Goal: Task Accomplishment & Management: Complete application form

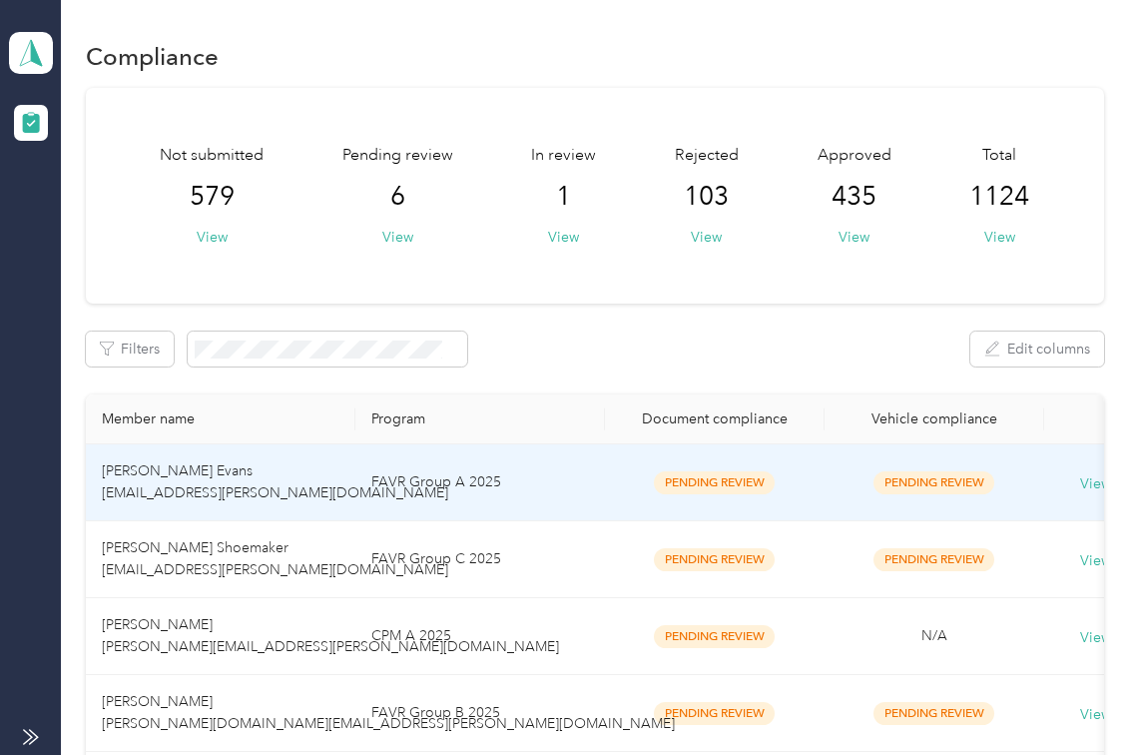
click at [800, 349] on div "Filters Edit columns" at bounding box center [595, 349] width 1019 height 35
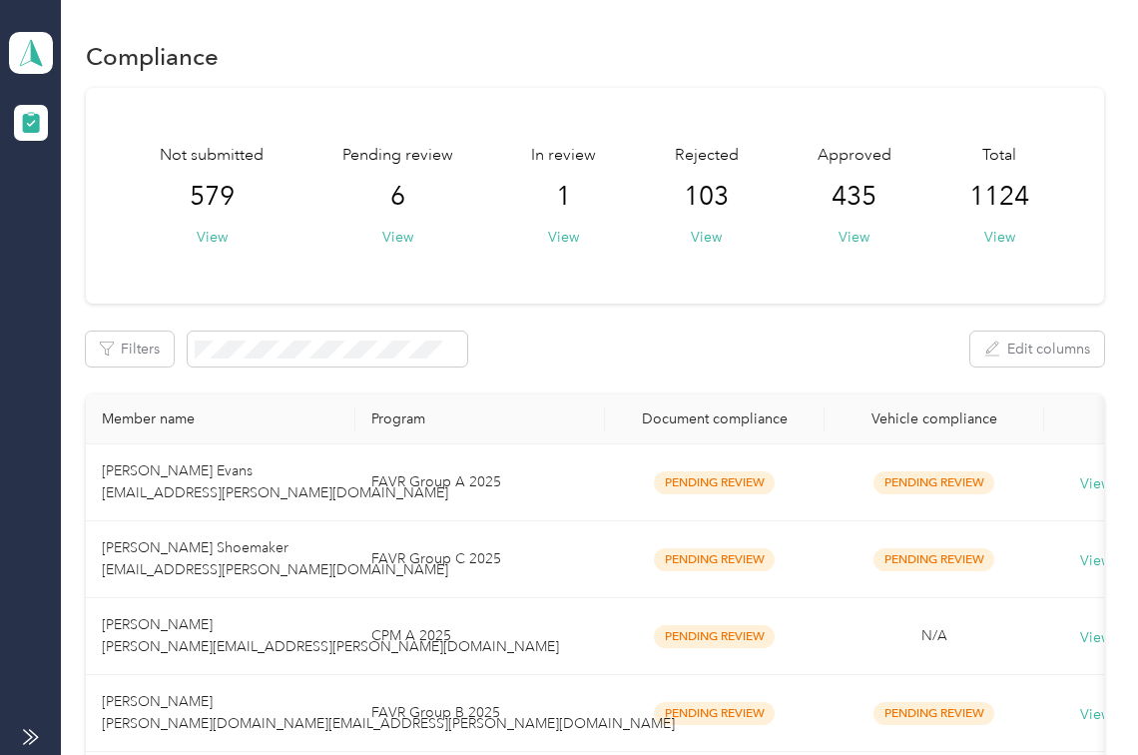
scroll to position [133, 0]
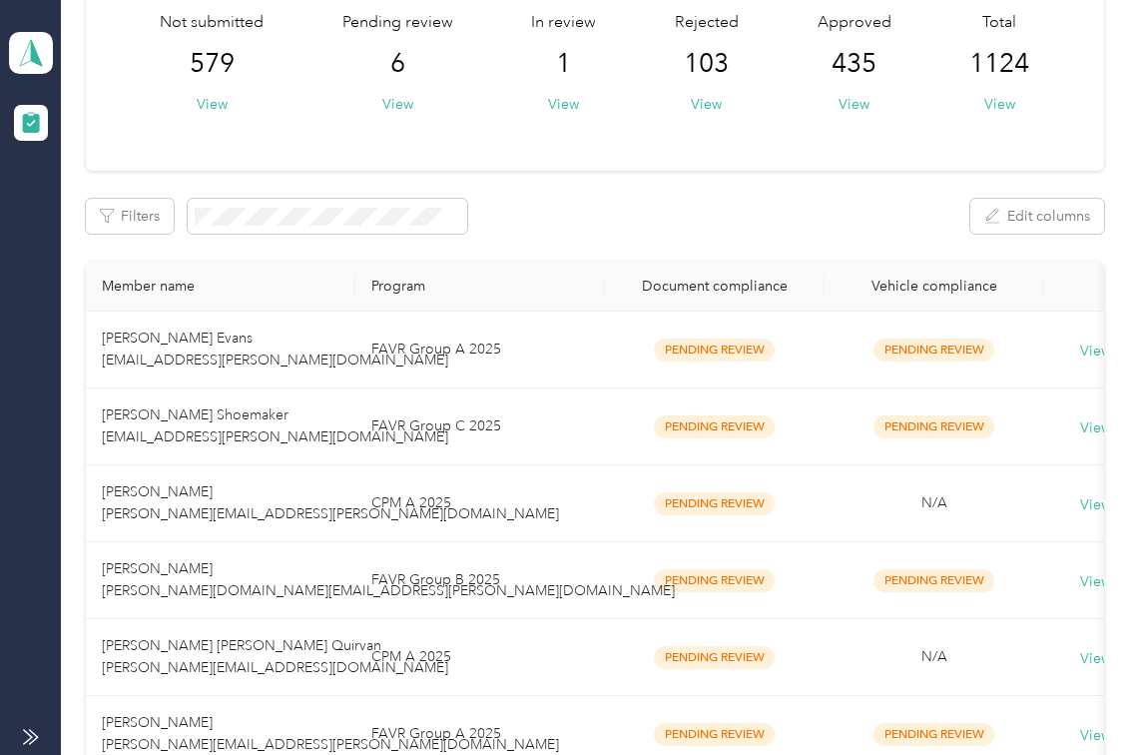
click at [775, 199] on div "Filters Edit columns" at bounding box center [595, 216] width 1019 height 35
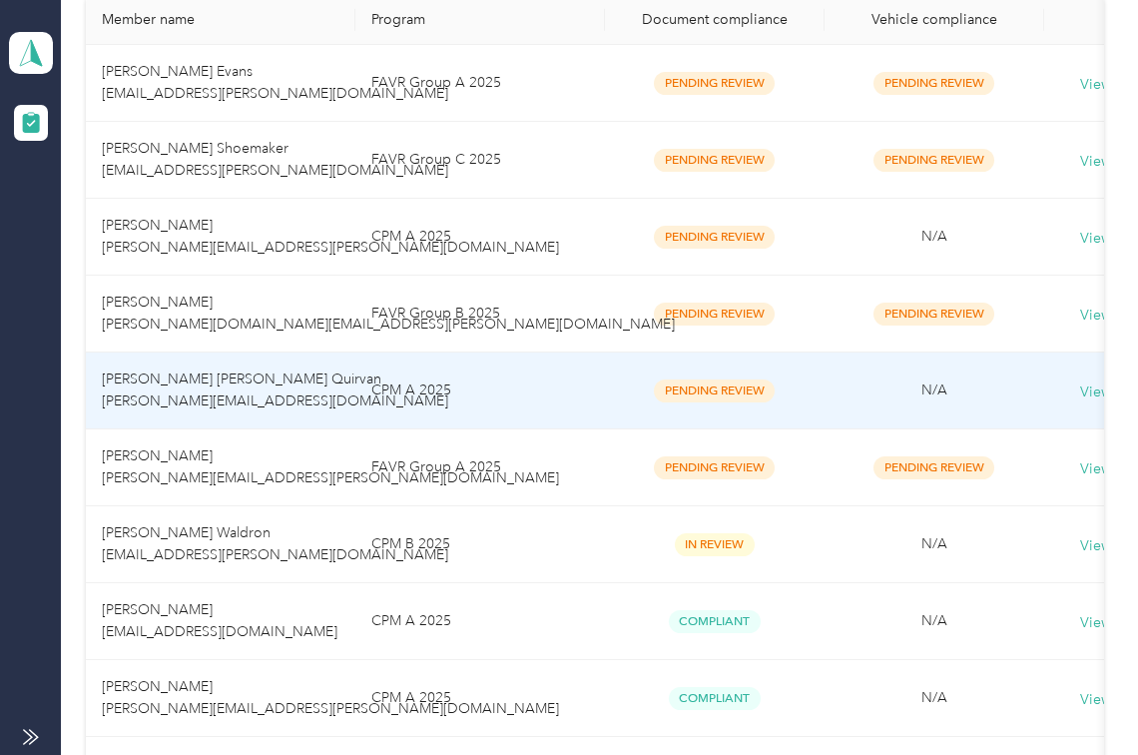
scroll to position [0, 0]
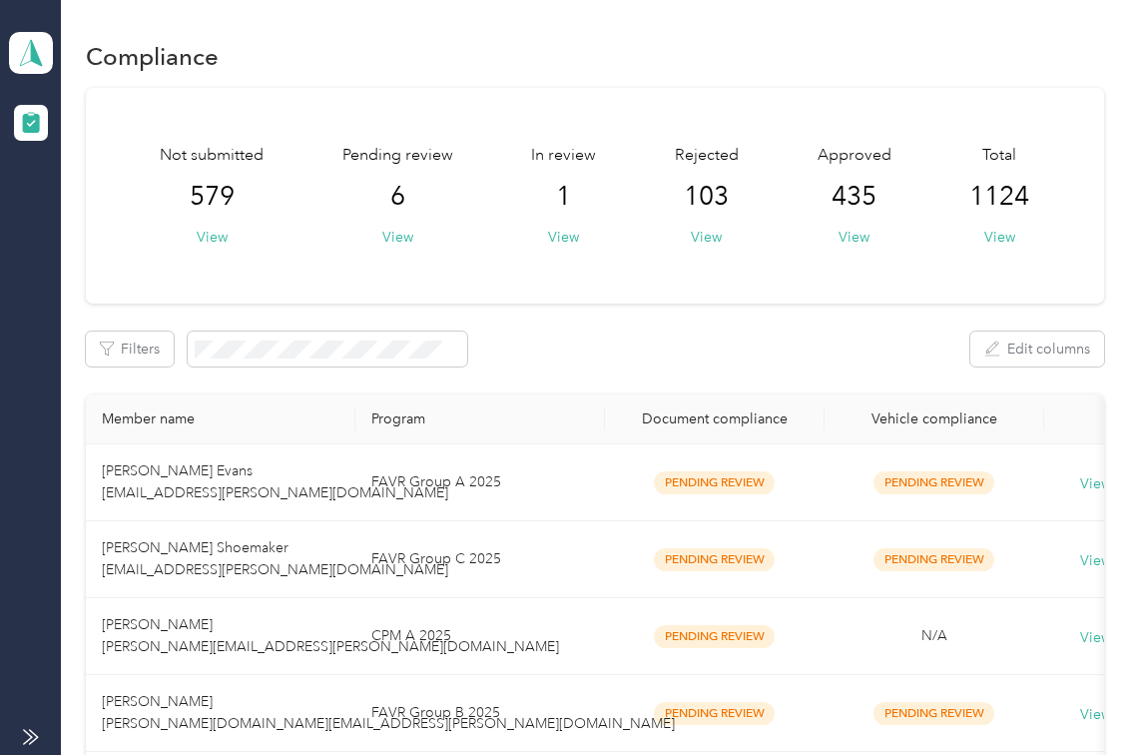
click at [412, 237] on div "Pending review 6 View" at bounding box center [397, 196] width 111 height 104
drag, startPoint x: 387, startPoint y: 246, endPoint x: 407, endPoint y: 234, distance: 23.3
click at [389, 244] on button "View" at bounding box center [397, 237] width 31 height 21
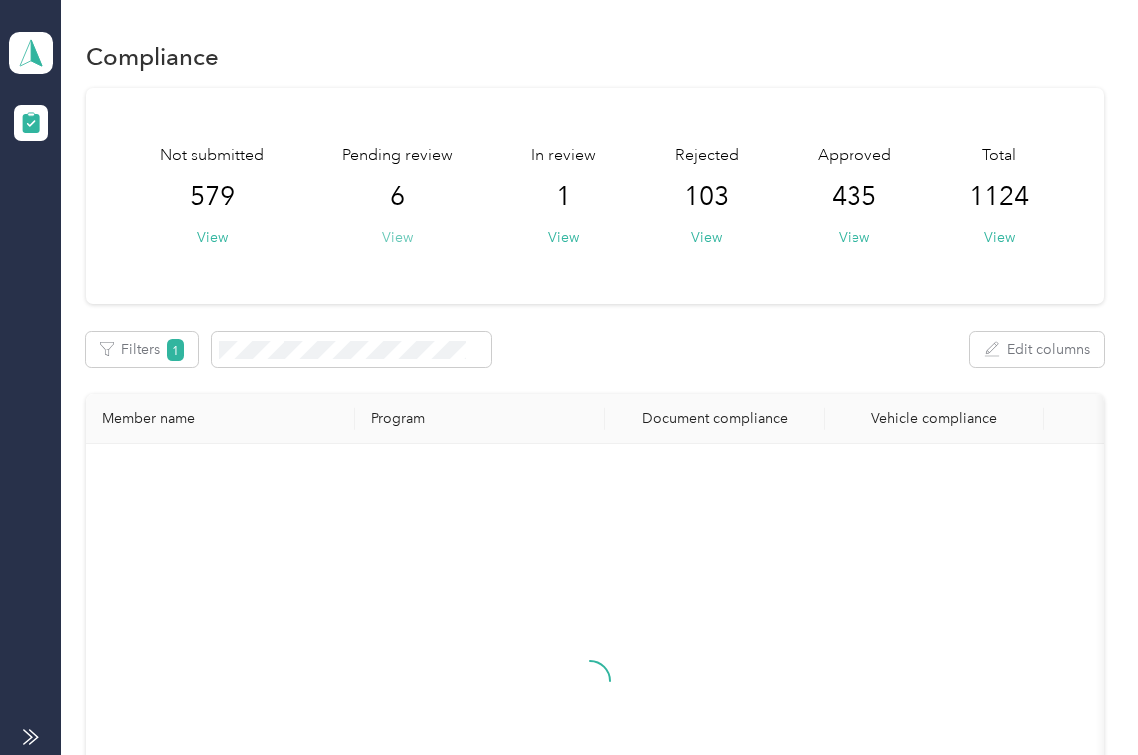
click at [407, 234] on button "View" at bounding box center [397, 237] width 31 height 21
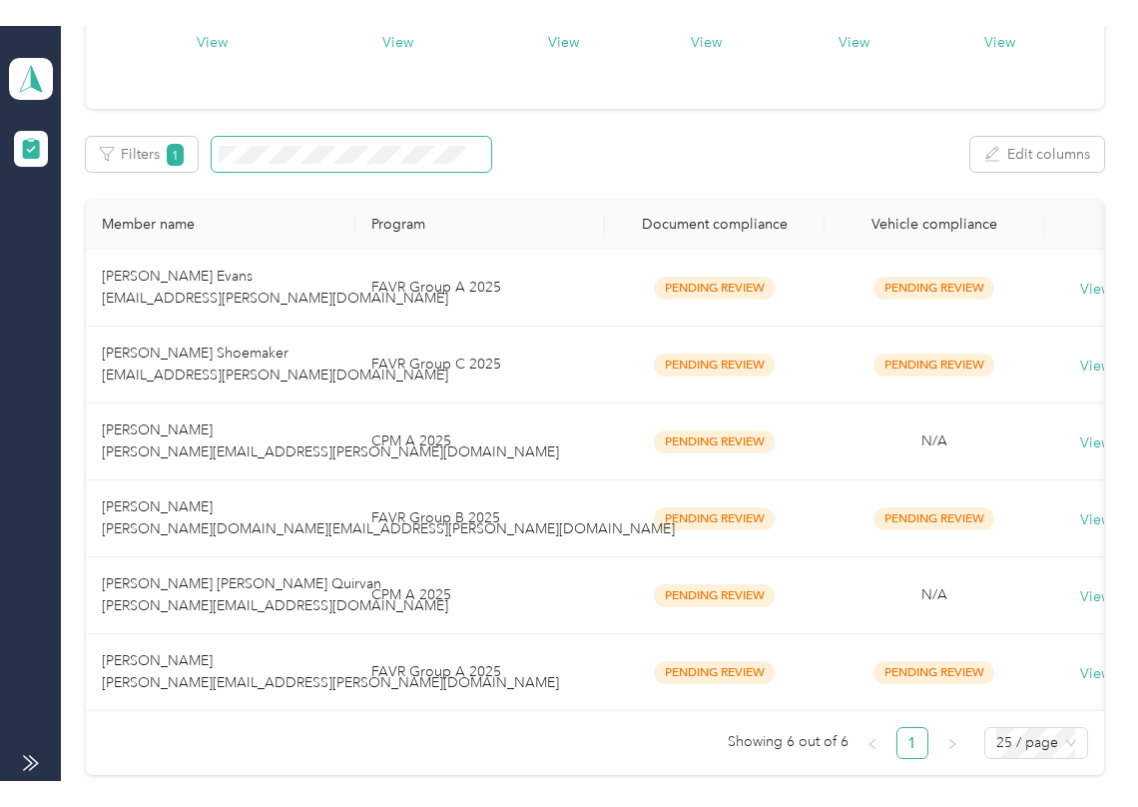
scroll to position [399, 0]
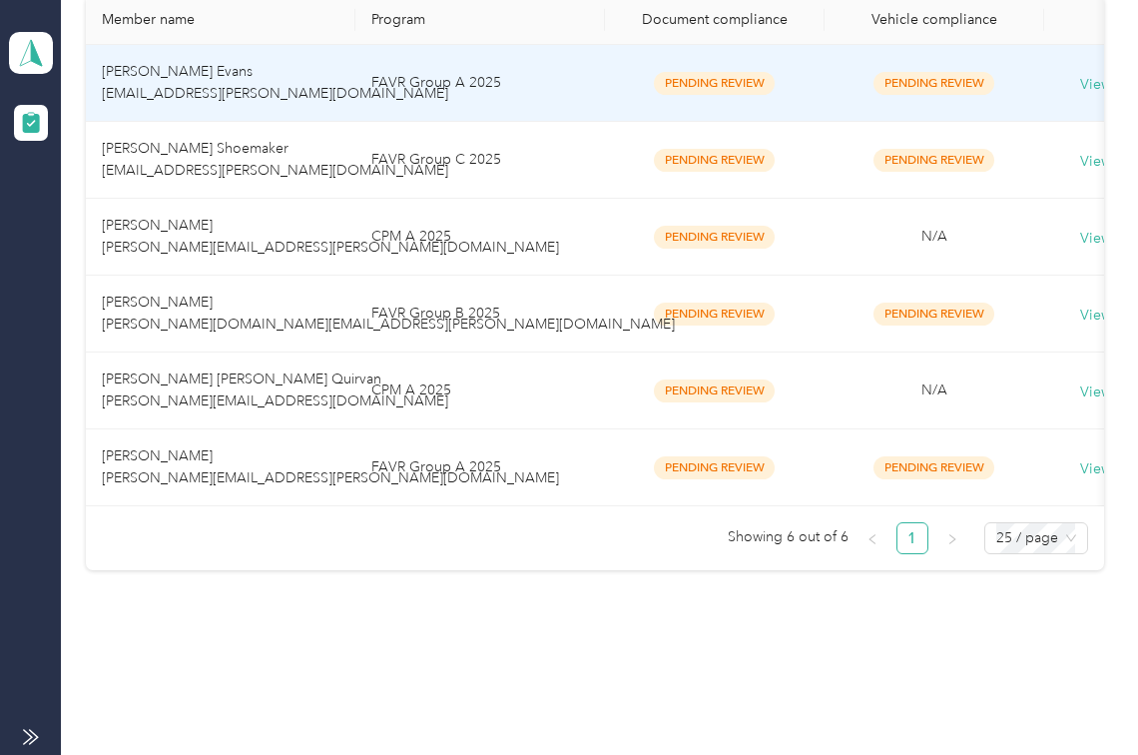
click at [241, 88] on span "Pam S. Evans pam.evans@optioncare.com" at bounding box center [275, 82] width 346 height 39
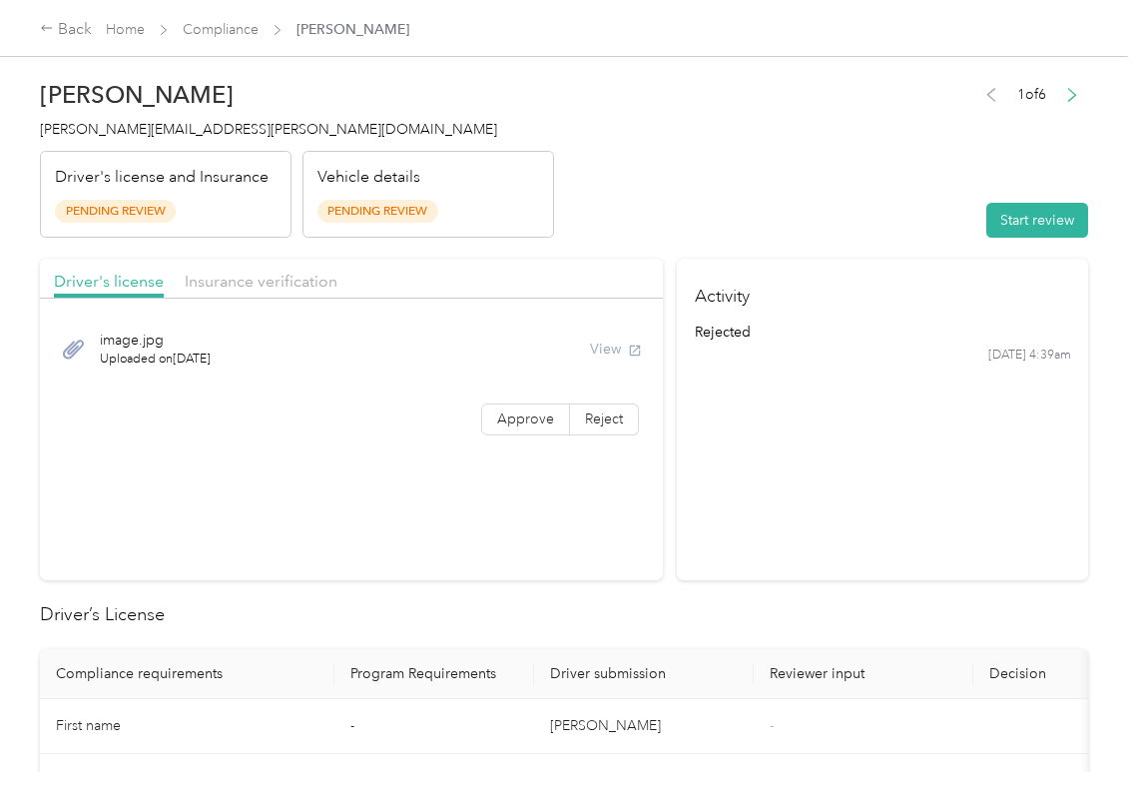
drag, startPoint x: 661, startPoint y: 361, endPoint x: 919, endPoint y: 258, distance: 277.8
click at [987, 218] on button "Start review" at bounding box center [1038, 220] width 102 height 35
click at [875, 170] on header "Pam S. Evans pam.evans@optioncare.com Driver's license and Insurance Pending Re…" at bounding box center [564, 154] width 1048 height 168
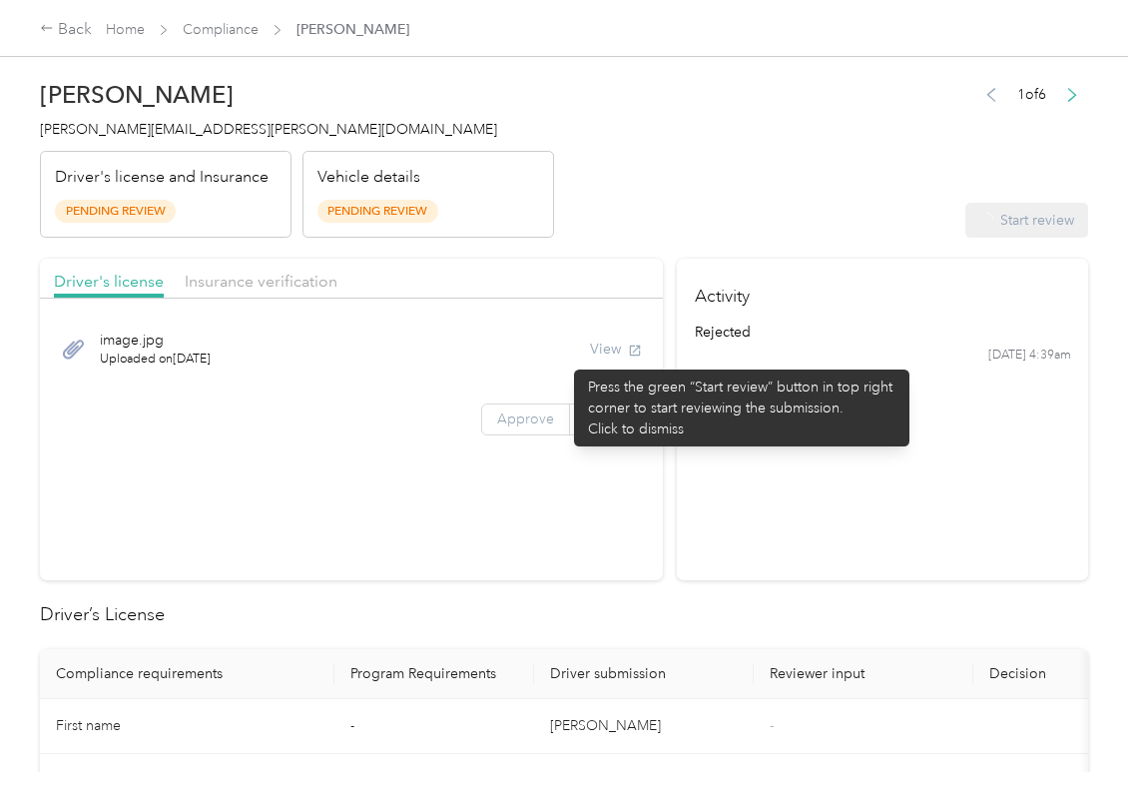
click at [523, 405] on label "Approve" at bounding box center [525, 419] width 89 height 32
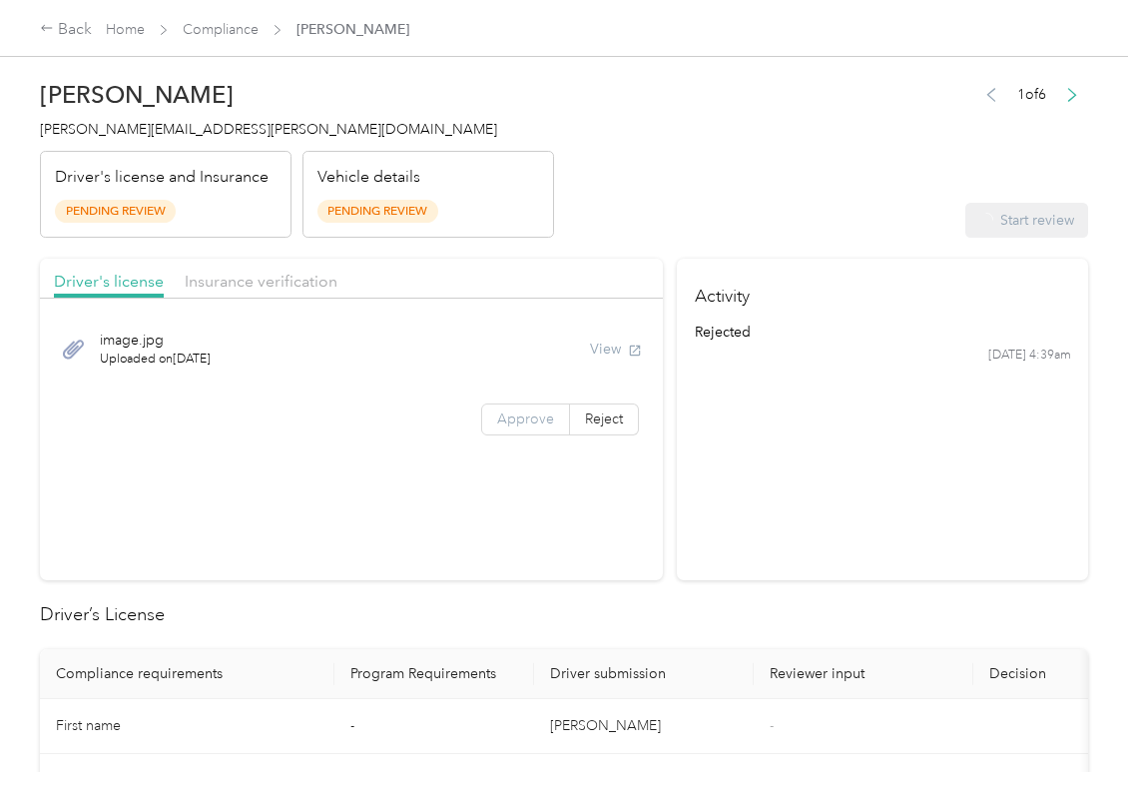
click at [500, 424] on span "Approve" at bounding box center [525, 418] width 57 height 17
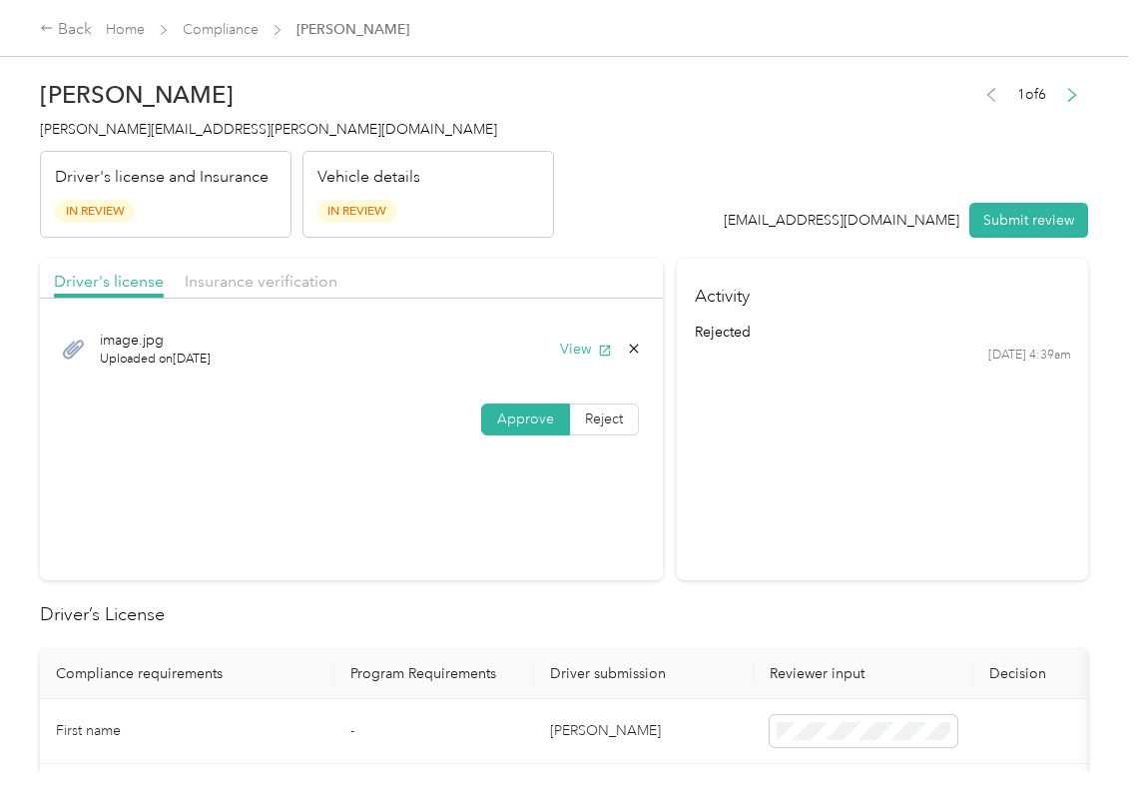
click at [500, 424] on span "Approve" at bounding box center [525, 418] width 57 height 17
click at [587, 349] on button "View" at bounding box center [586, 349] width 52 height 21
click at [611, 238] on header "Pam S. Evans pam.evans@optioncare.com Driver's license and Insurance In Review …" at bounding box center [564, 154] width 1048 height 168
click at [297, 272] on span "Insurance verification" at bounding box center [261, 281] width 153 height 19
click at [281, 272] on span "Insurance verification" at bounding box center [261, 281] width 153 height 19
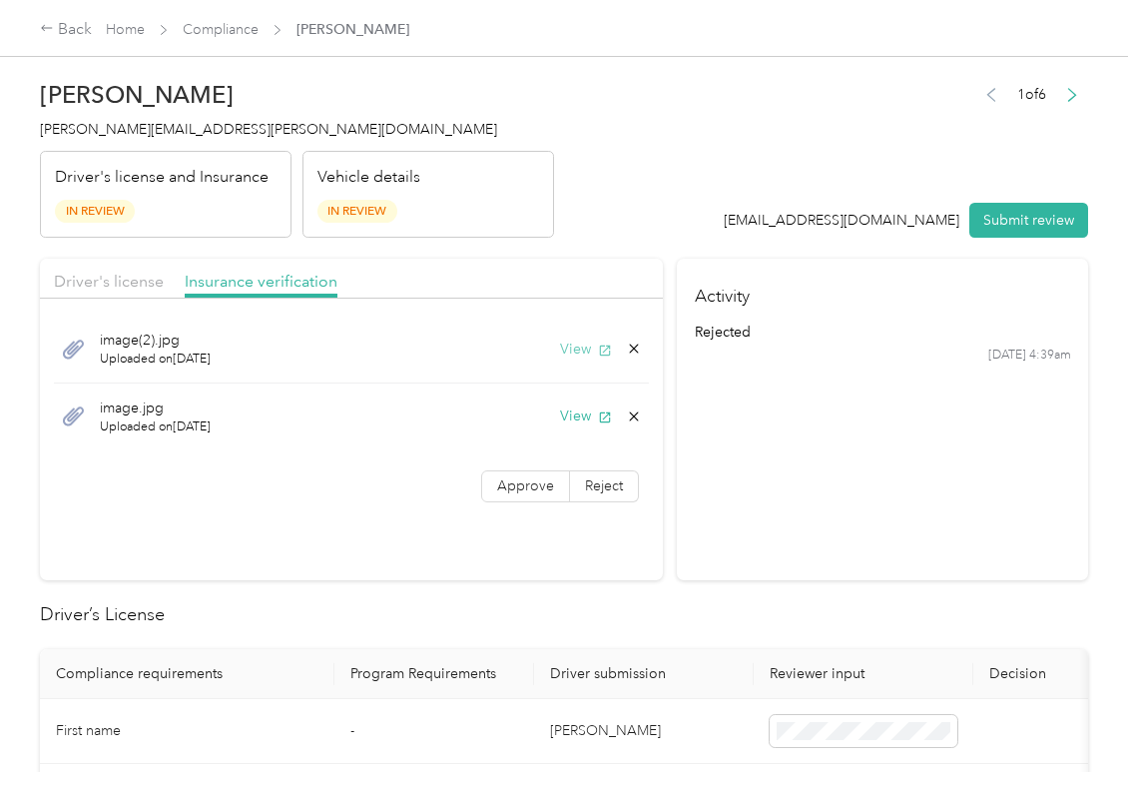
click at [571, 347] on button "View" at bounding box center [586, 349] width 52 height 21
click at [575, 409] on button "View" at bounding box center [586, 415] width 52 height 21
drag, startPoint x: 531, startPoint y: 480, endPoint x: 182, endPoint y: 752, distance: 442.6
click at [531, 480] on span "Approve" at bounding box center [525, 485] width 57 height 17
drag, startPoint x: 8, startPoint y: 753, endPoint x: 753, endPoint y: 495, distance: 788.2
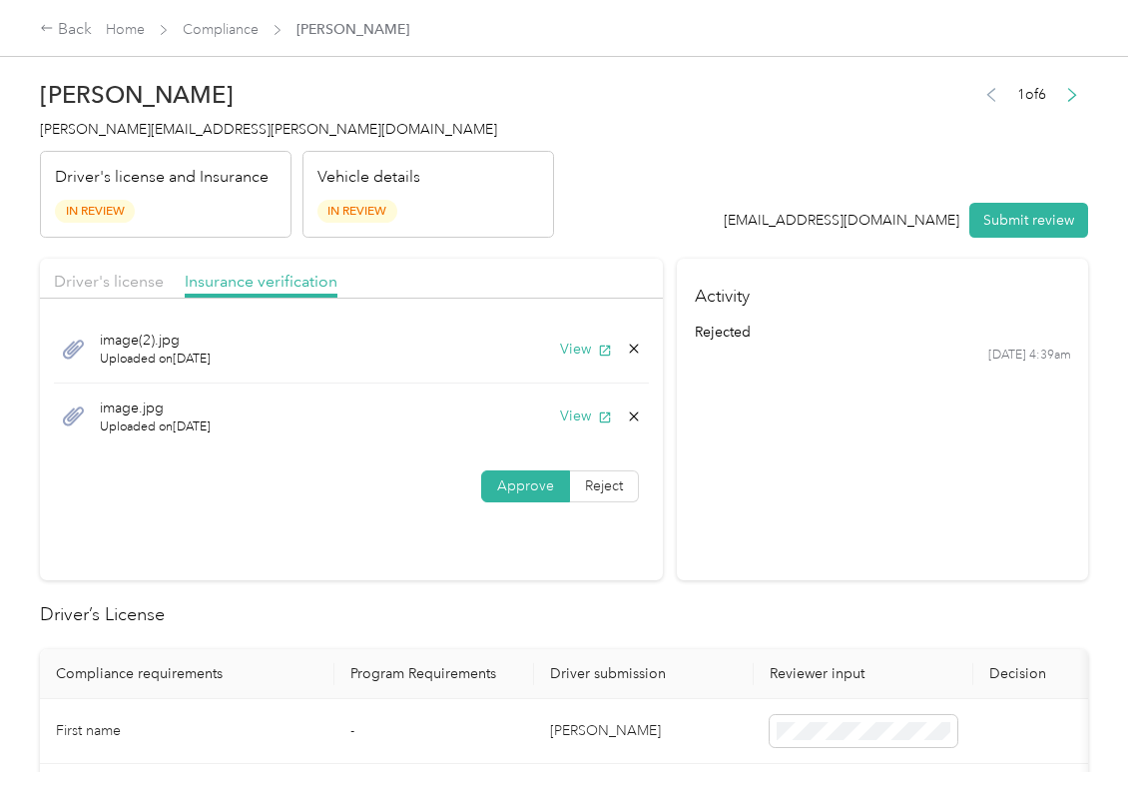
click at [765, 495] on section "Activity rejected 8/30 at 4:39am" at bounding box center [882, 420] width 411 height 322
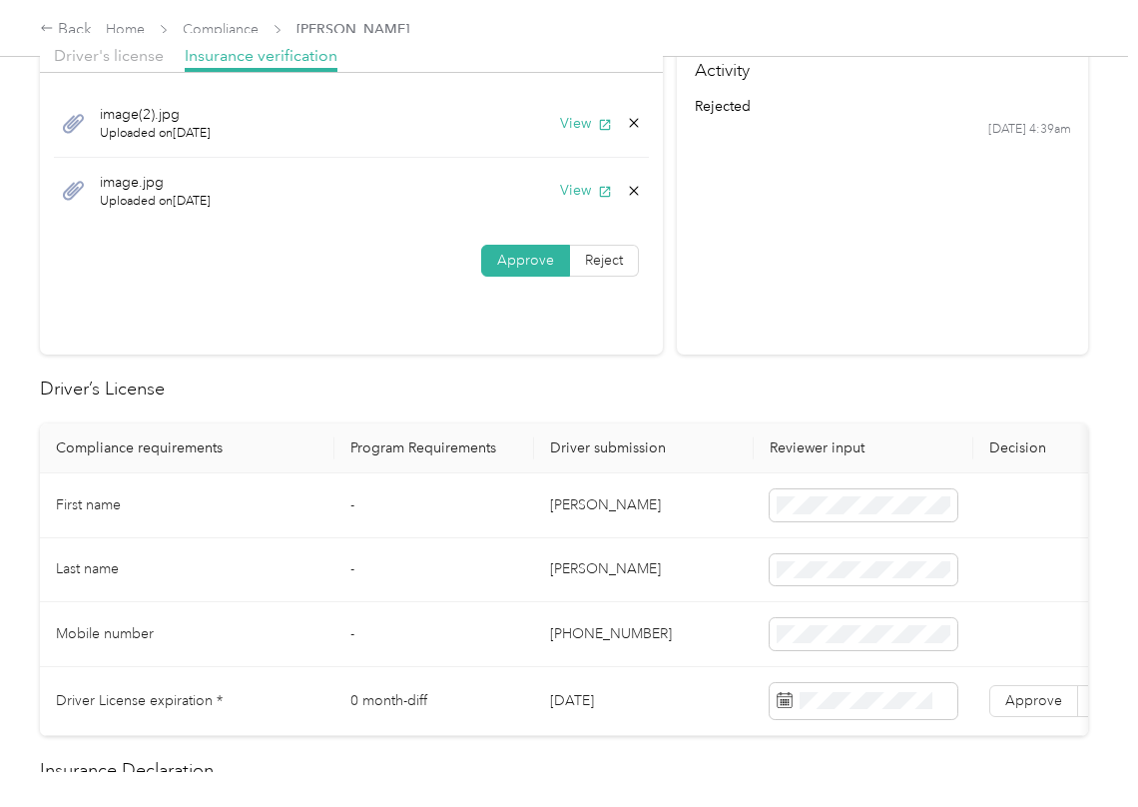
scroll to position [532, 0]
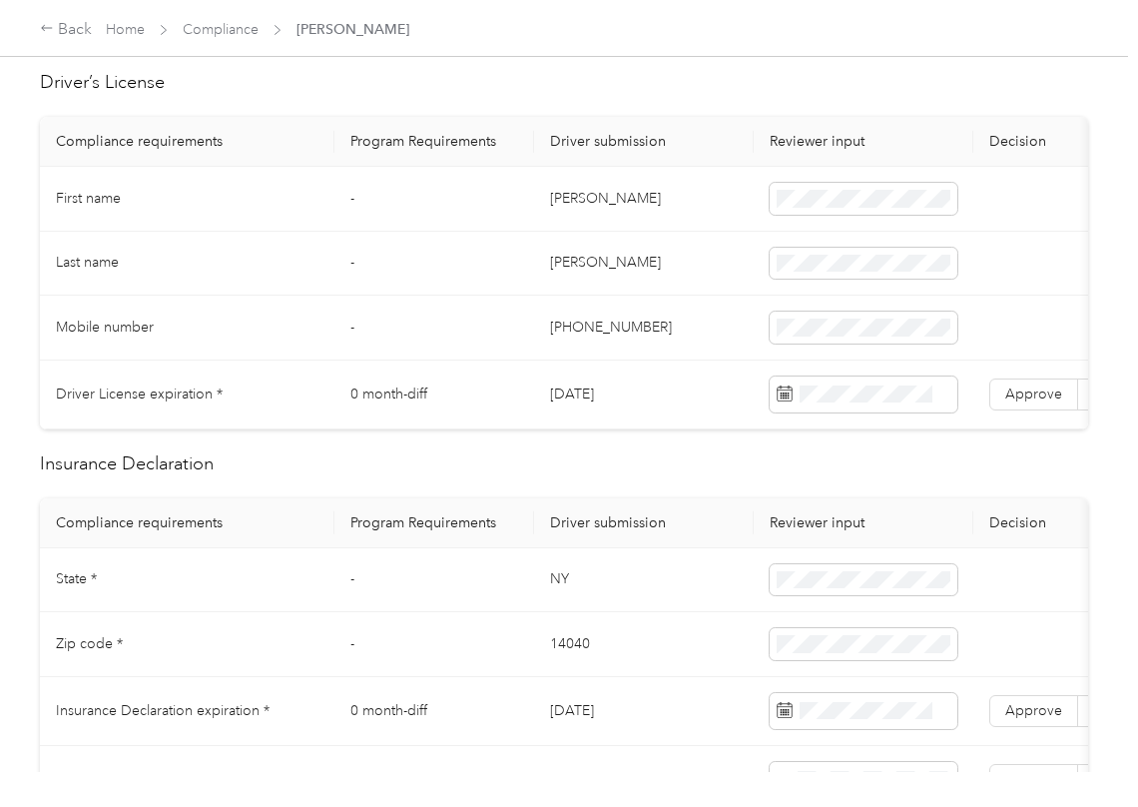
click at [589, 393] on td "10/10/2030" at bounding box center [644, 394] width 220 height 69
copy td "10/10/2030"
click at [1038, 392] on span "Approve" at bounding box center [1034, 393] width 57 height 17
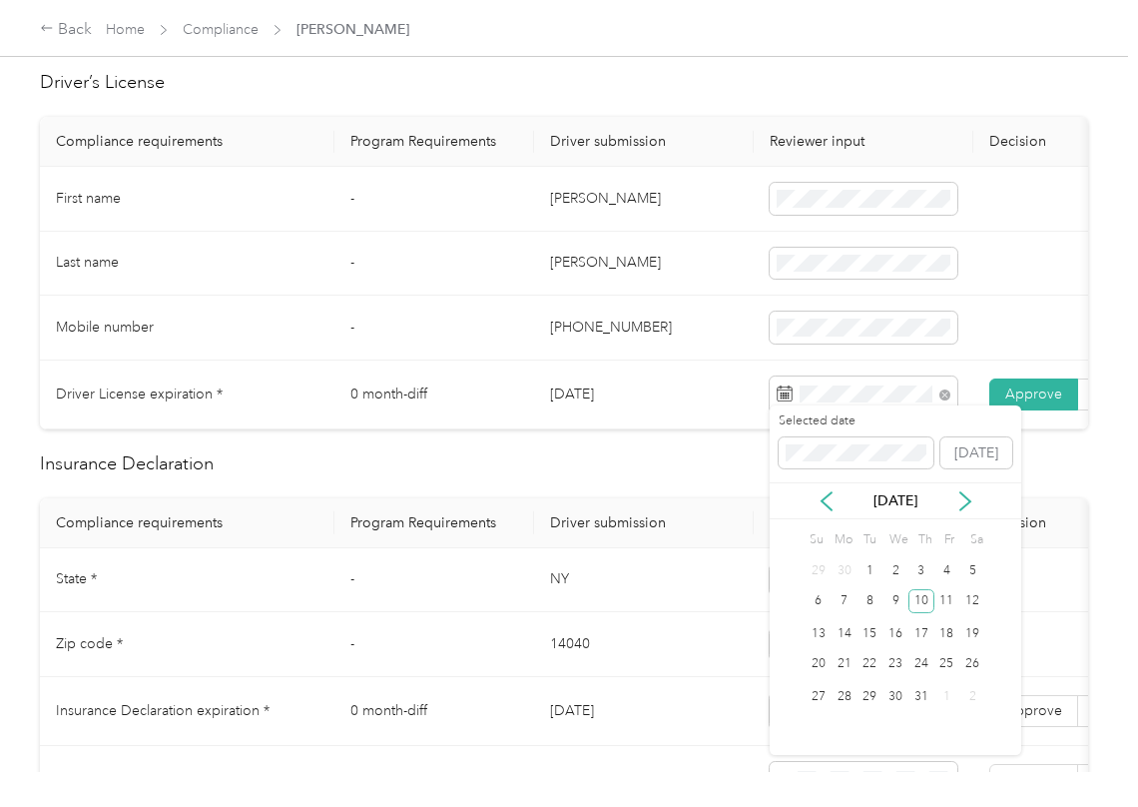
click at [696, 528] on th "Driver submission" at bounding box center [644, 523] width 220 height 50
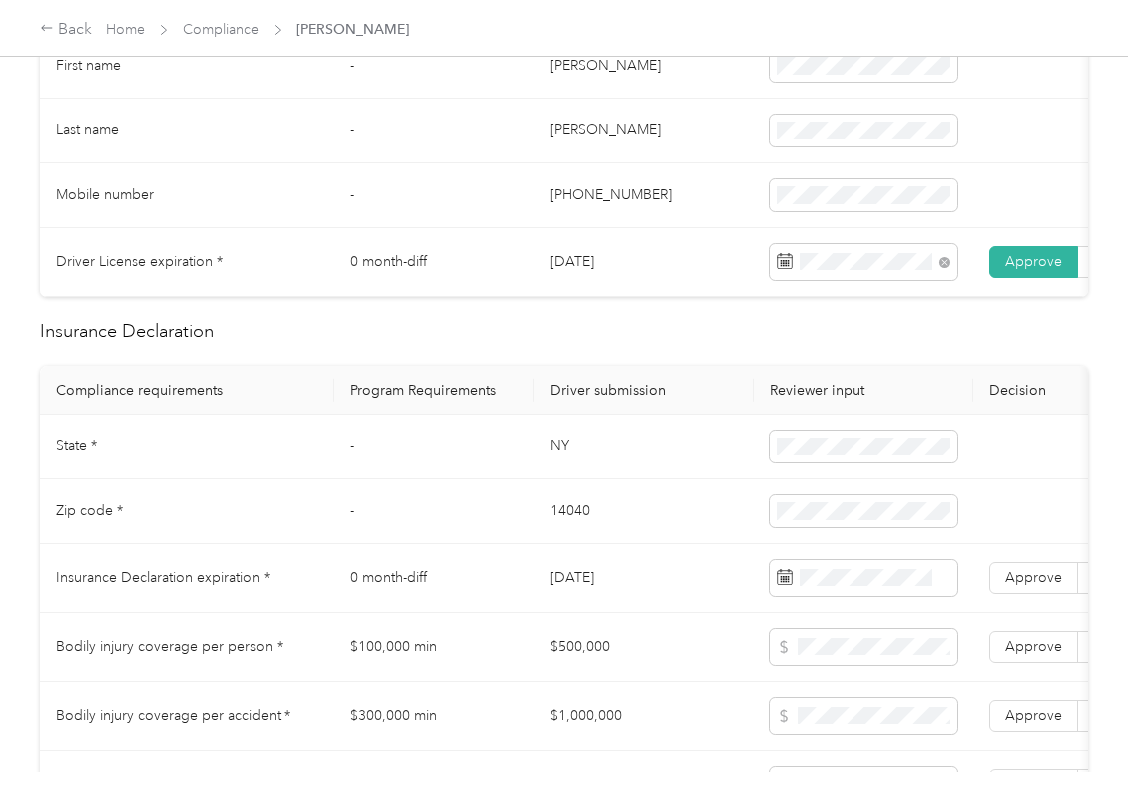
scroll to position [799, 0]
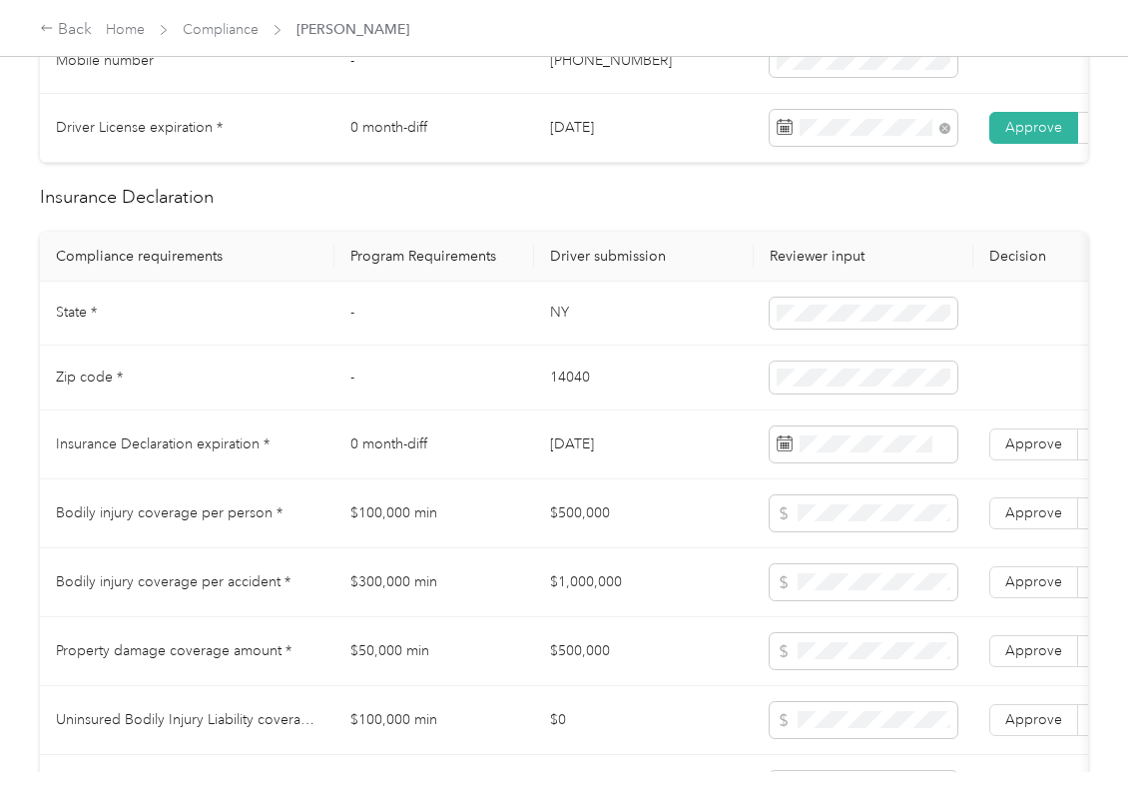
click at [555, 337] on td "NY" at bounding box center [644, 314] width 220 height 65
copy td "NY"
click at [585, 401] on td "14040" at bounding box center [644, 377] width 220 height 65
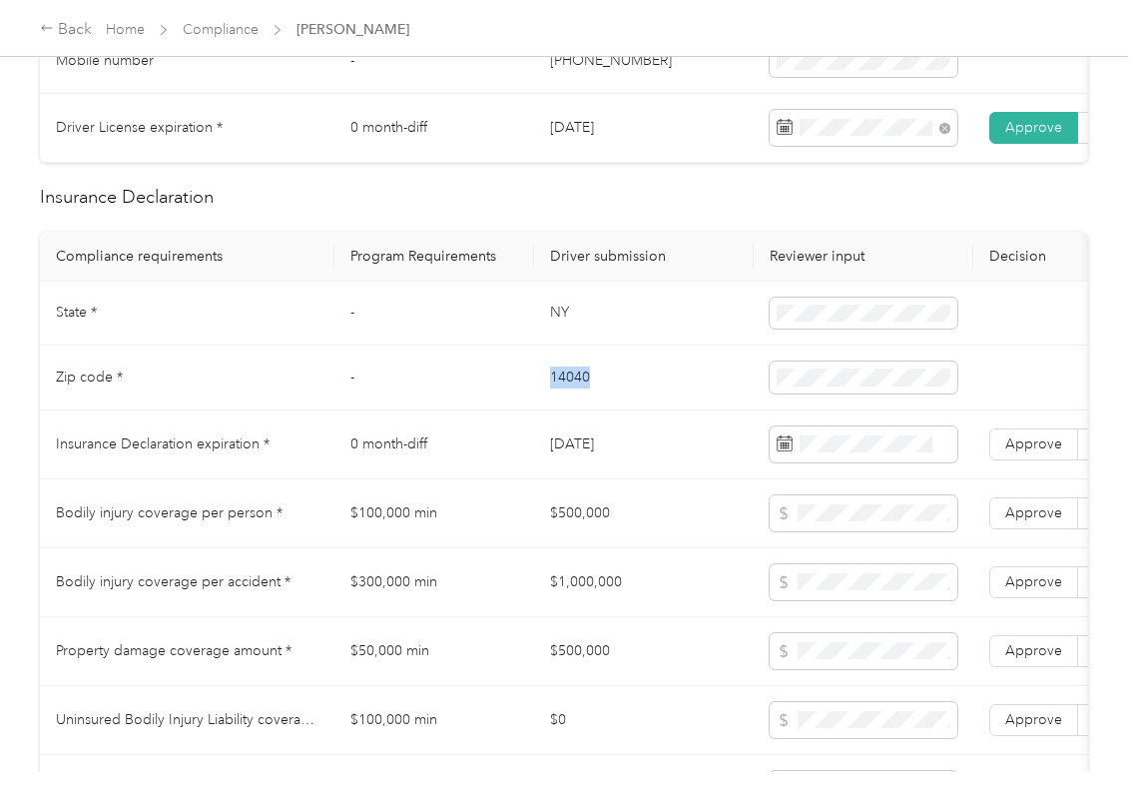
click at [585, 401] on td "14040" at bounding box center [644, 377] width 220 height 65
copy td "14040"
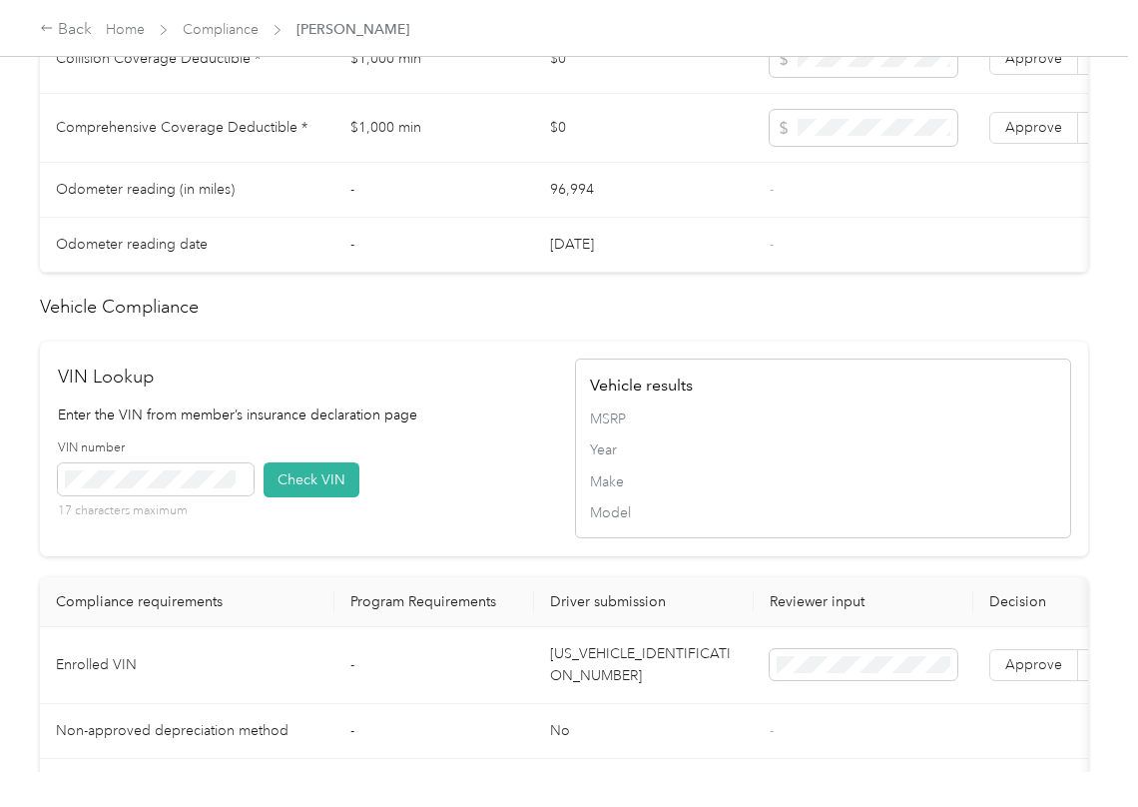
scroll to position [1863, 0]
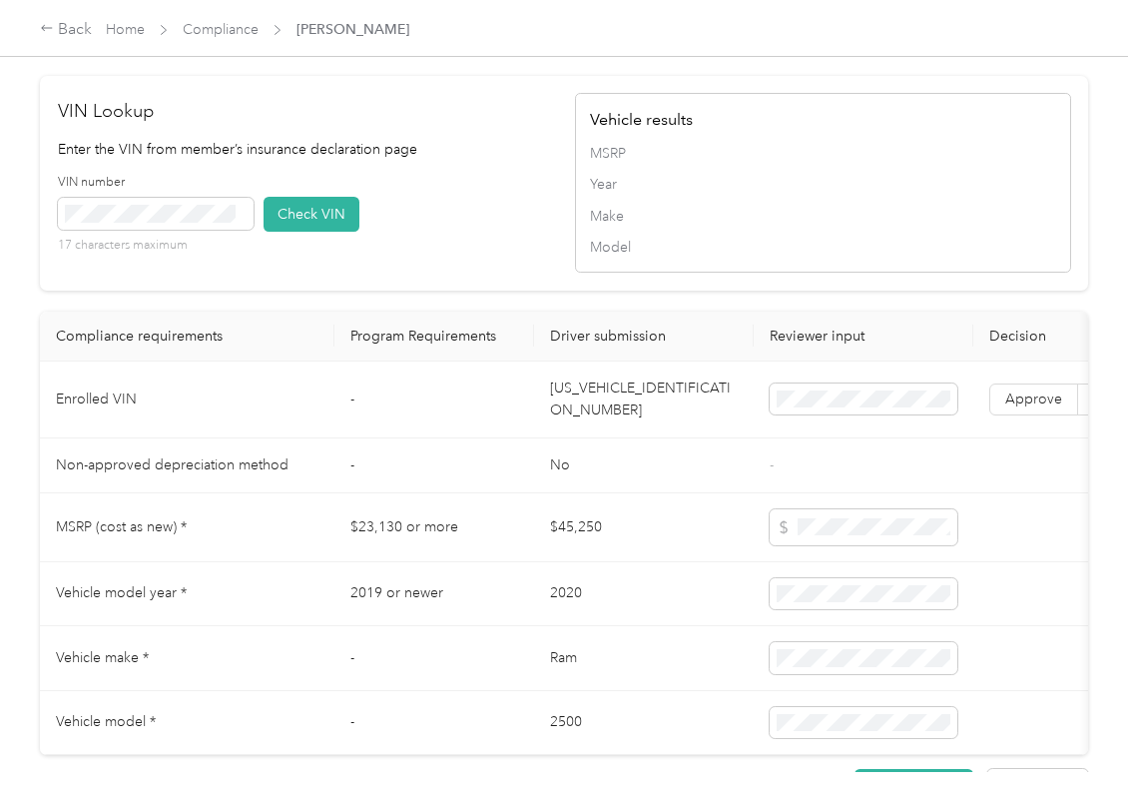
click at [601, 438] on td "3C6UR5DJ6LG263138" at bounding box center [644, 399] width 220 height 77
copy td "3C6UR5DJ6LG263138"
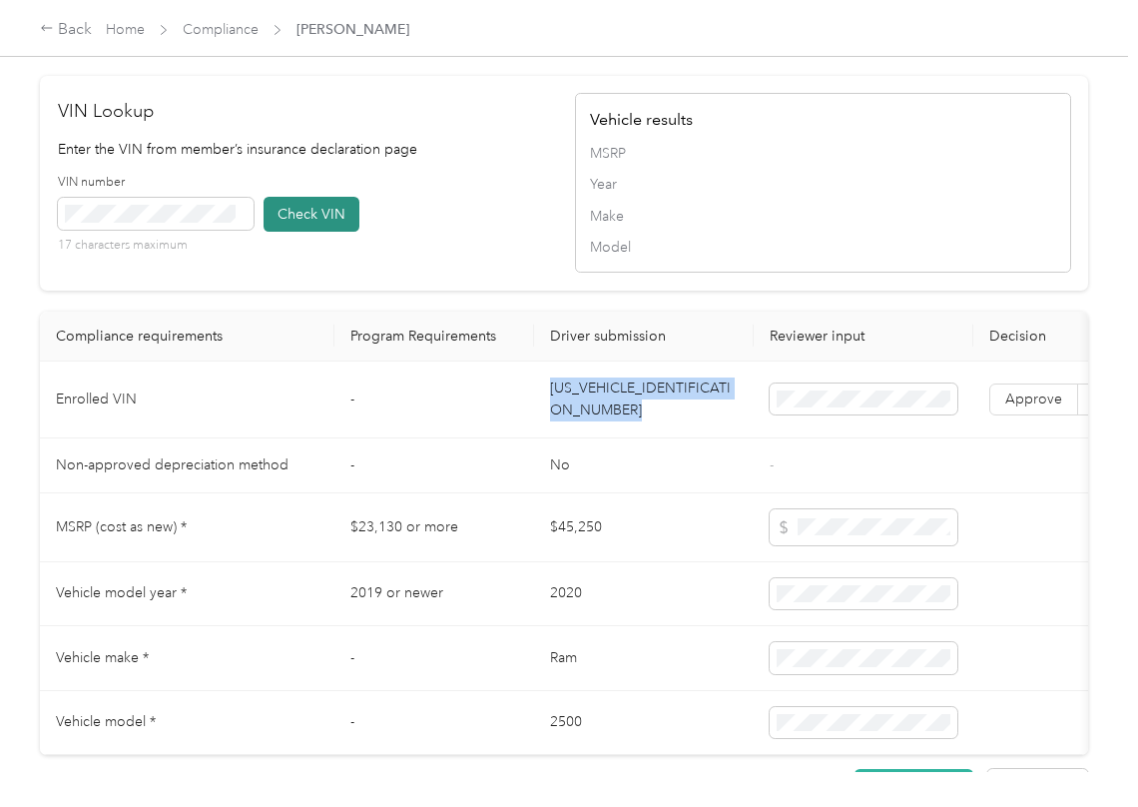
click at [453, 185] on div "VIN Lookup Enter the VIN from member’s insurance declaration page VIN number 17…" at bounding box center [306, 183] width 496 height 171
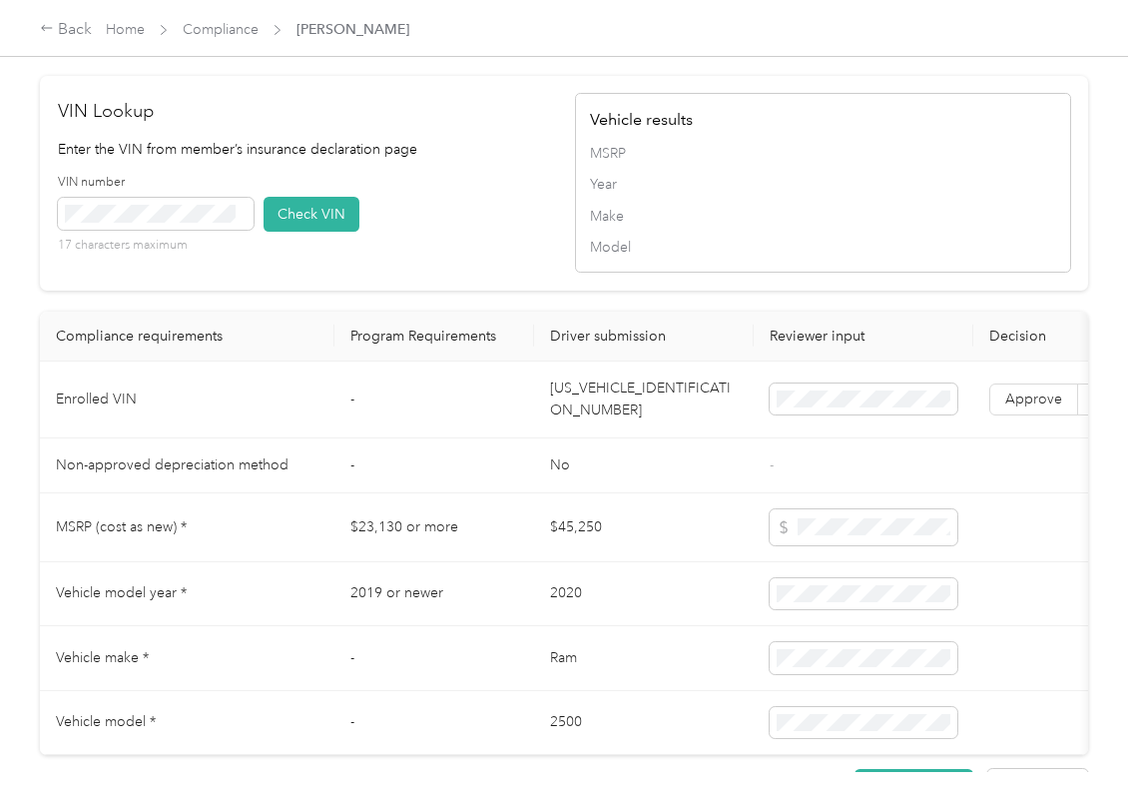
click at [153, 254] on div "17 characters maximum" at bounding box center [156, 226] width 196 height 56
click at [297, 232] on button "Check VIN" at bounding box center [312, 214] width 96 height 35
click at [301, 232] on button "Check VIN" at bounding box center [312, 214] width 96 height 35
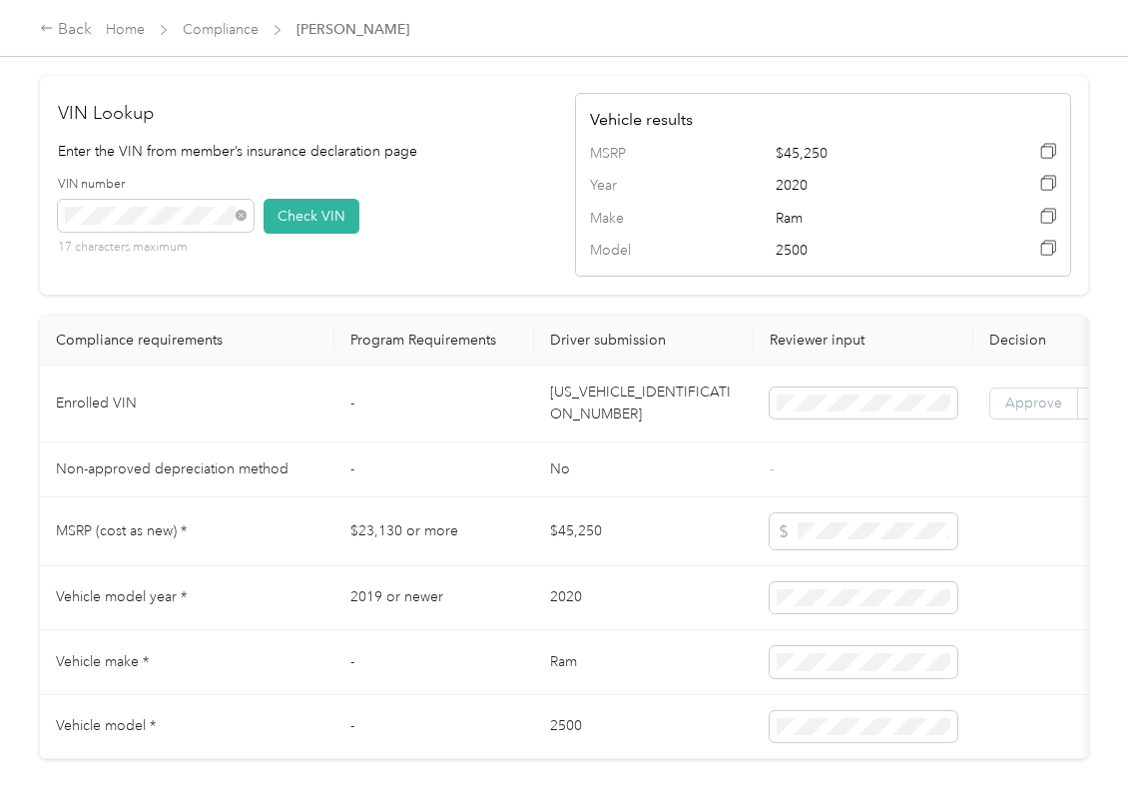
click at [1051, 411] on span "Approve" at bounding box center [1034, 402] width 57 height 17
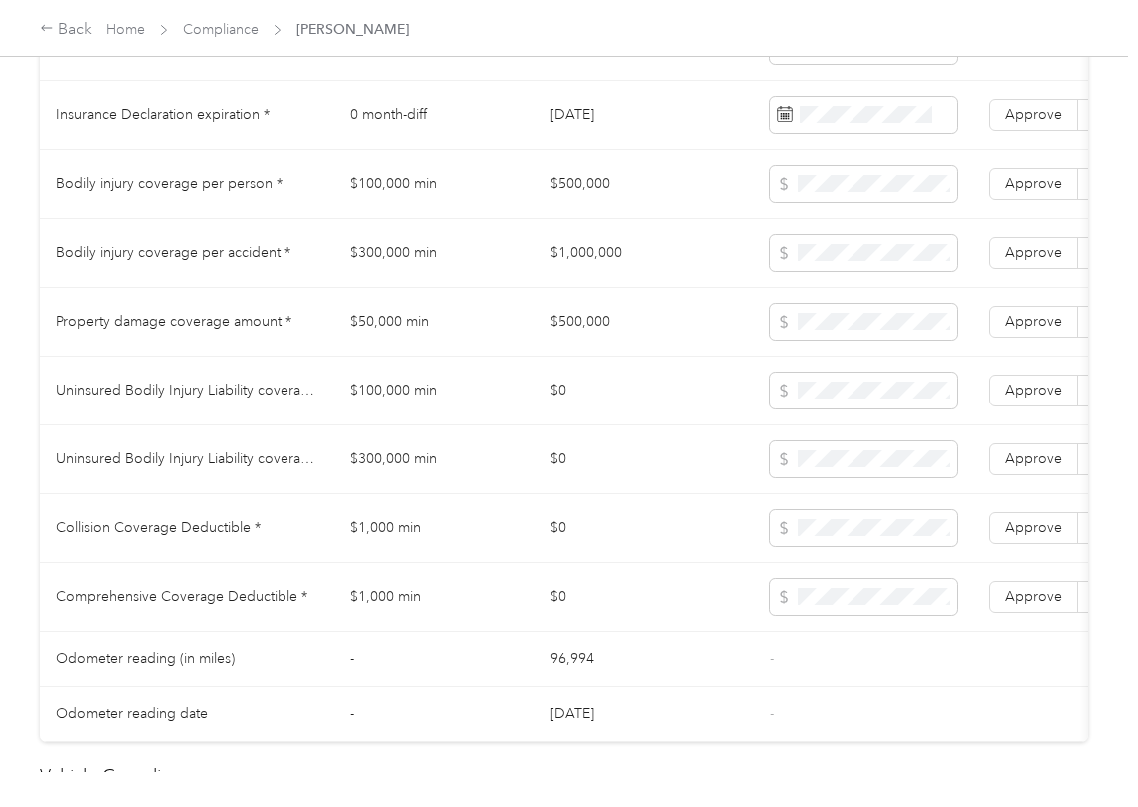
scroll to position [1064, 0]
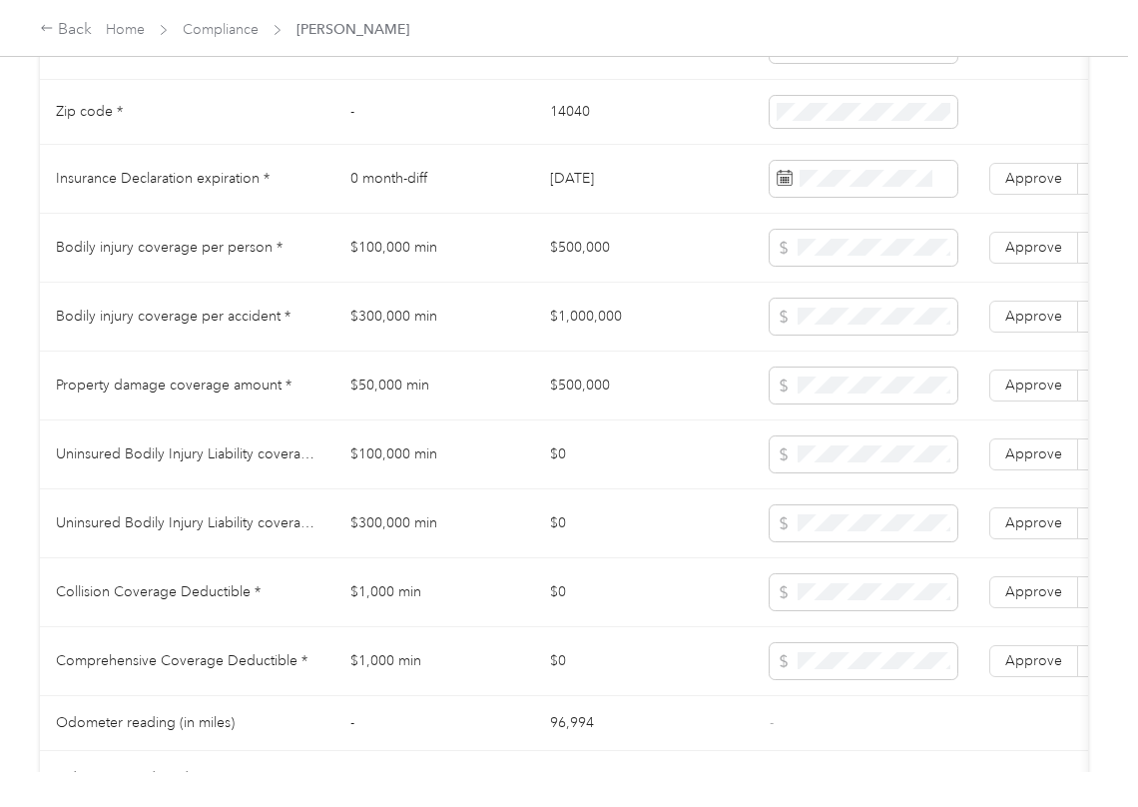
click at [605, 274] on td "$500,000" at bounding box center [644, 248] width 220 height 69
copy td "$500,000"
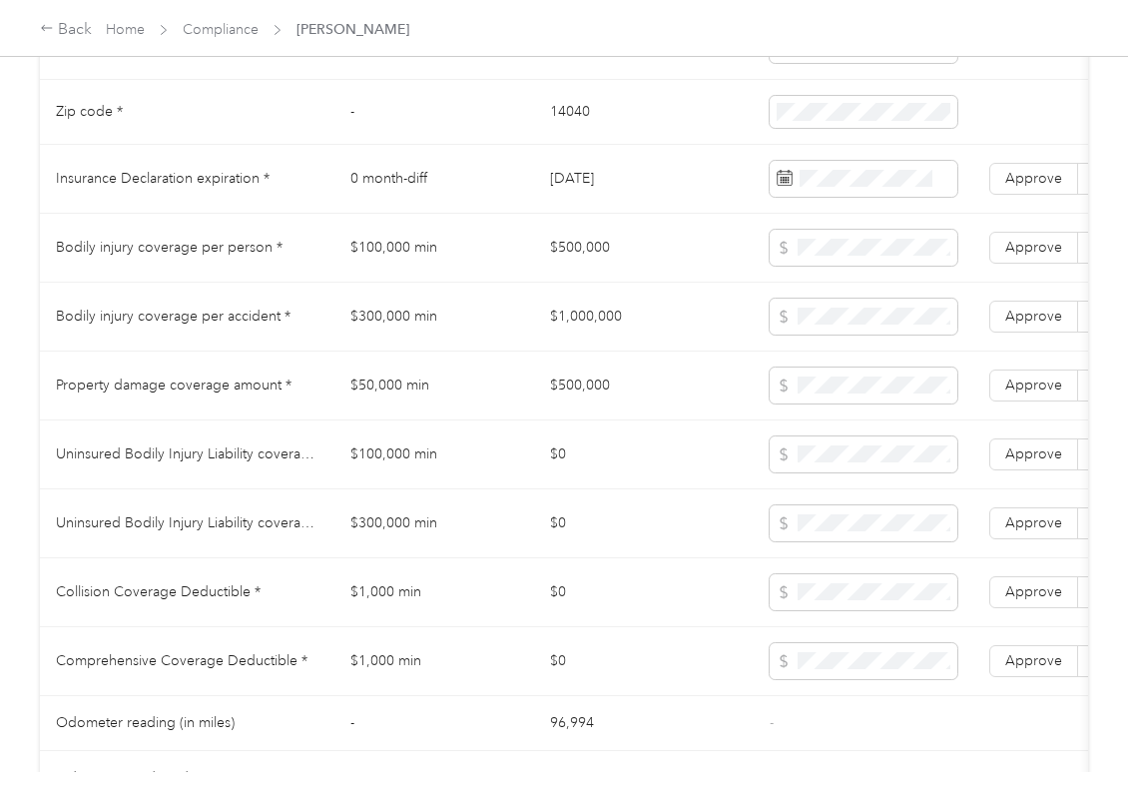
click at [567, 341] on td "$1,000,000" at bounding box center [644, 317] width 220 height 69
drag, startPoint x: 567, startPoint y: 341, endPoint x: 720, endPoint y: 380, distance: 157.9
click at [567, 340] on td "$1,000,000" at bounding box center [644, 317] width 220 height 69
copy td "$1,000,000"
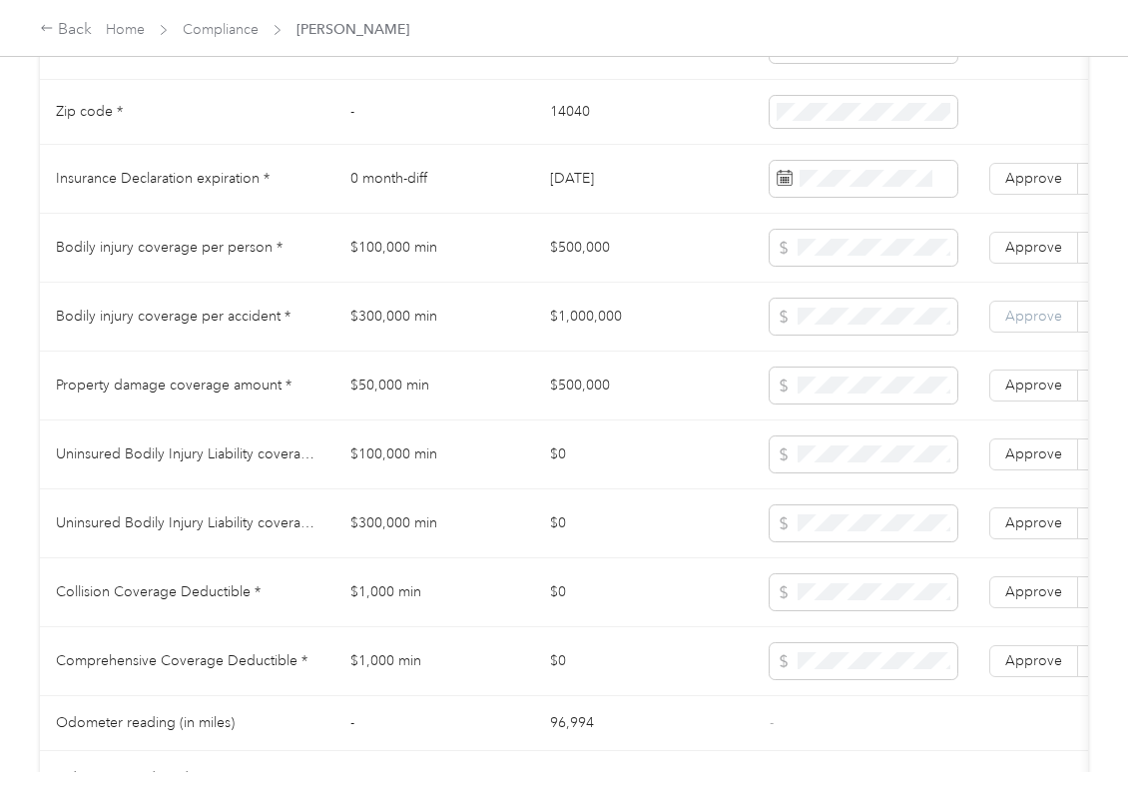
click at [1003, 333] on label "Approve" at bounding box center [1034, 317] width 89 height 32
click at [1013, 283] on td "Approve Reject" at bounding box center [1079, 248] width 210 height 69
click at [1017, 264] on label "Approve" at bounding box center [1034, 248] width 89 height 32
click at [1019, 393] on span "Approve" at bounding box center [1034, 384] width 57 height 17
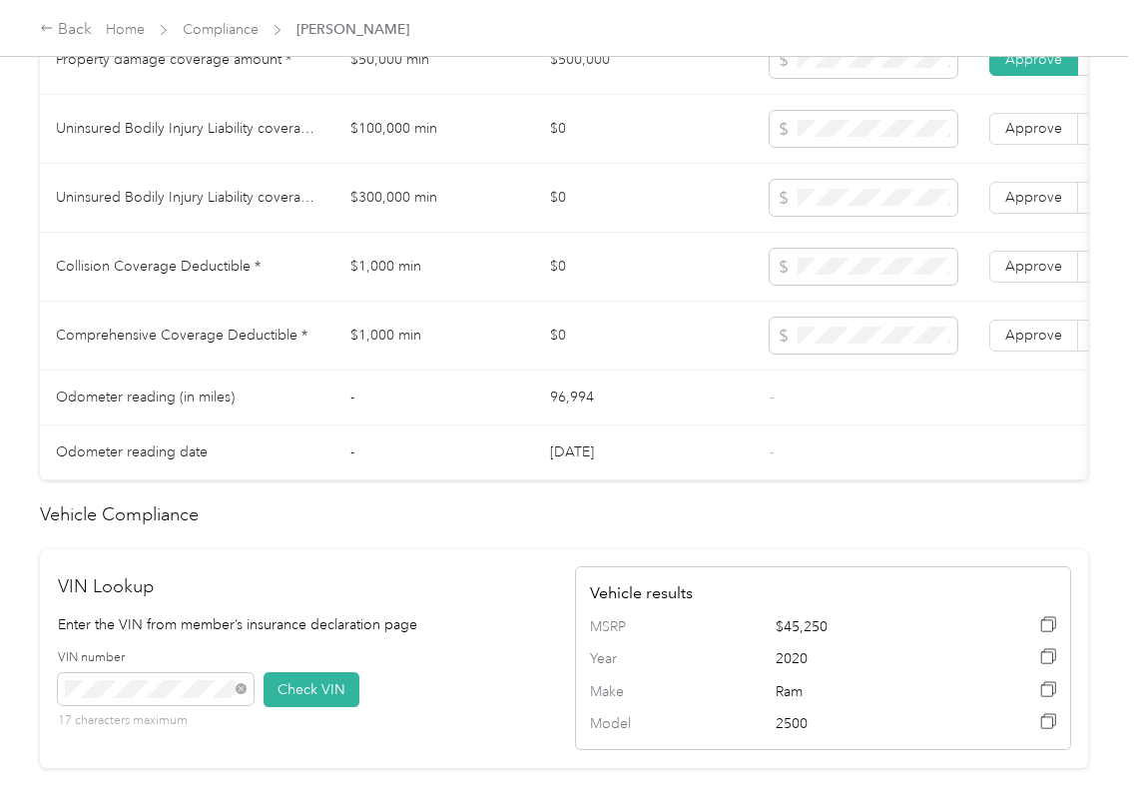
scroll to position [1464, 0]
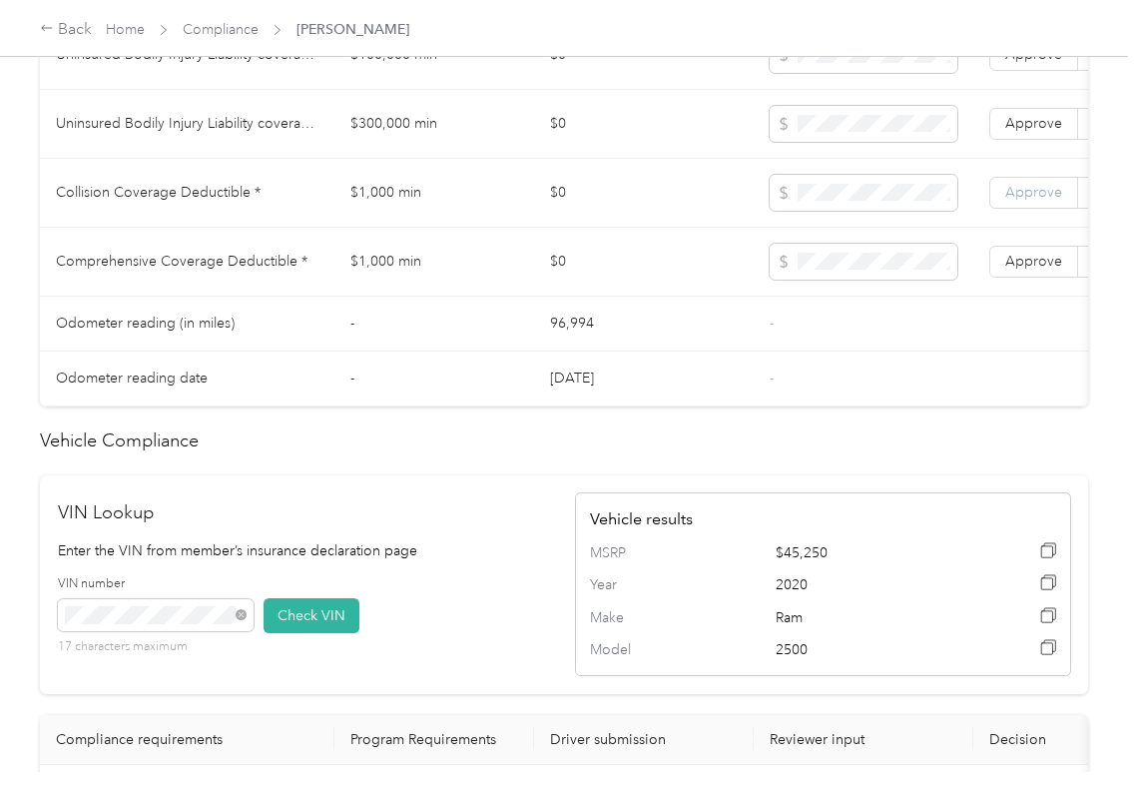
click at [1042, 201] on span "Approve" at bounding box center [1034, 192] width 57 height 17
click at [1035, 270] on span "Approve" at bounding box center [1034, 261] width 57 height 17
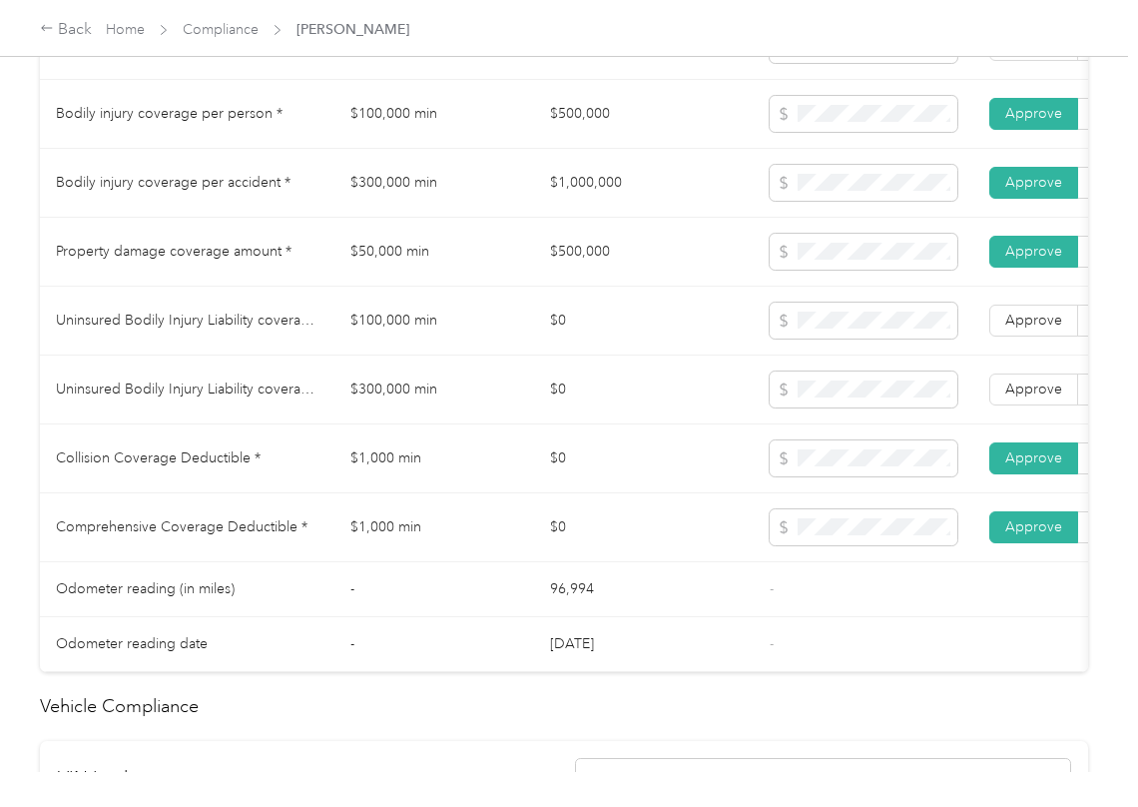
click at [424, 341] on td "$100,000 min" at bounding box center [435, 321] width 200 height 69
copy td "$100,000 min"
click at [823, 332] on span at bounding box center [864, 321] width 188 height 36
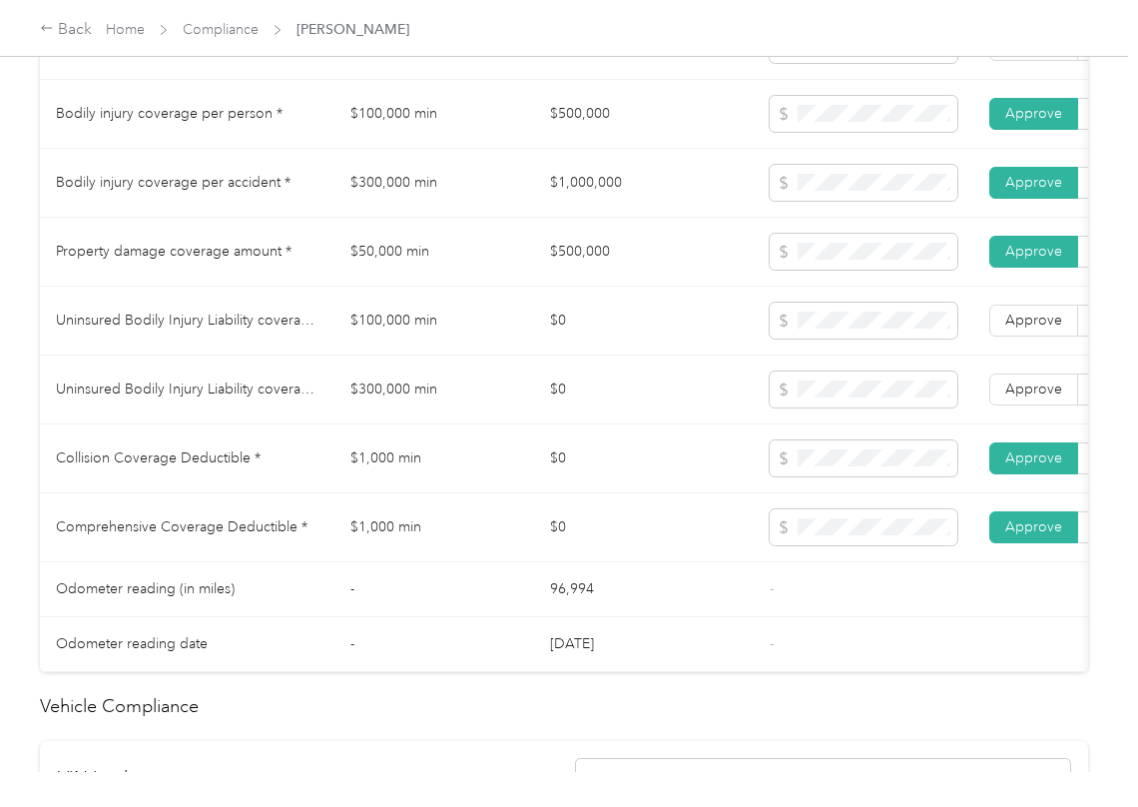
click at [387, 420] on td "$300,000 min" at bounding box center [435, 389] width 200 height 69
copy td "$300,000 min"
click at [1026, 397] on span "Approve" at bounding box center [1034, 388] width 57 height 17
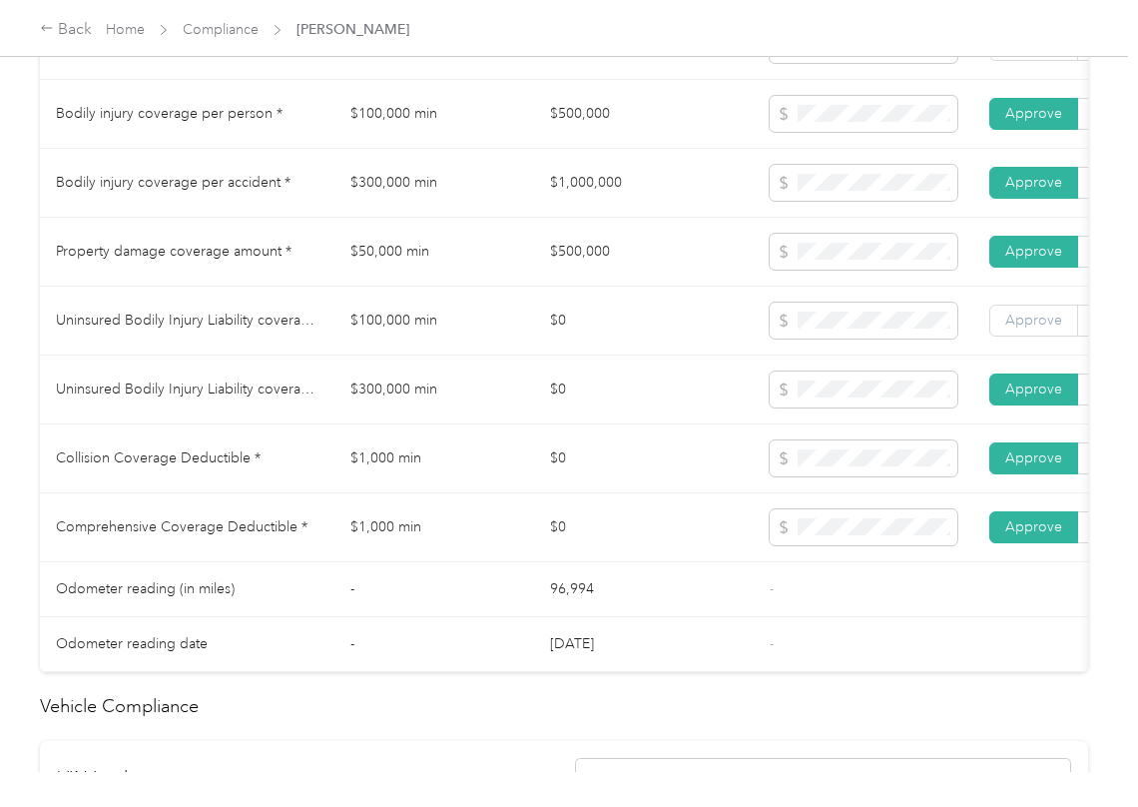
click at [1030, 329] on span "Approve" at bounding box center [1034, 320] width 57 height 17
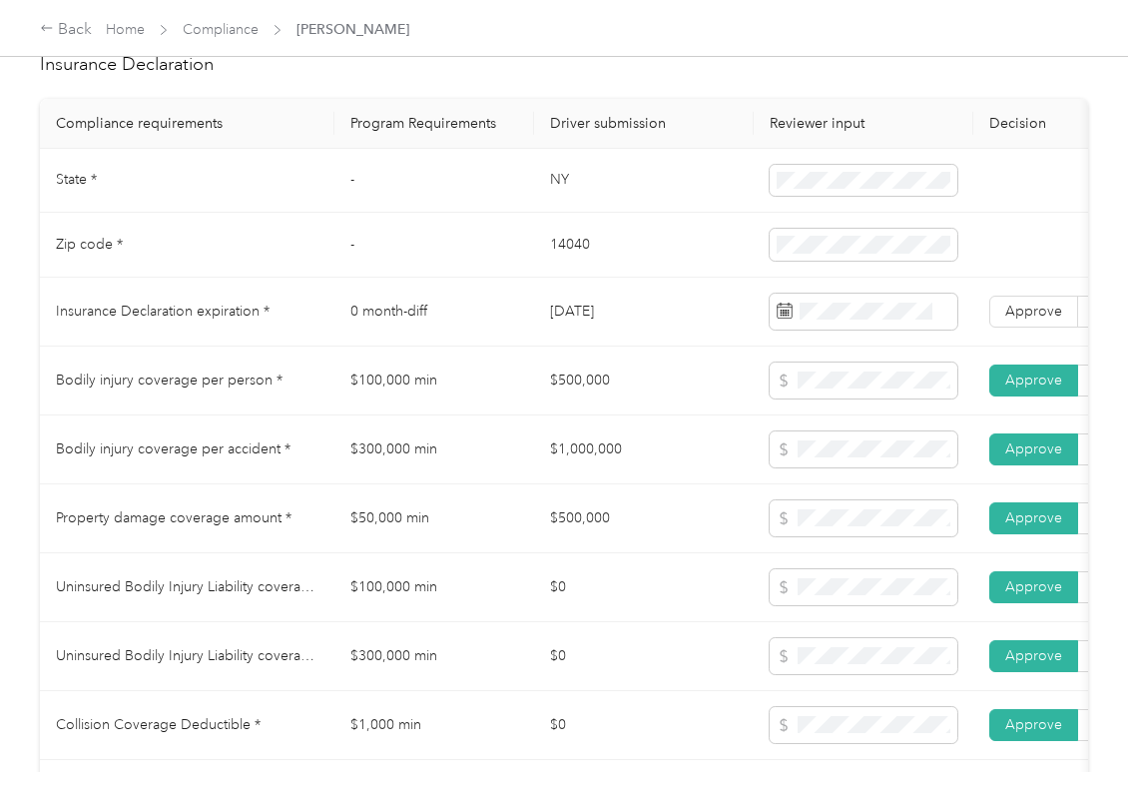
click at [579, 330] on td "02/19/2026" at bounding box center [644, 312] width 220 height 69
copy td "02/19/2026"
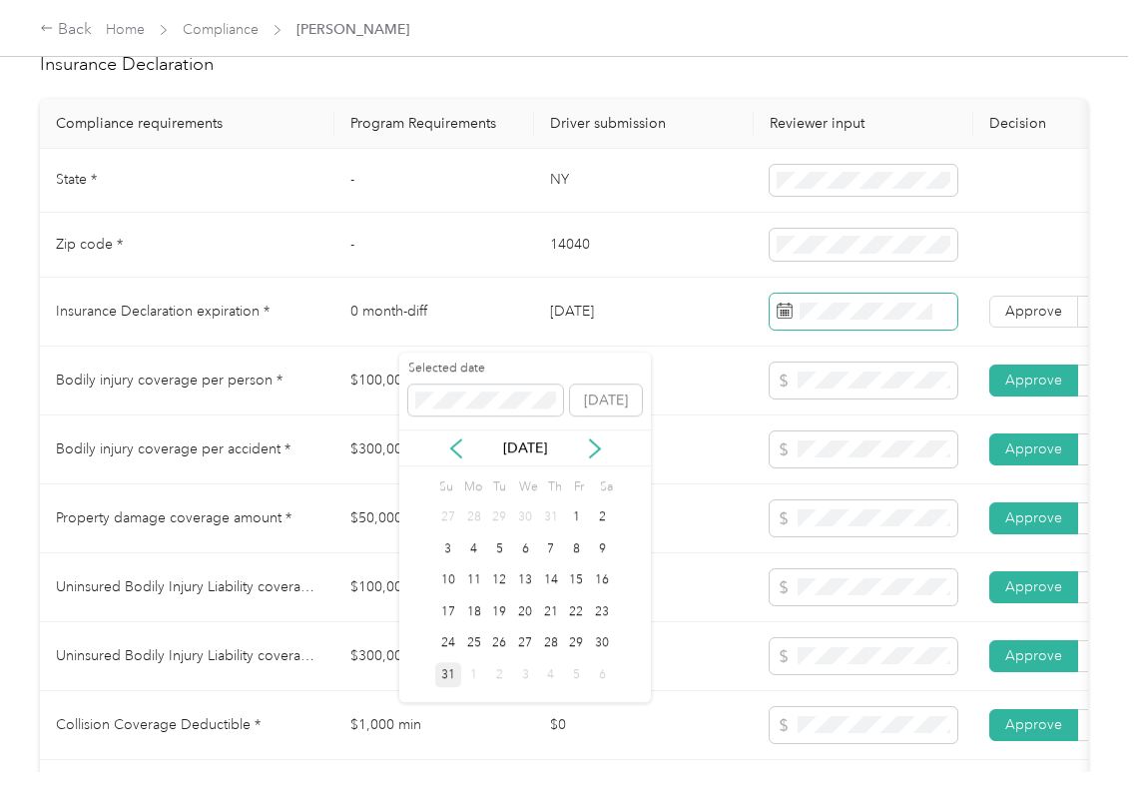
scroll to position [0, 369]
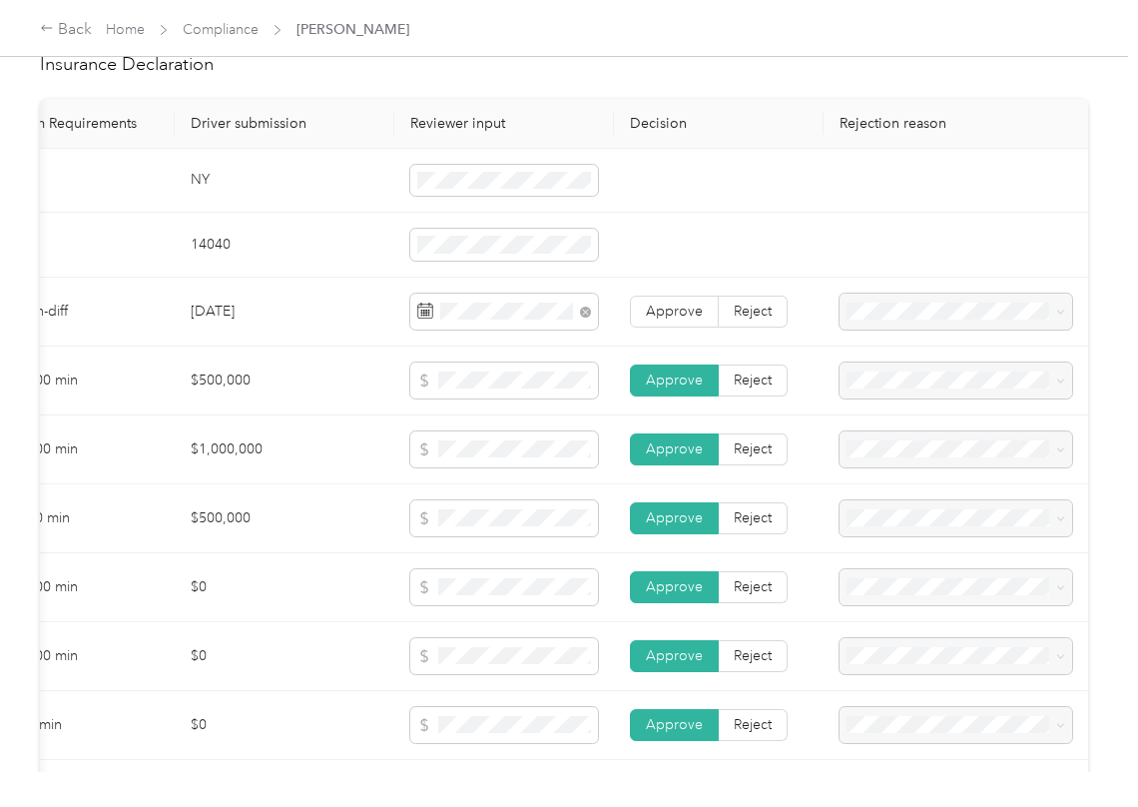
click at [175, 539] on td "$500,000" at bounding box center [285, 518] width 220 height 69
click at [673, 320] on span "Approve" at bounding box center [674, 311] width 57 height 17
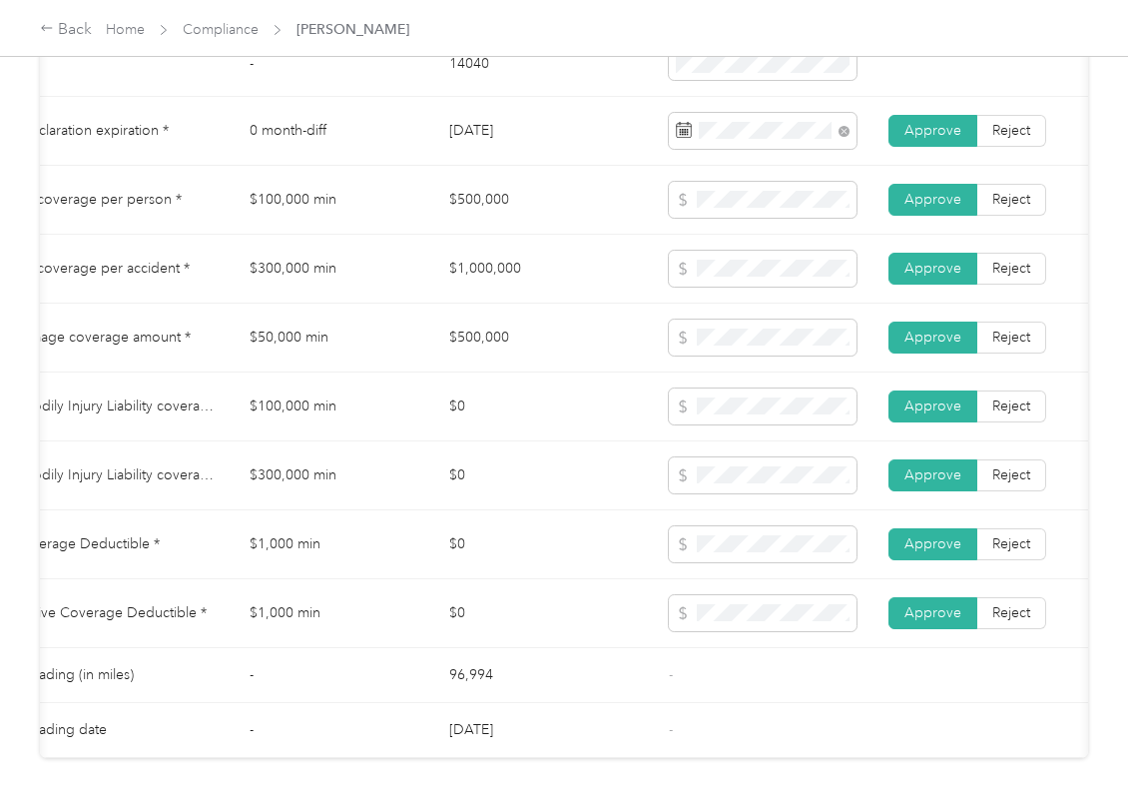
scroll to position [1064, 0]
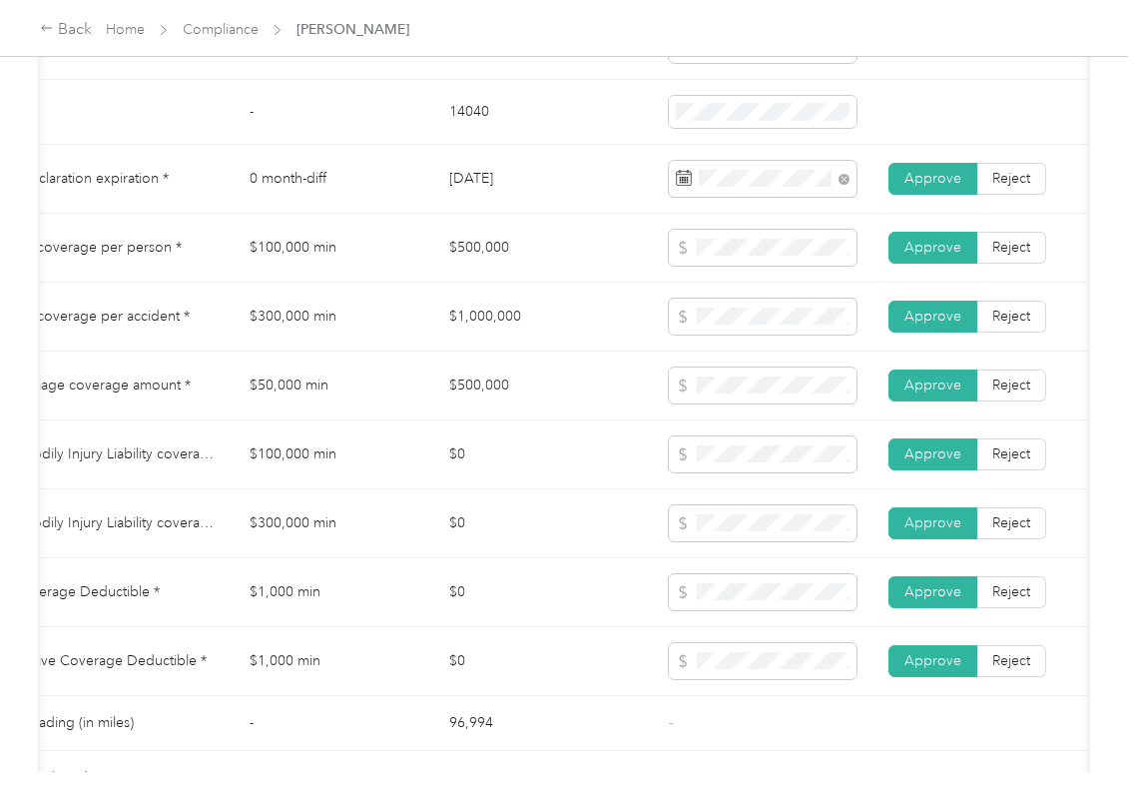
drag, startPoint x: 617, startPoint y: 491, endPoint x: 587, endPoint y: 495, distance: 30.2
click at [617, 489] on td "$0" at bounding box center [543, 454] width 220 height 69
click at [576, 485] on td "$0" at bounding box center [543, 454] width 220 height 69
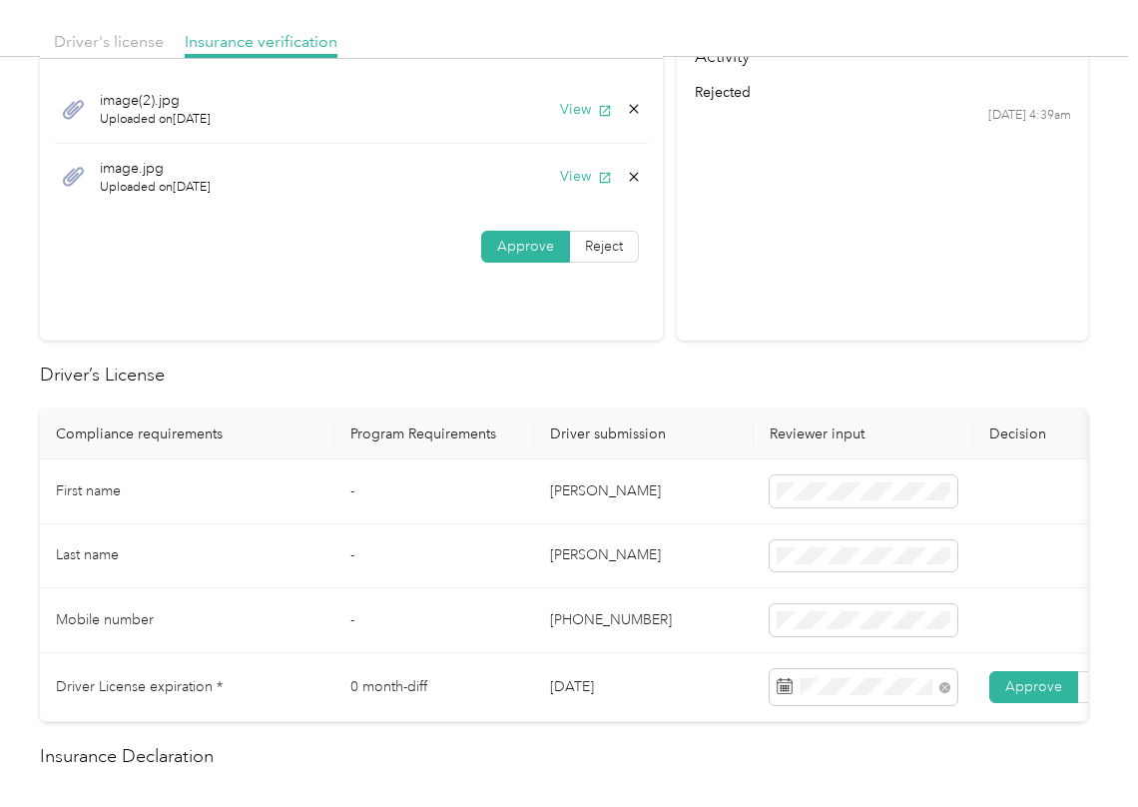
scroll to position [0, 0]
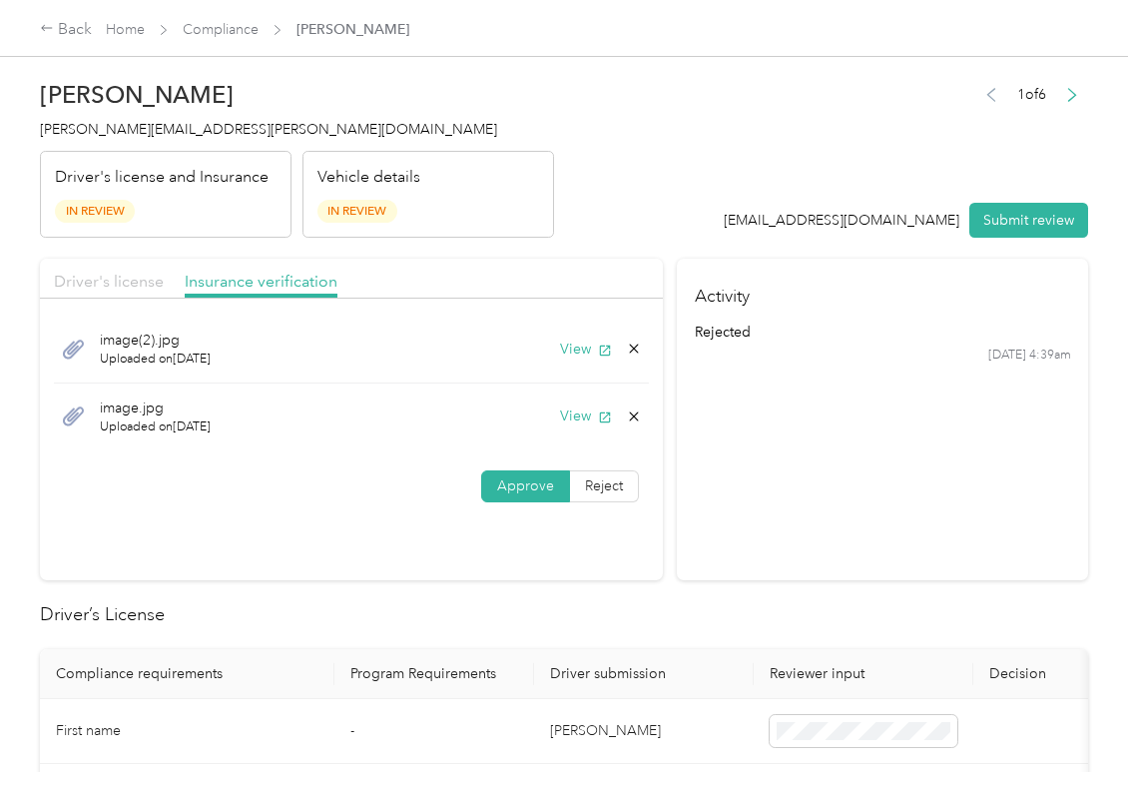
drag, startPoint x: 118, startPoint y: 277, endPoint x: 511, endPoint y: 314, distance: 395.2
click at [121, 278] on span "Driver's license" at bounding box center [109, 281] width 110 height 19
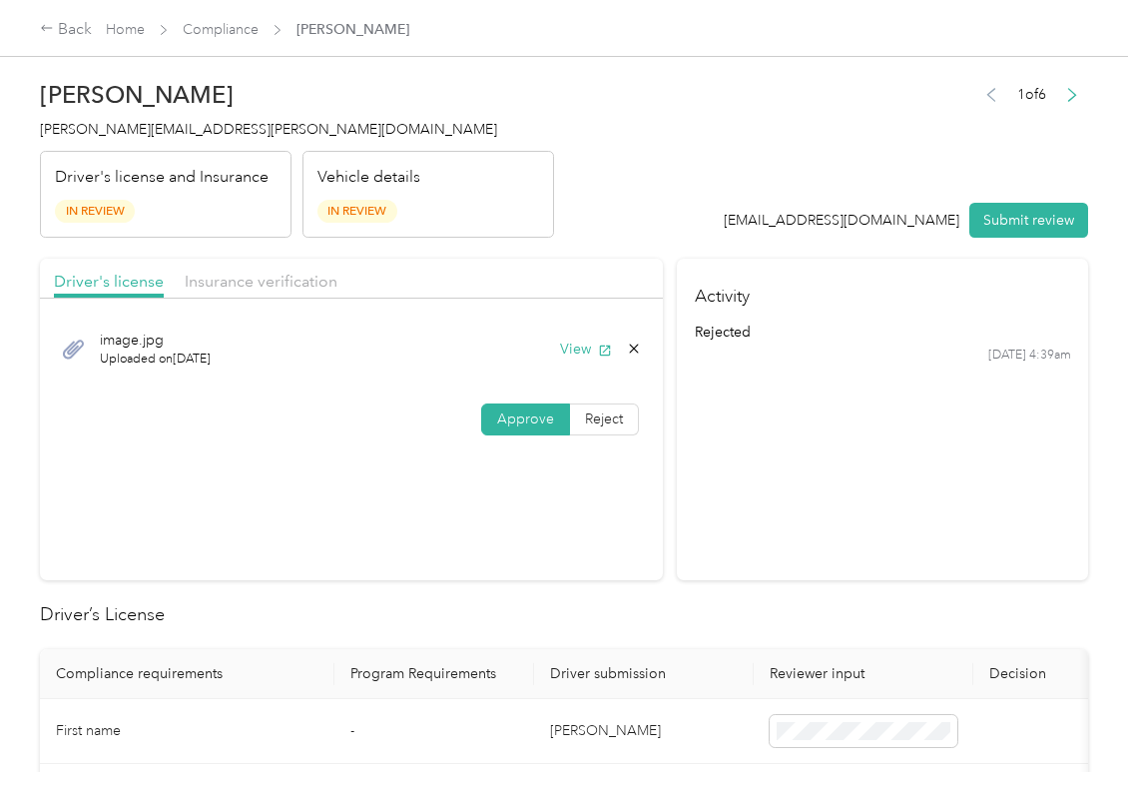
drag, startPoint x: 1005, startPoint y: 218, endPoint x: 28, endPoint y: 313, distance: 981.2
click at [996, 218] on button "Submit review" at bounding box center [1029, 220] width 119 height 35
click at [88, 134] on span "pam.evans@optioncare.com" at bounding box center [268, 129] width 457 height 17
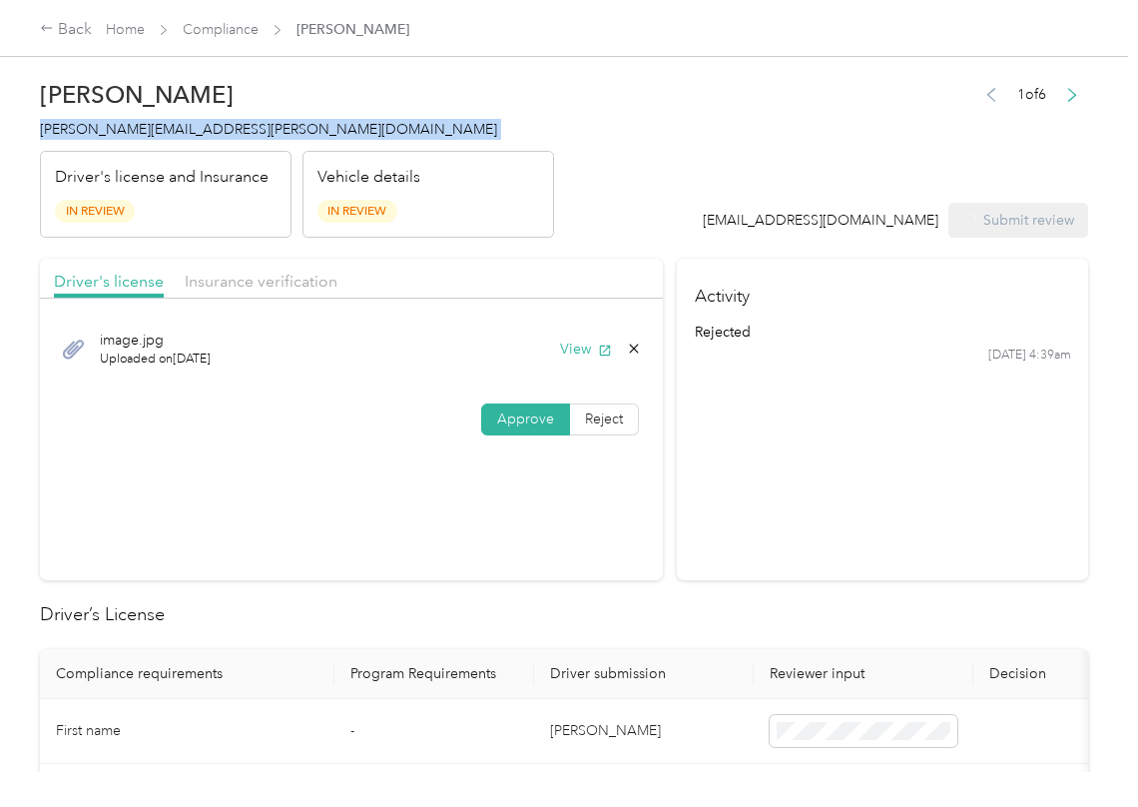
click at [88, 134] on span "pam.evans@optioncare.com" at bounding box center [268, 129] width 457 height 17
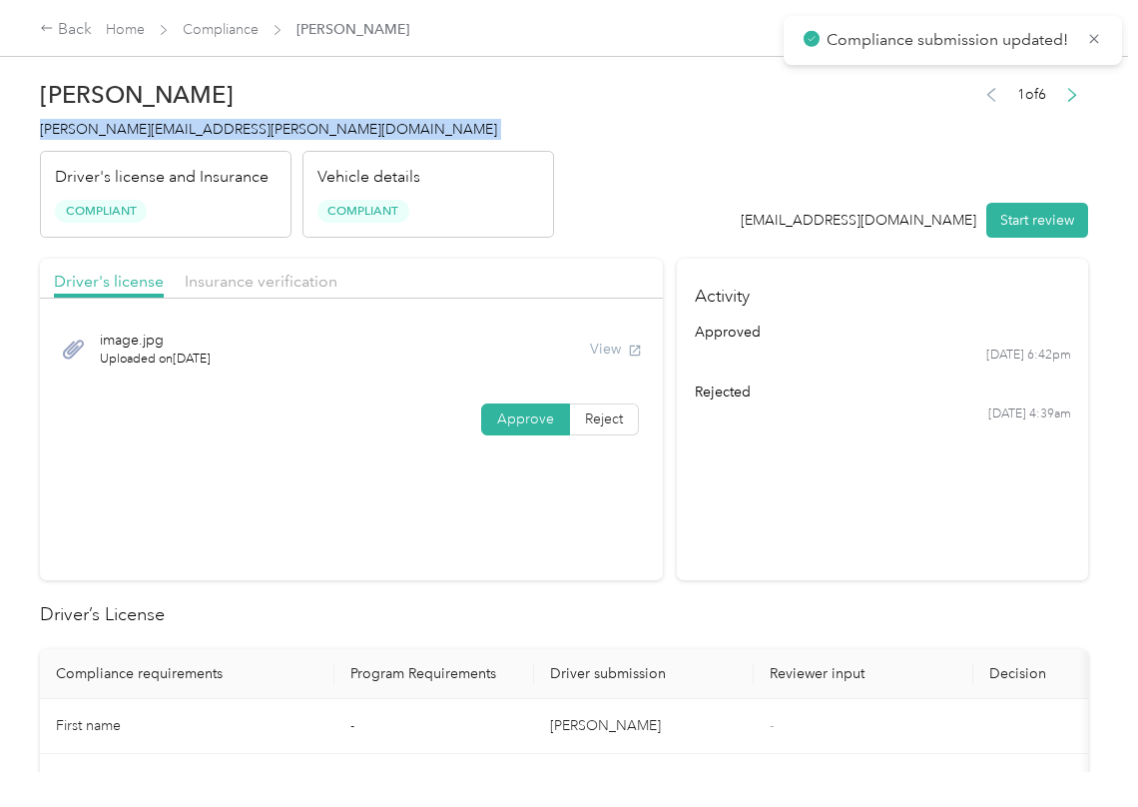
copy span "pam.evans@optioncare.com"
click at [460, 405] on div "Approve Reject" at bounding box center [351, 419] width 623 height 32
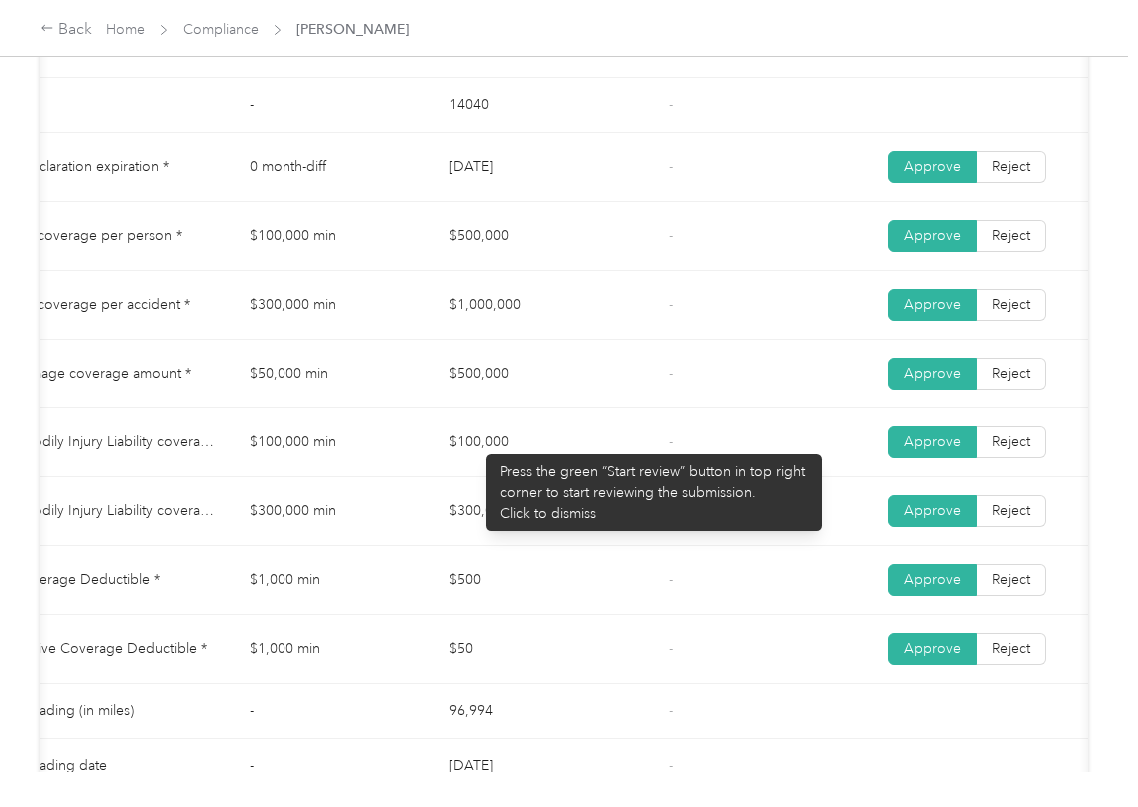
scroll to position [1064, 0]
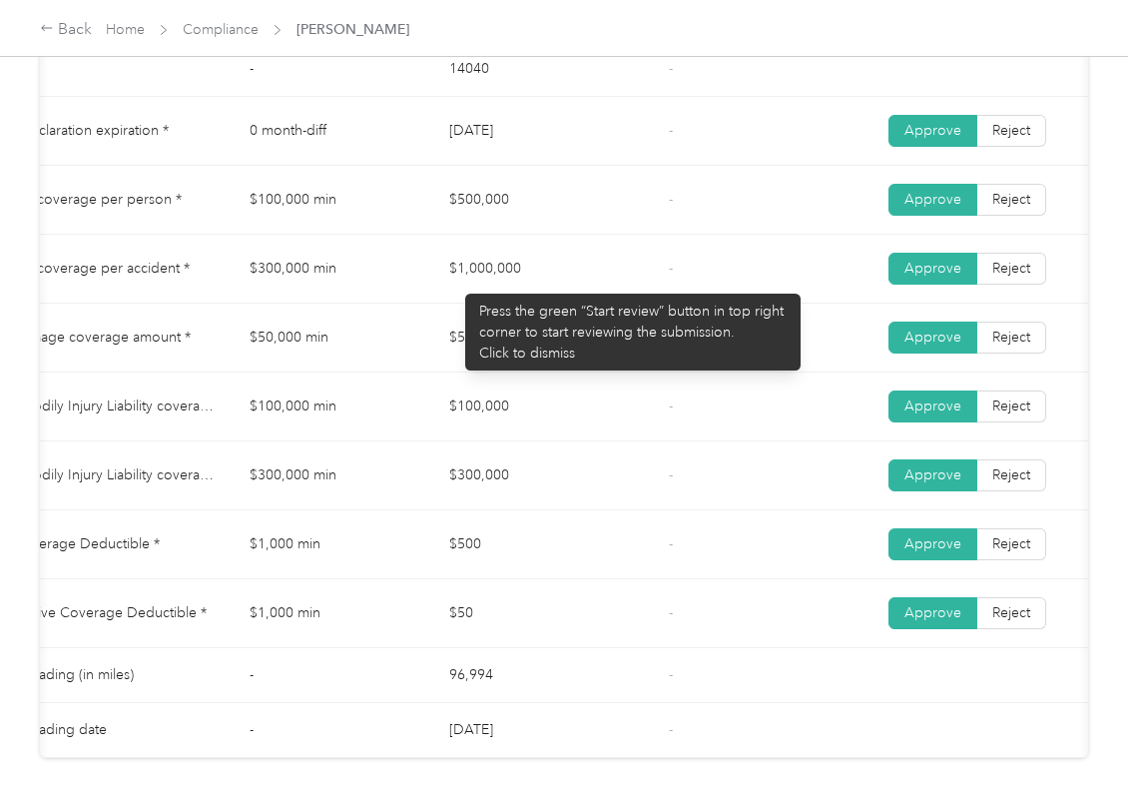
click at [551, 205] on tr "Bodily injury coverage per person * $100,000 min $500,000 - Approve Reject" at bounding box center [643, 200] width 1408 height 69
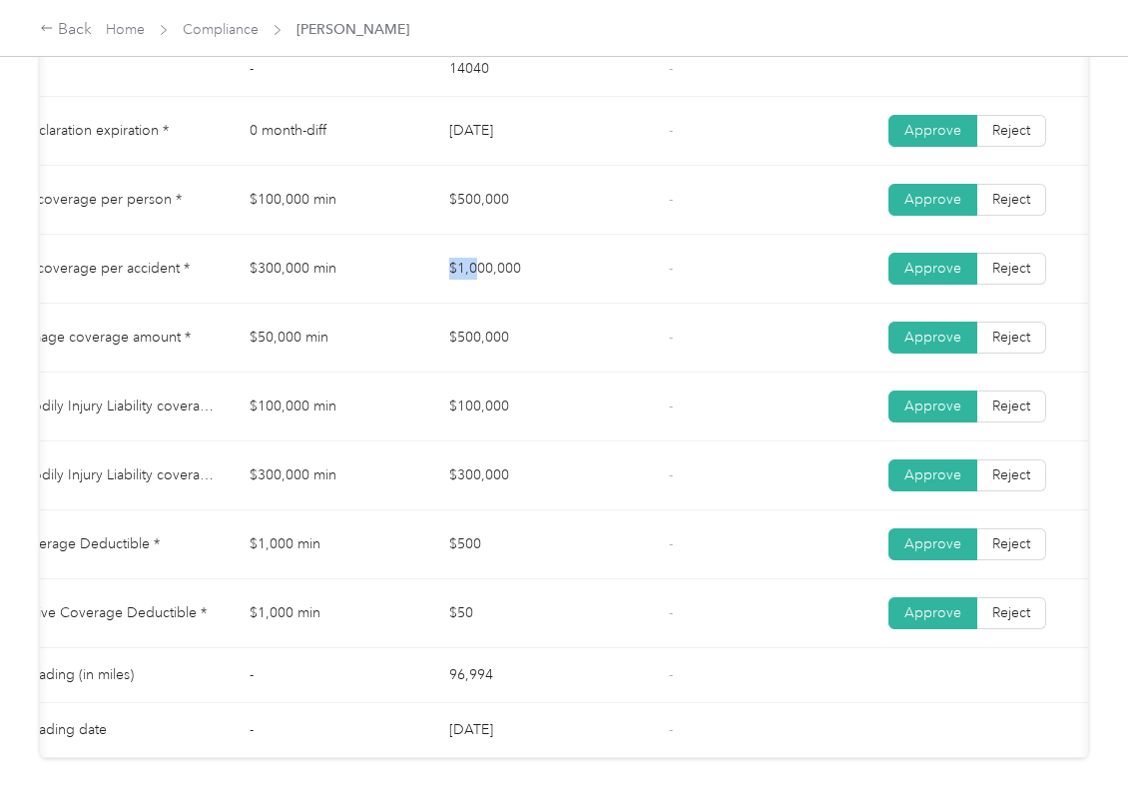
drag, startPoint x: 445, startPoint y: 298, endPoint x: 557, endPoint y: 337, distance: 118.4
click at [581, 304] on tr "Bodily injury coverage per accident * $300,000 min $1,000,000 - Approve Reject" at bounding box center [643, 269] width 1408 height 69
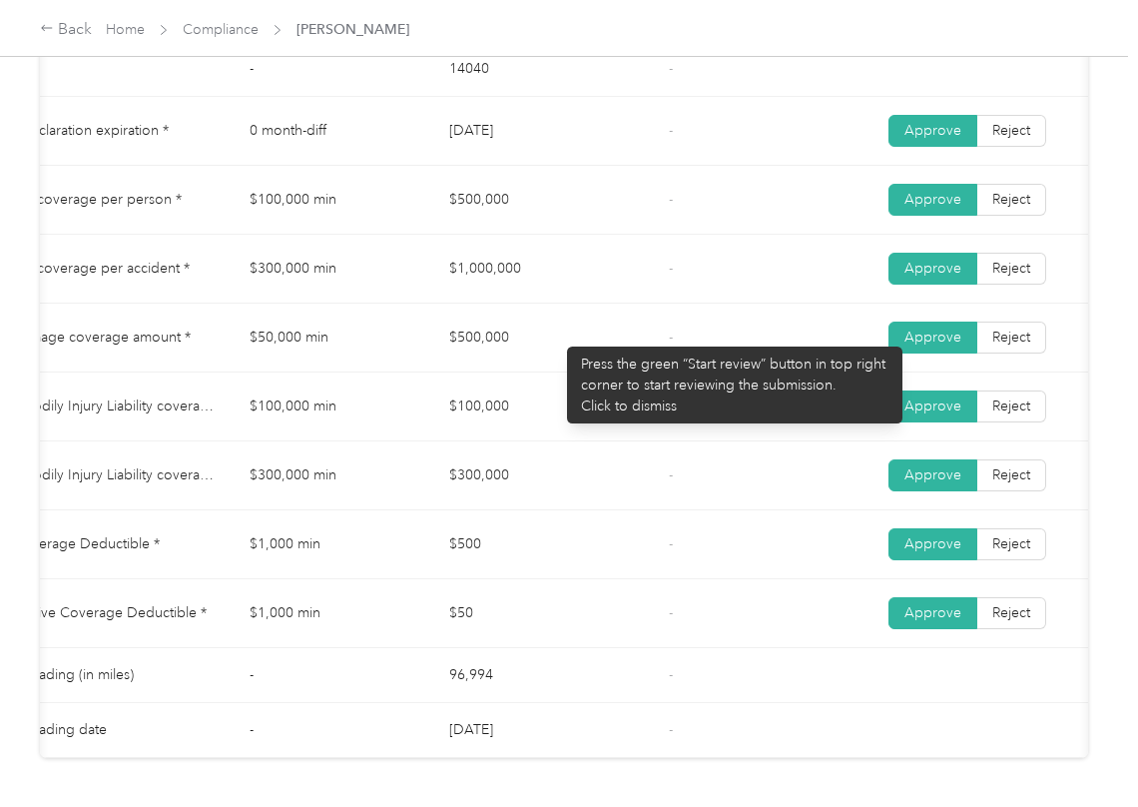
click at [557, 372] on td "$500,000" at bounding box center [543, 338] width 220 height 69
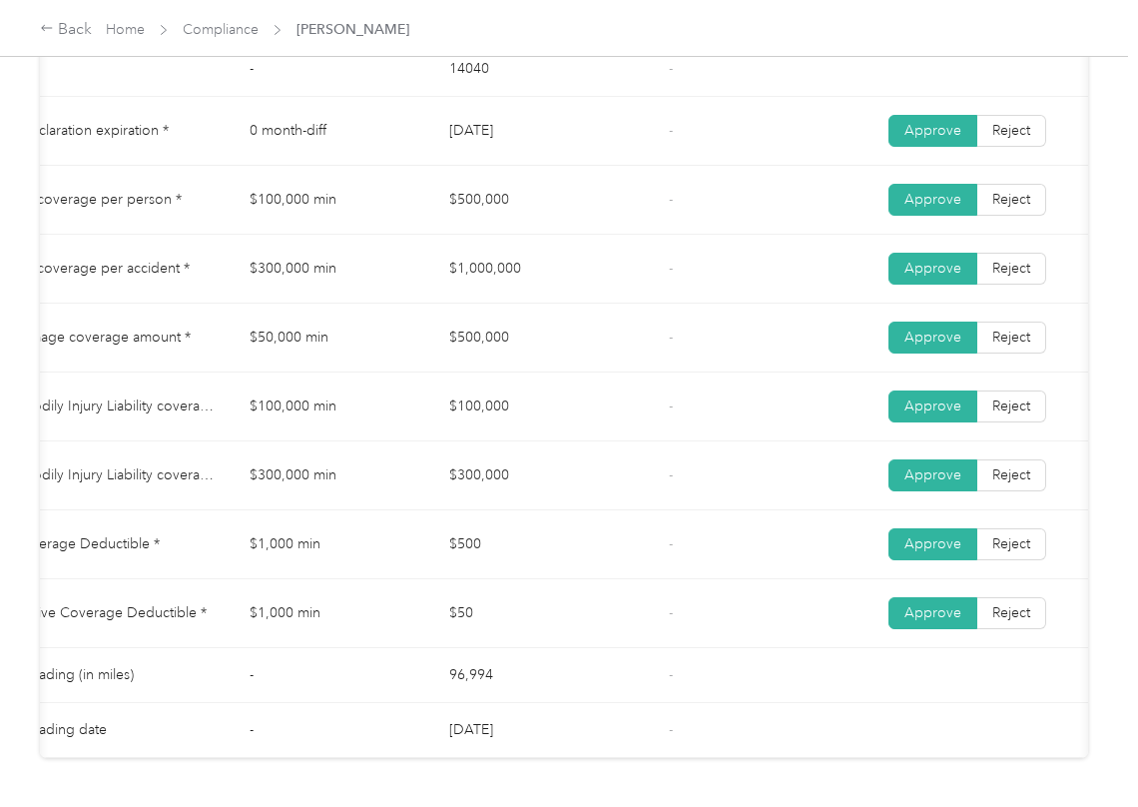
click at [620, 416] on td "$100,000" at bounding box center [543, 406] width 220 height 69
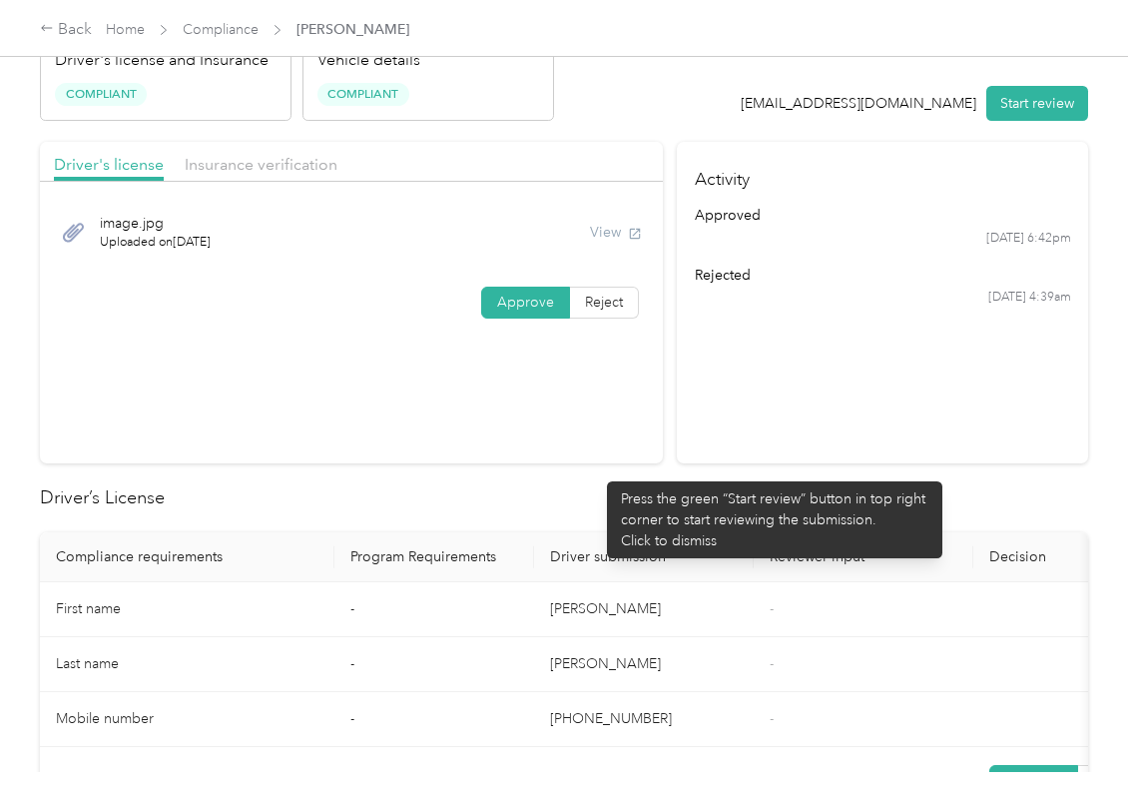
scroll to position [0, 0]
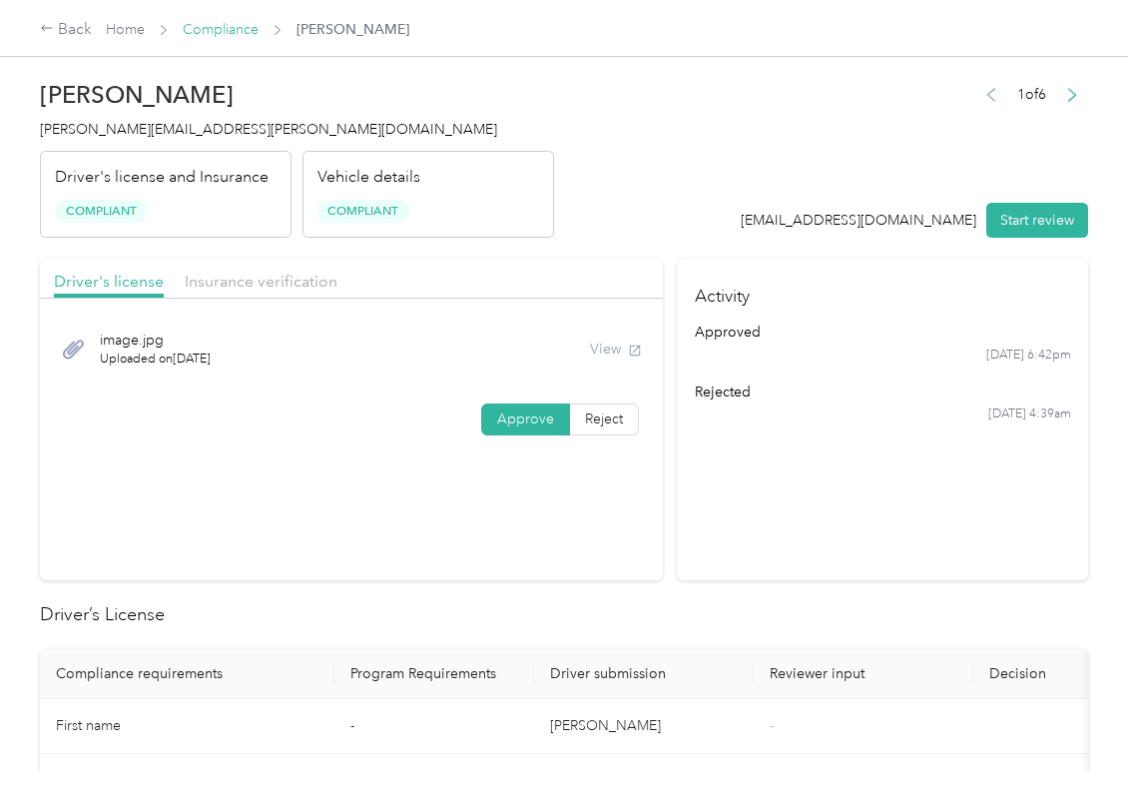
click at [212, 25] on link "Compliance" at bounding box center [221, 29] width 76 height 17
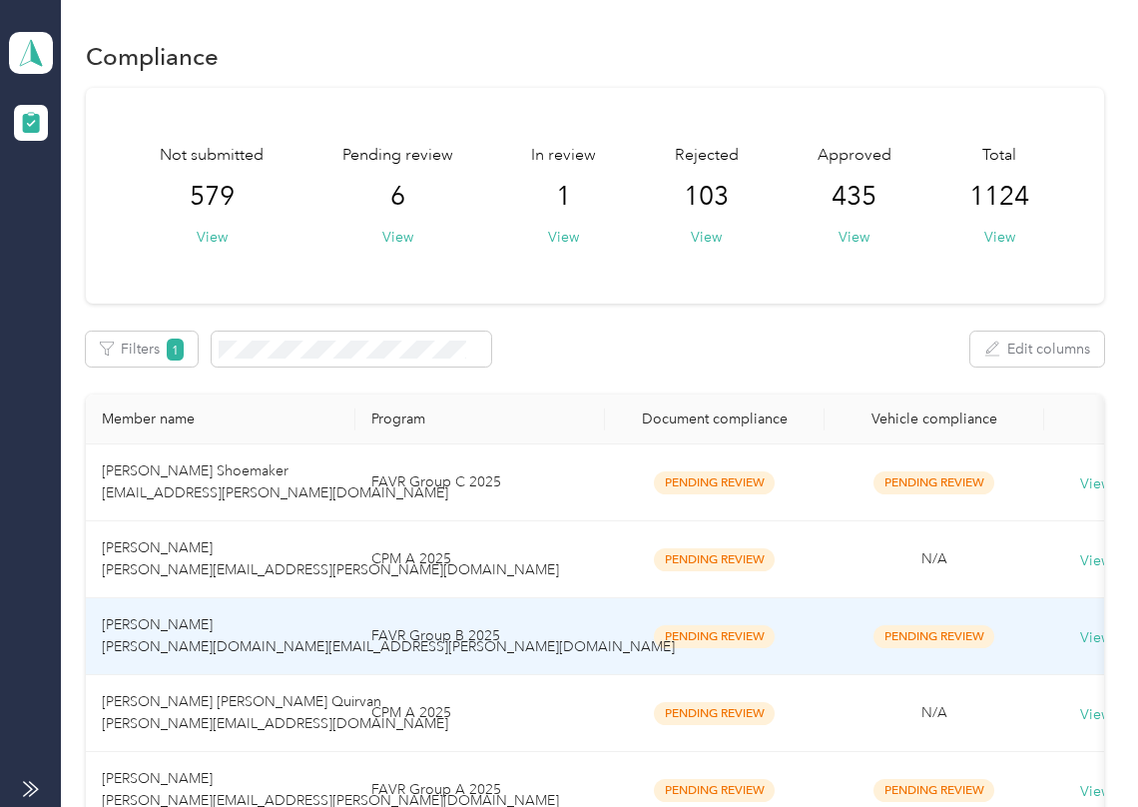
click at [383, 629] on td "FAVR Group B 2025" at bounding box center [480, 636] width 250 height 77
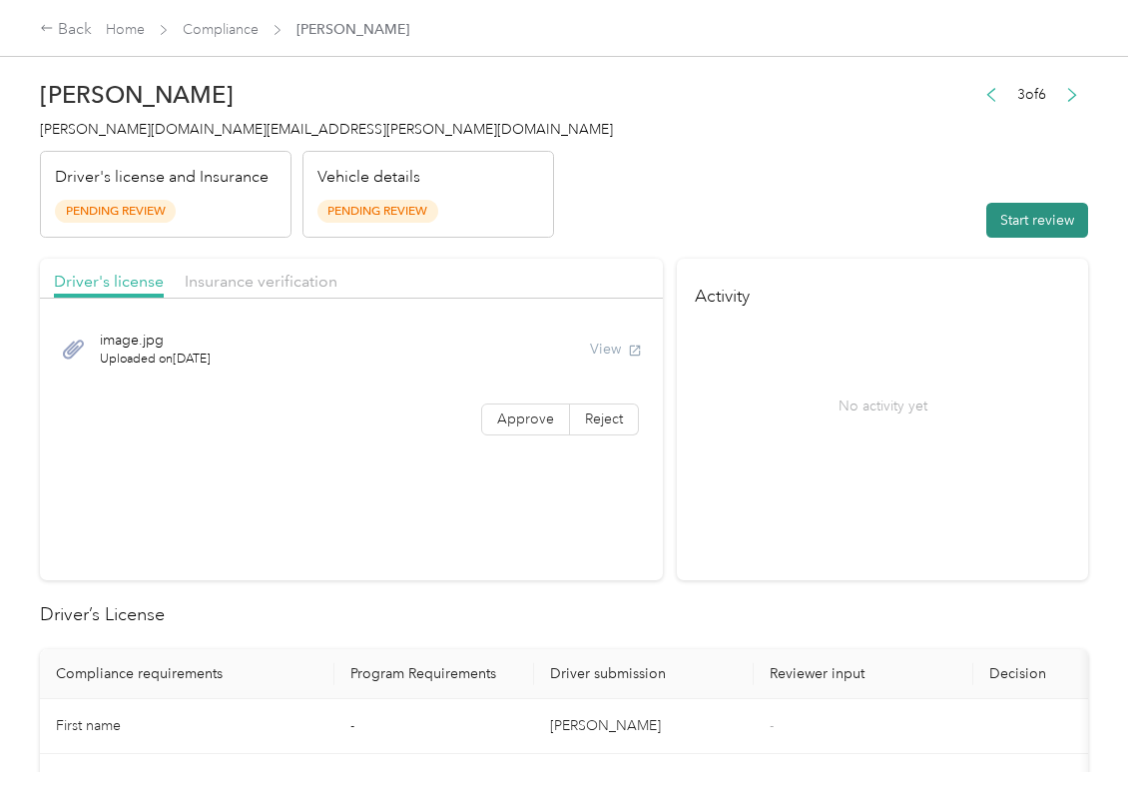
click at [1007, 218] on button "Start review" at bounding box center [1038, 220] width 102 height 35
drag, startPoint x: 873, startPoint y: 161, endPoint x: 628, endPoint y: 329, distance: 296.6
click at [865, 162] on header "Pamela Lilly pamela.lilly@optioncare.com Driver's license and Insurance Pending…" at bounding box center [564, 154] width 1048 height 168
click at [531, 407] on label "Approve" at bounding box center [525, 419] width 89 height 32
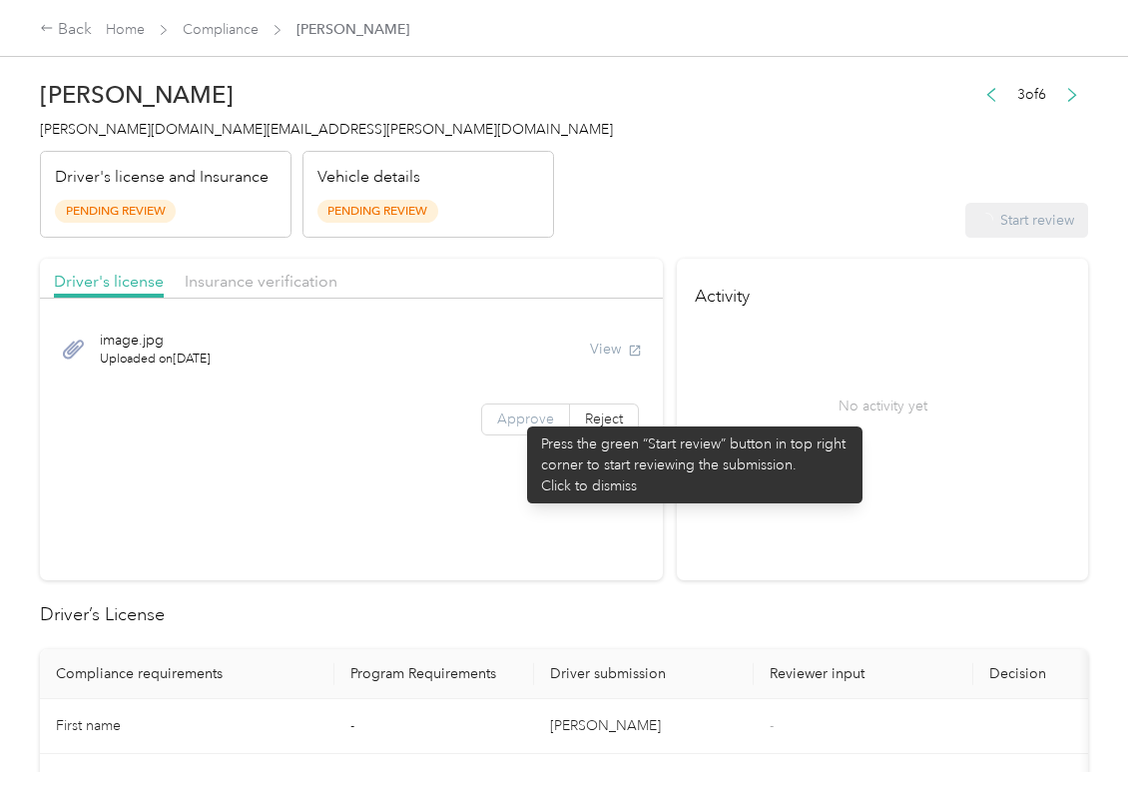
click at [509, 421] on span "Approve" at bounding box center [525, 418] width 57 height 17
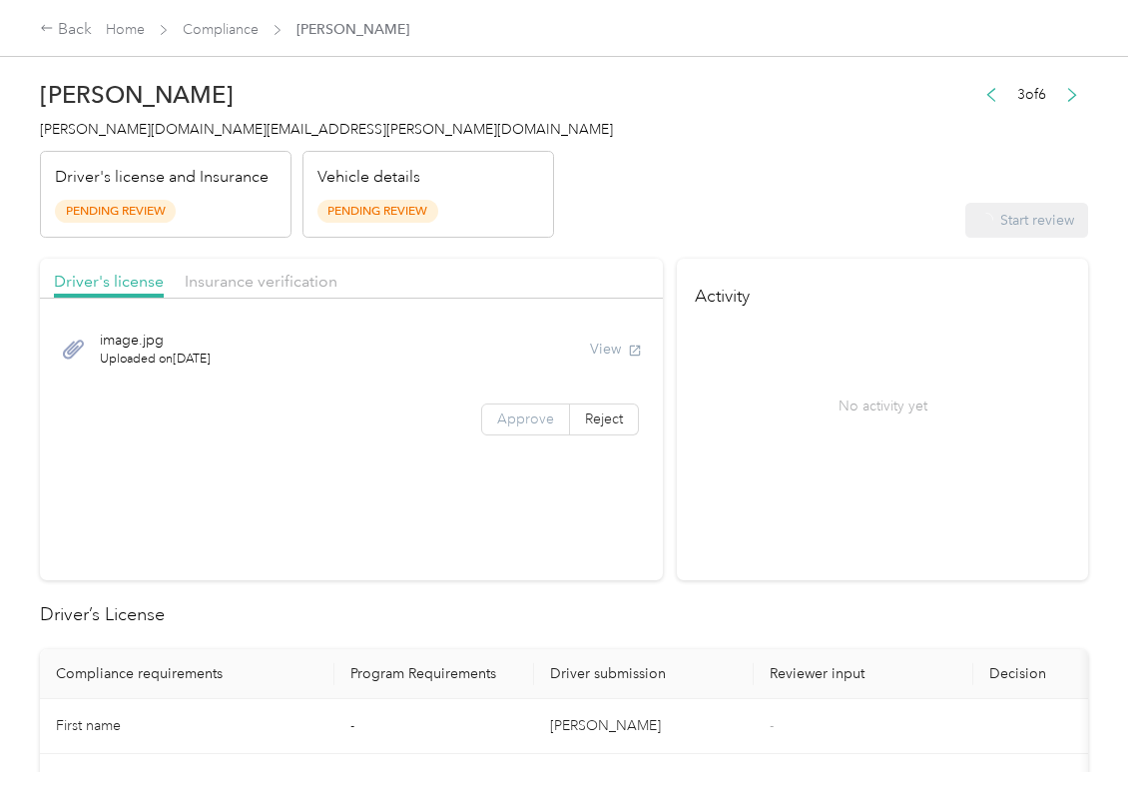
click at [489, 421] on label "Approve" at bounding box center [525, 419] width 89 height 32
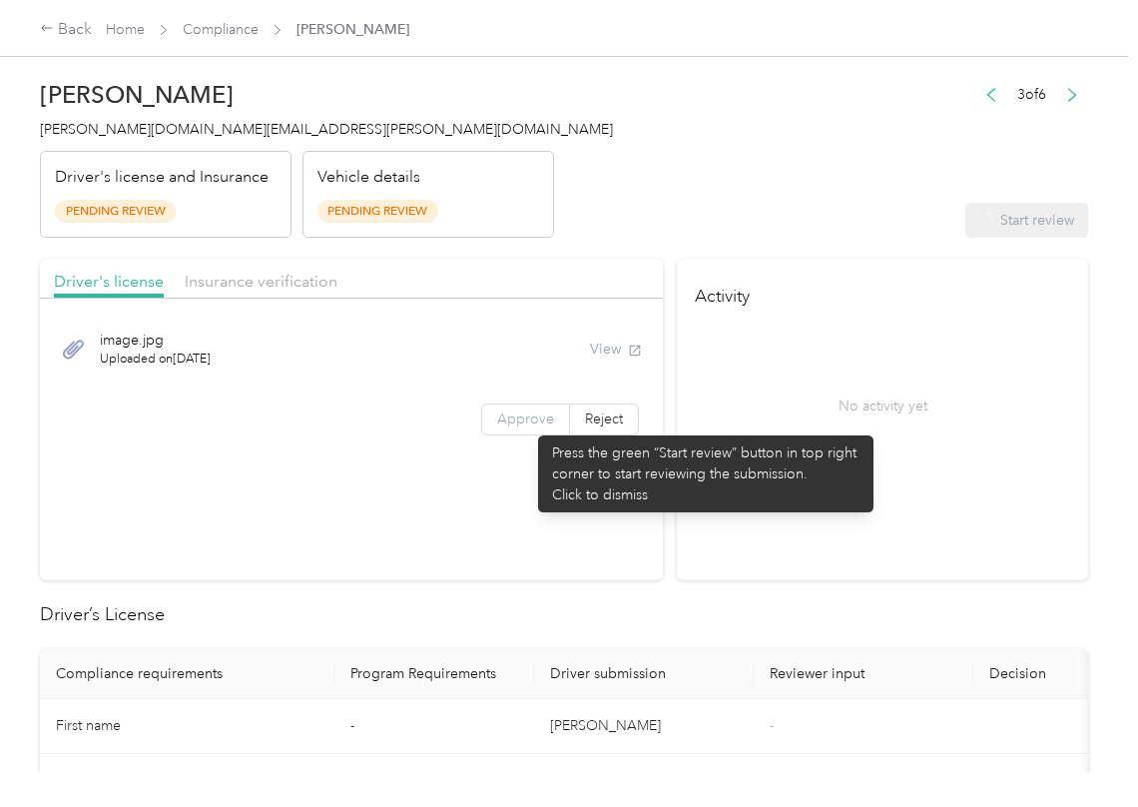
drag, startPoint x: 521, startPoint y: 428, endPoint x: 540, endPoint y: 423, distance: 19.6
click at [520, 429] on label "Approve" at bounding box center [525, 419] width 89 height 32
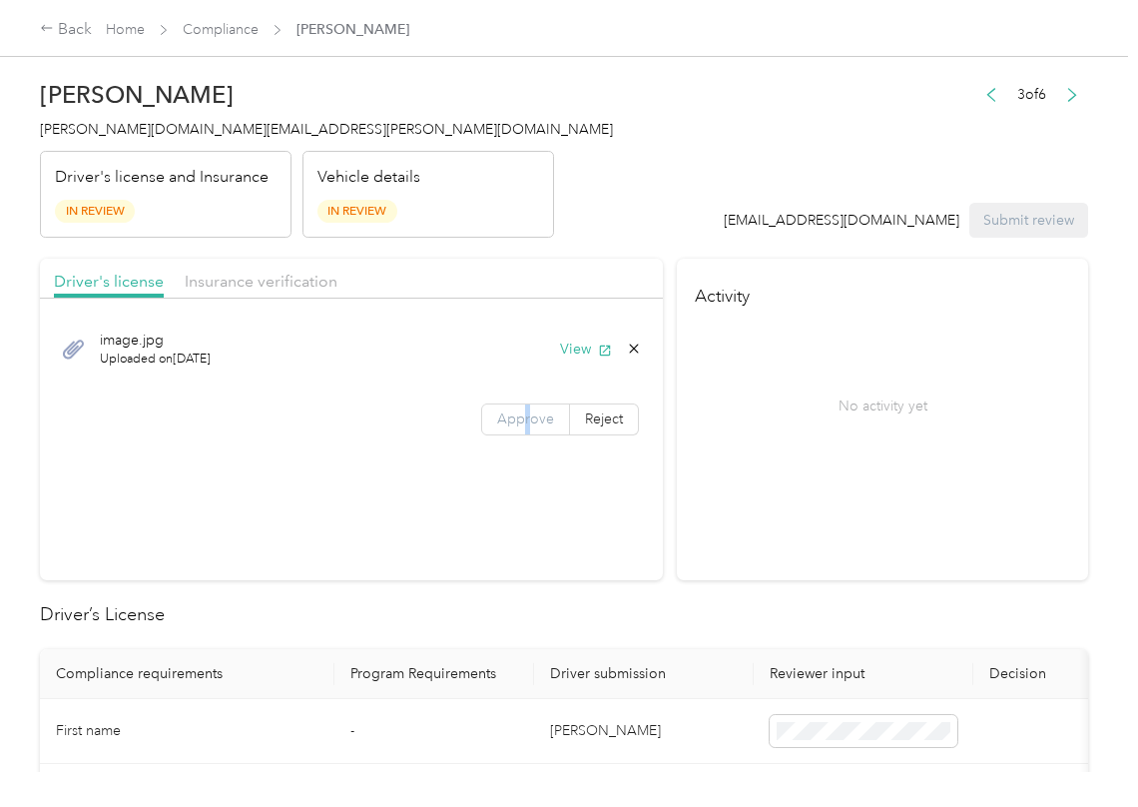
click at [516, 404] on label "Approve" at bounding box center [525, 419] width 89 height 32
click at [604, 357] on button "View" at bounding box center [586, 349] width 52 height 21
click at [584, 277] on div "Driver's license Insurance verification" at bounding box center [351, 279] width 623 height 40
click at [320, 306] on div at bounding box center [351, 304] width 623 height 11
click at [302, 278] on span "Insurance verification" at bounding box center [261, 281] width 153 height 19
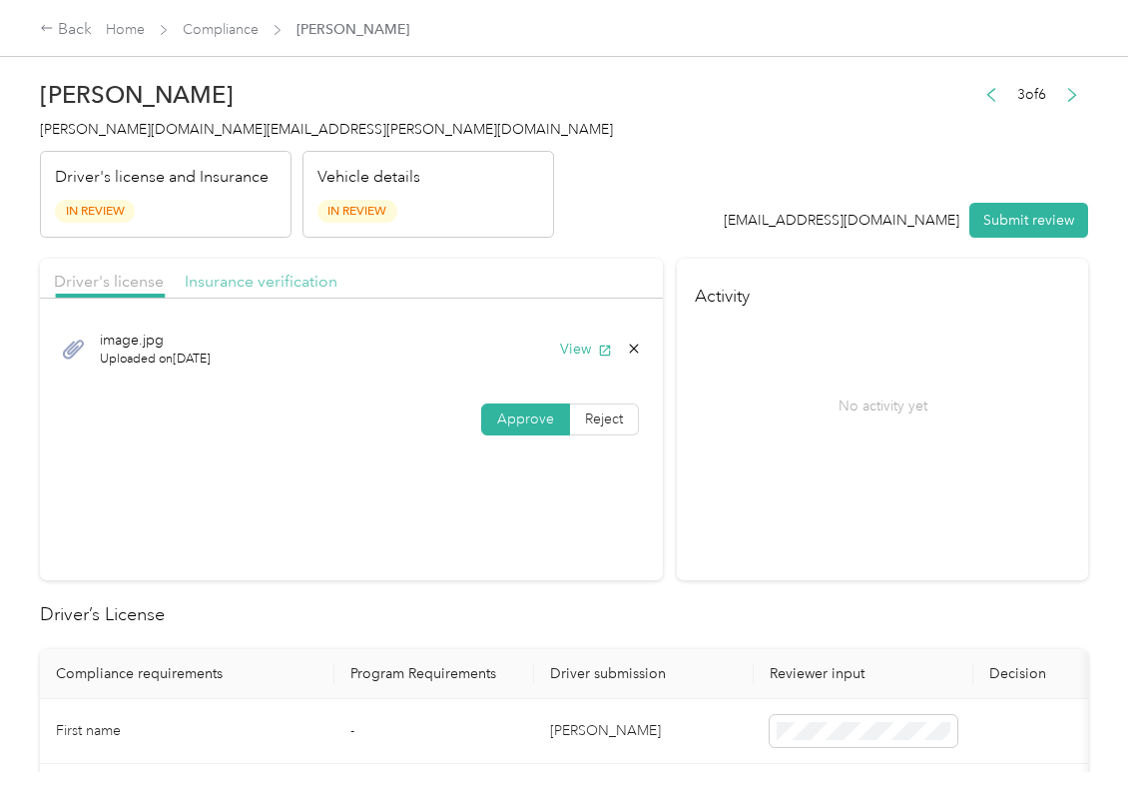
click at [252, 284] on span "Insurance verification" at bounding box center [261, 281] width 153 height 19
click at [572, 355] on button "View" at bounding box center [586, 349] width 52 height 21
drag, startPoint x: 525, startPoint y: 416, endPoint x: 5, endPoint y: 699, distance: 592.0
click at [525, 416] on span "Approve" at bounding box center [525, 418] width 57 height 17
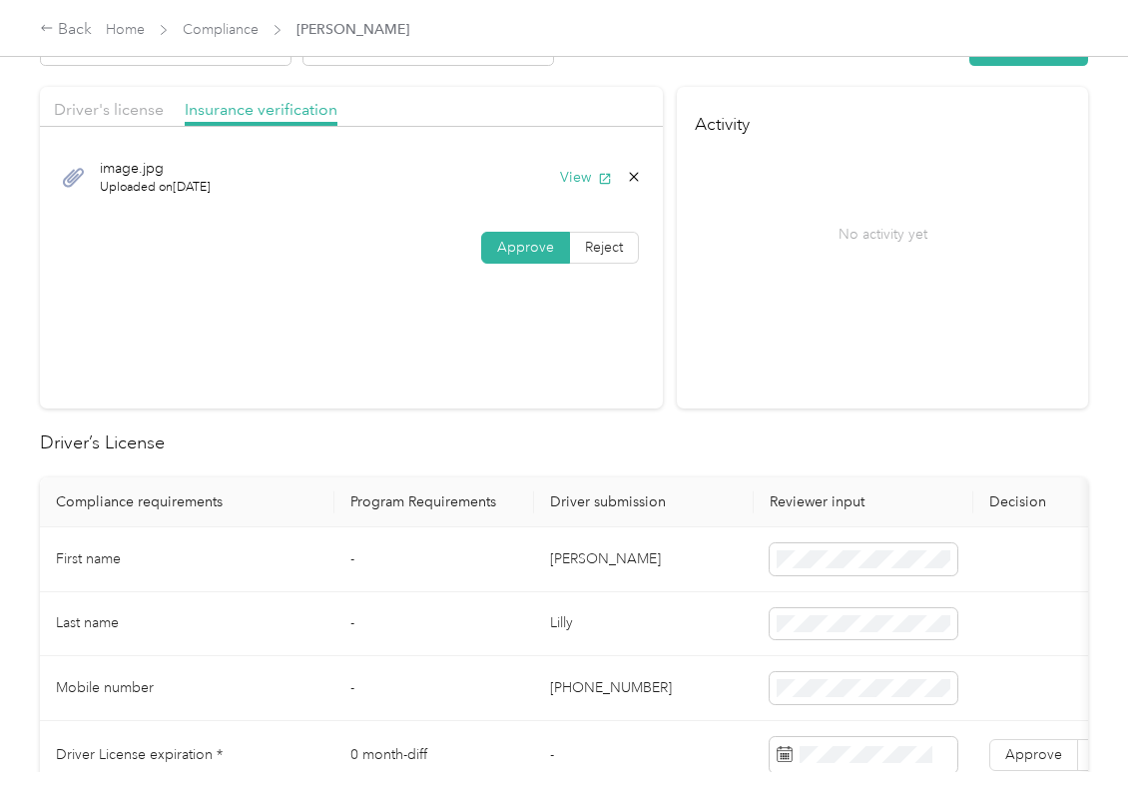
scroll to position [399, 0]
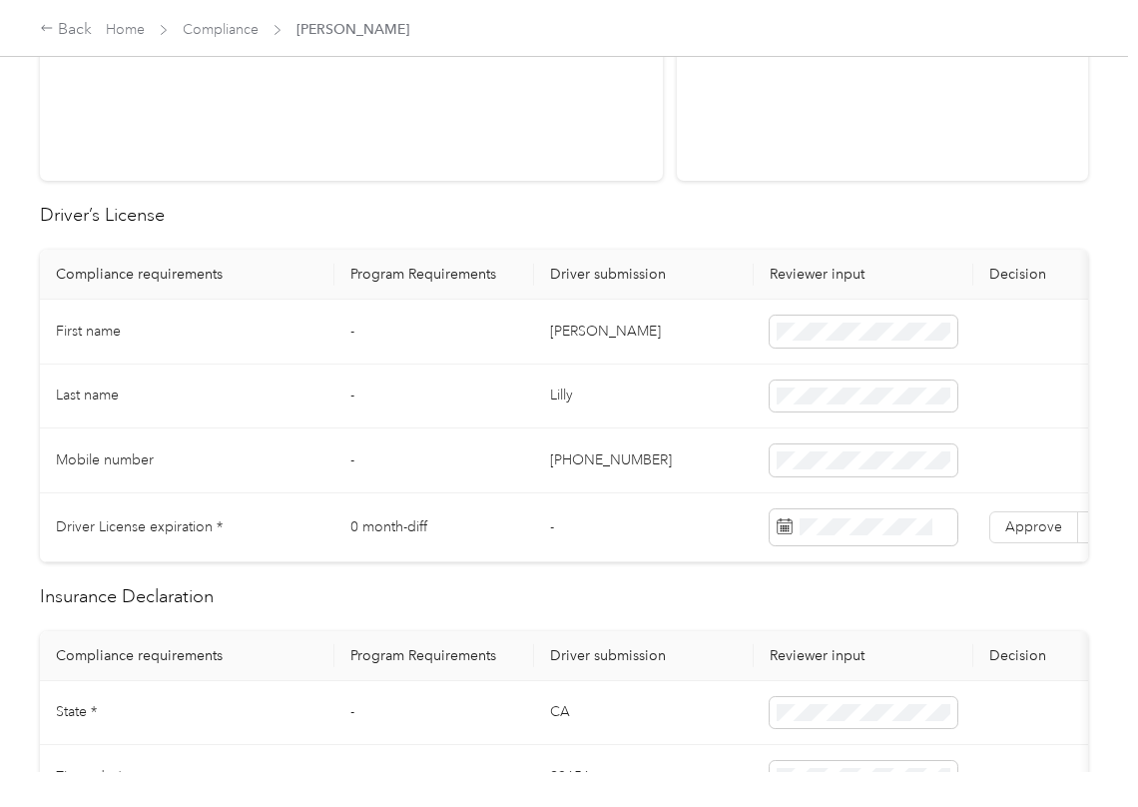
click at [584, 330] on td "[PERSON_NAME]" at bounding box center [644, 332] width 220 height 65
click at [441, 289] on th "Program Requirements" at bounding box center [435, 275] width 200 height 50
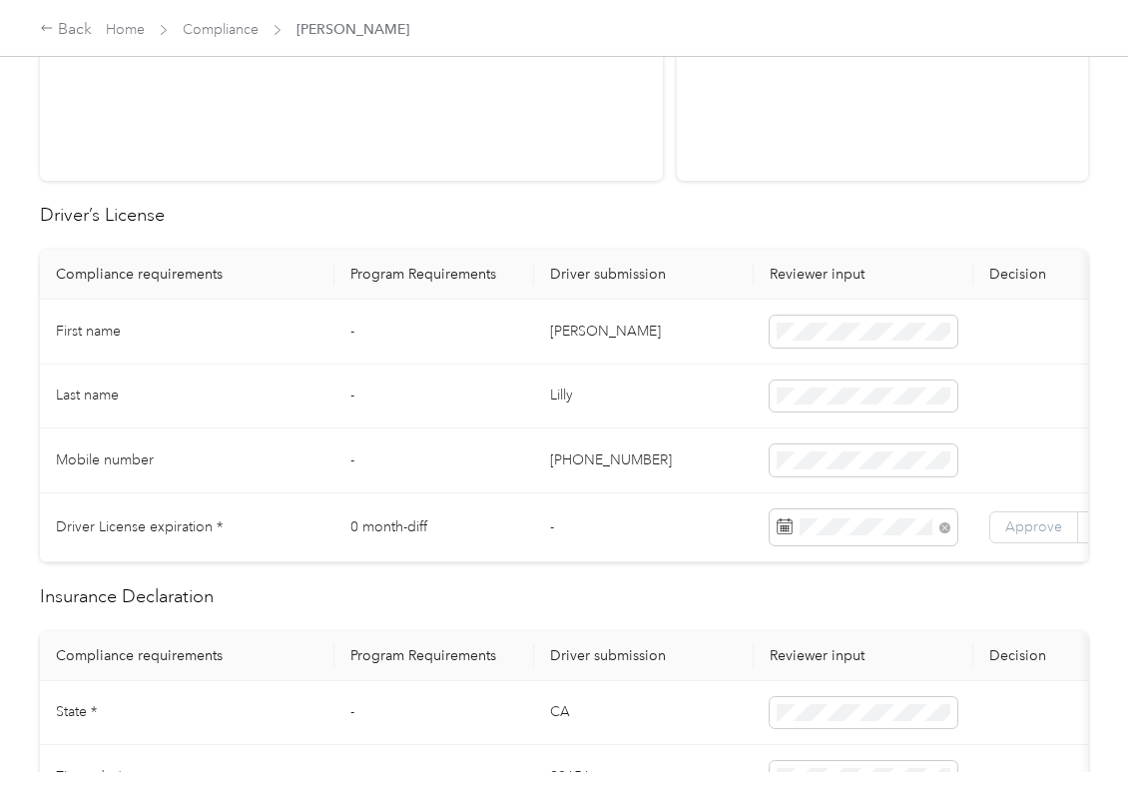
click at [1040, 513] on label "Approve" at bounding box center [1034, 527] width 89 height 32
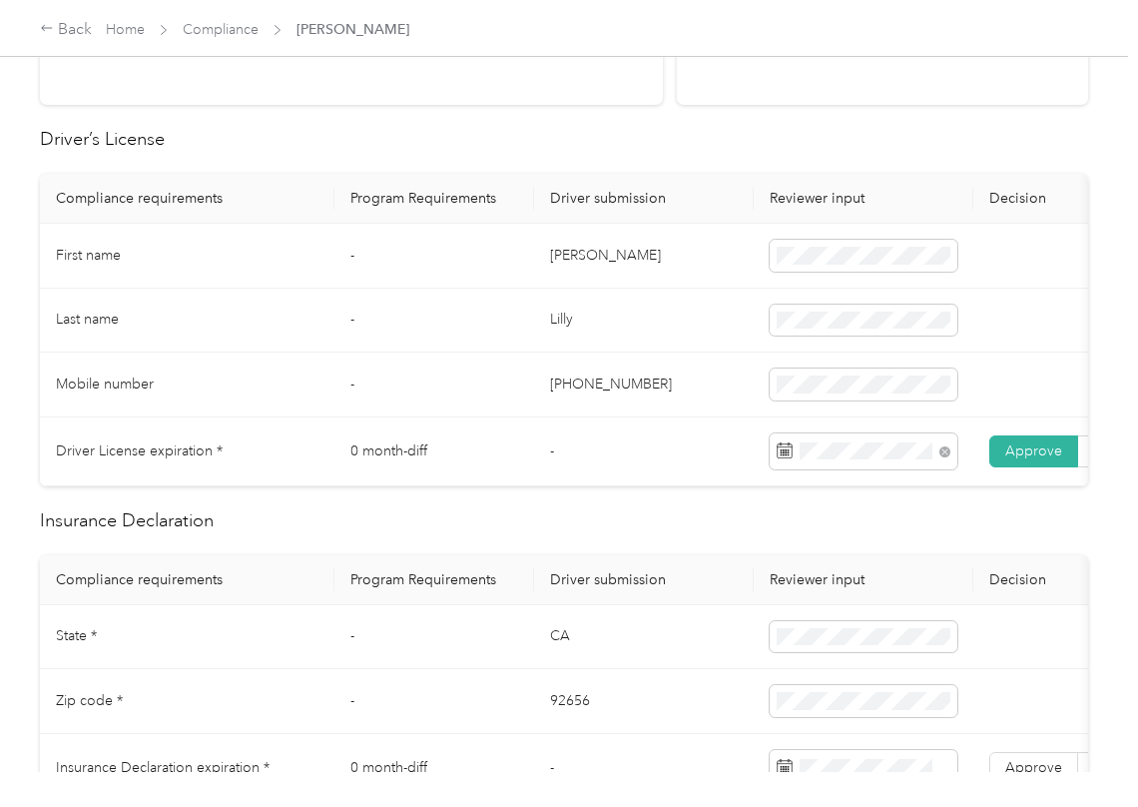
scroll to position [266, 0]
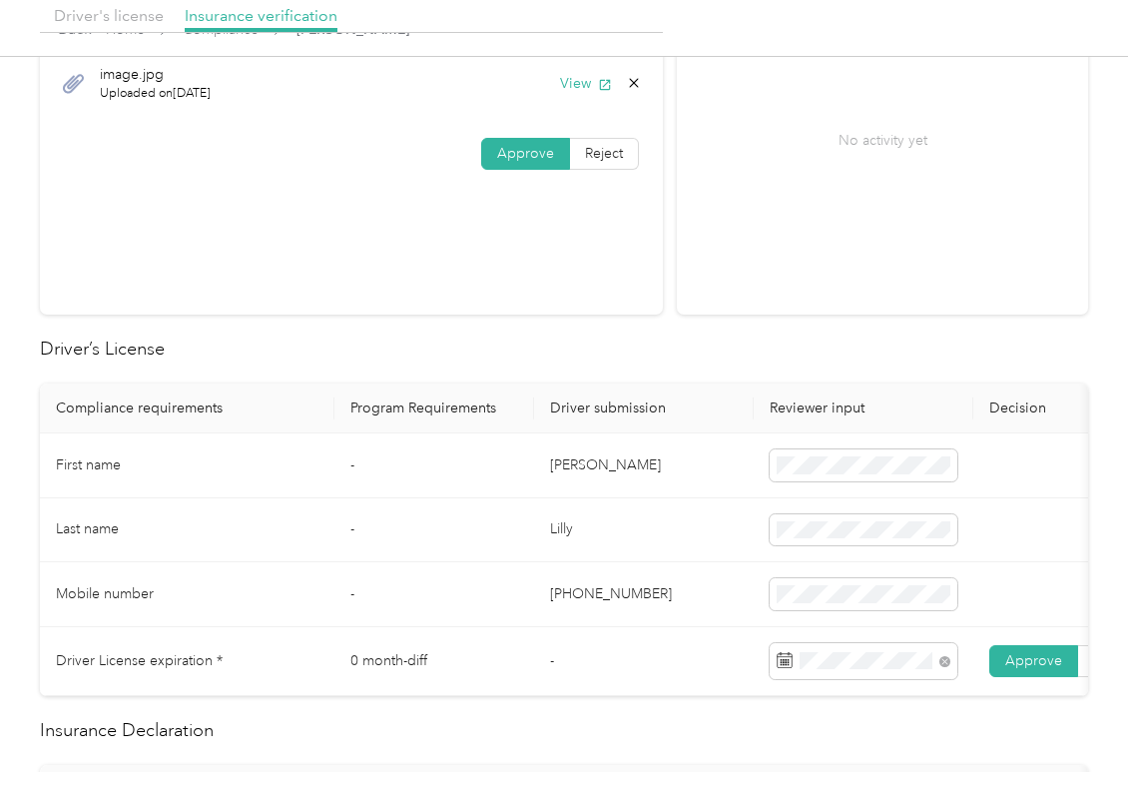
click at [591, 428] on th "Driver submission" at bounding box center [644, 408] width 220 height 50
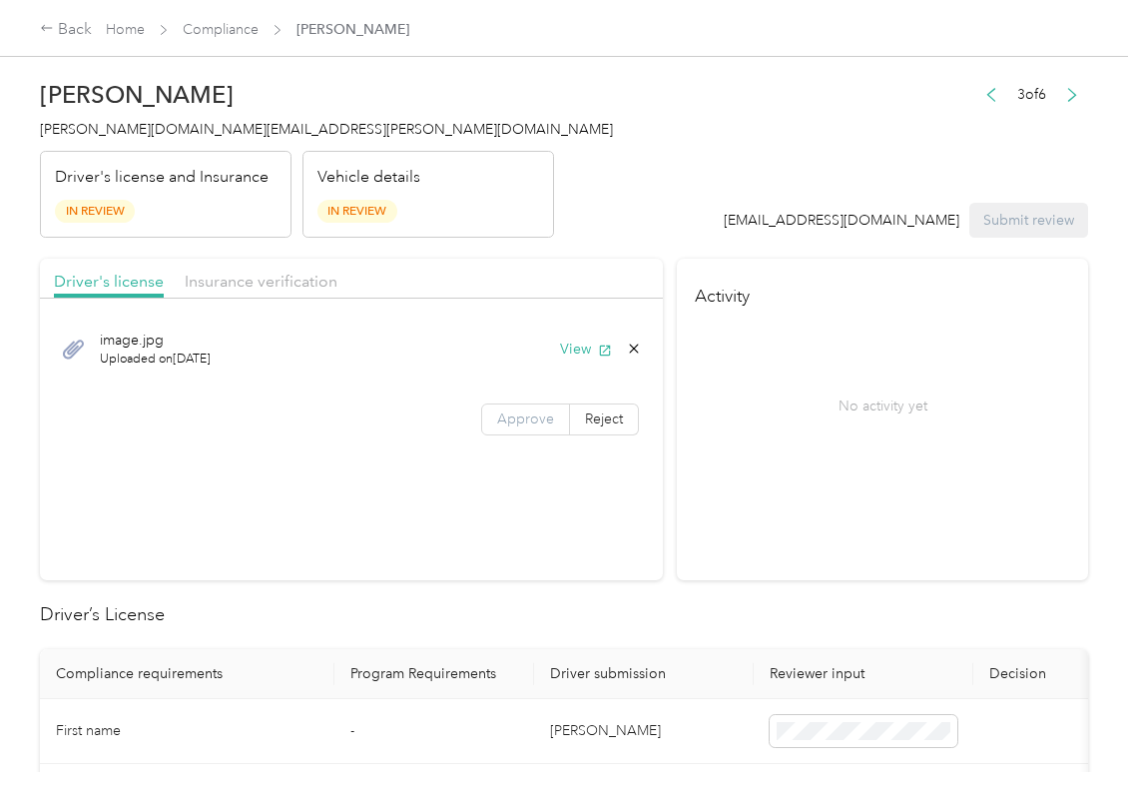
click at [487, 428] on label "Approve" at bounding box center [525, 419] width 89 height 32
click at [585, 345] on button "View" at bounding box center [586, 349] width 52 height 21
click at [587, 277] on div "Driver's license Insurance verification" at bounding box center [351, 279] width 623 height 40
click at [308, 290] on span "Insurance verification" at bounding box center [261, 281] width 153 height 19
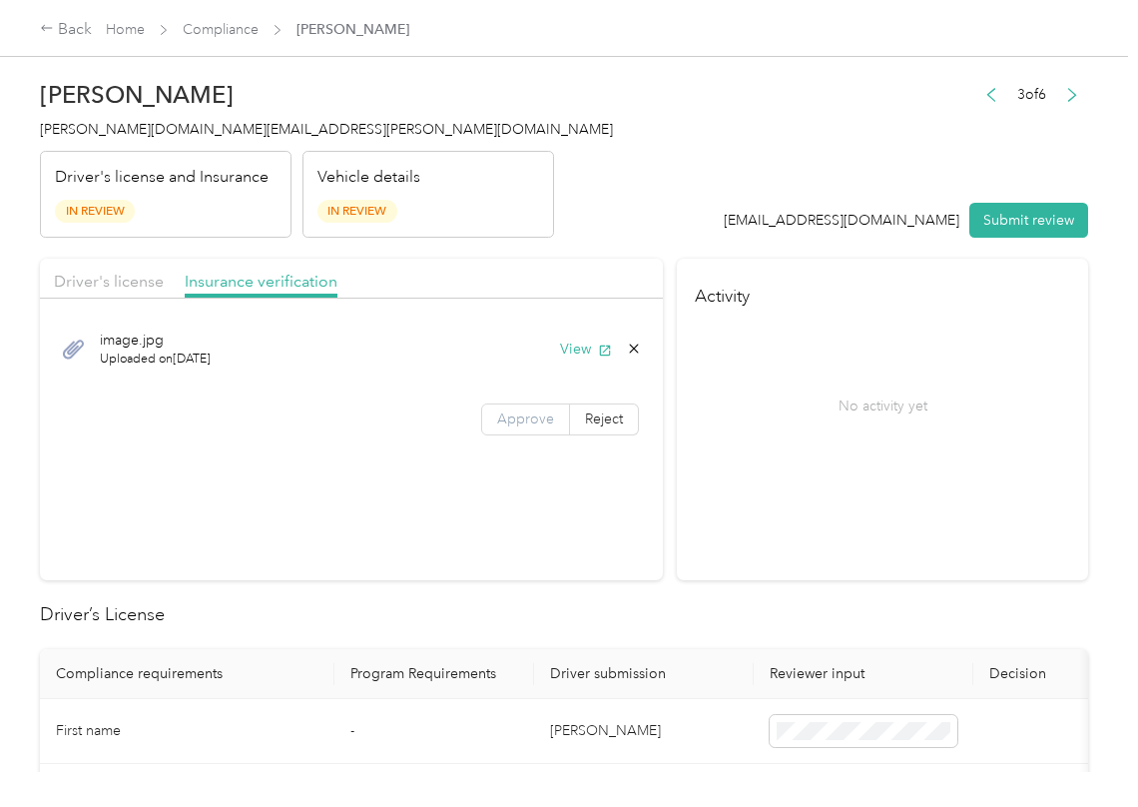
click at [499, 425] on span "Approve" at bounding box center [525, 418] width 57 height 17
click at [540, 351] on div "image.jpg Uploaded on [DATE] View" at bounding box center [351, 349] width 595 height 67
click at [563, 347] on button "View" at bounding box center [586, 349] width 52 height 21
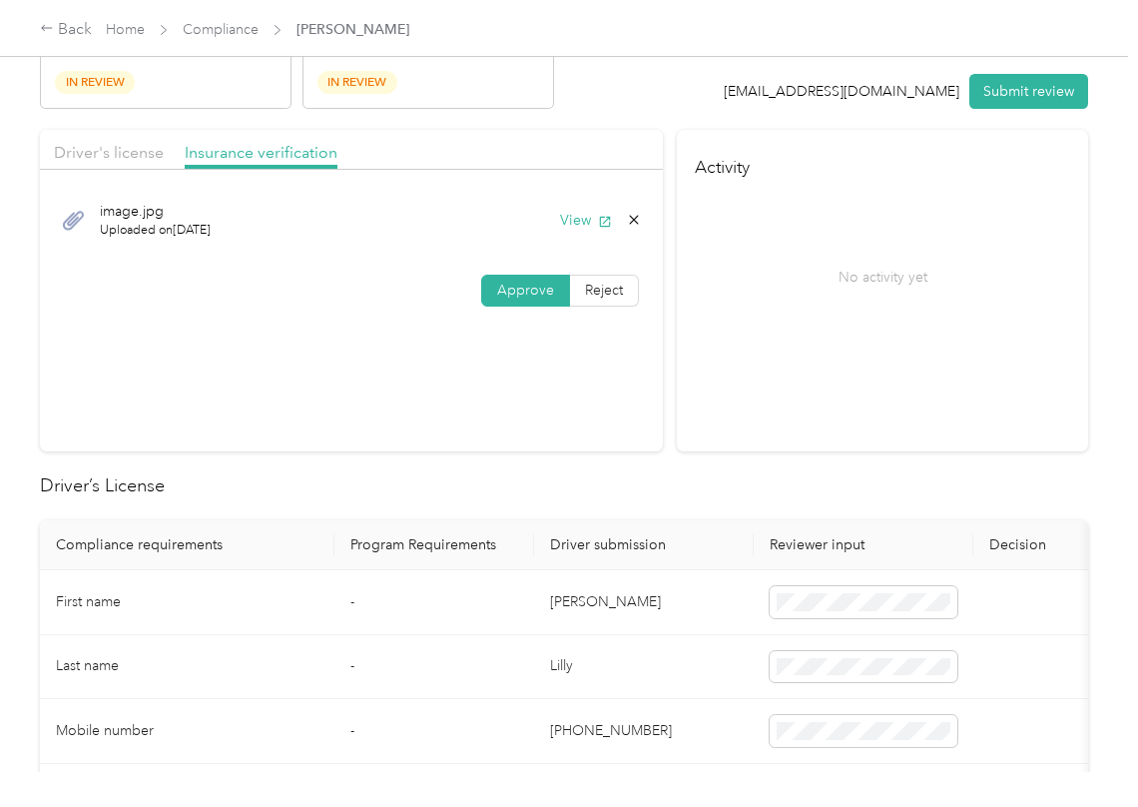
scroll to position [266, 0]
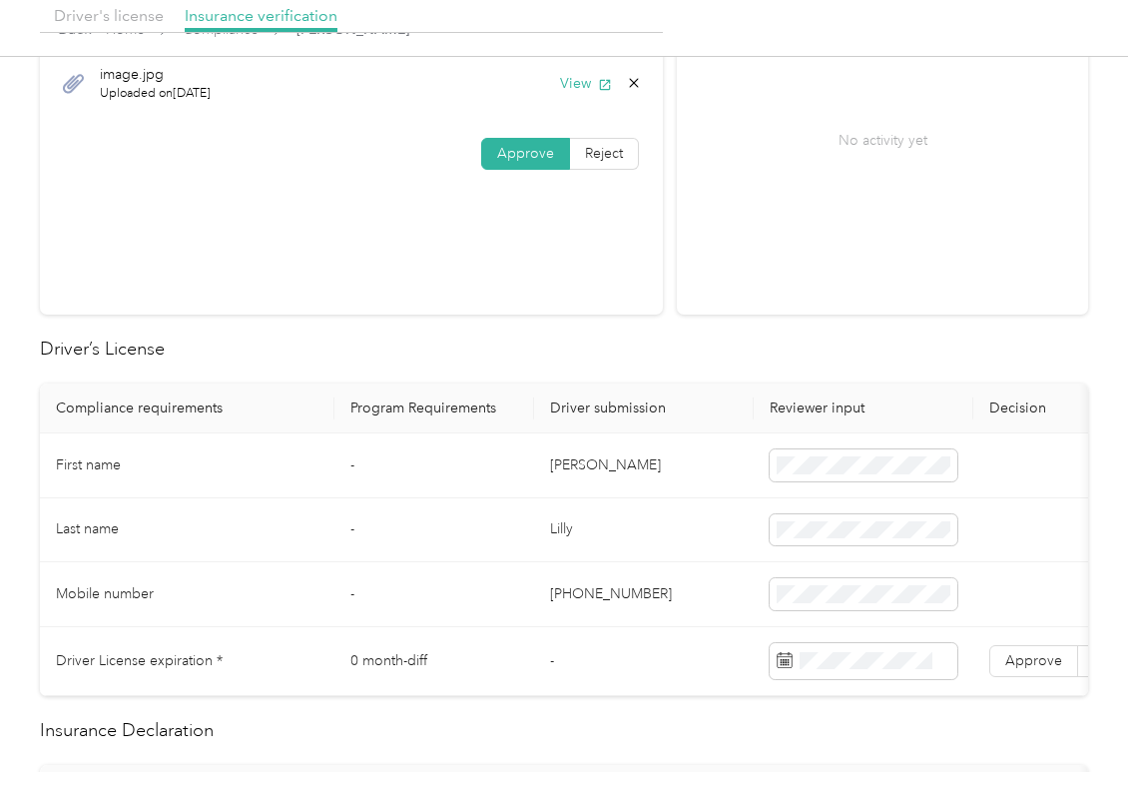
click at [585, 501] on td "Lilly" at bounding box center [644, 530] width 220 height 65
click at [576, 473] on td "[PERSON_NAME]" at bounding box center [644, 465] width 220 height 65
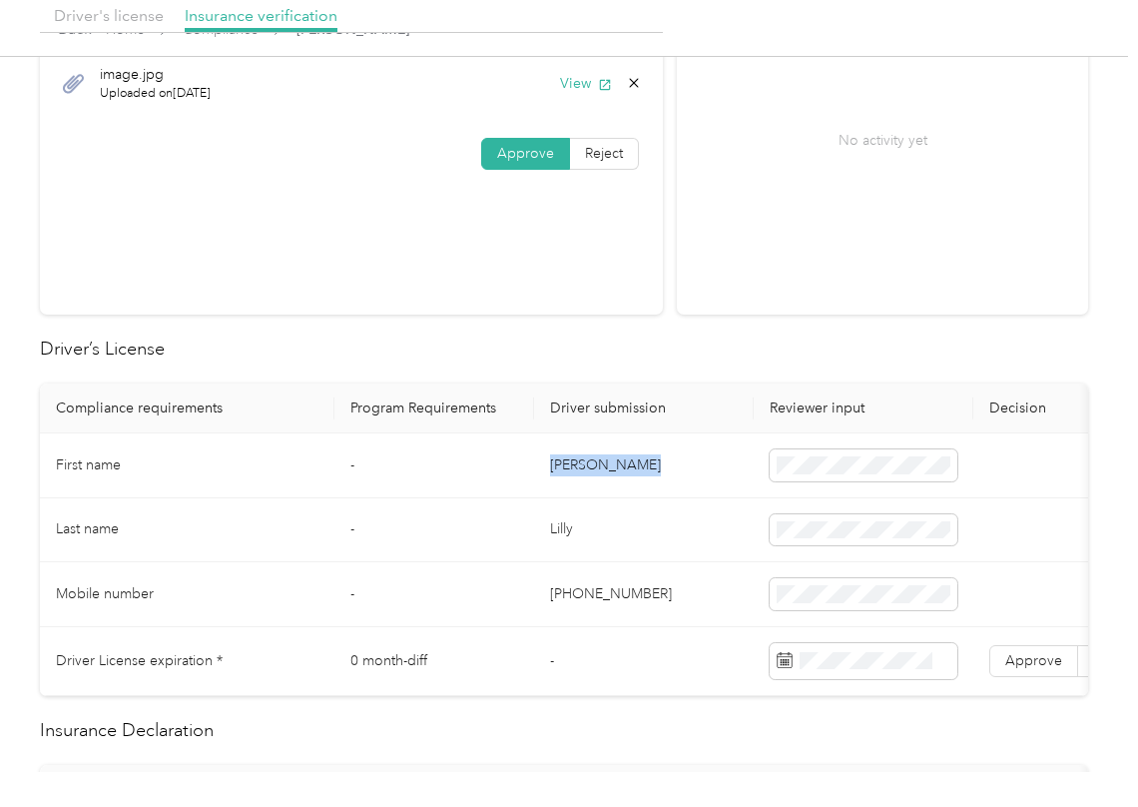
click at [576, 473] on td "[PERSON_NAME]" at bounding box center [644, 465] width 220 height 65
copy td "[PERSON_NAME]"
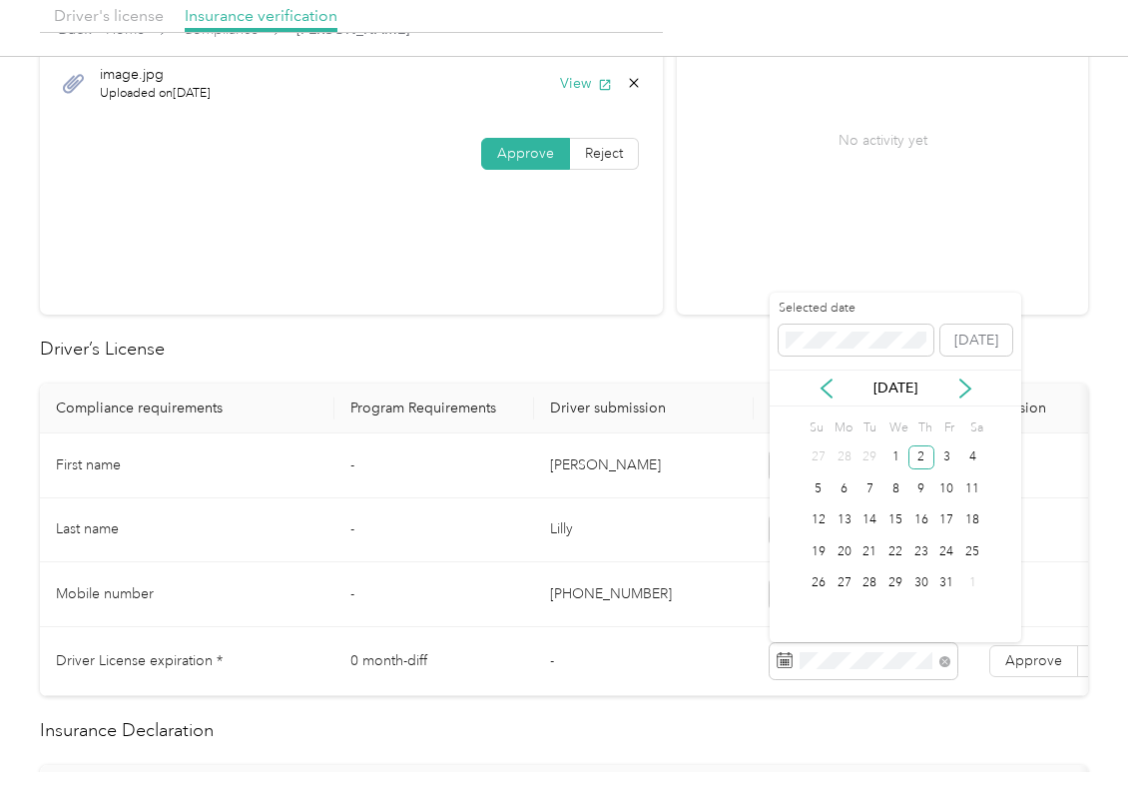
click at [280, 483] on td "First name" at bounding box center [187, 465] width 295 height 65
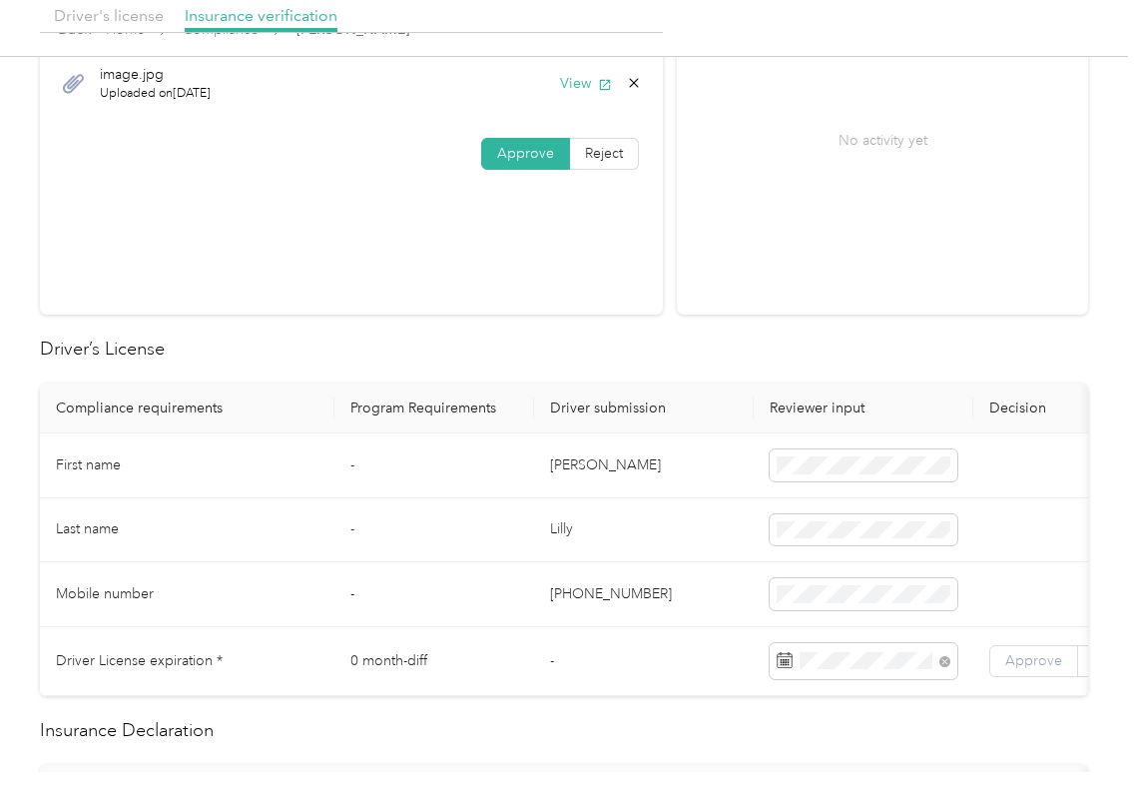
click at [1036, 649] on label "Approve" at bounding box center [1034, 661] width 89 height 32
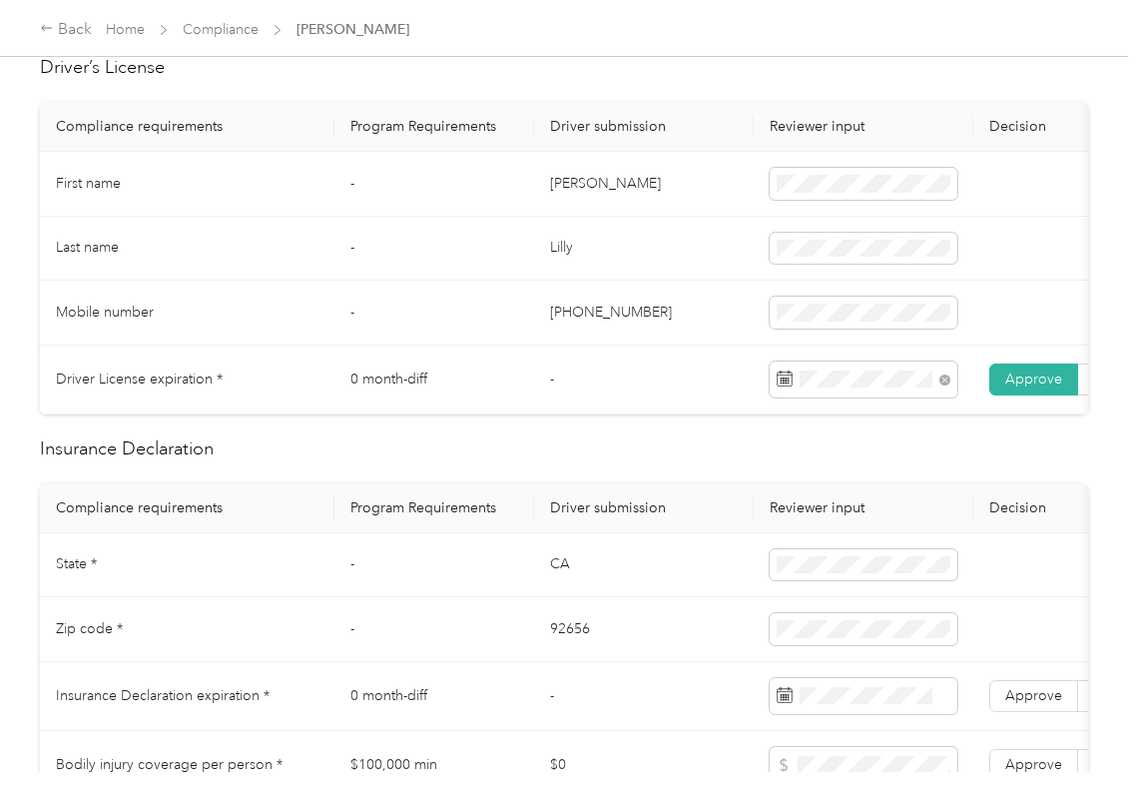
scroll to position [665, 0]
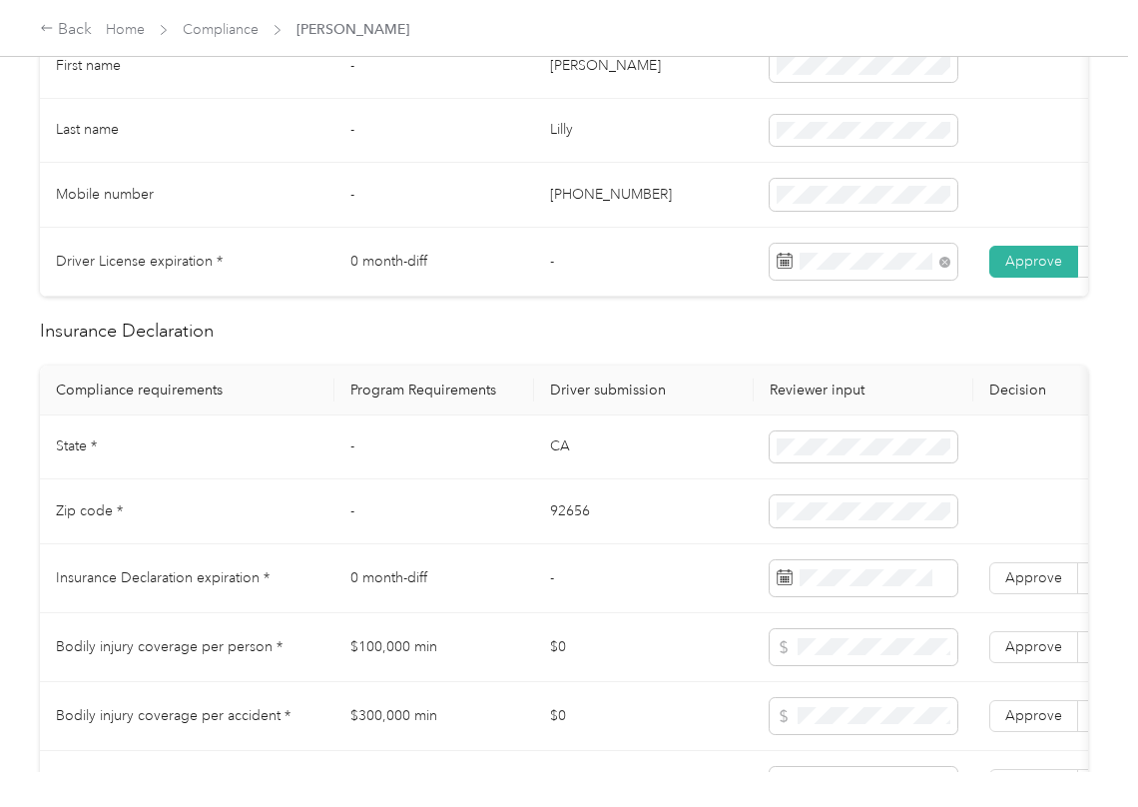
click at [529, 456] on td "-" at bounding box center [435, 447] width 200 height 65
drag, startPoint x: 529, startPoint y: 456, endPoint x: 728, endPoint y: 521, distance: 209.0
click at [532, 457] on td "-" at bounding box center [435, 447] width 200 height 65
click at [549, 464] on td "CA" at bounding box center [644, 447] width 220 height 65
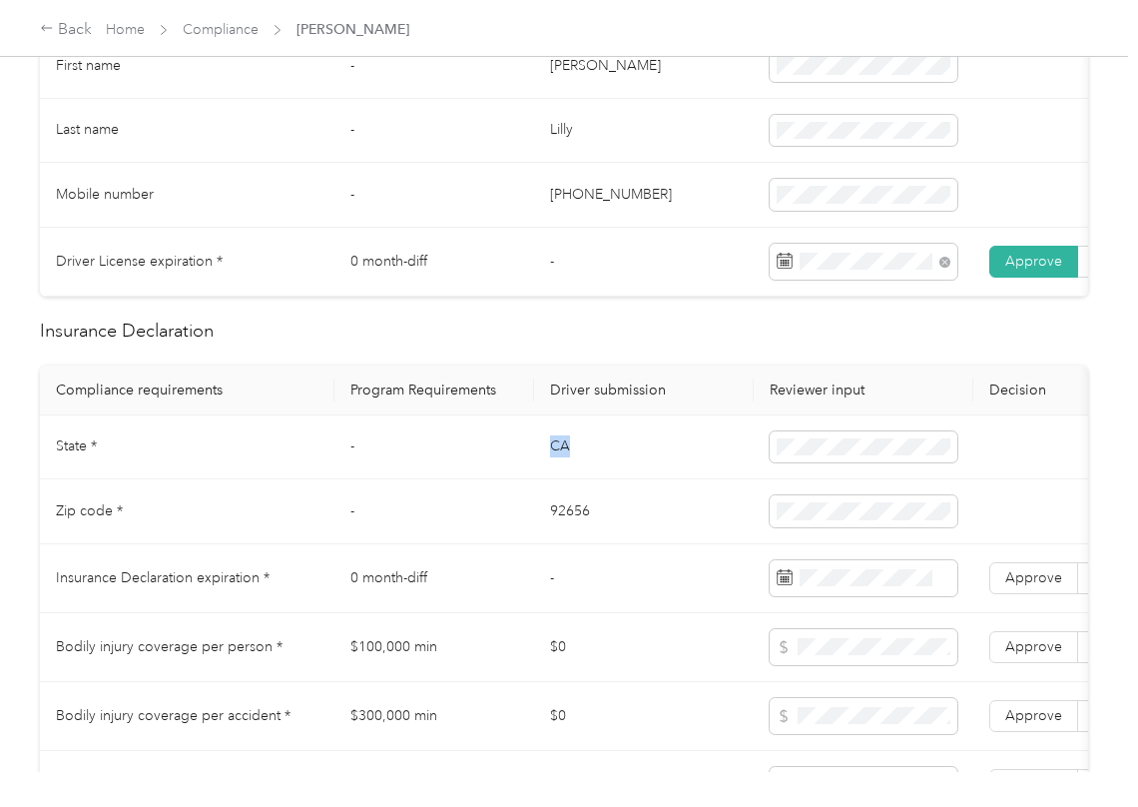
click at [549, 464] on td "CA" at bounding box center [644, 447] width 220 height 65
click at [555, 543] on td "92656" at bounding box center [644, 511] width 220 height 65
click at [555, 544] on td "92656" at bounding box center [644, 511] width 220 height 65
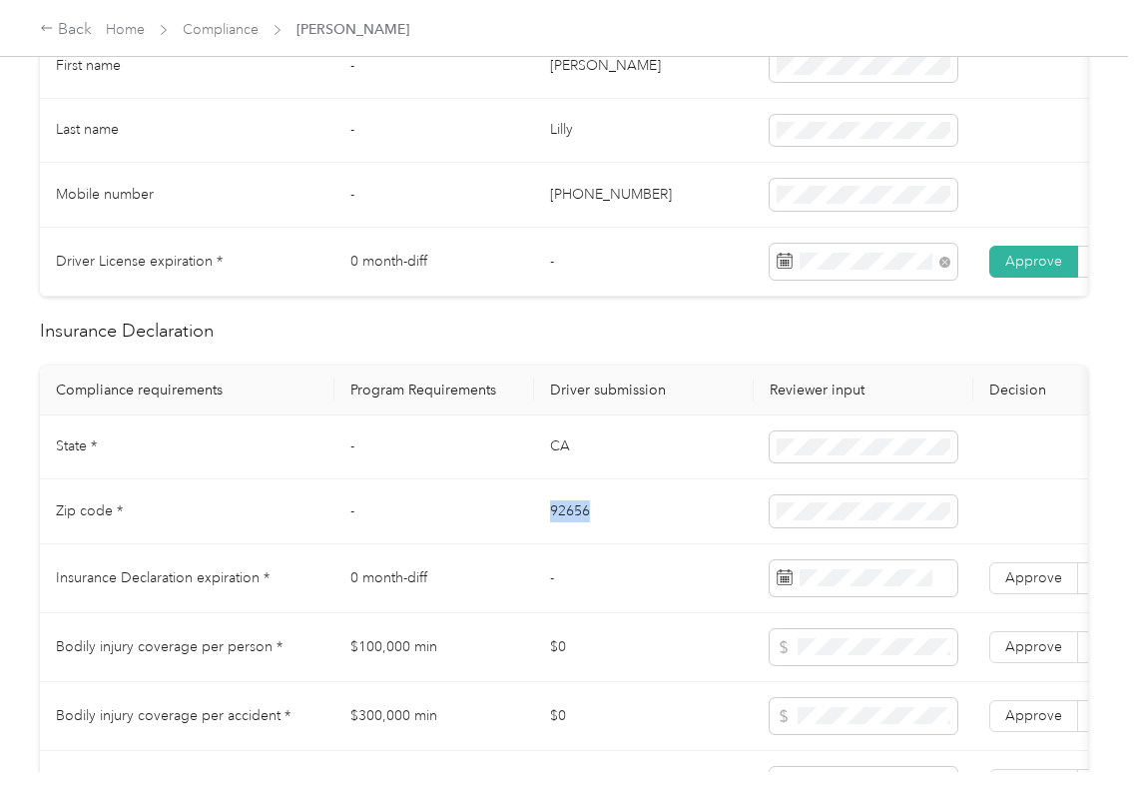
click at [555, 544] on td "92656" at bounding box center [644, 511] width 220 height 65
copy td "92656"
click at [831, 527] on span at bounding box center [864, 511] width 188 height 32
click at [451, 400] on th "Program Requirements" at bounding box center [435, 390] width 200 height 50
click at [1047, 586] on span "Approve" at bounding box center [1034, 577] width 57 height 17
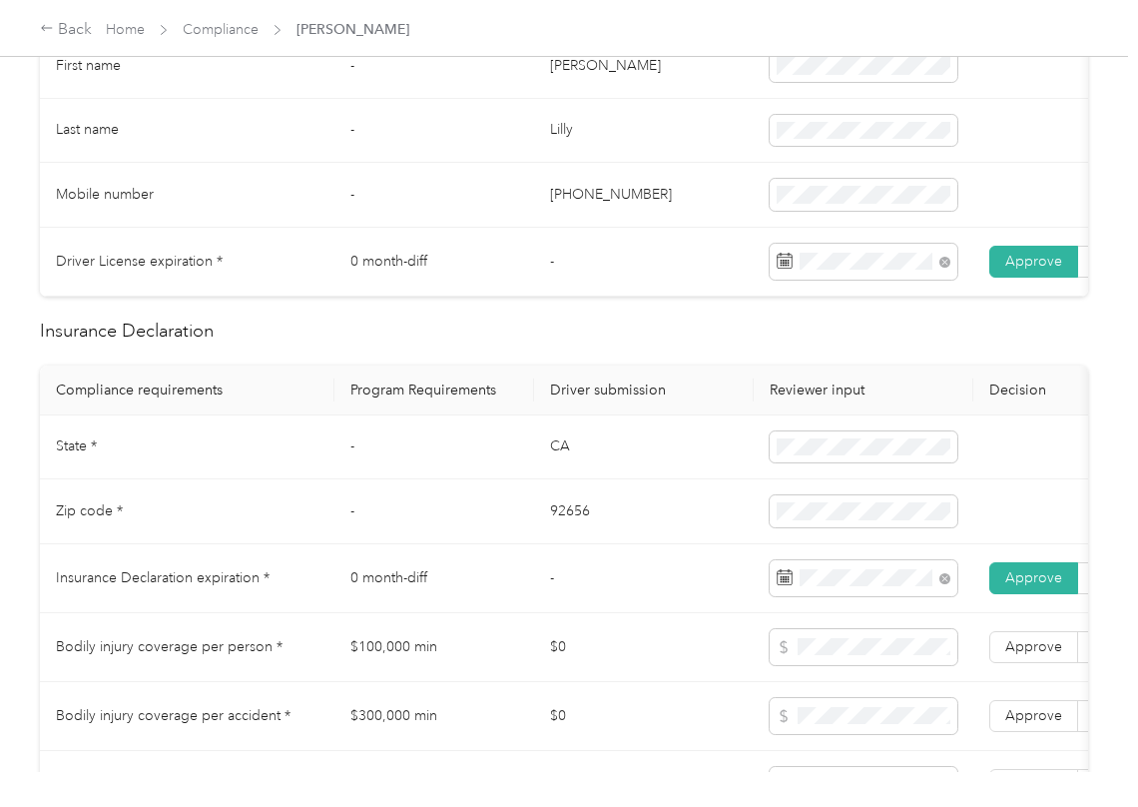
click at [284, 501] on td "Zip code *" at bounding box center [187, 511] width 295 height 65
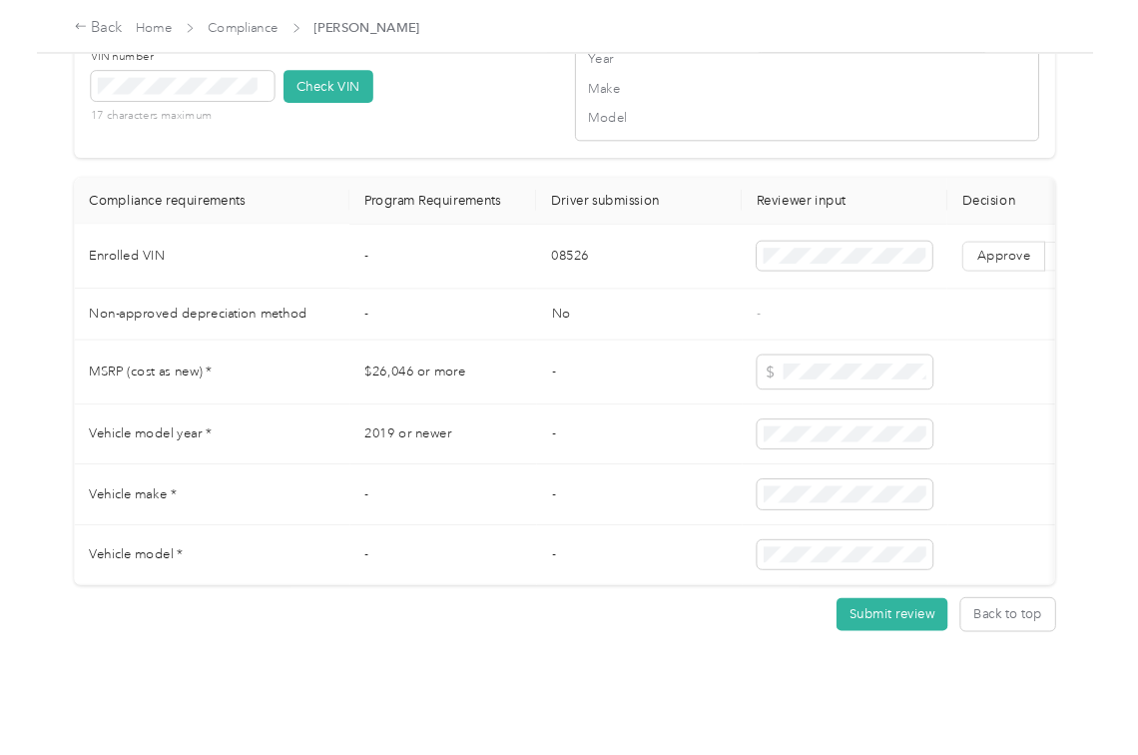
scroll to position [2075, 0]
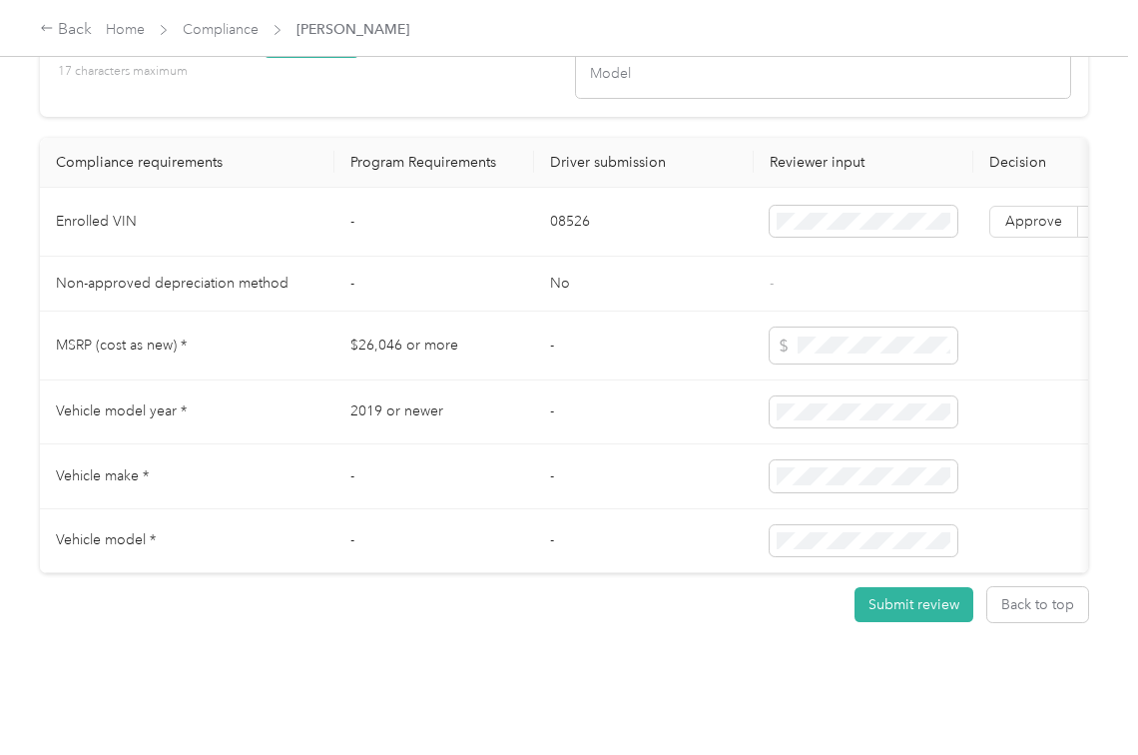
click at [699, 256] on td "08526" at bounding box center [644, 222] width 220 height 69
click at [520, 248] on td "-" at bounding box center [435, 222] width 200 height 69
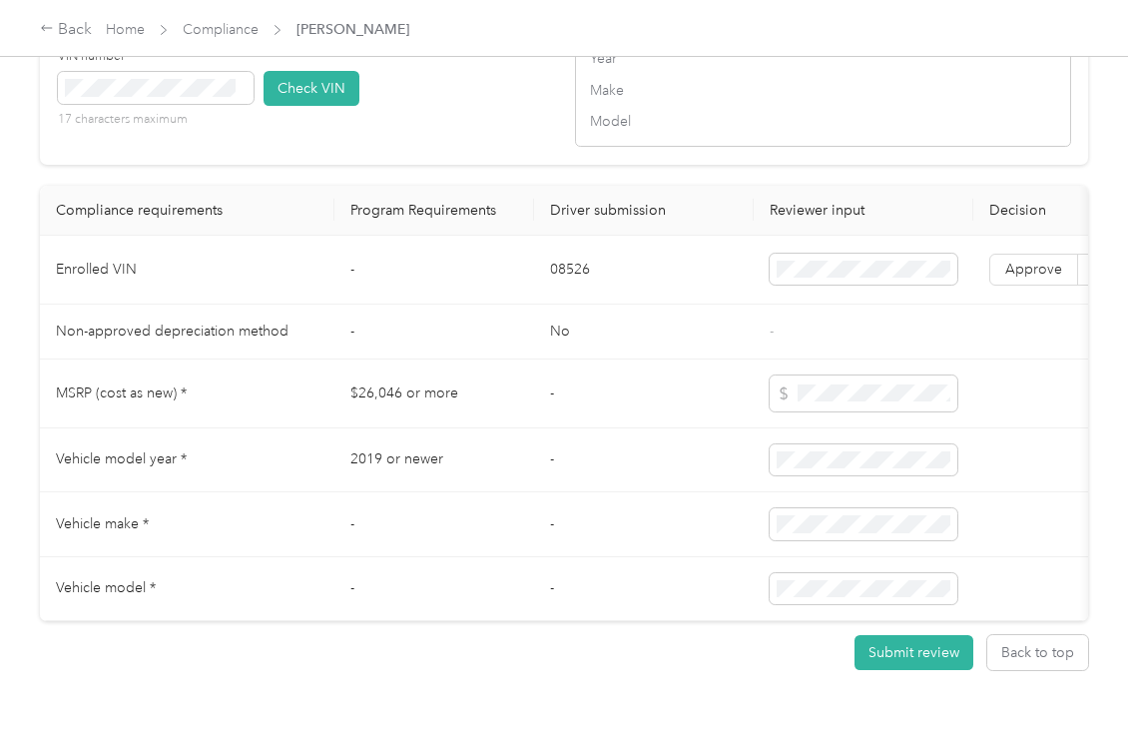
scroll to position [1942, 0]
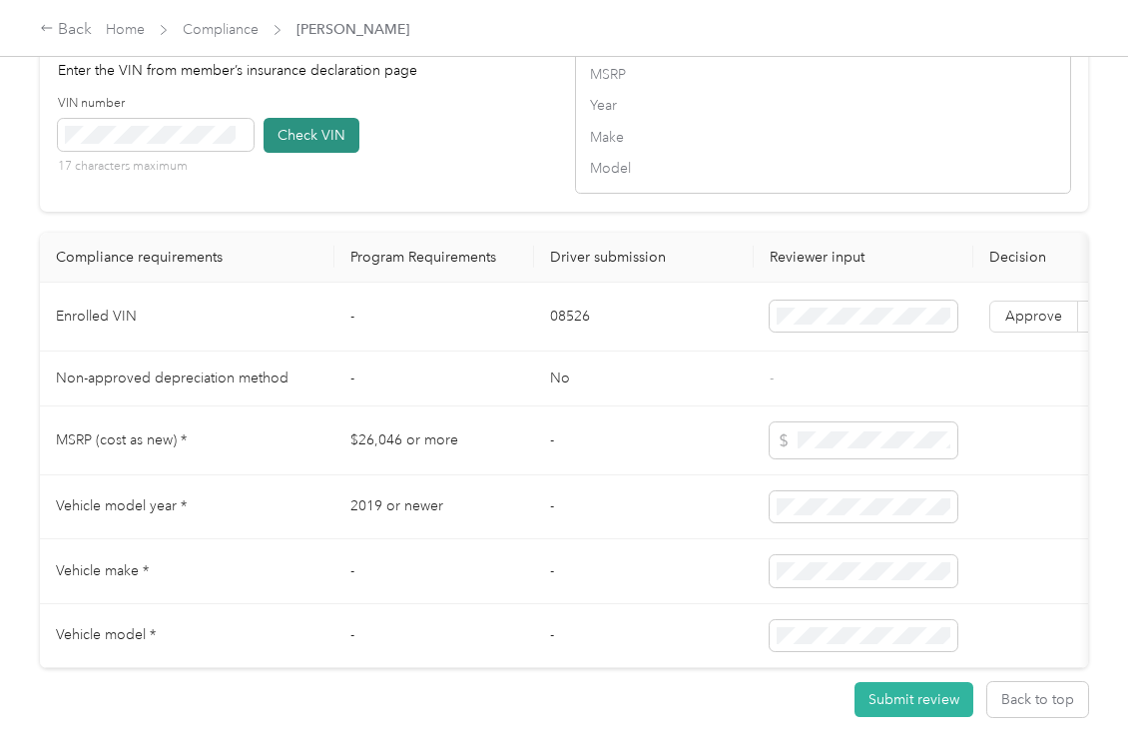
click at [298, 153] on button "Check VIN" at bounding box center [312, 135] width 96 height 35
click at [1054, 333] on label "Approve" at bounding box center [1034, 317] width 89 height 32
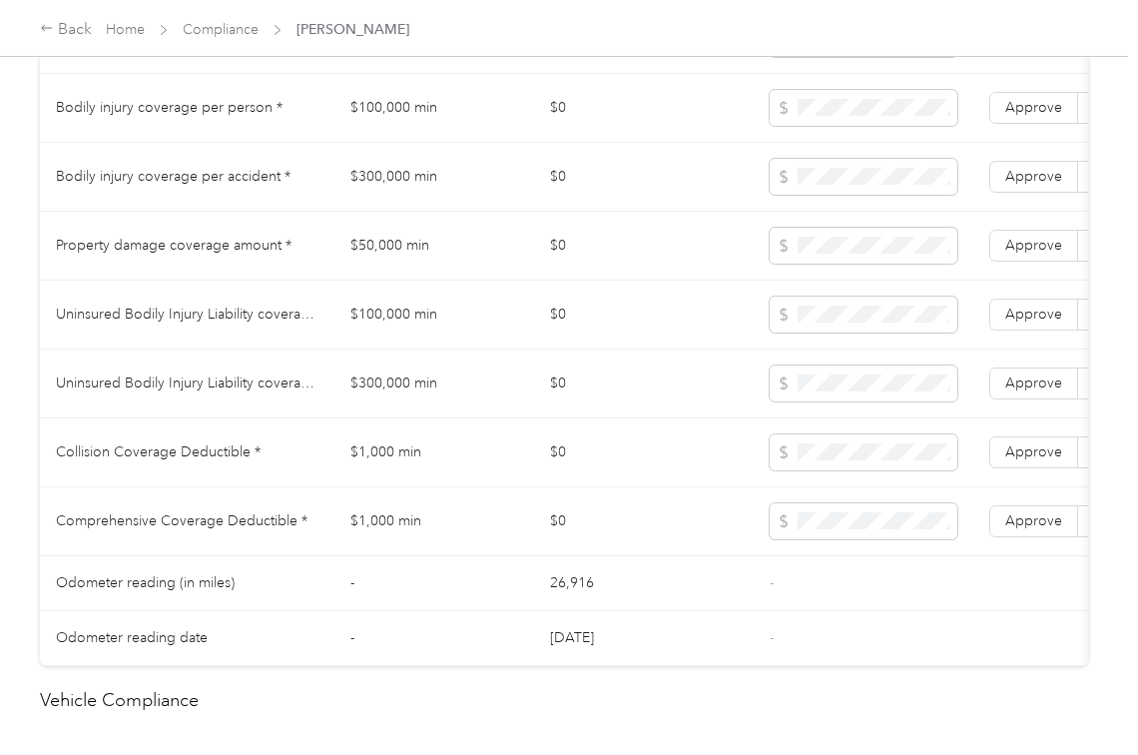
scroll to position [1143, 0]
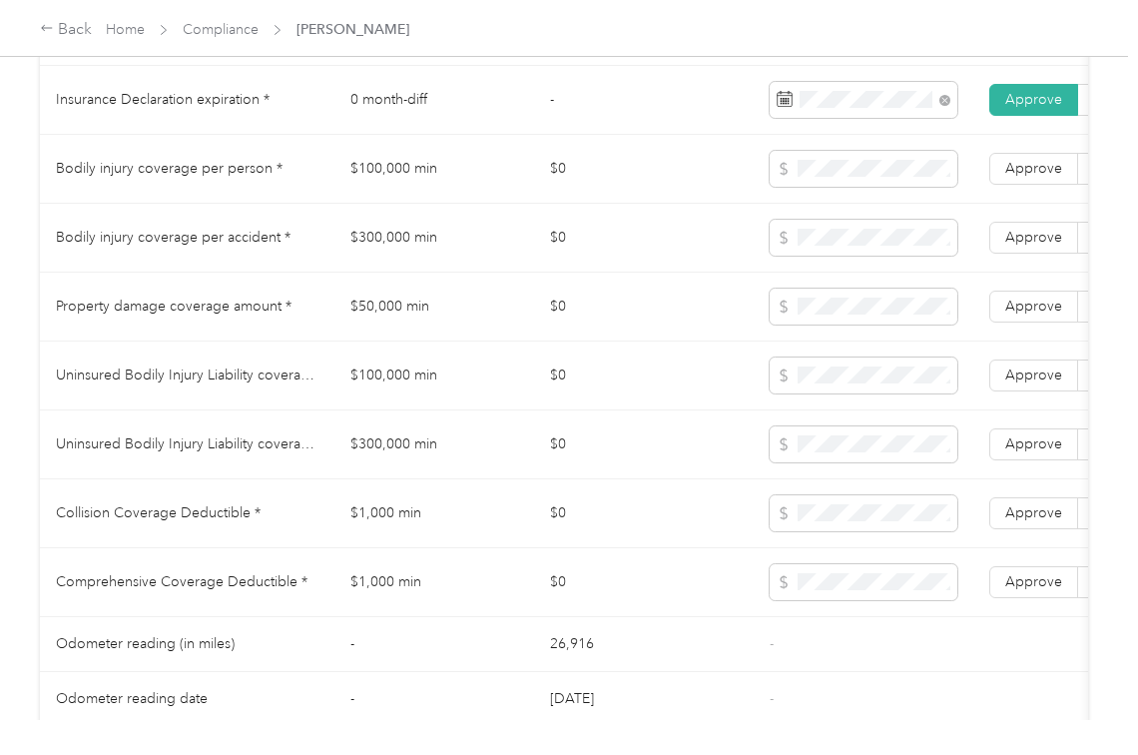
click at [661, 204] on td "$0" at bounding box center [644, 169] width 220 height 69
click at [420, 192] on td "$100,000 min" at bounding box center [435, 169] width 200 height 69
copy td "$100,000 min"
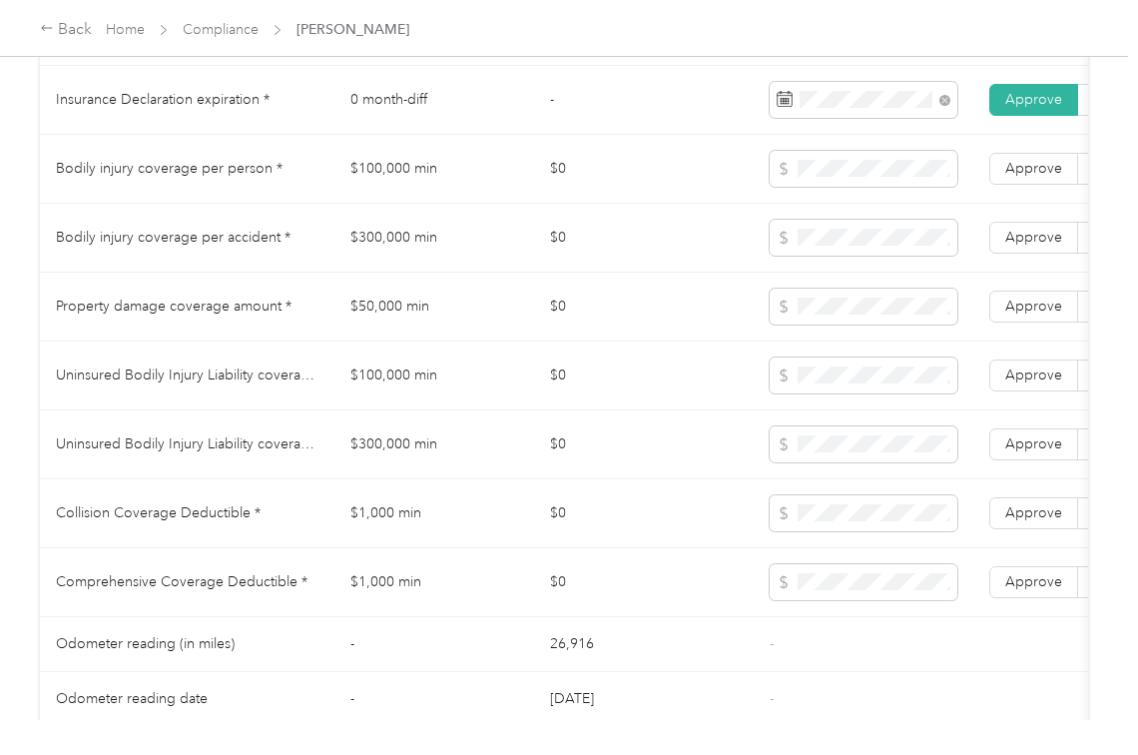
click at [404, 272] on td "$300,000 min" at bounding box center [435, 238] width 200 height 69
copy td "$300,000 min"
click at [879, 250] on span at bounding box center [864, 238] width 188 height 36
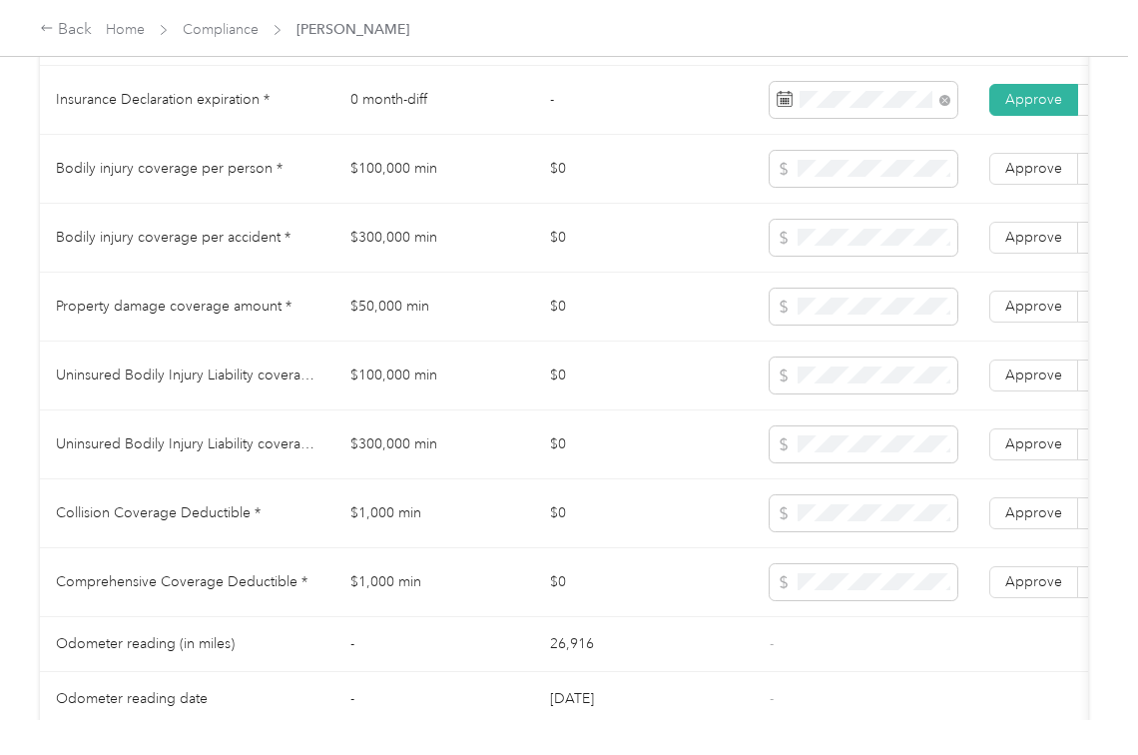
click at [407, 329] on td "$50,000 min" at bounding box center [435, 307] width 200 height 69
copy td "$50,000 min"
click at [1043, 315] on span "Approve" at bounding box center [1034, 306] width 57 height 17
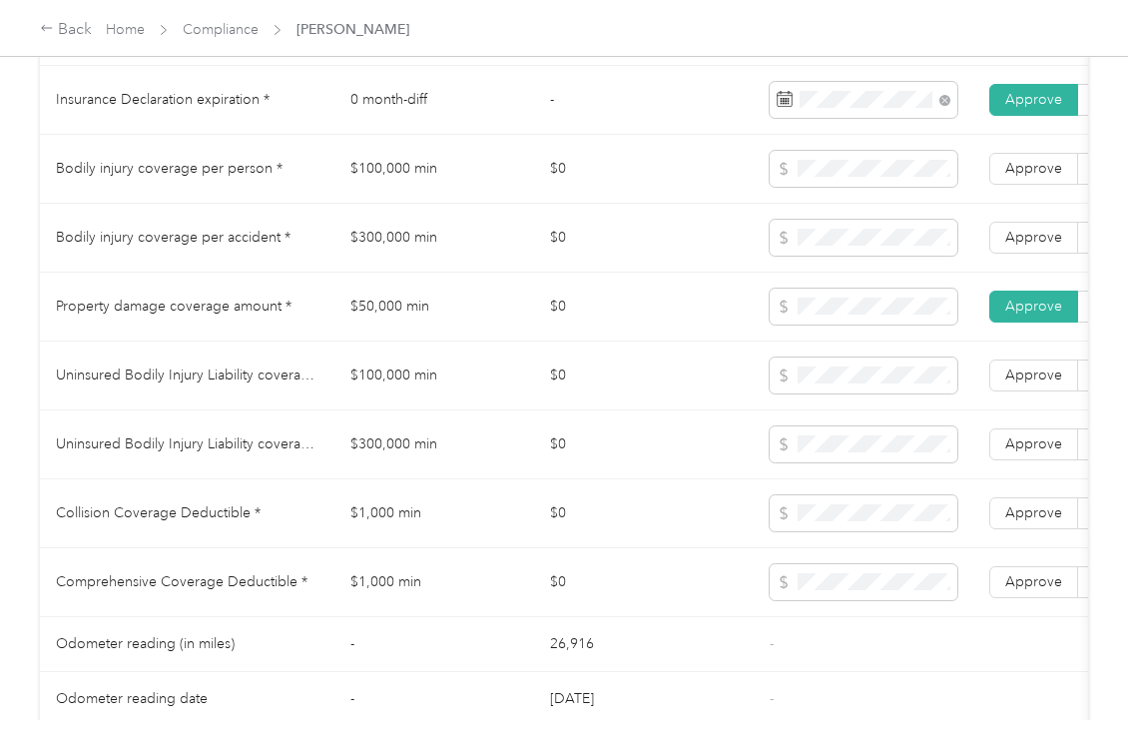
drag, startPoint x: 1025, startPoint y: 262, endPoint x: 1036, endPoint y: 212, distance: 51.3
click at [1024, 246] on span "Approve" at bounding box center [1034, 237] width 57 height 17
click at [1036, 177] on span "Approve" at bounding box center [1034, 168] width 57 height 17
click at [637, 473] on td "$0" at bounding box center [644, 444] width 220 height 69
click at [399, 393] on td "$100,000 min" at bounding box center [435, 376] width 200 height 69
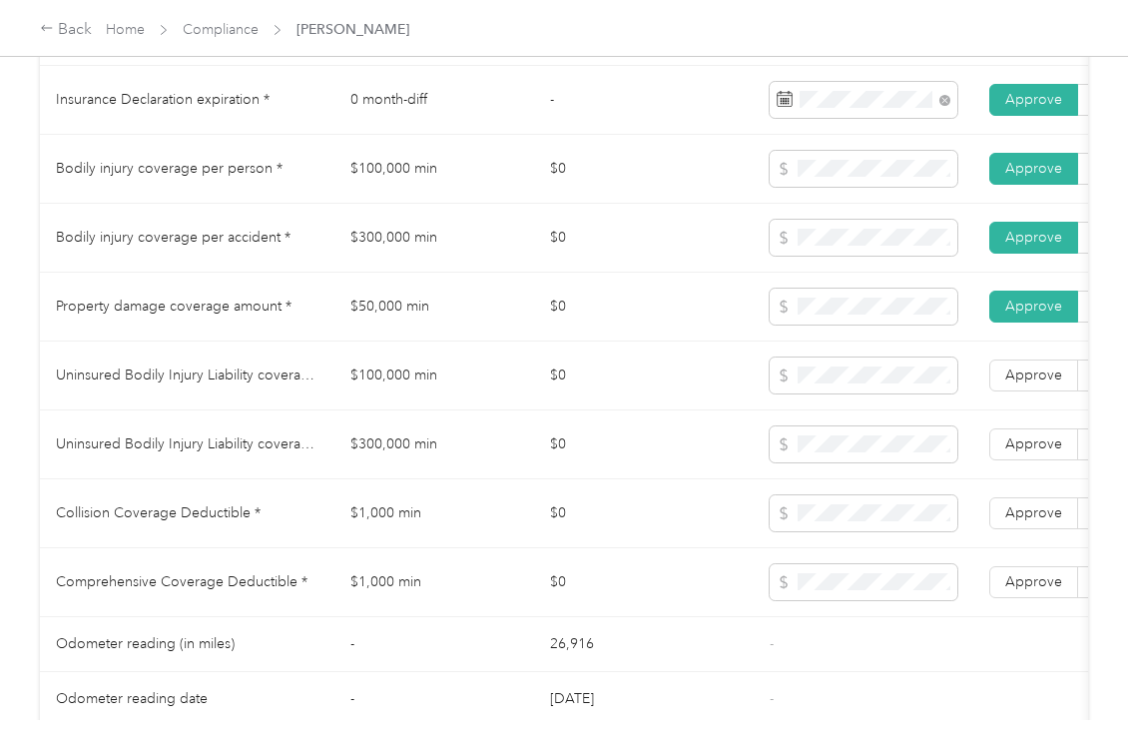
click at [399, 393] on td "$100,000 min" at bounding box center [435, 376] width 200 height 69
copy td "$100,000 min"
click at [423, 468] on td "$300,000 min" at bounding box center [435, 444] width 200 height 69
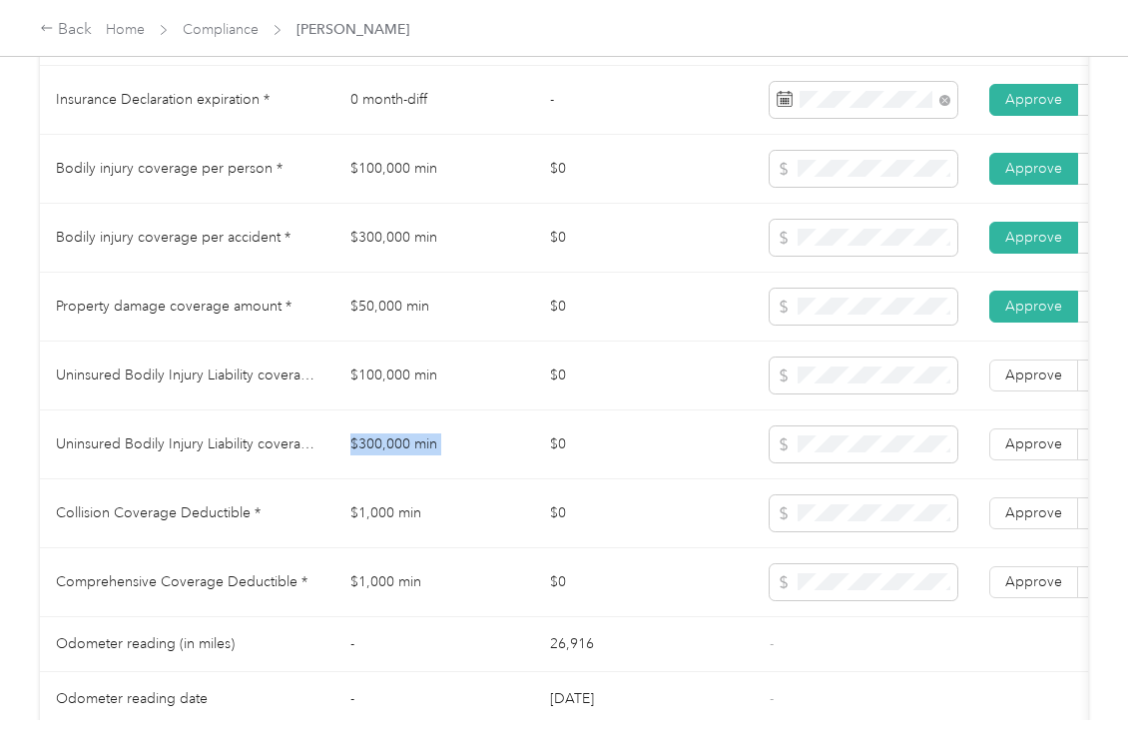
click at [423, 468] on td "$300,000 min" at bounding box center [435, 444] width 200 height 69
copy td "$300,000 min"
drag, startPoint x: 1001, startPoint y: 464, endPoint x: 1011, endPoint y: 420, distance: 45.1
click at [1003, 457] on label "Approve" at bounding box center [1034, 444] width 89 height 32
click at [1015, 391] on label "Approve" at bounding box center [1034, 375] width 89 height 32
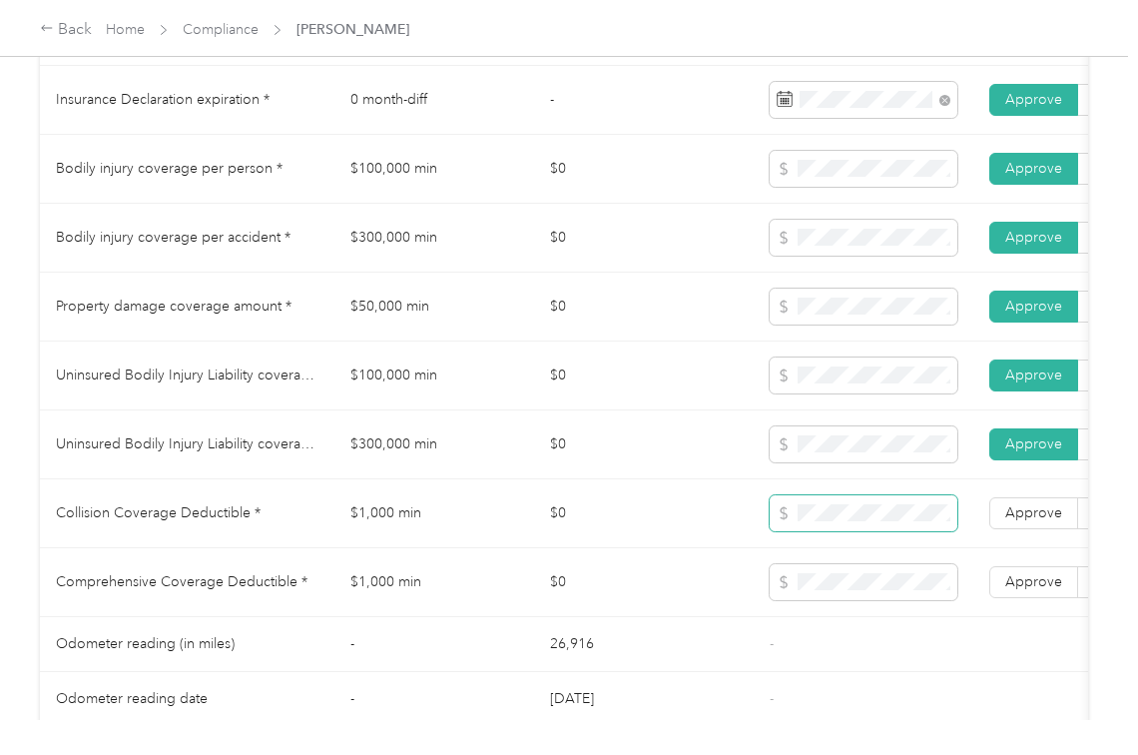
click at [840, 531] on span at bounding box center [864, 513] width 188 height 36
click at [1046, 590] on span "Approve" at bounding box center [1034, 581] width 57 height 17
click at [1035, 521] on span "Approve" at bounding box center [1034, 512] width 57 height 17
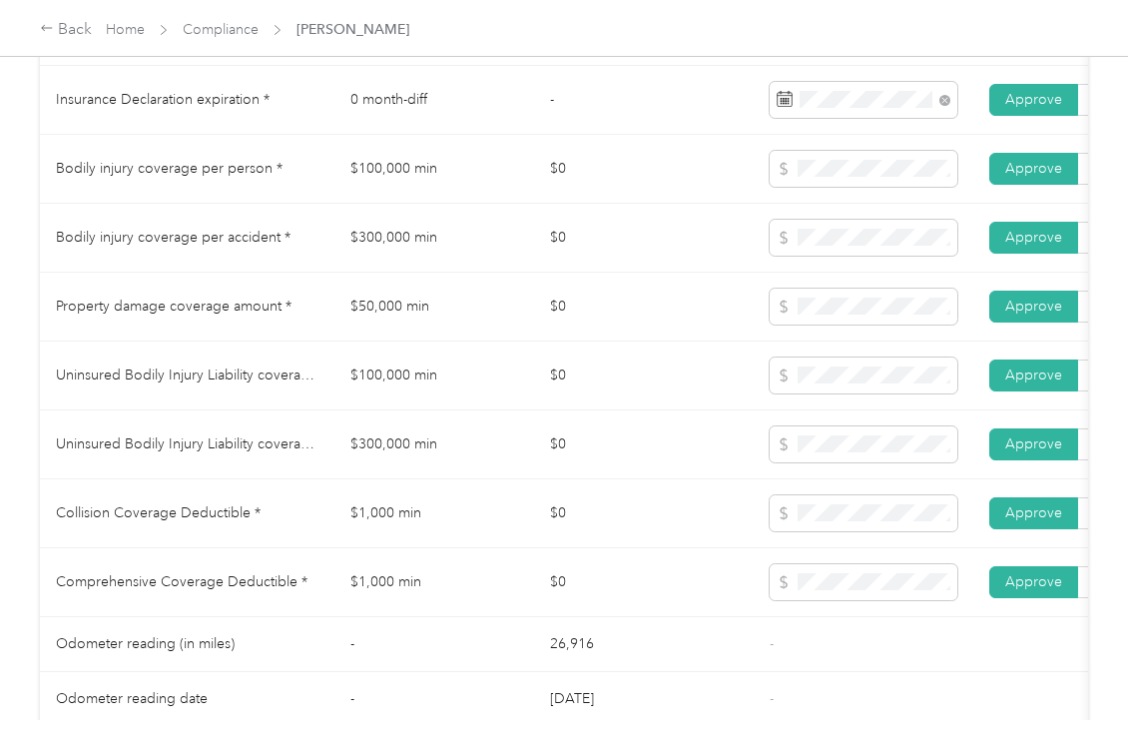
click at [651, 410] on td "$0" at bounding box center [644, 376] width 220 height 69
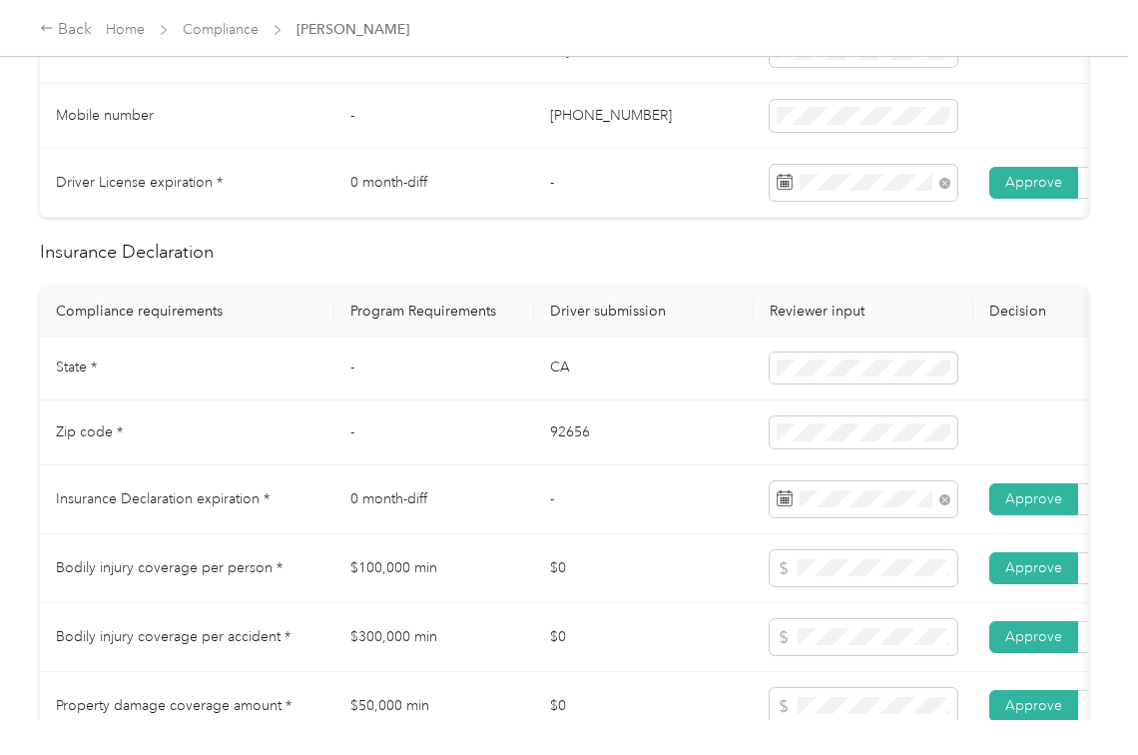
scroll to position [0, 0]
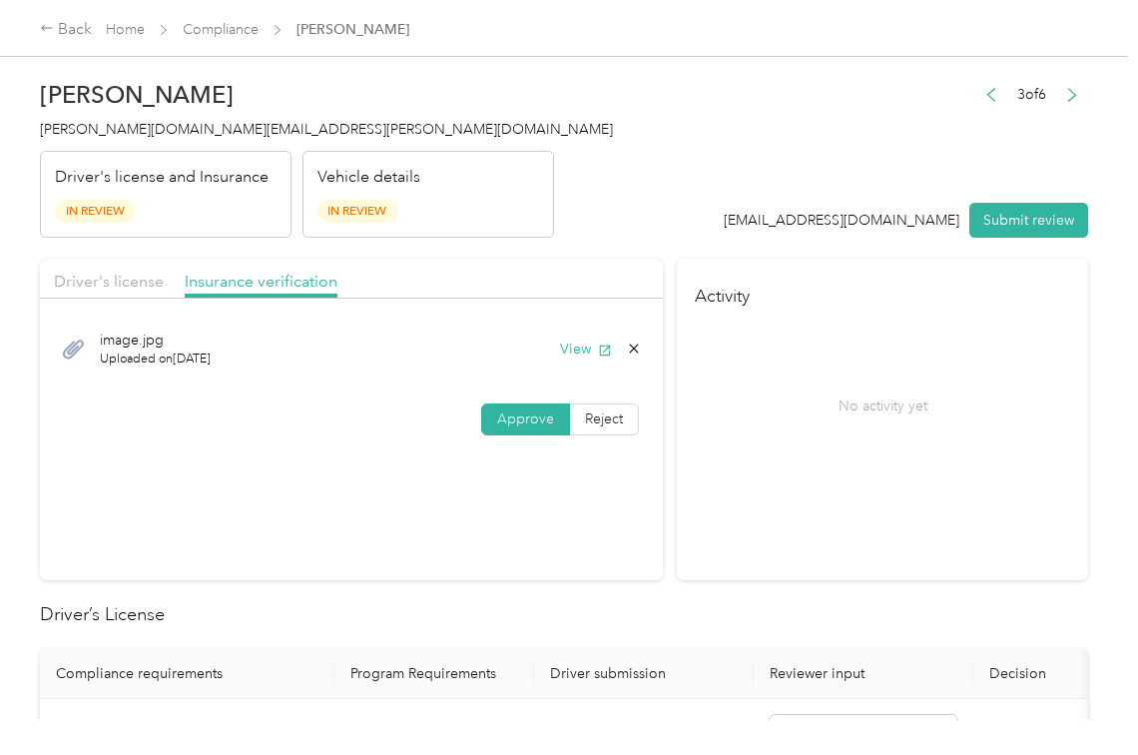
click at [98, 266] on div "Driver's license Insurance verification" at bounding box center [351, 279] width 623 height 40
drag, startPoint x: 1016, startPoint y: 206, endPoint x: 376, endPoint y: 210, distance: 639.1
click at [1016, 208] on button "Submit review" at bounding box center [1029, 220] width 119 height 35
click at [142, 134] on span "[PERSON_NAME][DOMAIN_NAME][EMAIL_ADDRESS][PERSON_NAME][DOMAIN_NAME]" at bounding box center [326, 129] width 573 height 17
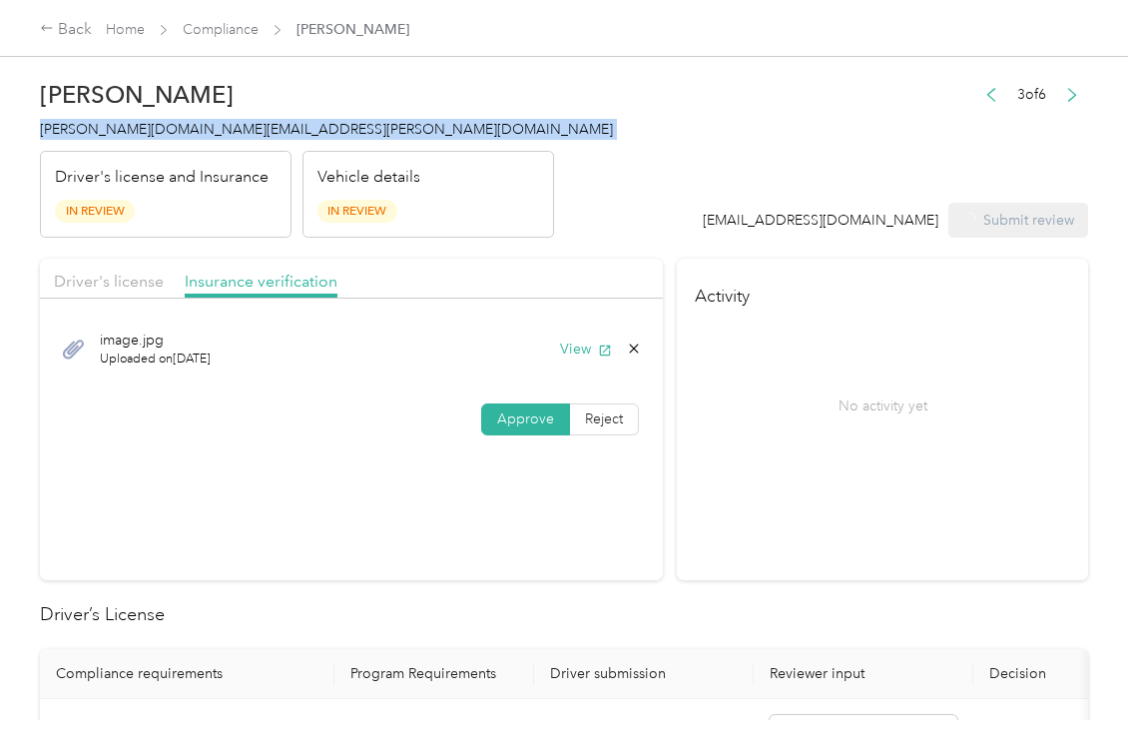
click at [142, 134] on span "[PERSON_NAME][DOMAIN_NAME][EMAIL_ADDRESS][PERSON_NAME][DOMAIN_NAME]" at bounding box center [326, 129] width 573 height 17
copy span "[PERSON_NAME][DOMAIN_NAME][EMAIL_ADDRESS][PERSON_NAME][DOMAIN_NAME]"
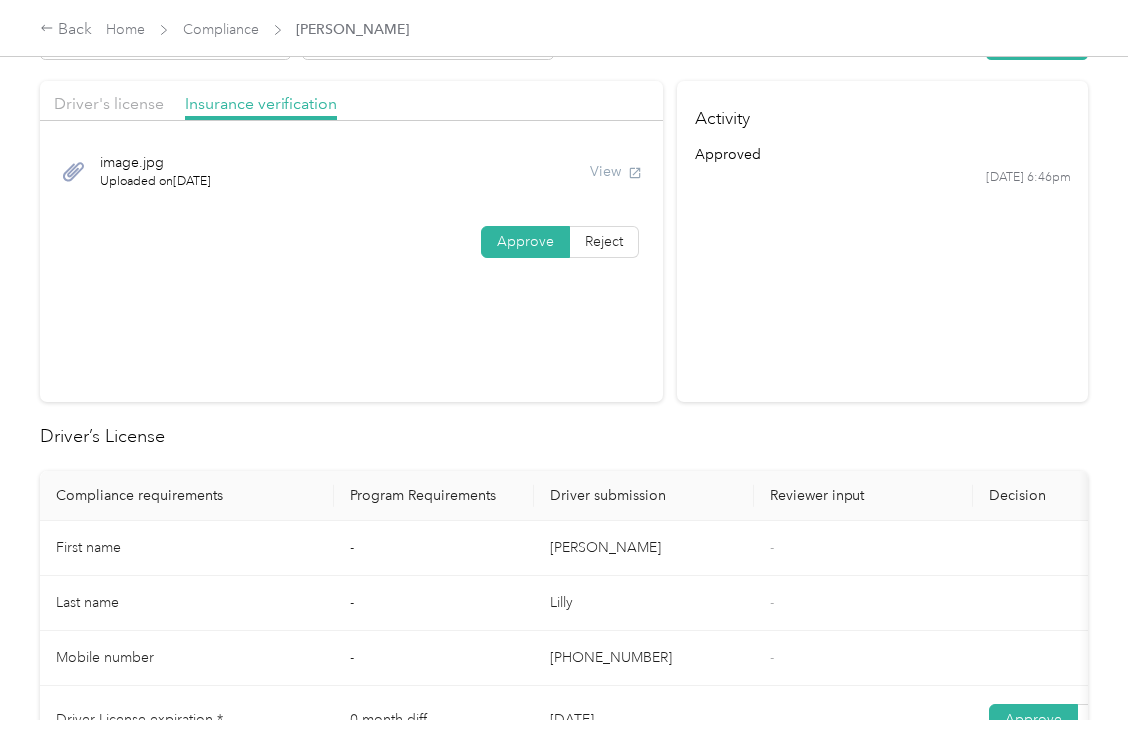
click at [633, 631] on td "[PHONE_NUMBER]" at bounding box center [644, 658] width 220 height 55
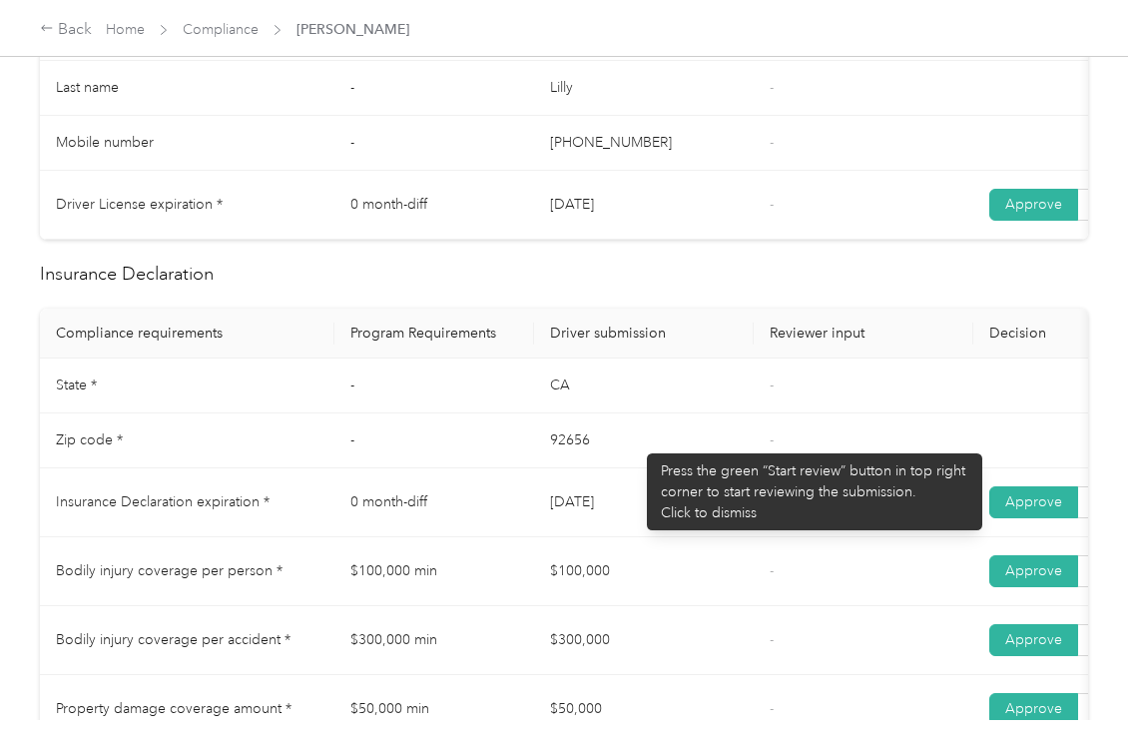
scroll to position [932, 0]
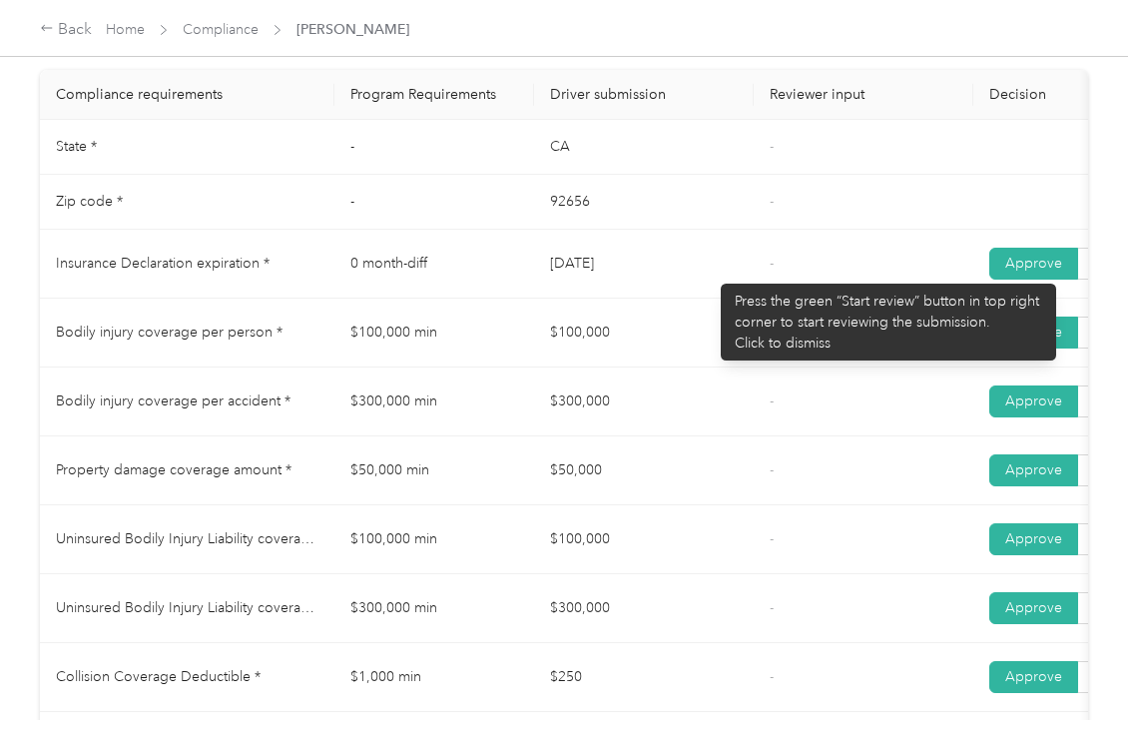
drag, startPoint x: 512, startPoint y: 274, endPoint x: 676, endPoint y: 284, distance: 164.1
click at [693, 277] on tr "Insurance Declaration expiration * 0 month-diff [DATE] - Approve Reject" at bounding box center [744, 264] width 1408 height 69
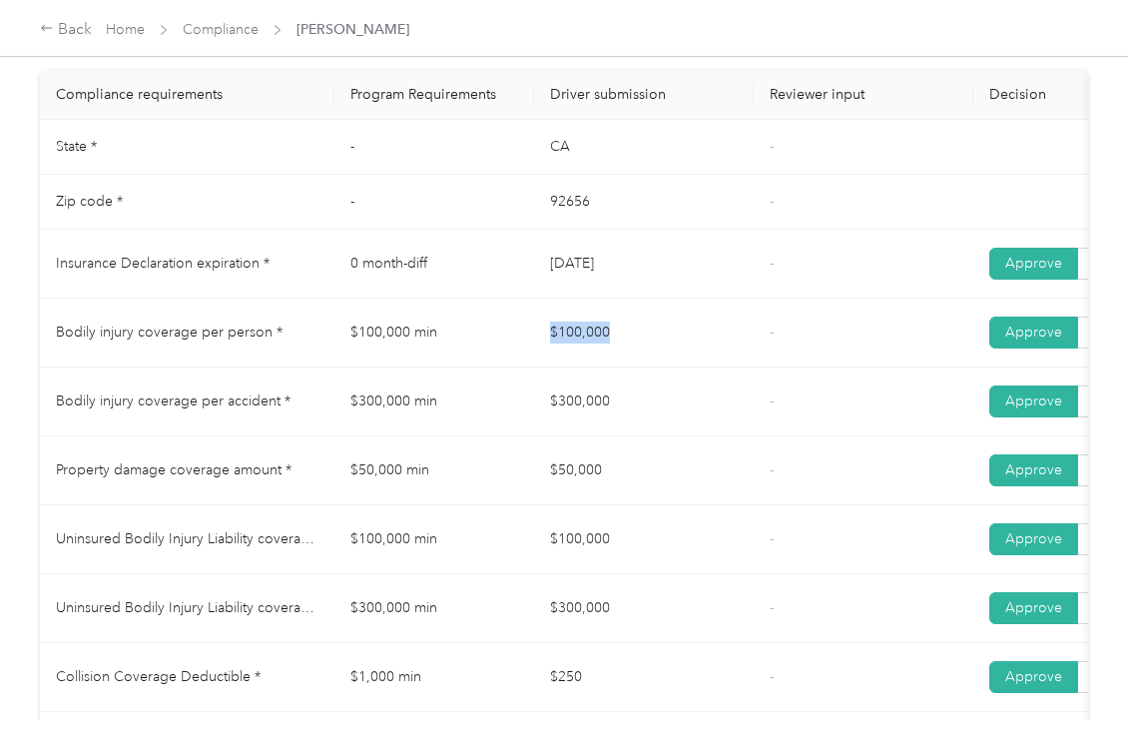
drag, startPoint x: 532, startPoint y: 336, endPoint x: 793, endPoint y: 371, distance: 263.1
click at [796, 367] on tr "Bodily injury coverage per person * $100,000 min $100,000 - Approve Reject" at bounding box center [744, 333] width 1408 height 69
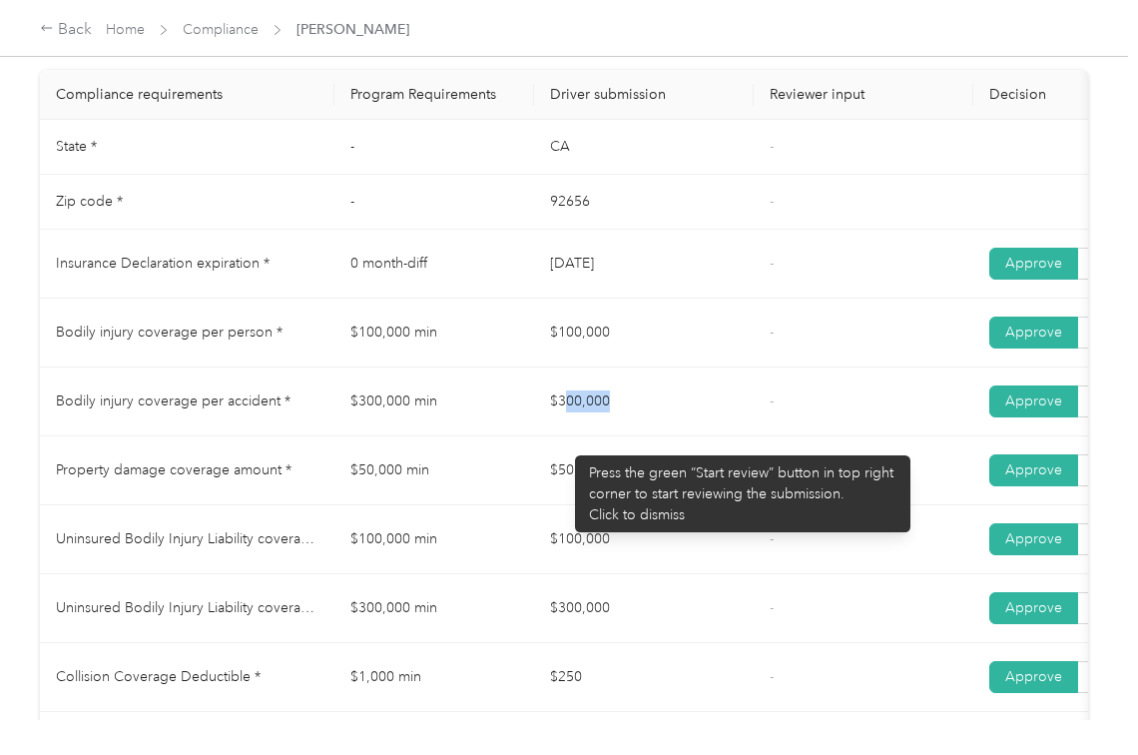
drag, startPoint x: 565, startPoint y: 445, endPoint x: 677, endPoint y: 447, distance: 111.9
click at [684, 436] on td "$300,000" at bounding box center [644, 401] width 220 height 69
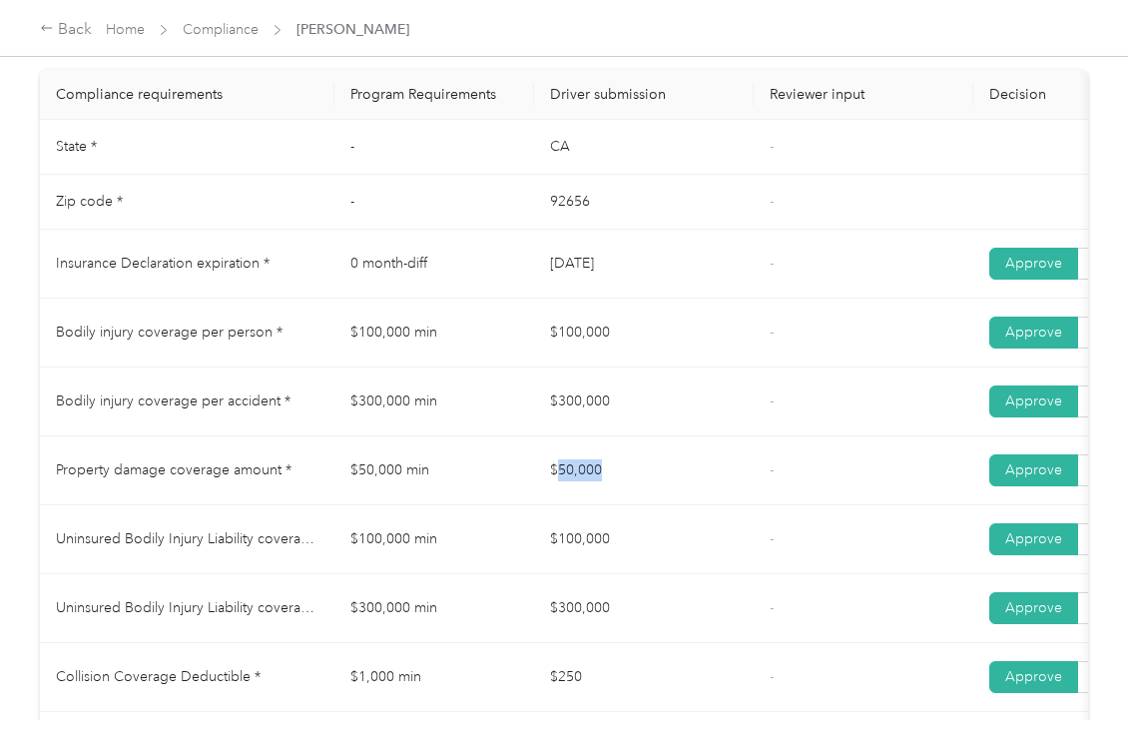
drag, startPoint x: 561, startPoint y: 493, endPoint x: 665, endPoint y: 503, distance: 104.3
click at [665, 503] on td "$50,000" at bounding box center [644, 470] width 220 height 69
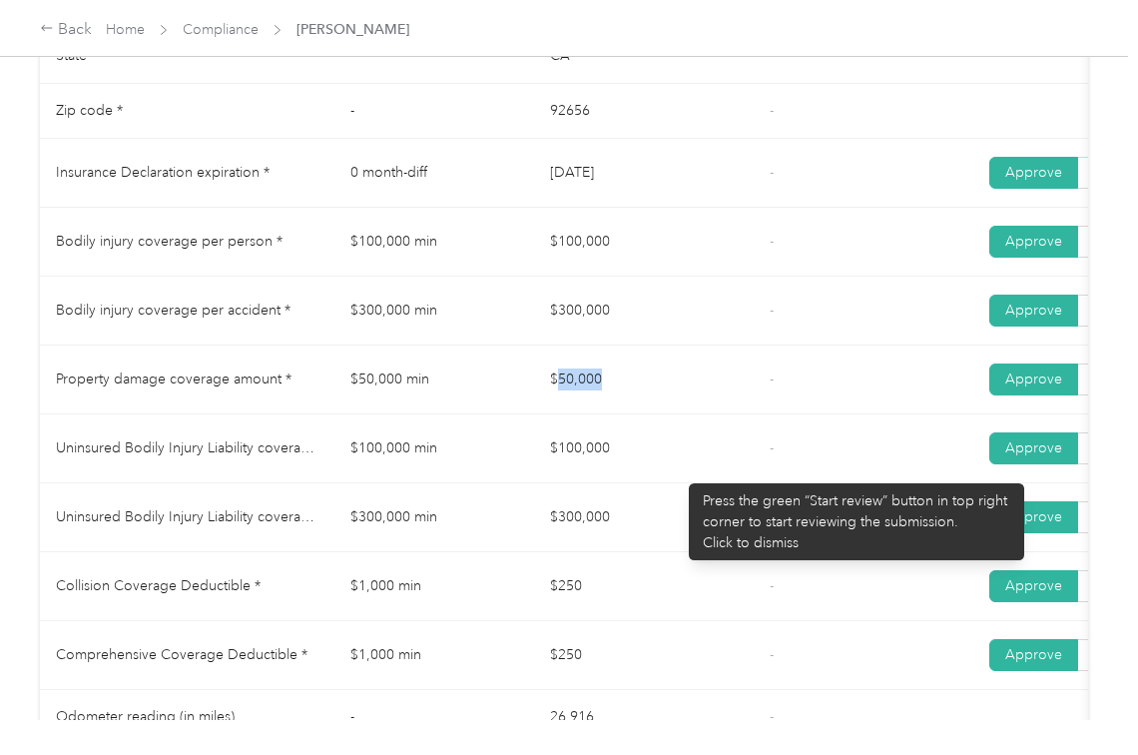
scroll to position [1064, 0]
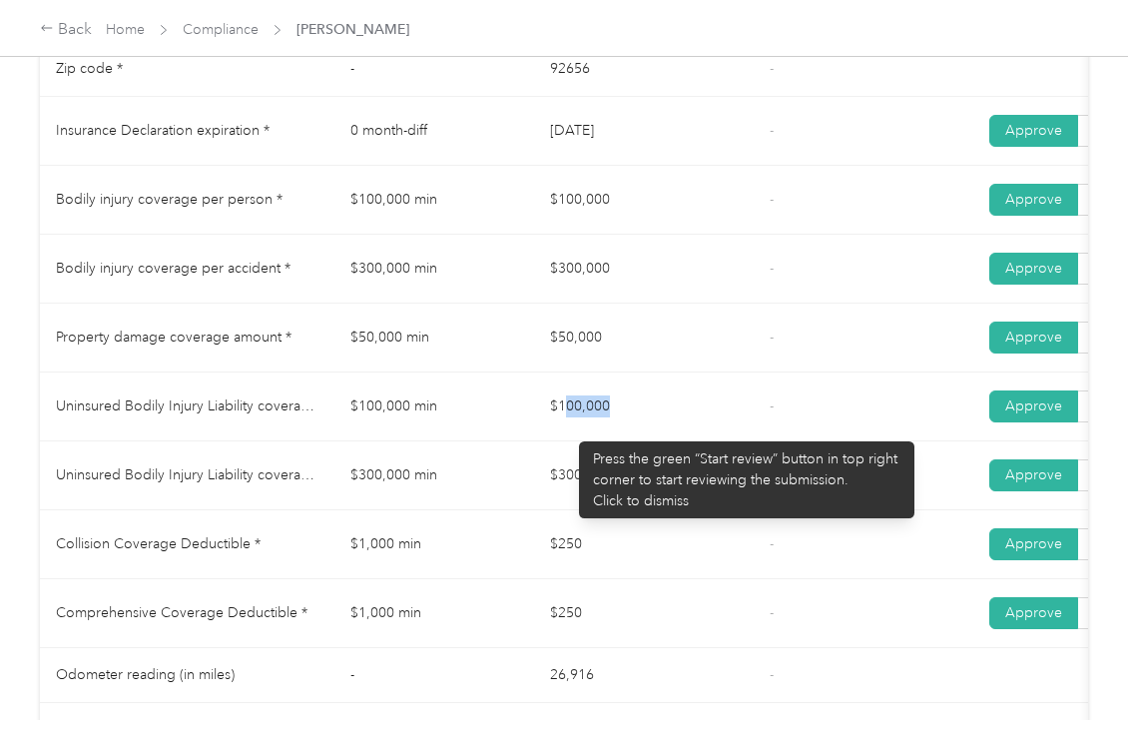
drag, startPoint x: 563, startPoint y: 432, endPoint x: 501, endPoint y: 483, distance: 80.2
click at [644, 431] on td "$100,000" at bounding box center [644, 406] width 220 height 69
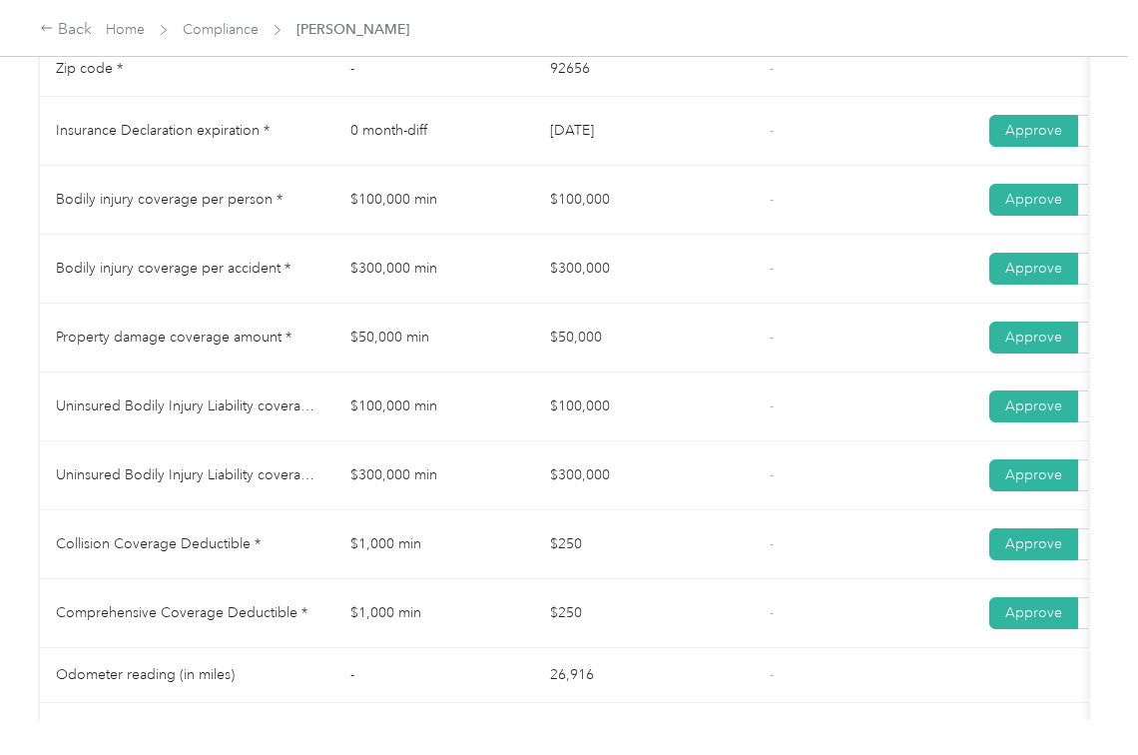
drag, startPoint x: 499, startPoint y: 488, endPoint x: 596, endPoint y: 505, distance: 98.3
click at [592, 504] on tr "Uninsured Bodily Injury Liability coverage per accident * $300,000 min $300,000…" at bounding box center [744, 475] width 1408 height 69
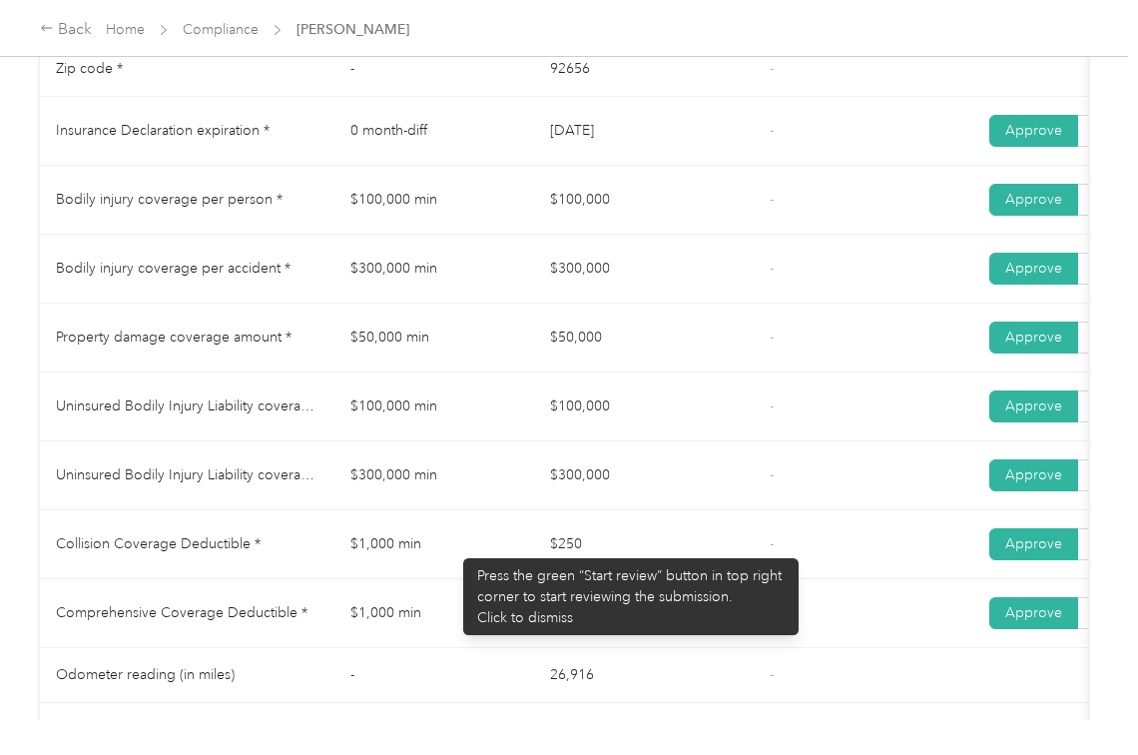
drag, startPoint x: 453, startPoint y: 548, endPoint x: 529, endPoint y: 575, distance: 80.5
click at [563, 565] on tr "Collision Coverage Deductible * $1,000 min $250 - Approve Reject" at bounding box center [744, 544] width 1408 height 69
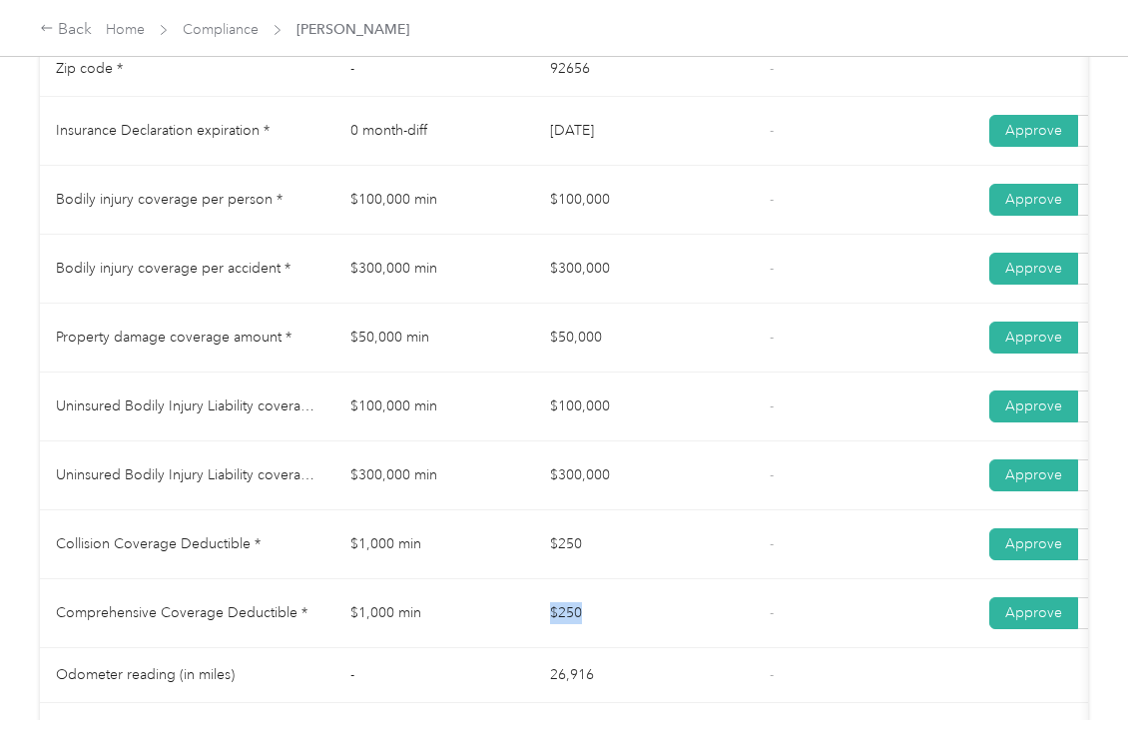
drag, startPoint x: 667, startPoint y: 619, endPoint x: 757, endPoint y: 632, distance: 90.8
click at [768, 632] on tr "Comprehensive Coverage Deductible * $1,000 min $250 - Approve Reject" at bounding box center [744, 613] width 1408 height 69
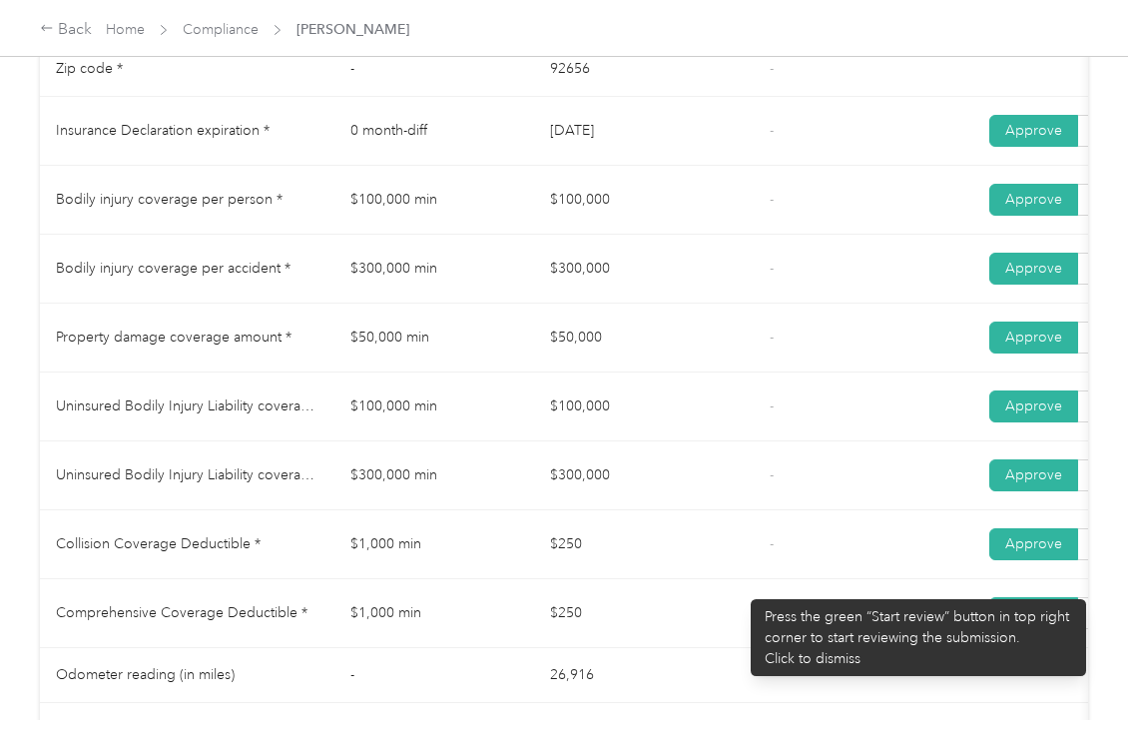
click at [741, 579] on td "$250" at bounding box center [644, 544] width 220 height 69
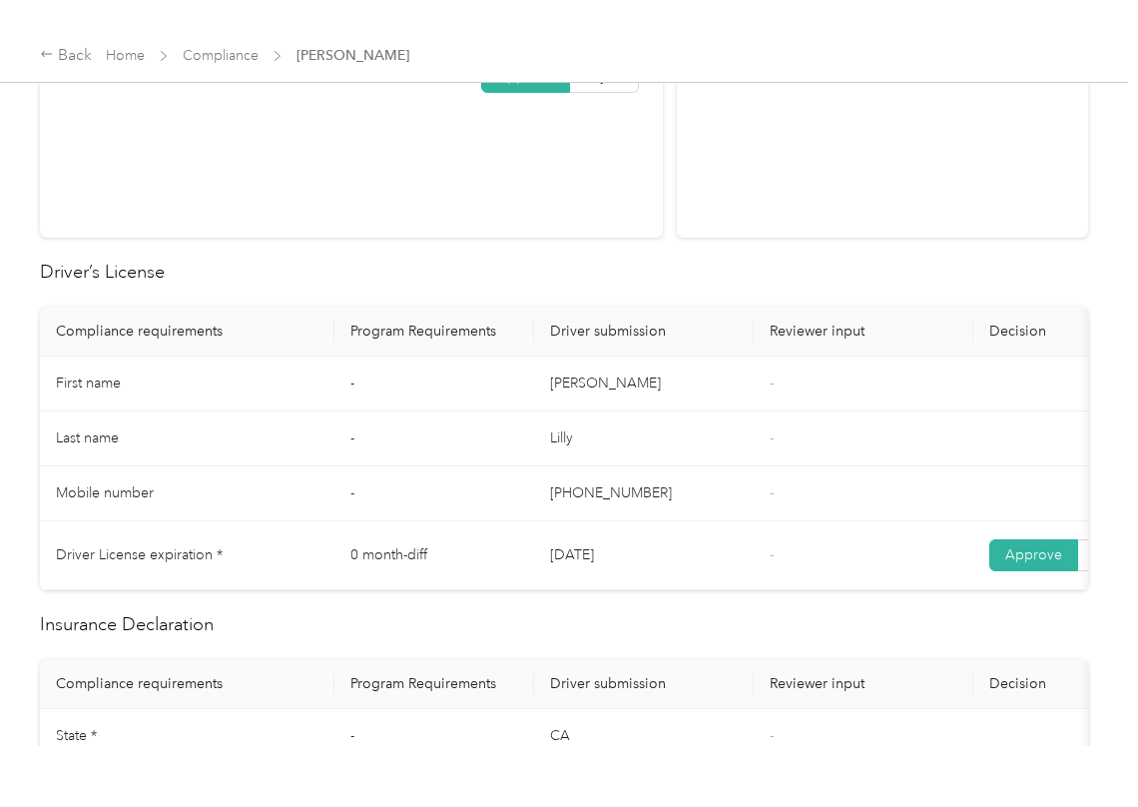
scroll to position [0, 0]
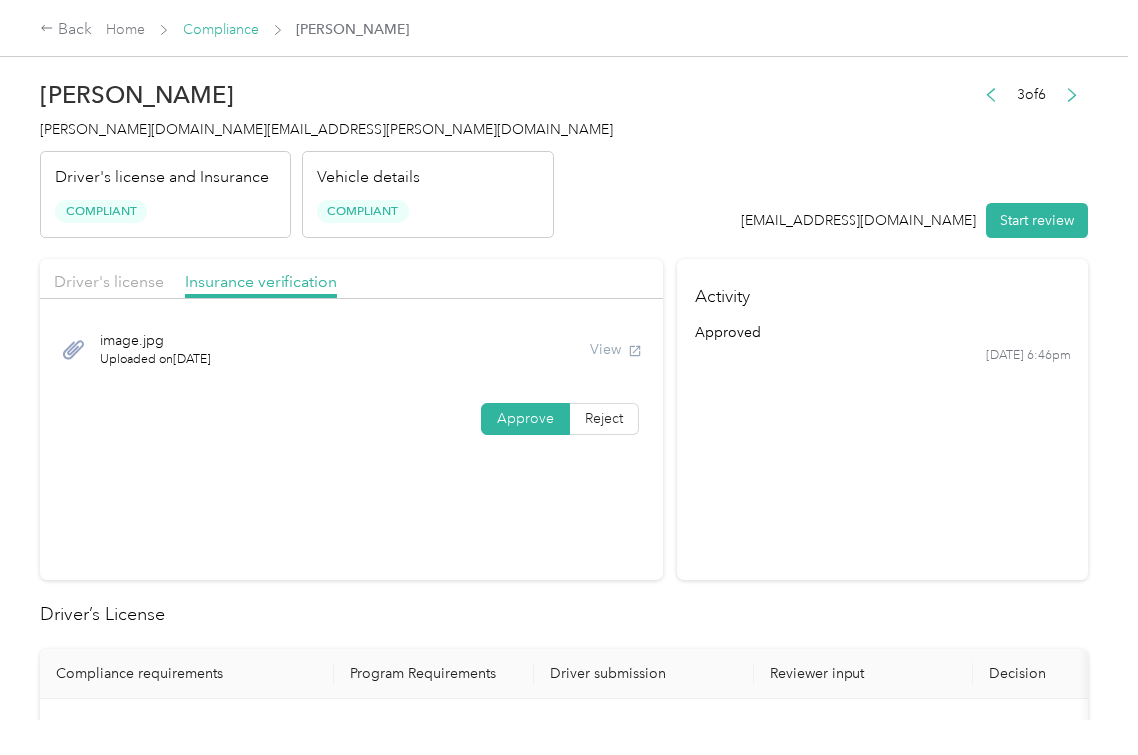
click at [228, 26] on link "Compliance" at bounding box center [221, 29] width 76 height 17
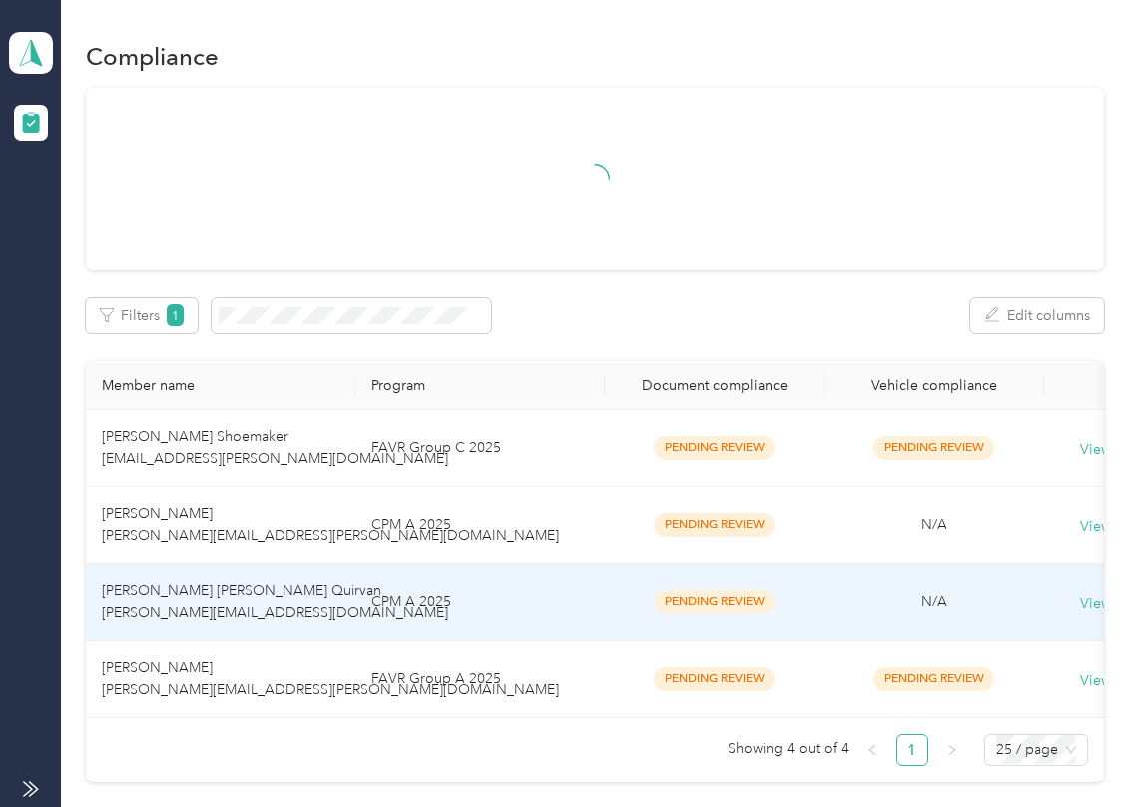
click at [280, 631] on td "[PERSON_NAME] [PERSON_NAME] Quirvan [PERSON_NAME][EMAIL_ADDRESS][DOMAIN_NAME]" at bounding box center [221, 602] width 270 height 77
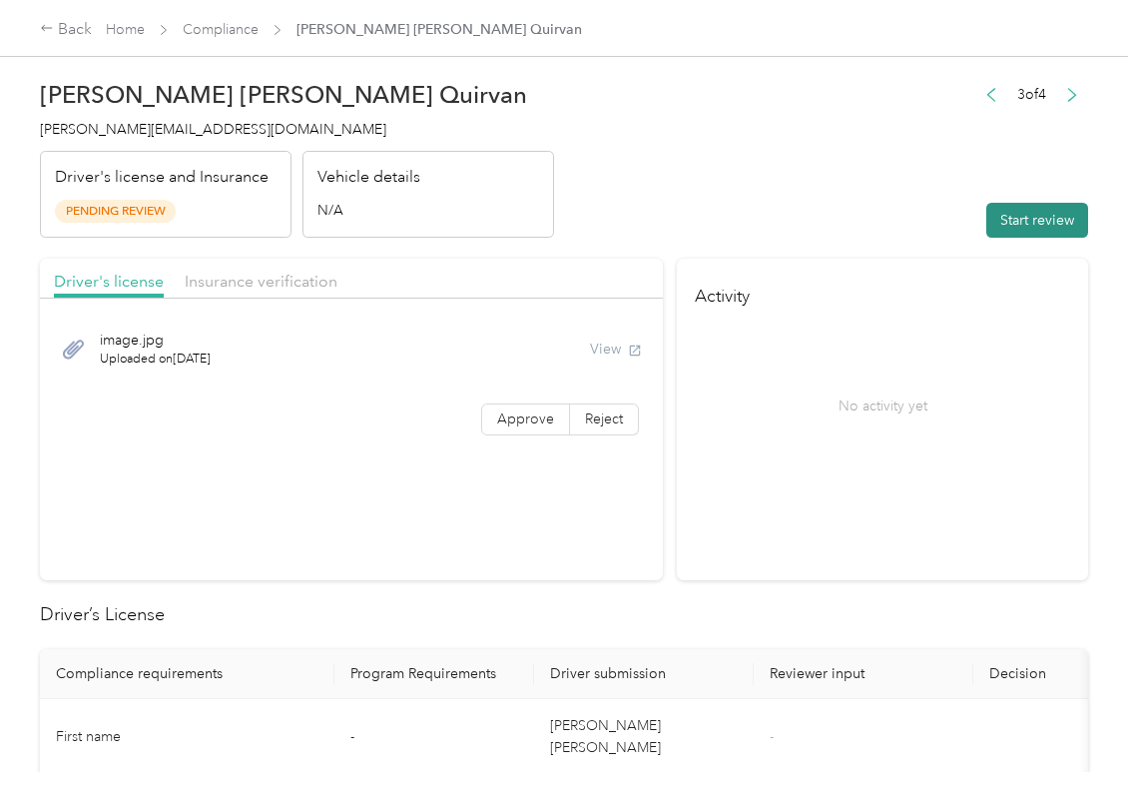
click at [1026, 217] on button "Start review" at bounding box center [1038, 220] width 102 height 35
click at [645, 121] on header "[PERSON_NAME] [PERSON_NAME] Quirvan [PERSON_NAME][EMAIL_ADDRESS][DOMAIN_NAME] D…" at bounding box center [564, 154] width 1048 height 168
click at [511, 405] on label "Approve" at bounding box center [525, 419] width 89 height 32
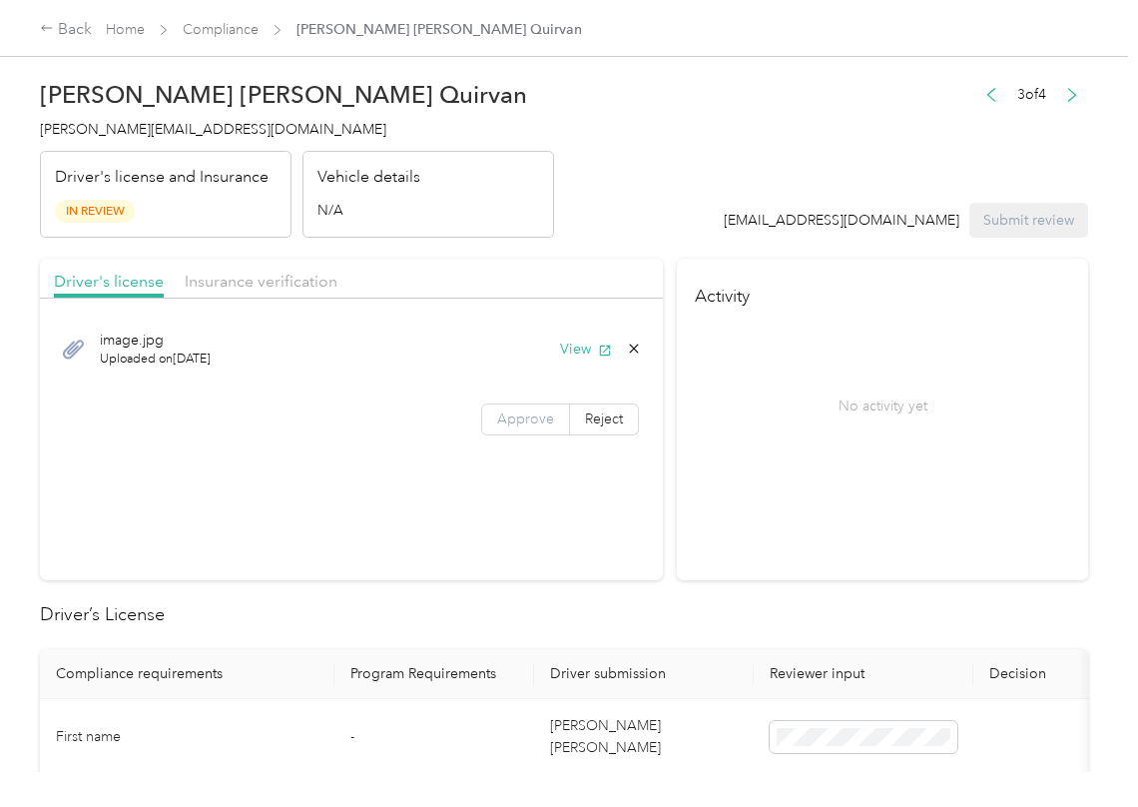
click at [499, 427] on span "Approve" at bounding box center [525, 418] width 57 height 17
click at [600, 345] on icon "button" at bounding box center [605, 349] width 11 height 11
click at [627, 230] on header "[PERSON_NAME] [PERSON_NAME] Quirvan [PERSON_NAME][EMAIL_ADDRESS][DOMAIN_NAME] D…" at bounding box center [564, 154] width 1048 height 168
click at [234, 273] on span "Insurance verification" at bounding box center [261, 281] width 153 height 19
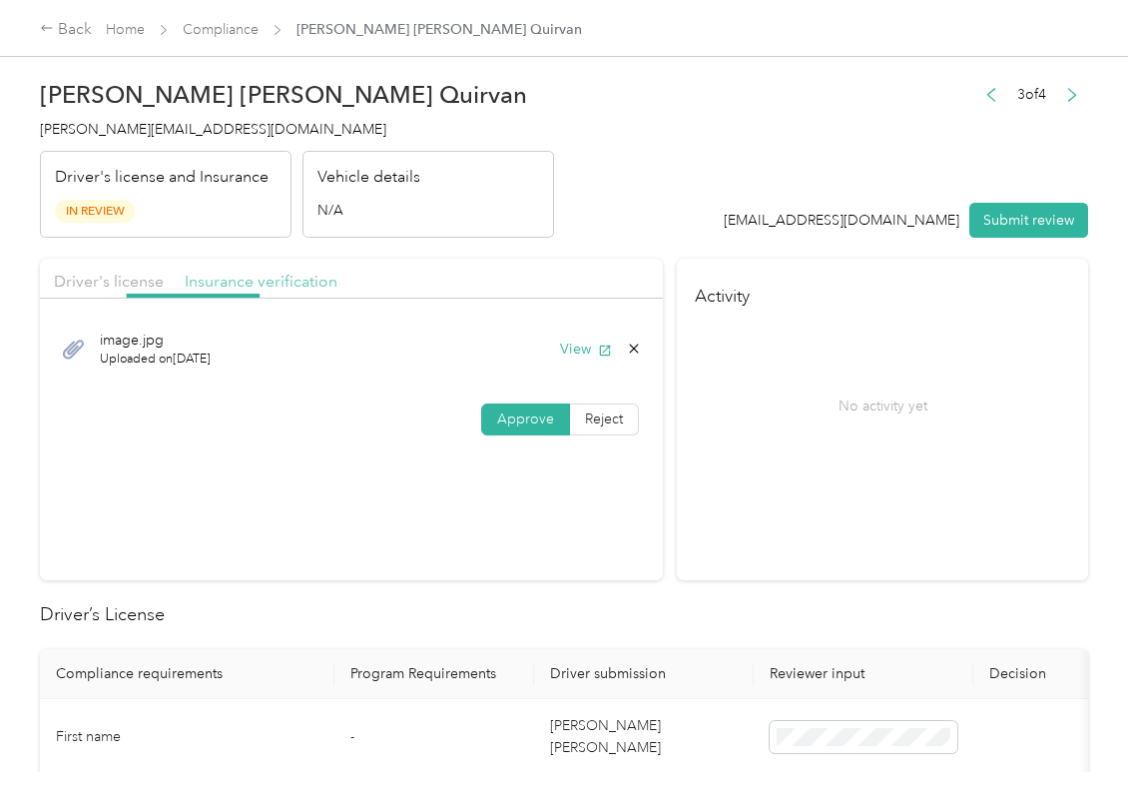
click at [234, 278] on span "Insurance verification" at bounding box center [261, 281] width 153 height 19
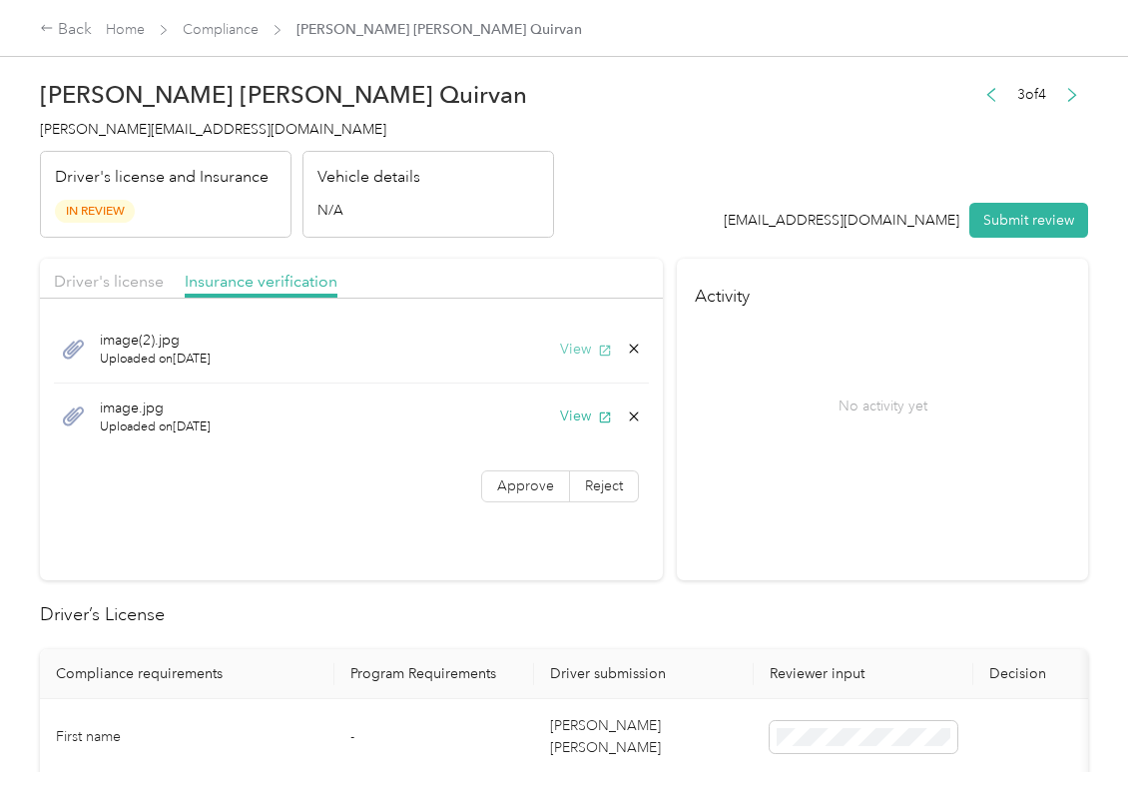
click at [579, 349] on button "View" at bounding box center [586, 349] width 52 height 21
click at [572, 424] on button "View" at bounding box center [586, 415] width 52 height 21
drag, startPoint x: 512, startPoint y: 483, endPoint x: 344, endPoint y: 633, distance: 224.9
click at [512, 483] on span "Approve" at bounding box center [525, 485] width 57 height 17
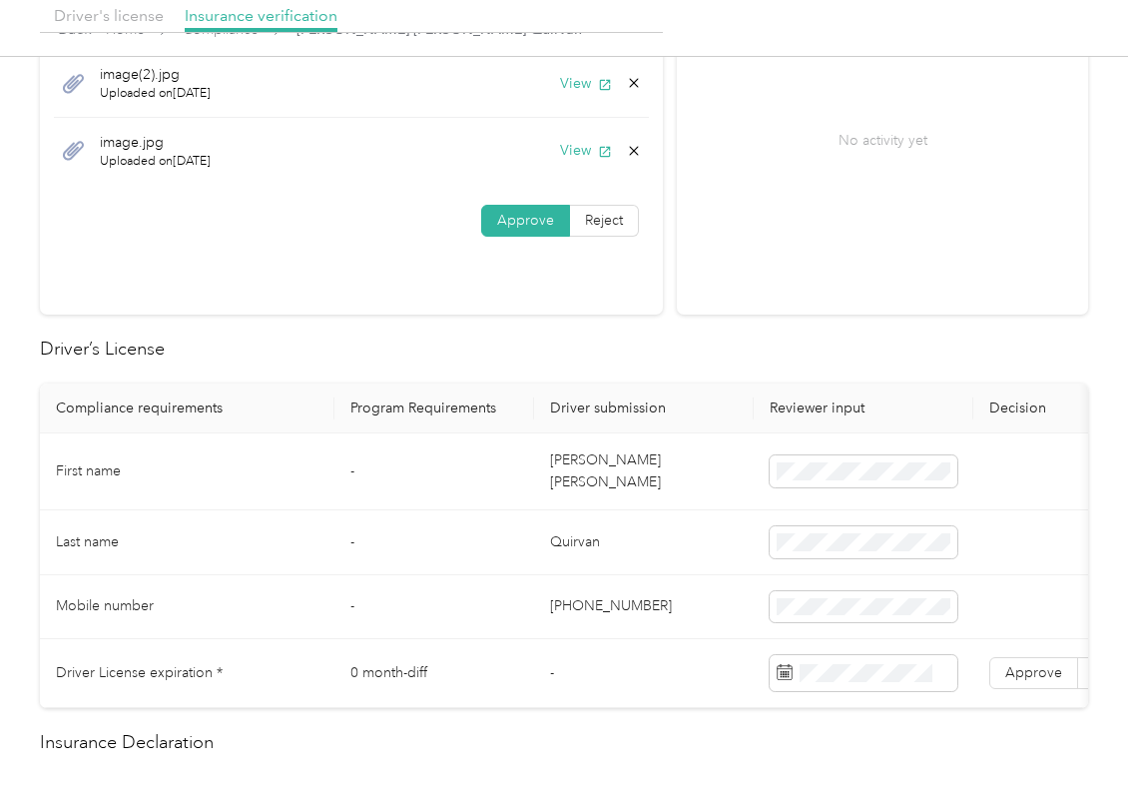
click at [561, 468] on td "[PERSON_NAME] [PERSON_NAME]" at bounding box center [644, 471] width 220 height 77
copy td "[PERSON_NAME] [PERSON_NAME]"
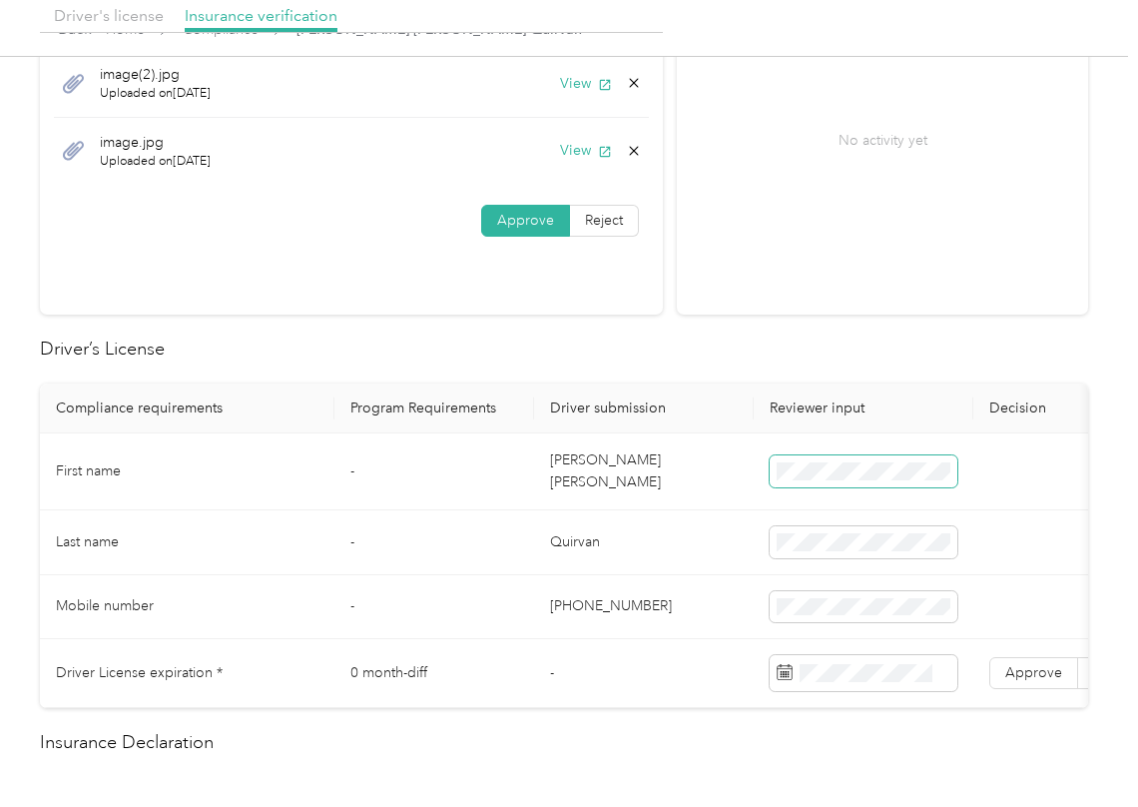
click at [955, 459] on span at bounding box center [864, 471] width 188 height 32
click at [342, 423] on th "Program Requirements" at bounding box center [435, 408] width 200 height 50
click at [1036, 667] on span "Approve" at bounding box center [1034, 672] width 57 height 17
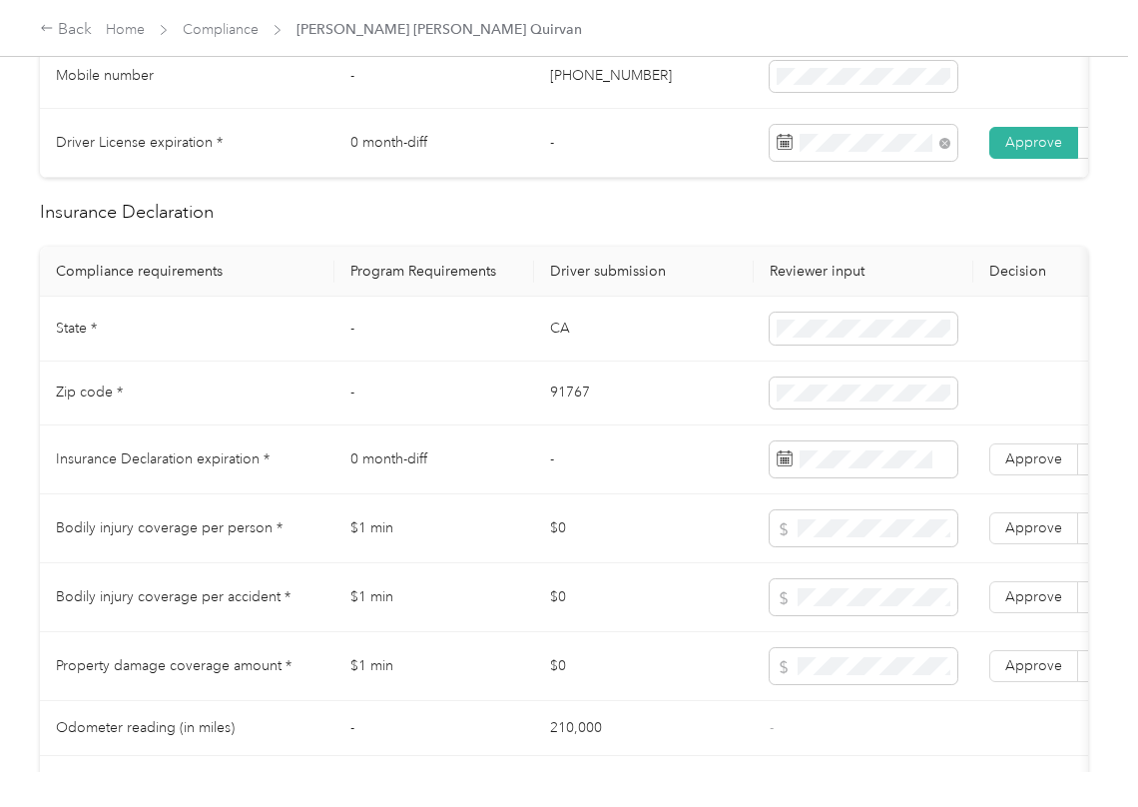
scroll to position [799, 0]
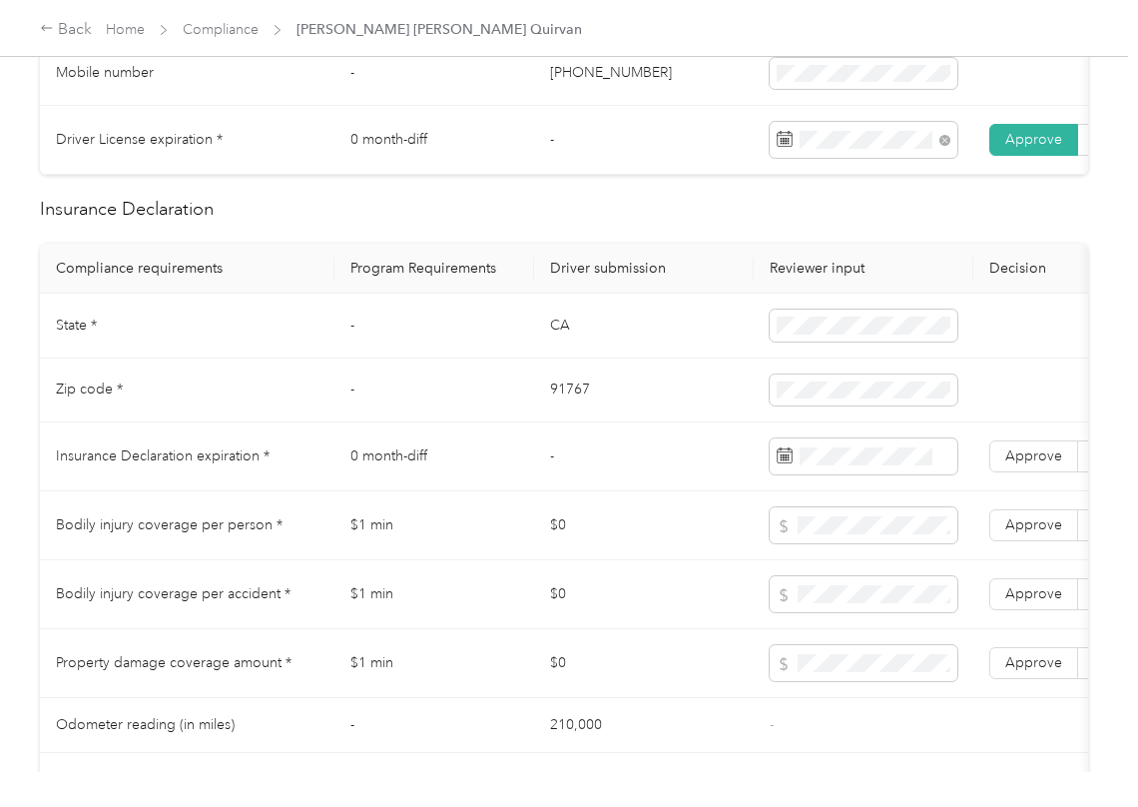
click at [556, 338] on td "CA" at bounding box center [644, 326] width 220 height 65
copy td "CA"
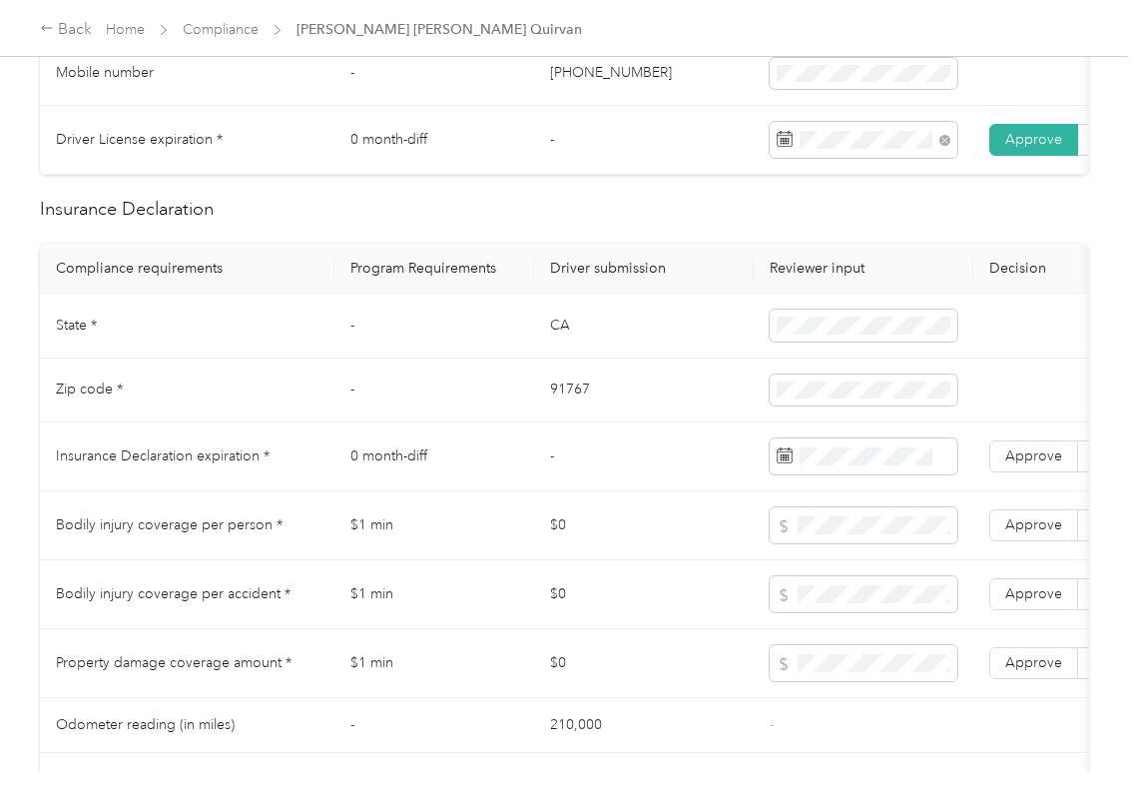
click at [528, 409] on td "-" at bounding box center [435, 390] width 200 height 65
click at [537, 405] on td "91767" at bounding box center [644, 390] width 220 height 65
click at [539, 404] on td "91767" at bounding box center [644, 390] width 220 height 65
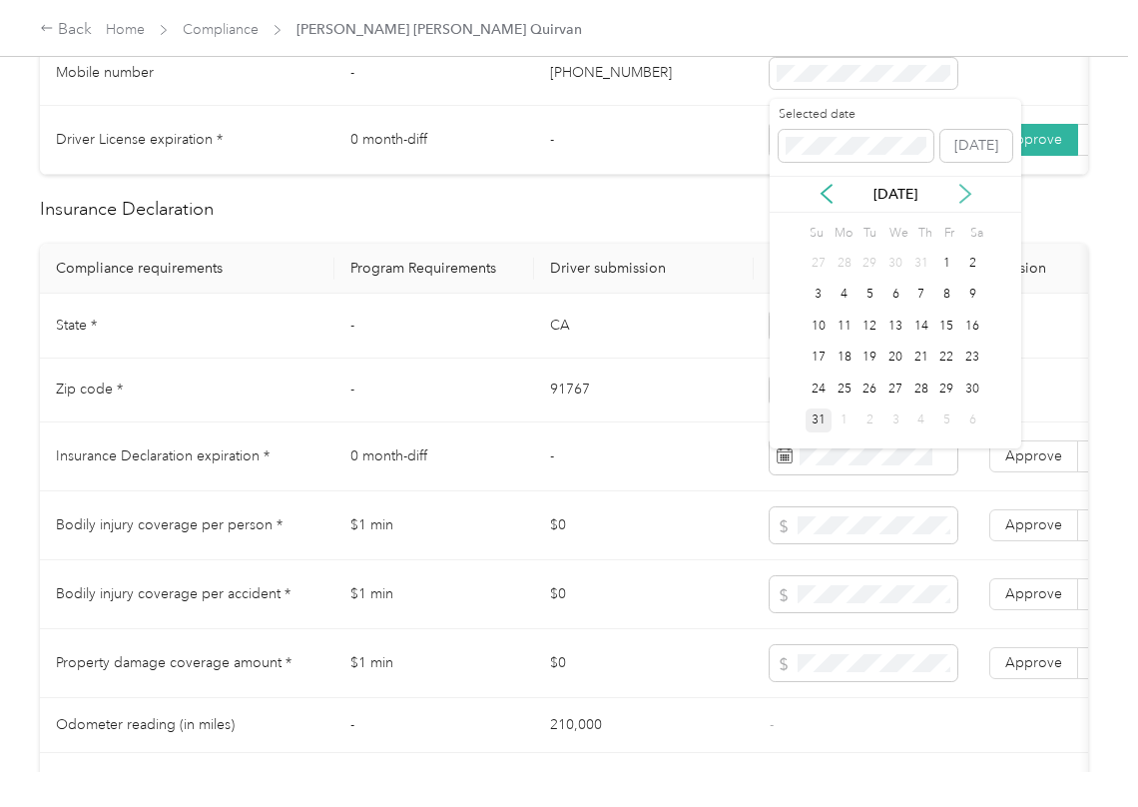
click at [969, 196] on icon at bounding box center [966, 194] width 10 height 18
click at [853, 296] on div "6" at bounding box center [845, 295] width 26 height 25
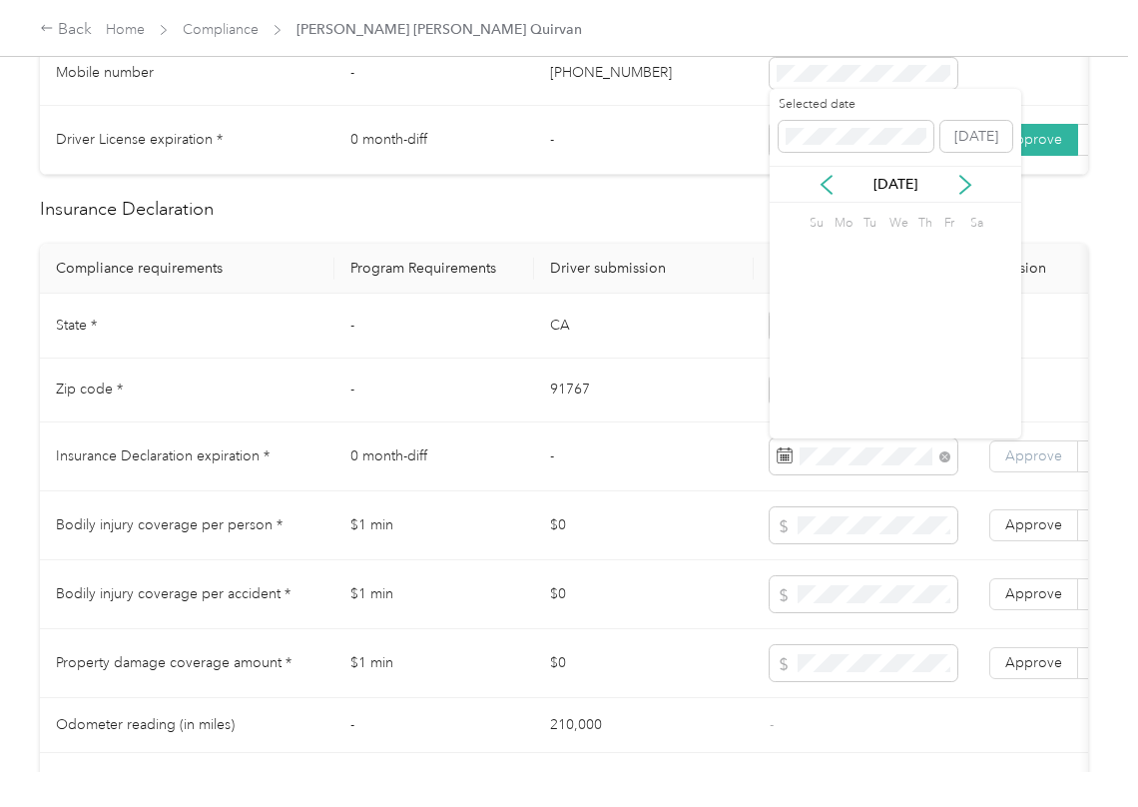
click at [1036, 472] on label "Approve" at bounding box center [1034, 456] width 89 height 32
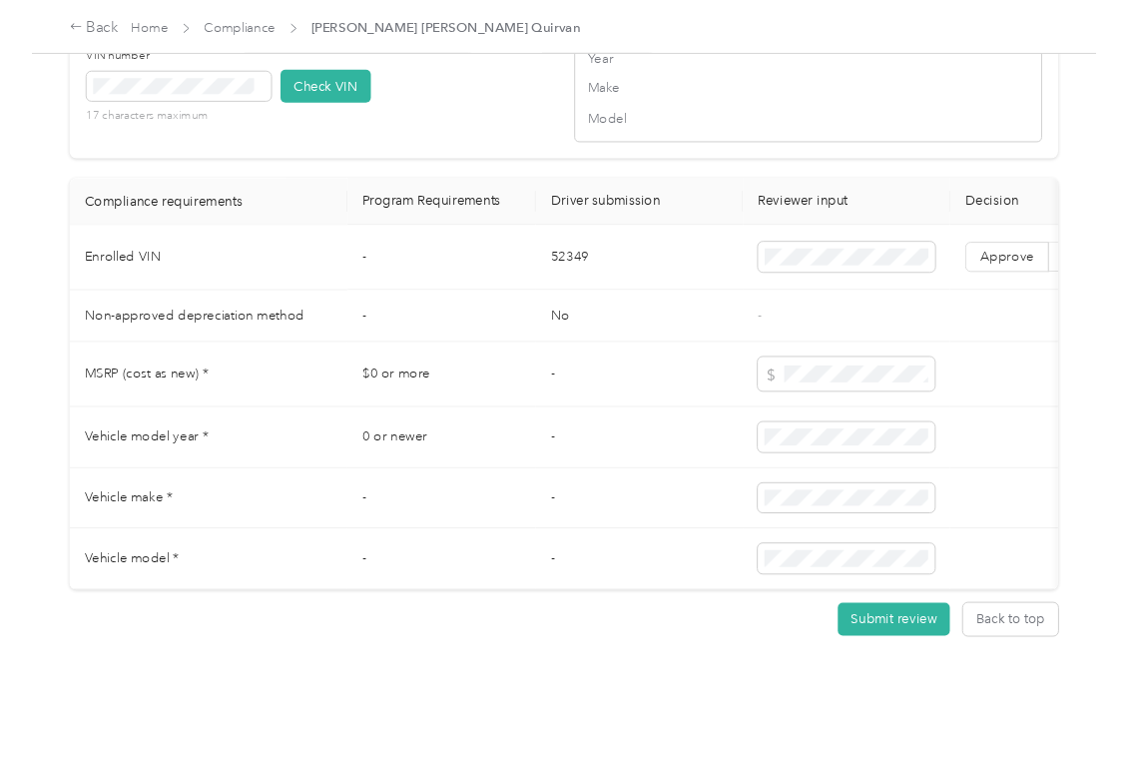
scroll to position [1730, 0]
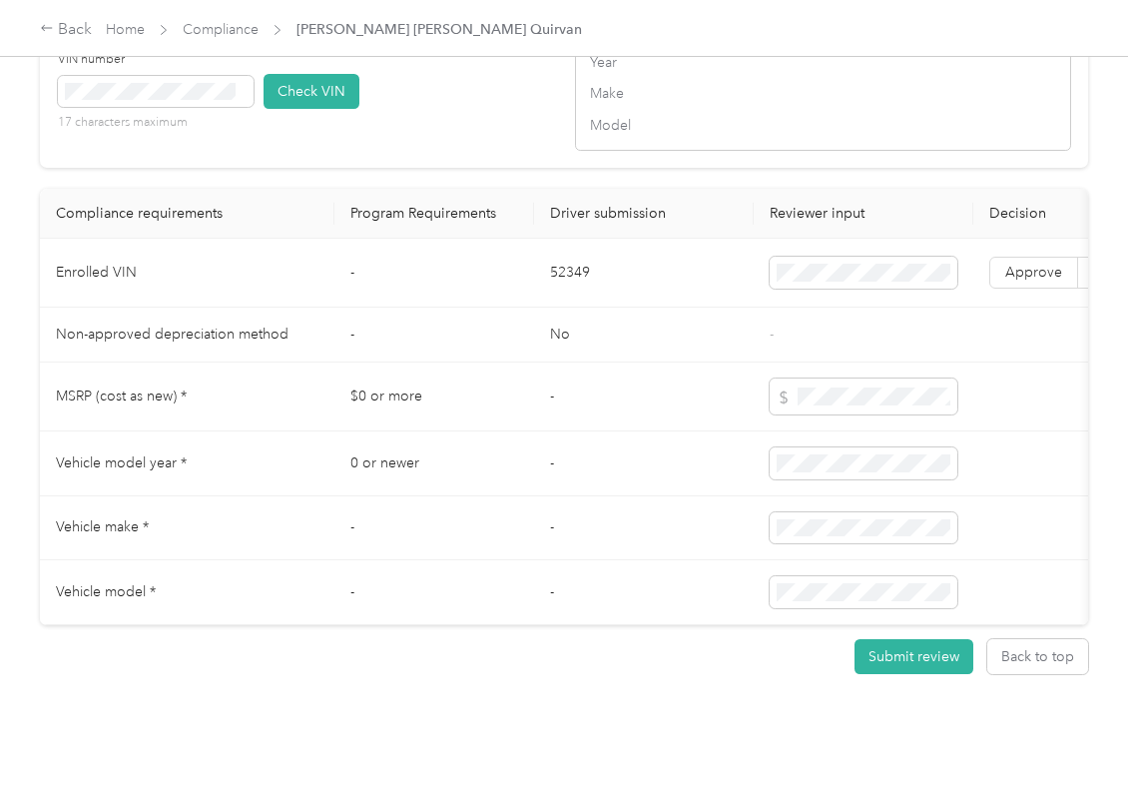
click at [496, 168] on div "VIN Lookup Enter the VIN from member’s insurance declaration page VIN number 17…" at bounding box center [564, 60] width 1048 height 215
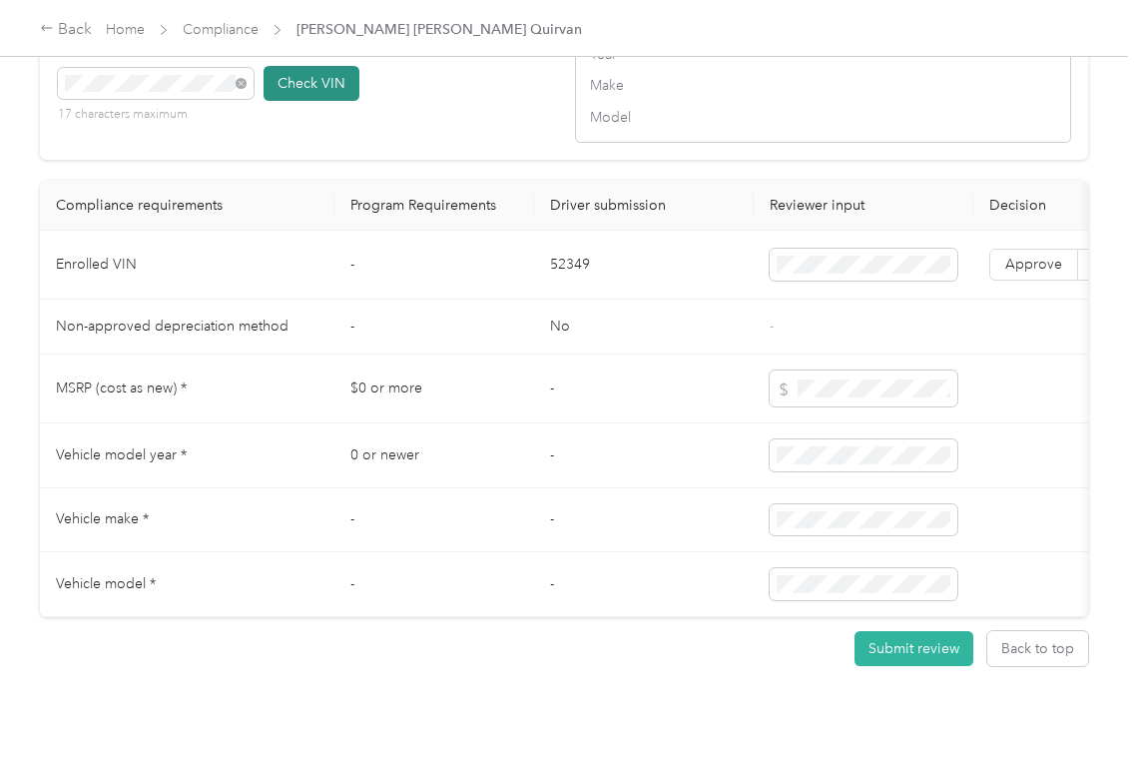
click at [347, 101] on button "Check VIN" at bounding box center [312, 83] width 96 height 35
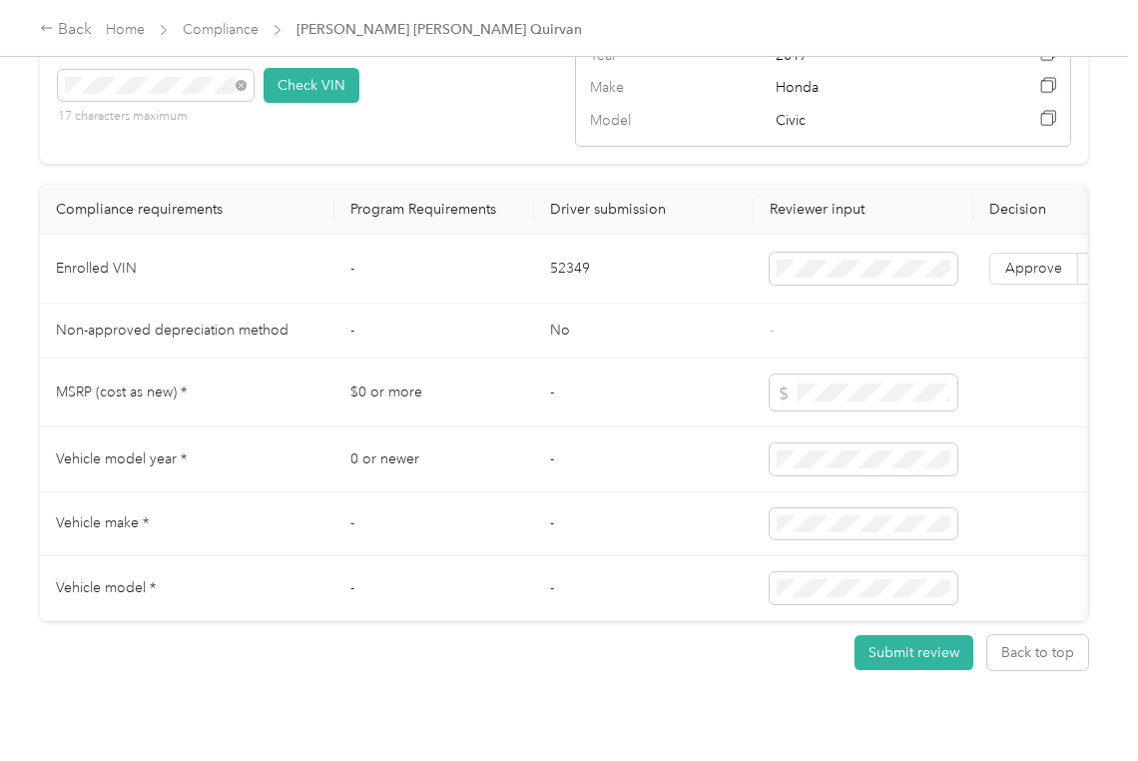
click at [1048, 304] on td "Approve Reject" at bounding box center [1079, 269] width 210 height 69
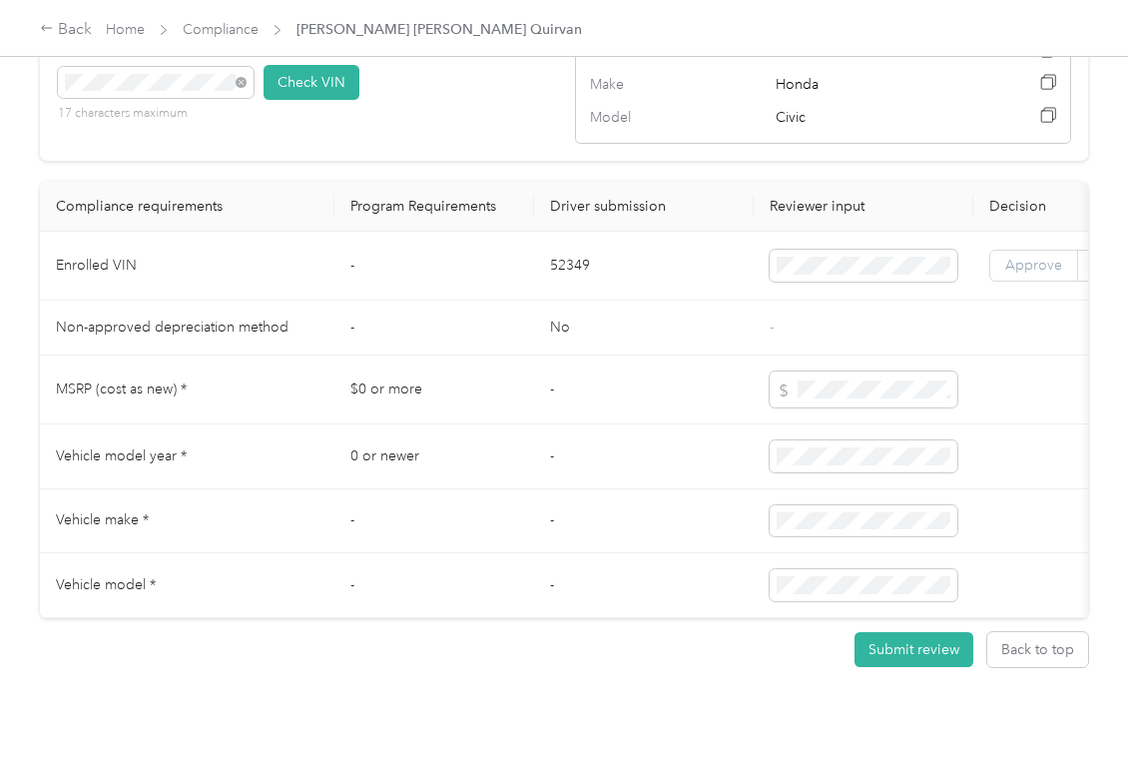
click at [1038, 274] on span "Approve" at bounding box center [1034, 265] width 57 height 17
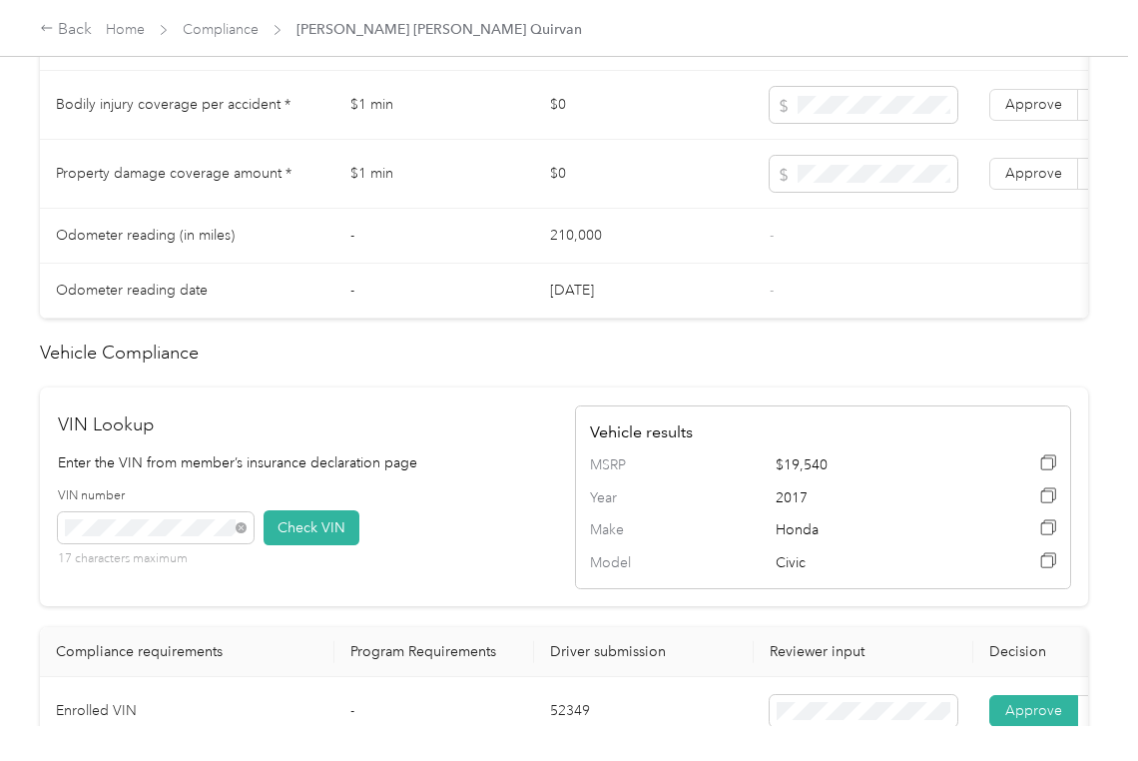
scroll to position [1200, 0]
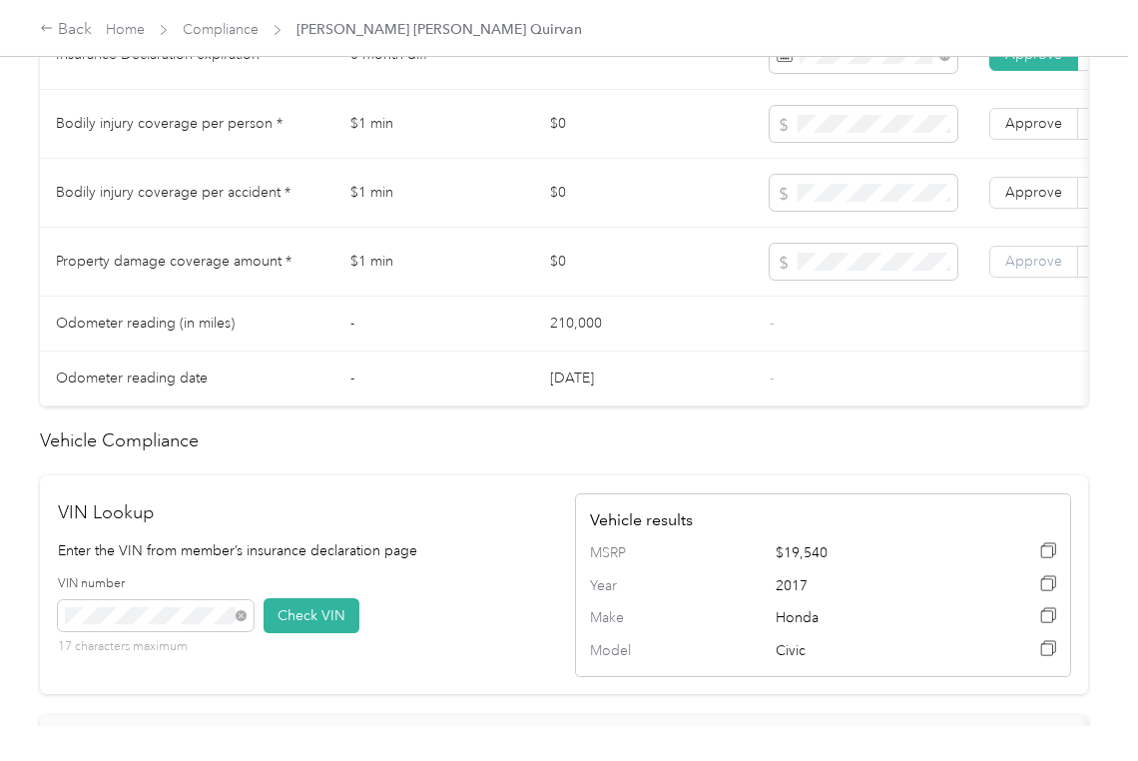
click at [1024, 270] on span "Approve" at bounding box center [1034, 261] width 57 height 17
click at [1030, 201] on span "Approve" at bounding box center [1034, 192] width 57 height 17
click at [1031, 128] on span "Approve" at bounding box center [1034, 123] width 57 height 17
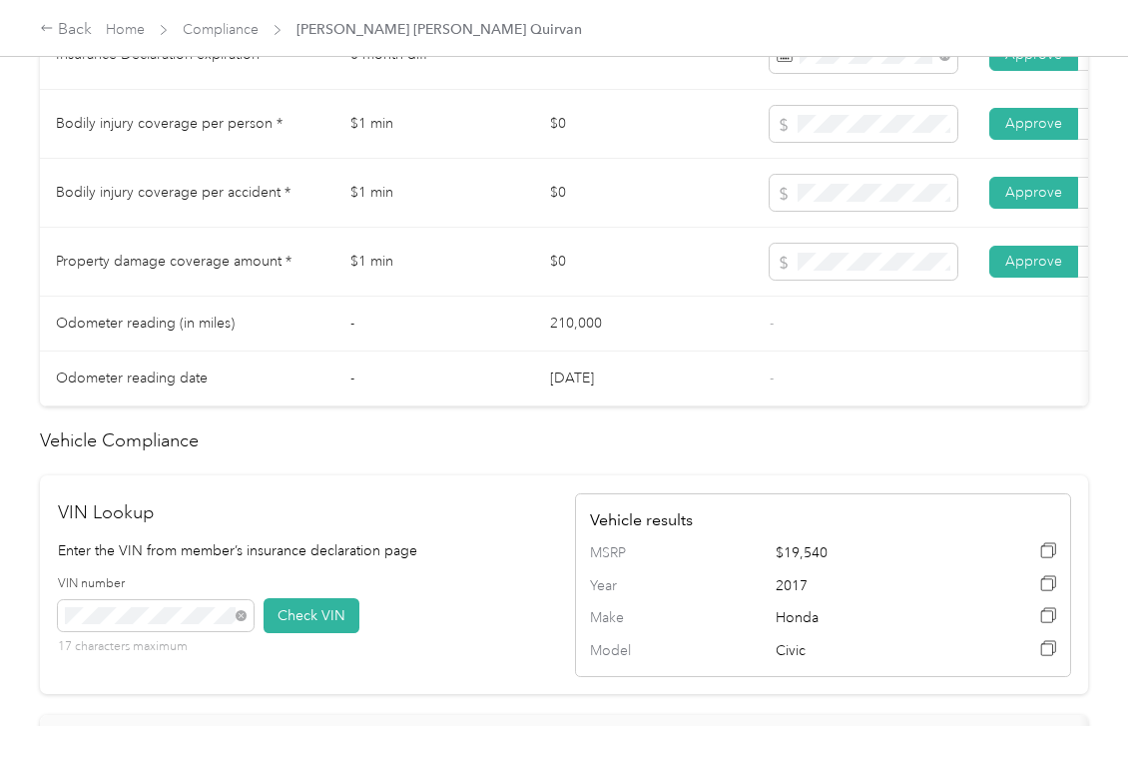
click at [816, 310] on td "-" at bounding box center [864, 324] width 220 height 55
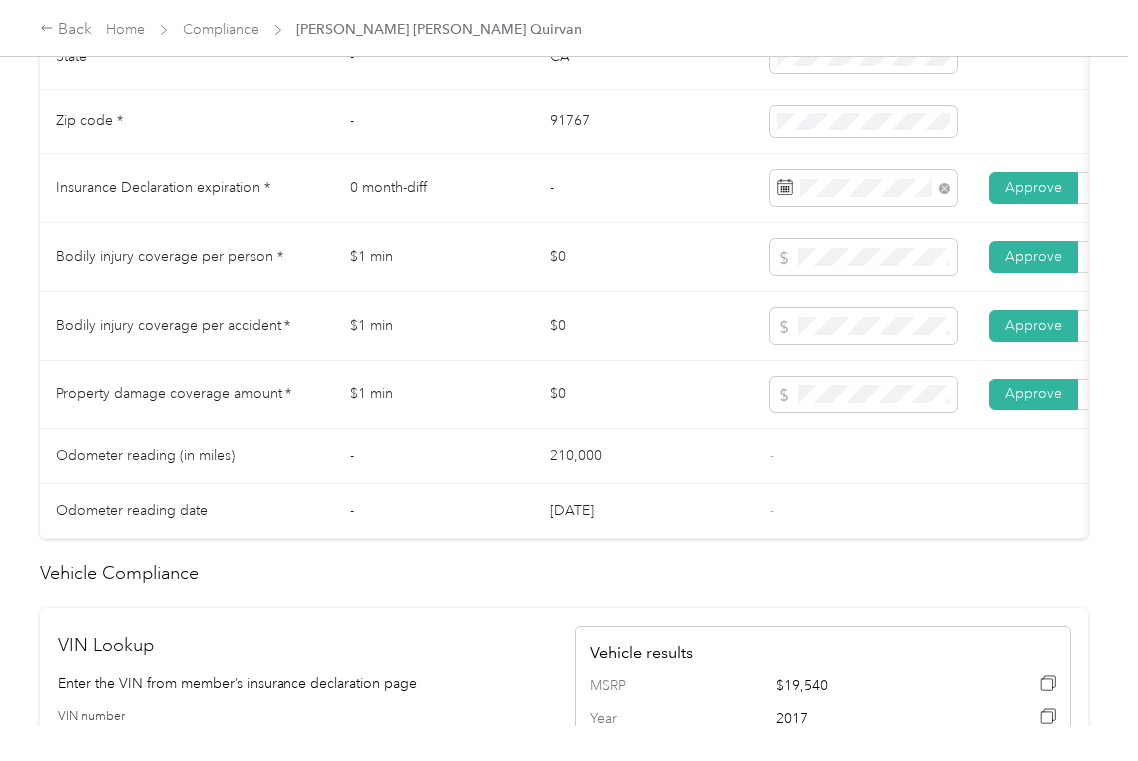
scroll to position [0, 0]
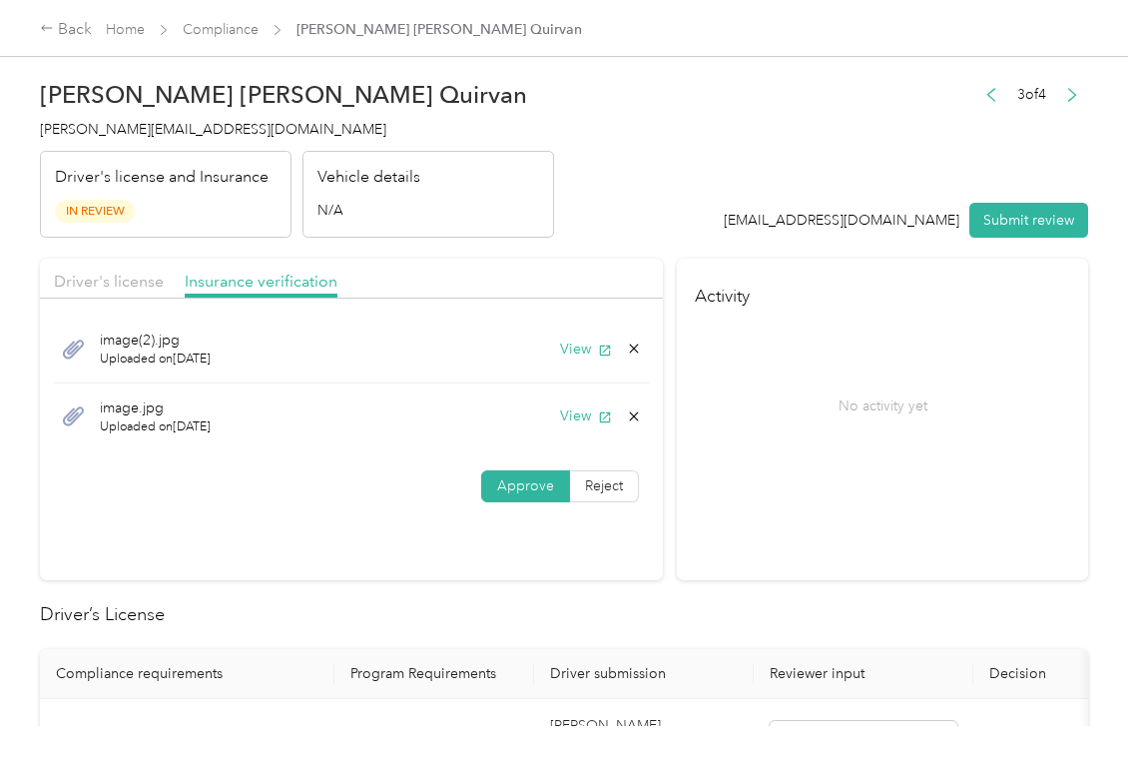
click at [114, 294] on div "Driver's license" at bounding box center [109, 282] width 110 height 25
click at [114, 288] on span "Driver's license" at bounding box center [109, 281] width 110 height 19
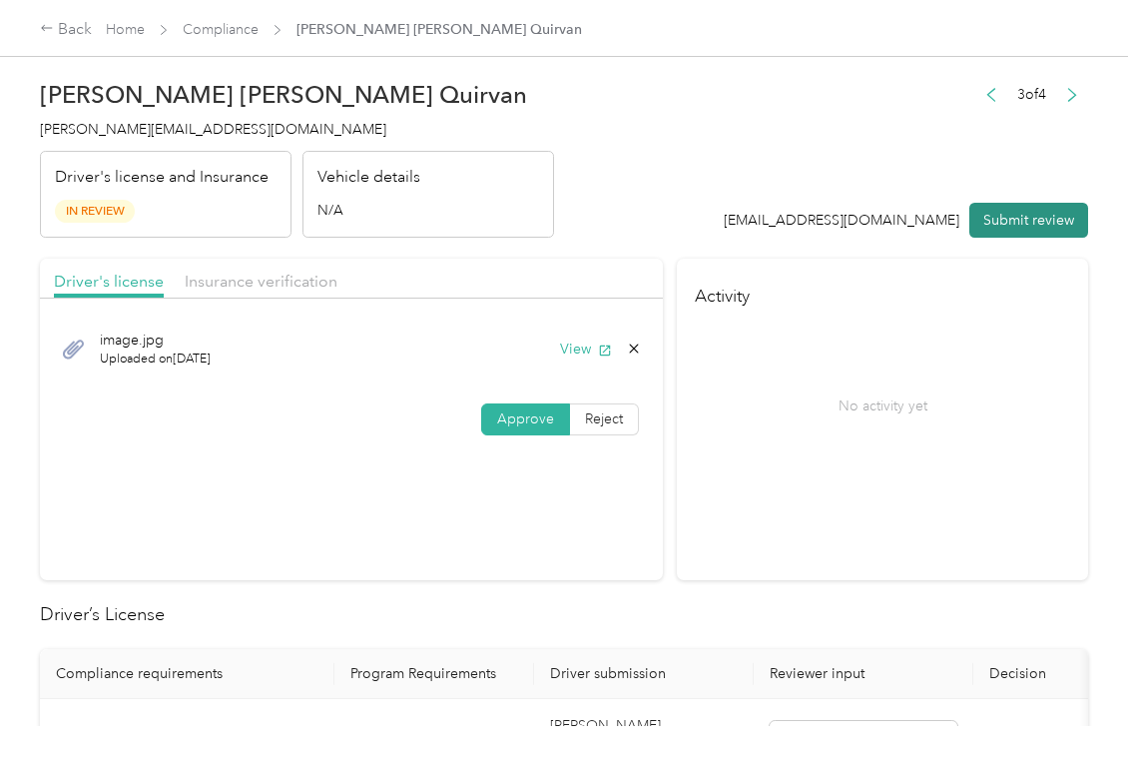
click at [1030, 210] on button "Submit review" at bounding box center [1029, 220] width 119 height 35
click at [113, 119] on h4 "[PERSON_NAME][EMAIL_ADDRESS][DOMAIN_NAME]" at bounding box center [297, 129] width 514 height 21
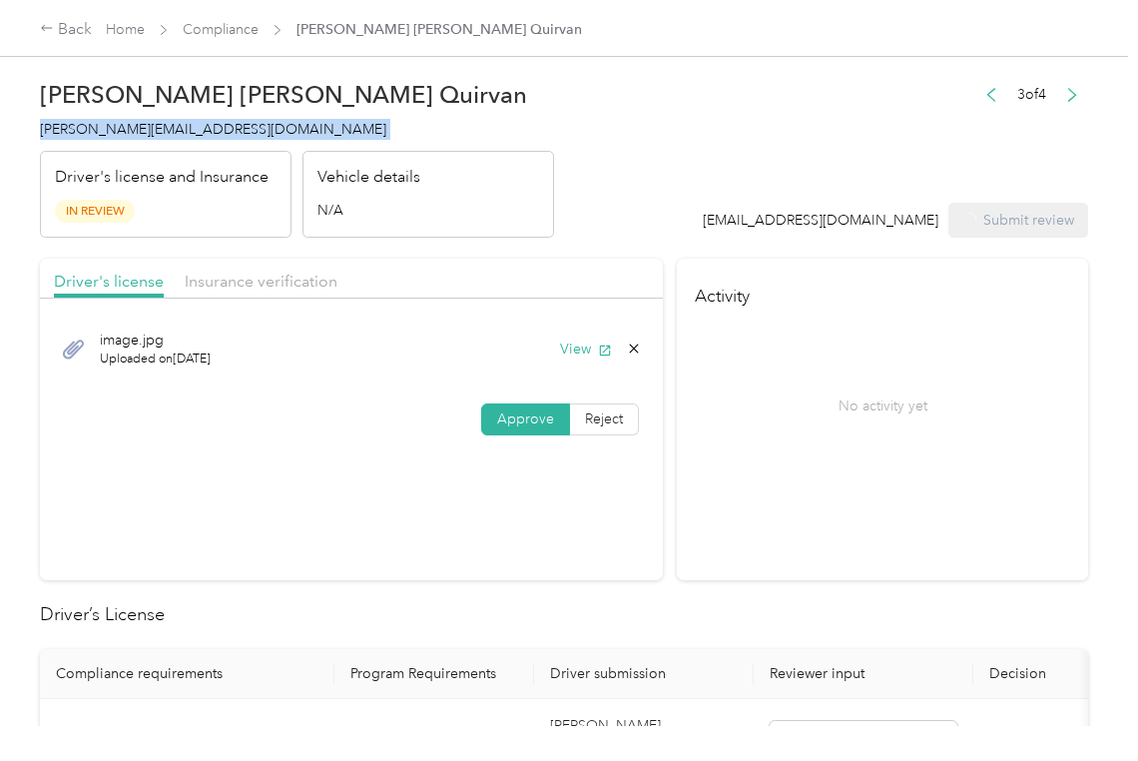
click at [113, 119] on h4 "[PERSON_NAME][EMAIL_ADDRESS][DOMAIN_NAME]" at bounding box center [297, 129] width 514 height 21
click at [933, 499] on section "Activity No activity yet" at bounding box center [882, 420] width 411 height 322
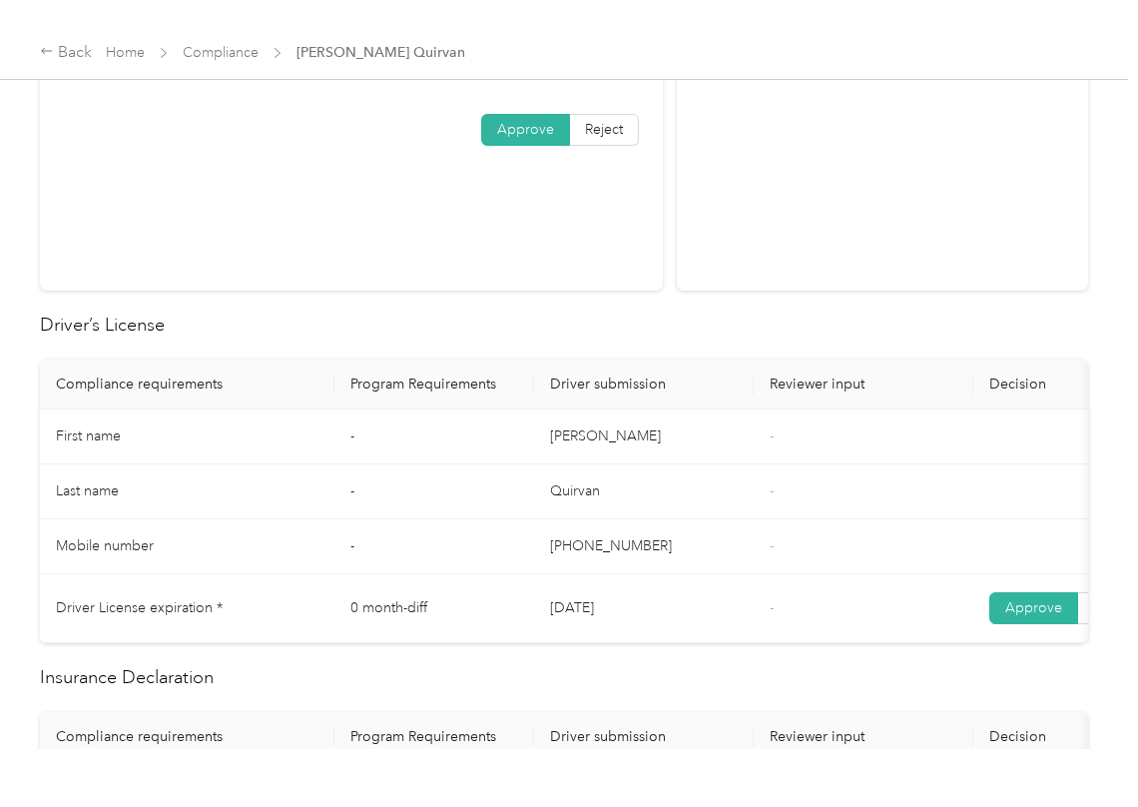
scroll to position [932, 0]
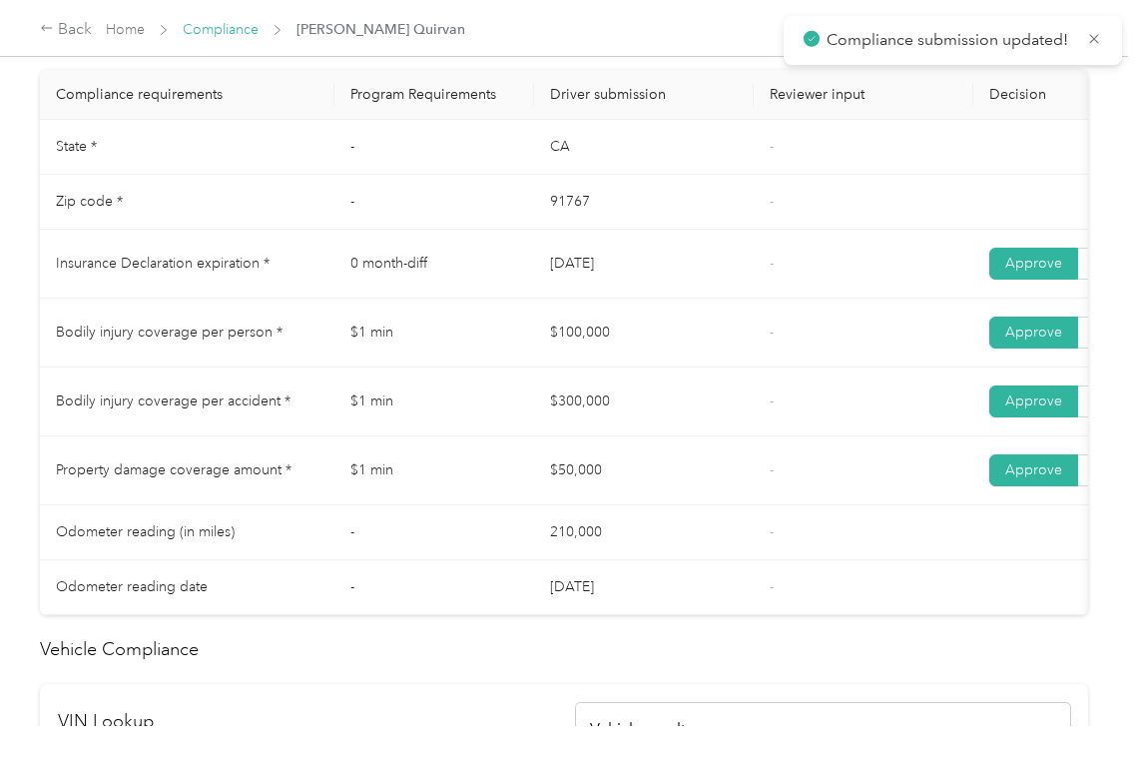
click at [214, 24] on link "Compliance" at bounding box center [221, 29] width 76 height 17
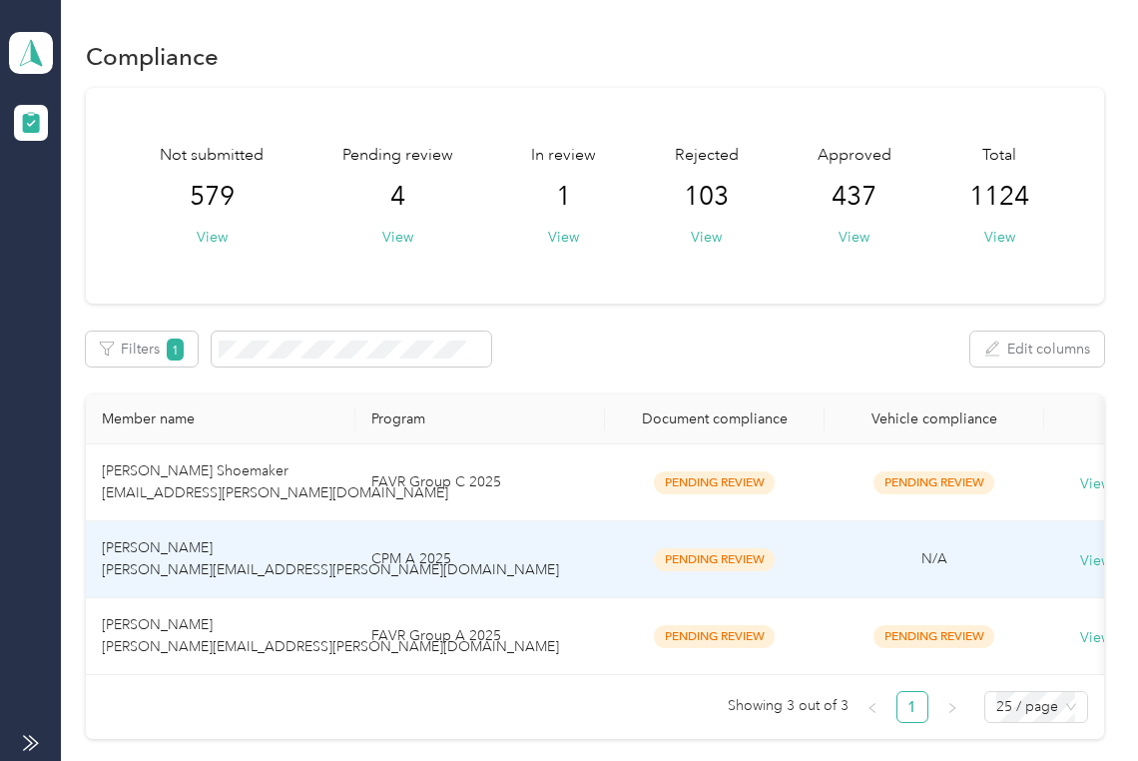
click at [181, 595] on td "[PERSON_NAME] [PERSON_NAME][EMAIL_ADDRESS][PERSON_NAME][DOMAIN_NAME]" at bounding box center [221, 559] width 270 height 77
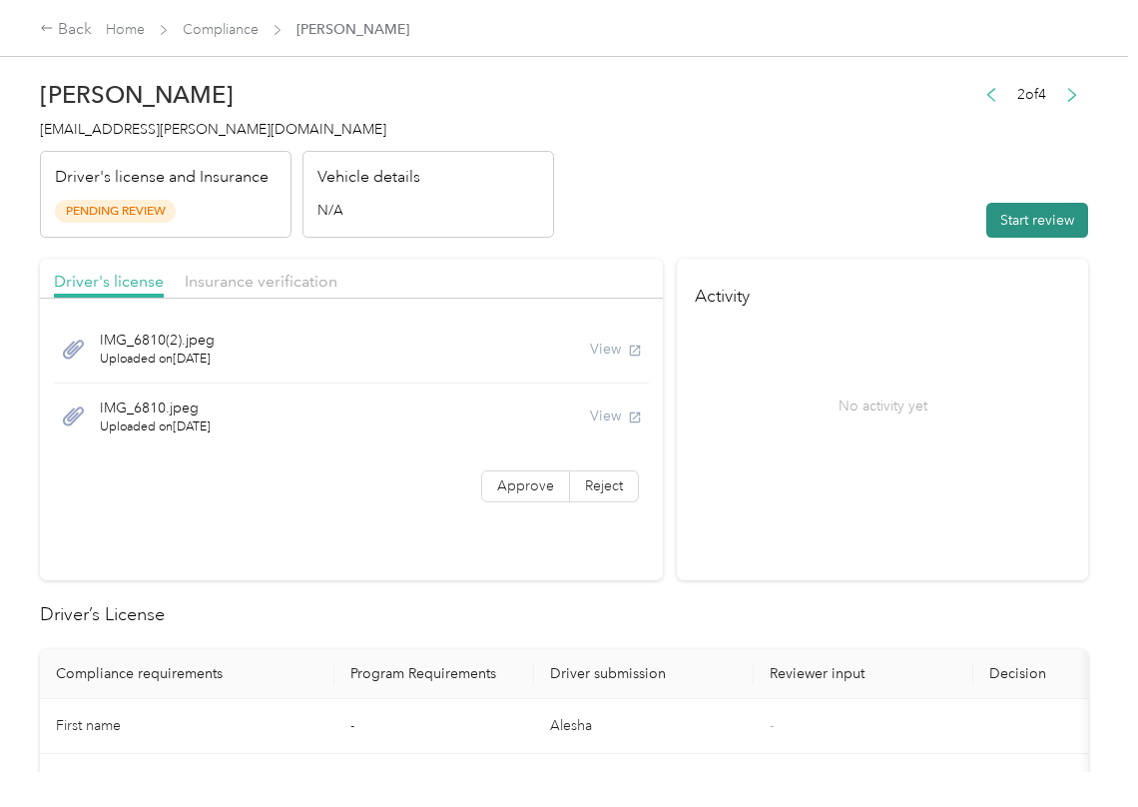
click at [1030, 234] on button "Start review" at bounding box center [1038, 220] width 102 height 35
drag, startPoint x: 916, startPoint y: 149, endPoint x: 648, endPoint y: 372, distance: 348.8
click at [916, 149] on header "[PERSON_NAME] [PERSON_NAME][EMAIL_ADDRESS][PERSON_NAME][DOMAIN_NAME] Driver's l…" at bounding box center [564, 154] width 1048 height 168
click at [524, 481] on span "Approve" at bounding box center [525, 485] width 57 height 17
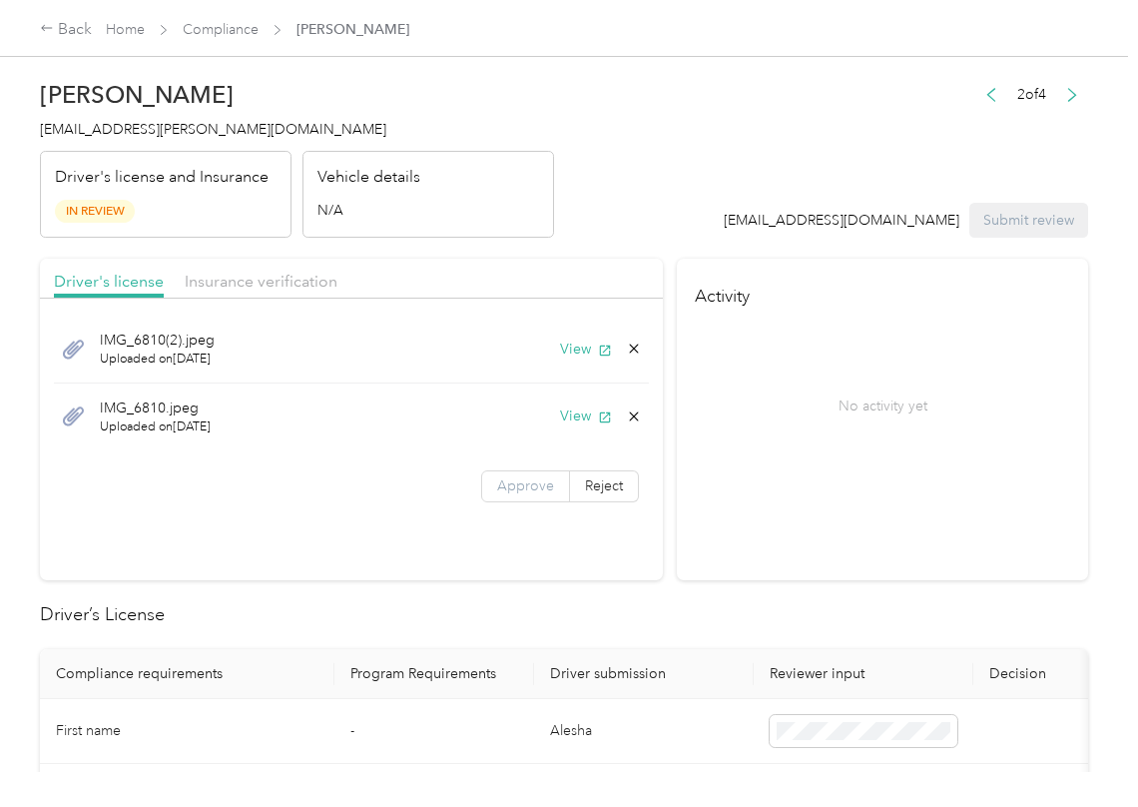
click at [504, 489] on span "Approve" at bounding box center [525, 485] width 57 height 17
click at [573, 352] on button "View" at bounding box center [586, 349] width 52 height 21
click at [575, 420] on button "View" at bounding box center [586, 415] width 52 height 21
drag, startPoint x: 521, startPoint y: 286, endPoint x: 281, endPoint y: 280, distance: 240.7
click at [521, 286] on div "Driver's license Insurance verification" at bounding box center [351, 279] width 623 height 40
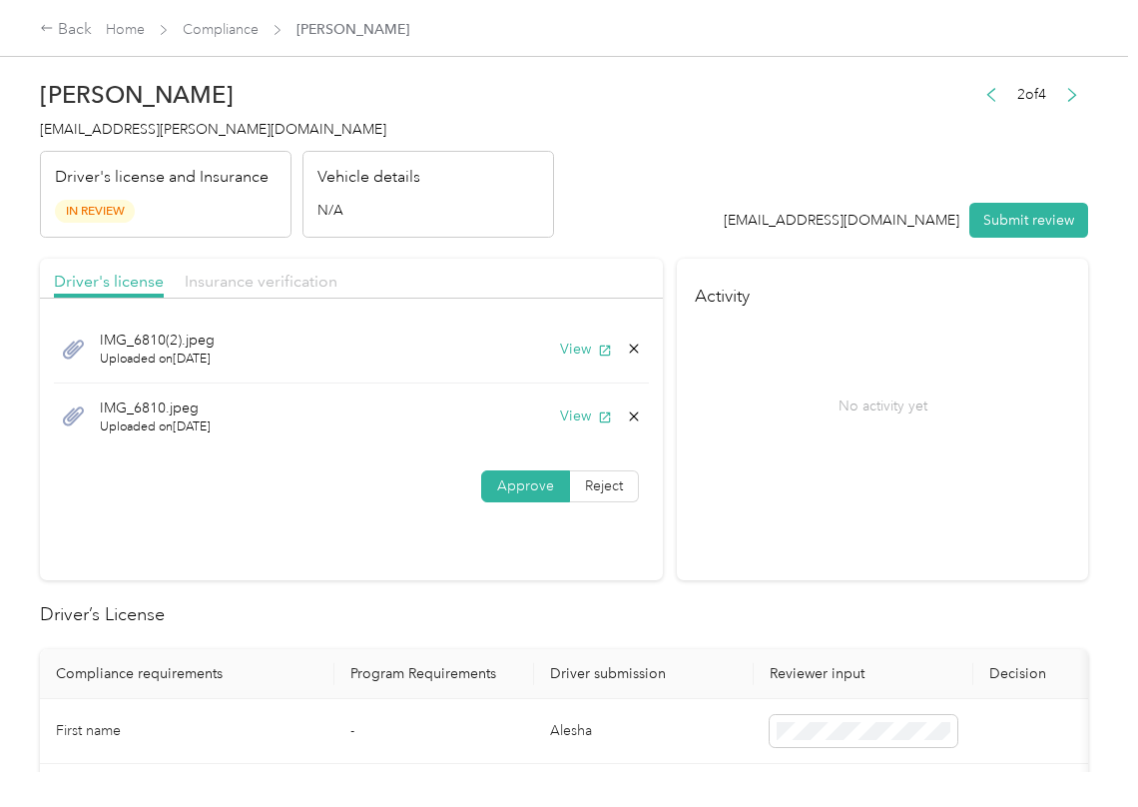
click at [253, 281] on span "Insurance verification" at bounding box center [261, 281] width 153 height 19
click at [258, 278] on span "Insurance verification" at bounding box center [261, 281] width 153 height 19
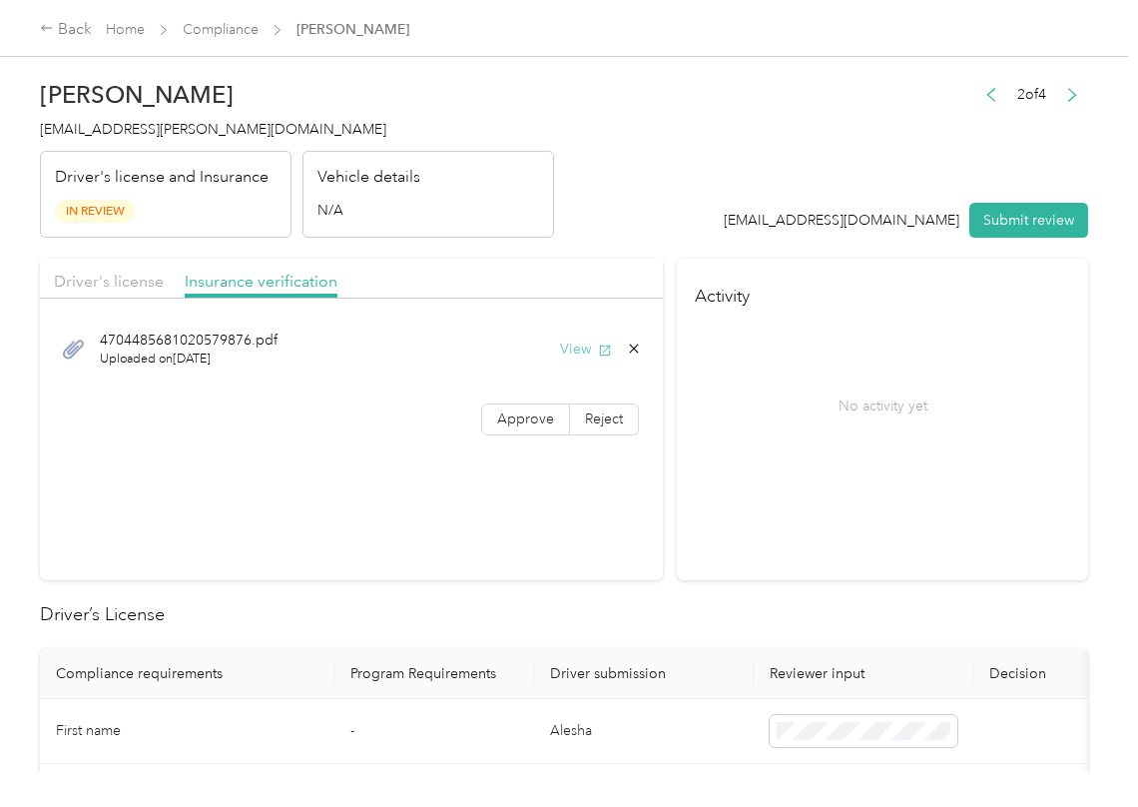
click at [583, 345] on button "View" at bounding box center [586, 349] width 52 height 21
click at [532, 417] on span "Approve" at bounding box center [525, 418] width 57 height 17
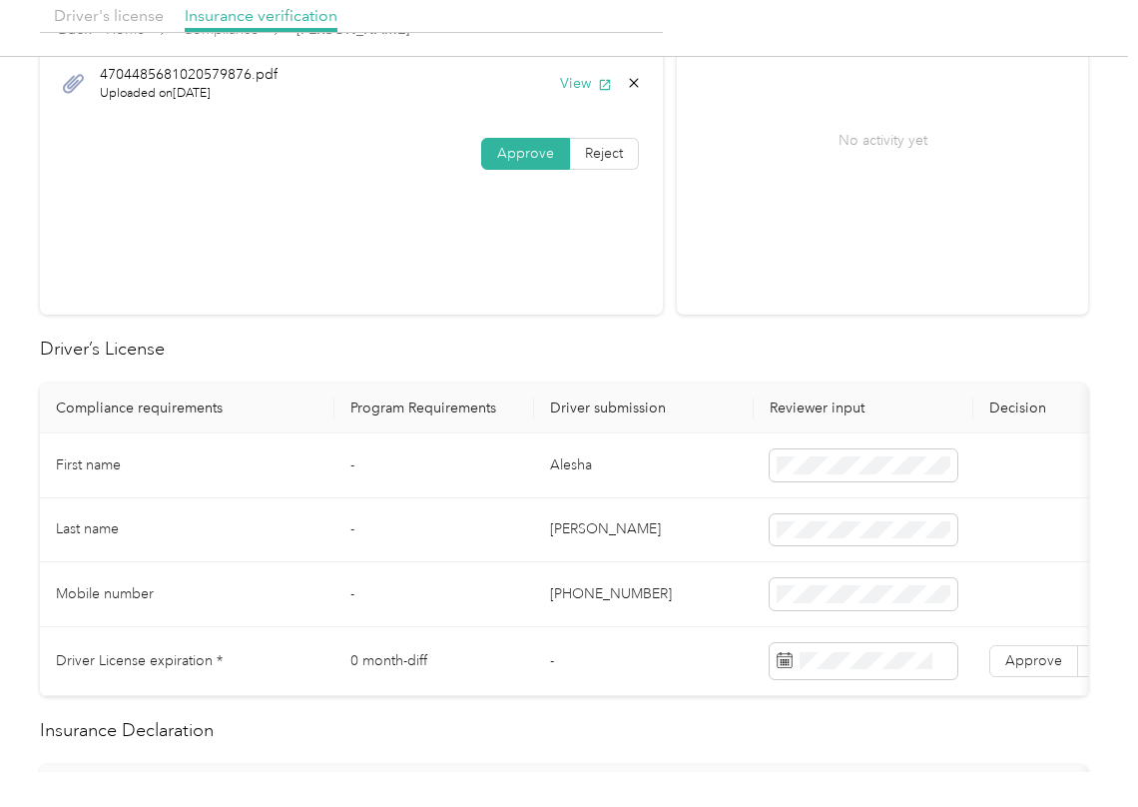
scroll to position [399, 0]
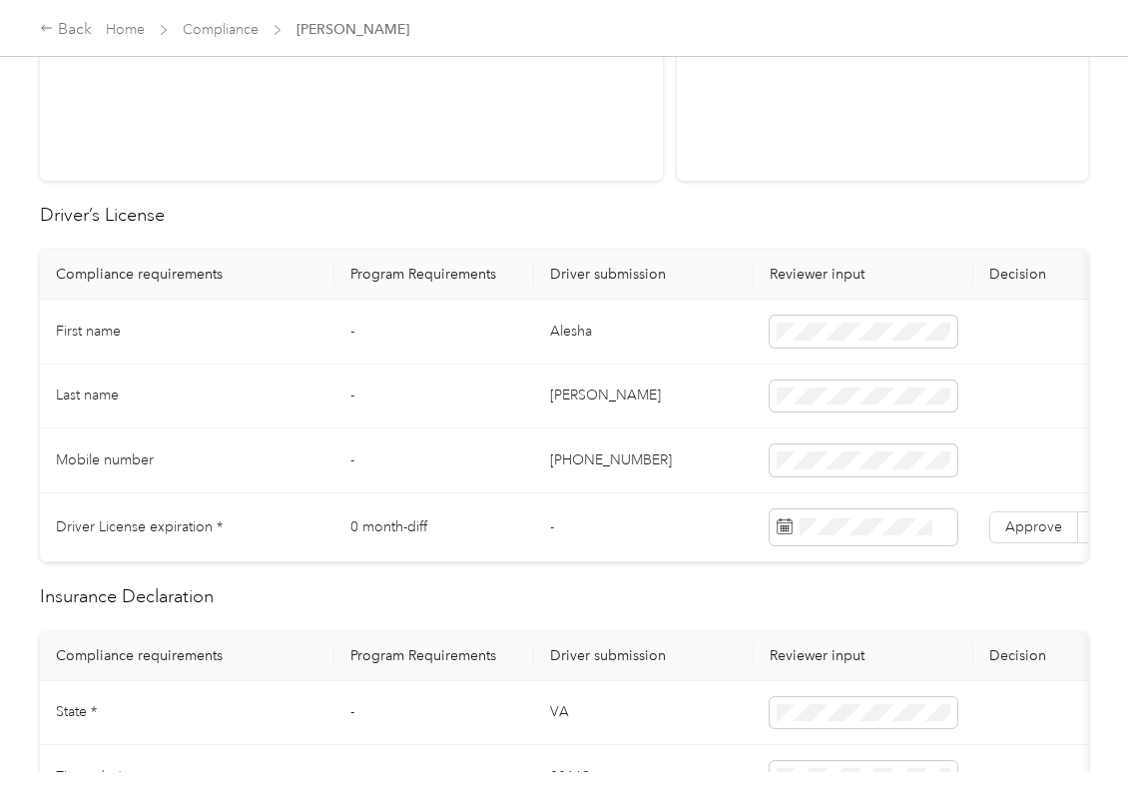
click at [580, 337] on td "Alesha" at bounding box center [644, 332] width 220 height 65
click at [796, 321] on span at bounding box center [864, 332] width 188 height 32
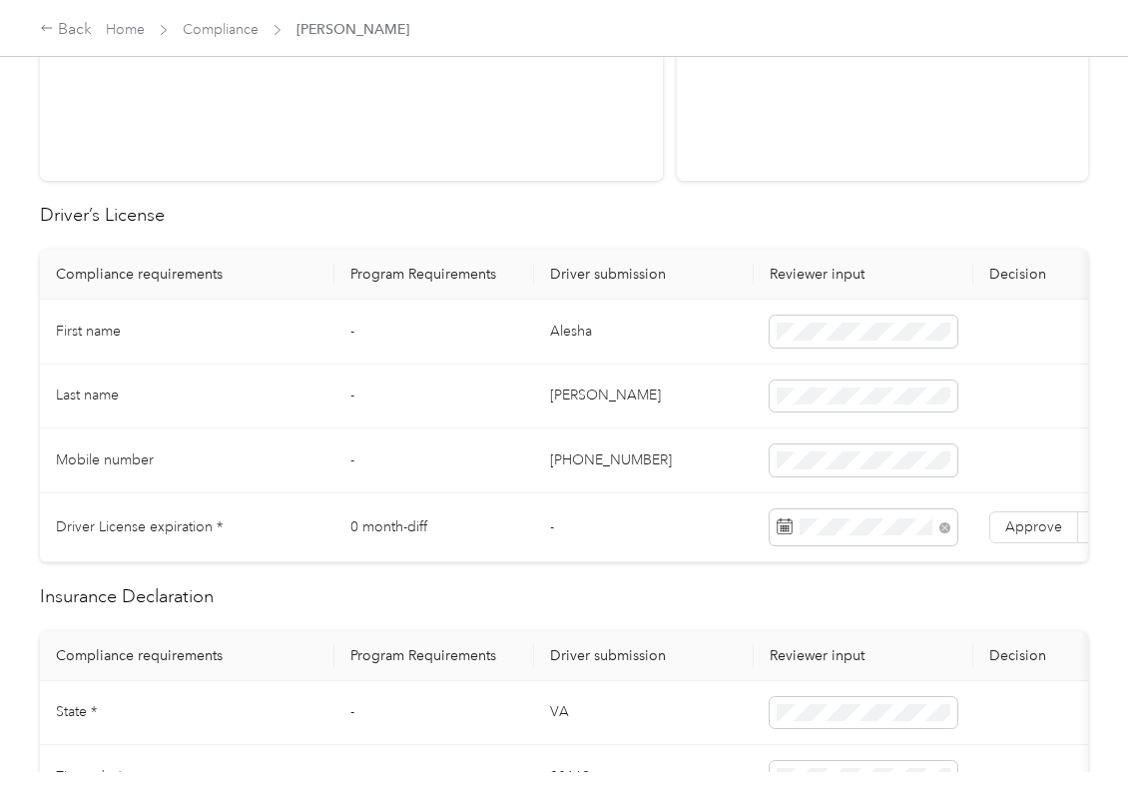
click at [597, 228] on h2 "Driver’s License" at bounding box center [564, 215] width 1048 height 27
click at [1048, 533] on span "Approve" at bounding box center [1034, 526] width 57 height 17
click at [664, 341] on td "Alesha" at bounding box center [644, 332] width 220 height 65
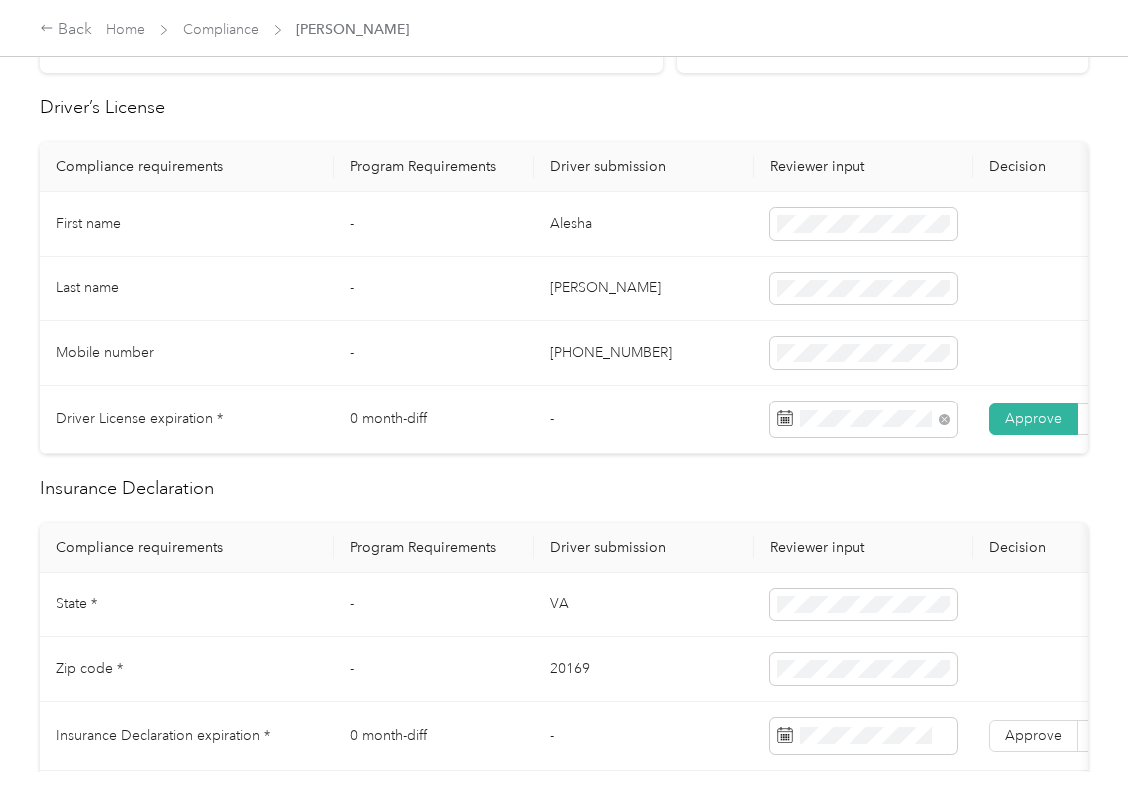
scroll to position [665, 0]
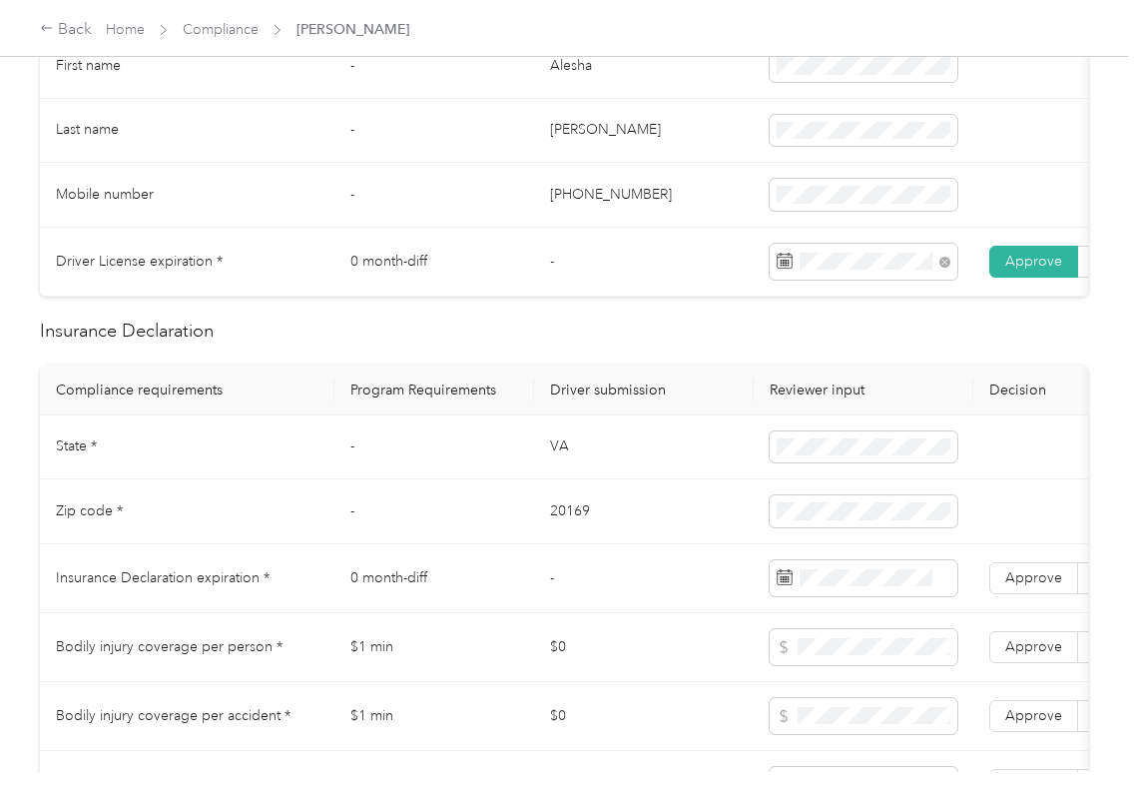
click at [543, 464] on td "VA" at bounding box center [644, 447] width 220 height 65
click at [544, 465] on td "VA" at bounding box center [644, 447] width 220 height 65
click at [583, 539] on td "20169" at bounding box center [644, 511] width 220 height 65
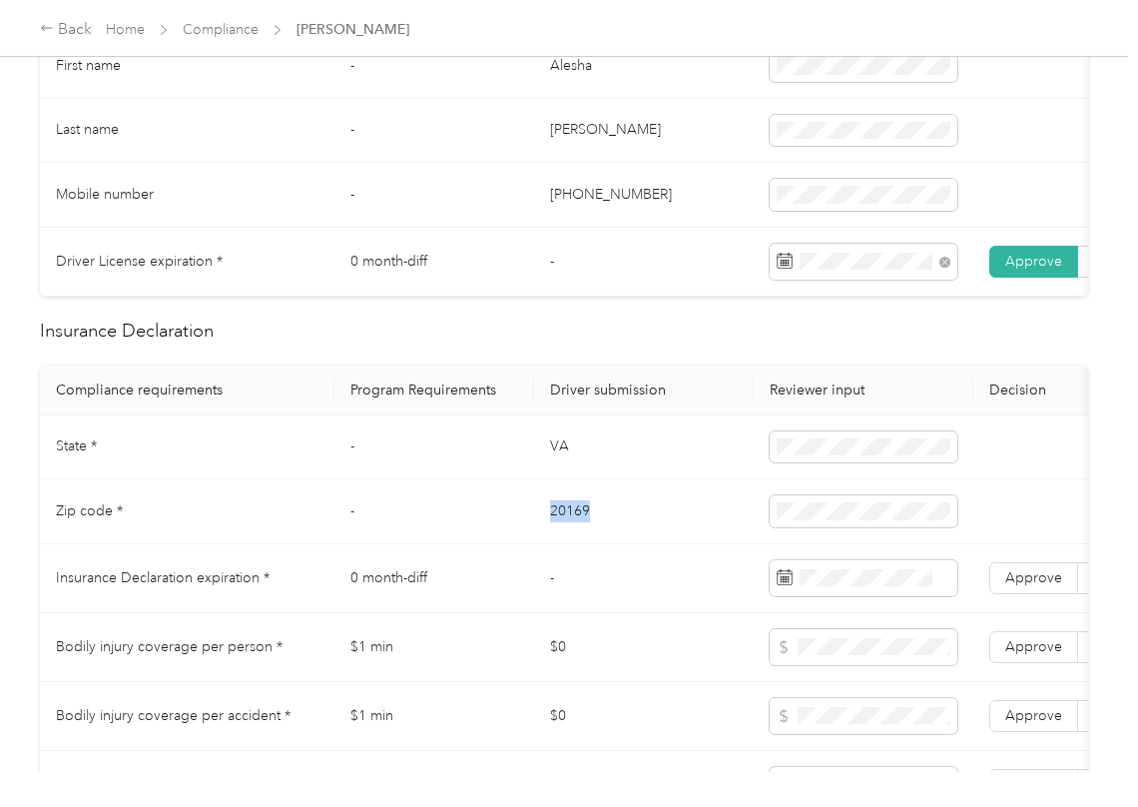
click at [583, 539] on td "20169" at bounding box center [644, 511] width 220 height 65
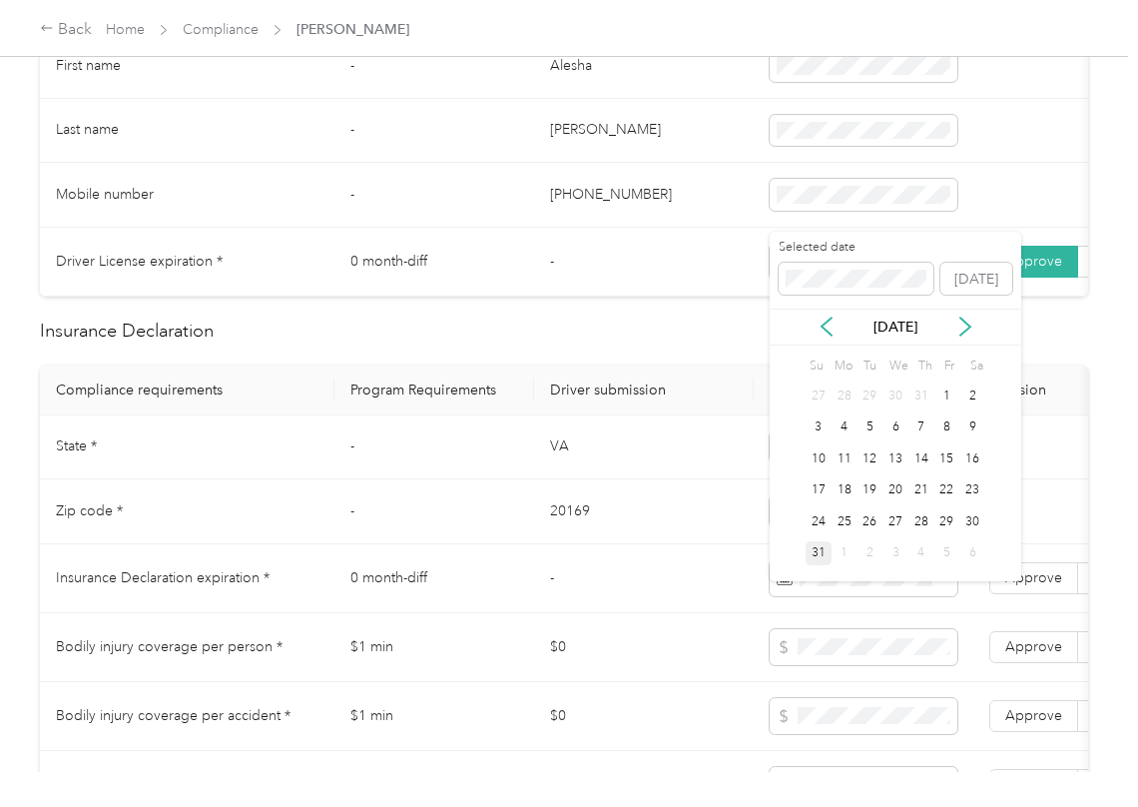
click at [835, 261] on div "Selected date" at bounding box center [856, 267] width 155 height 56
click at [585, 501] on td "20169" at bounding box center [644, 511] width 220 height 65
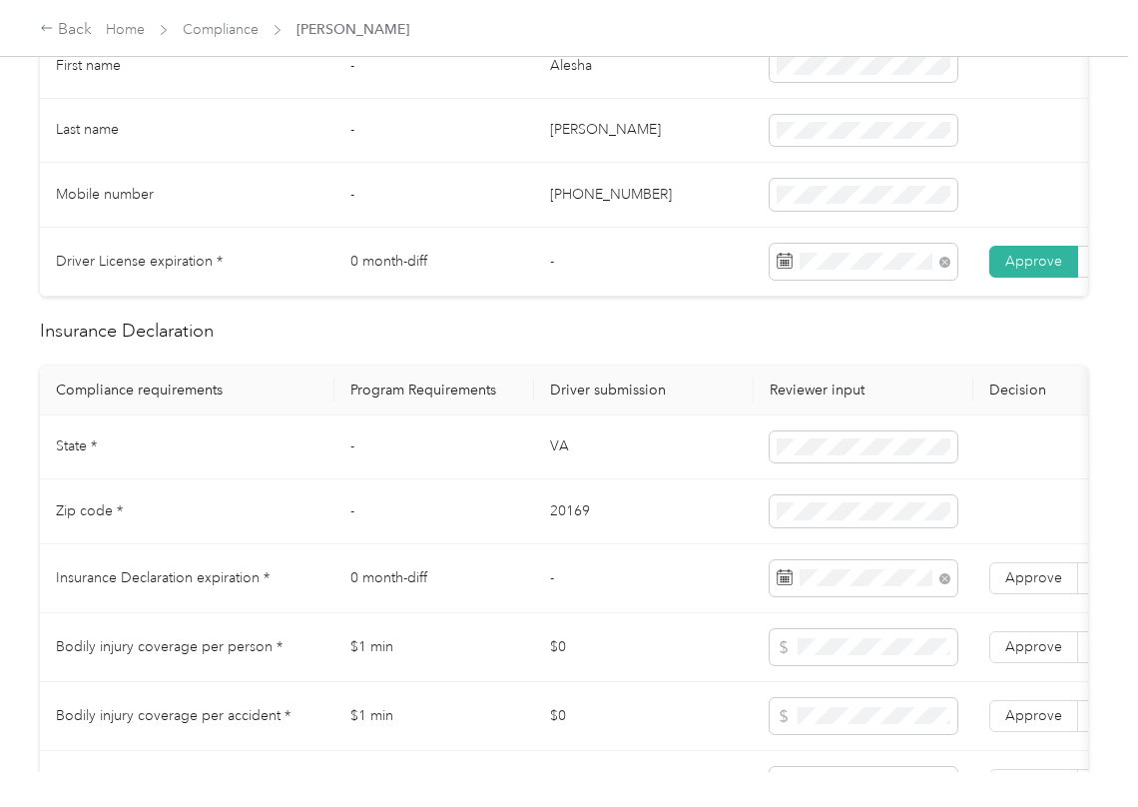
click at [1016, 586] on span "Approve" at bounding box center [1034, 577] width 57 height 17
click at [512, 576] on td "0 month-diff" at bounding box center [435, 578] width 200 height 69
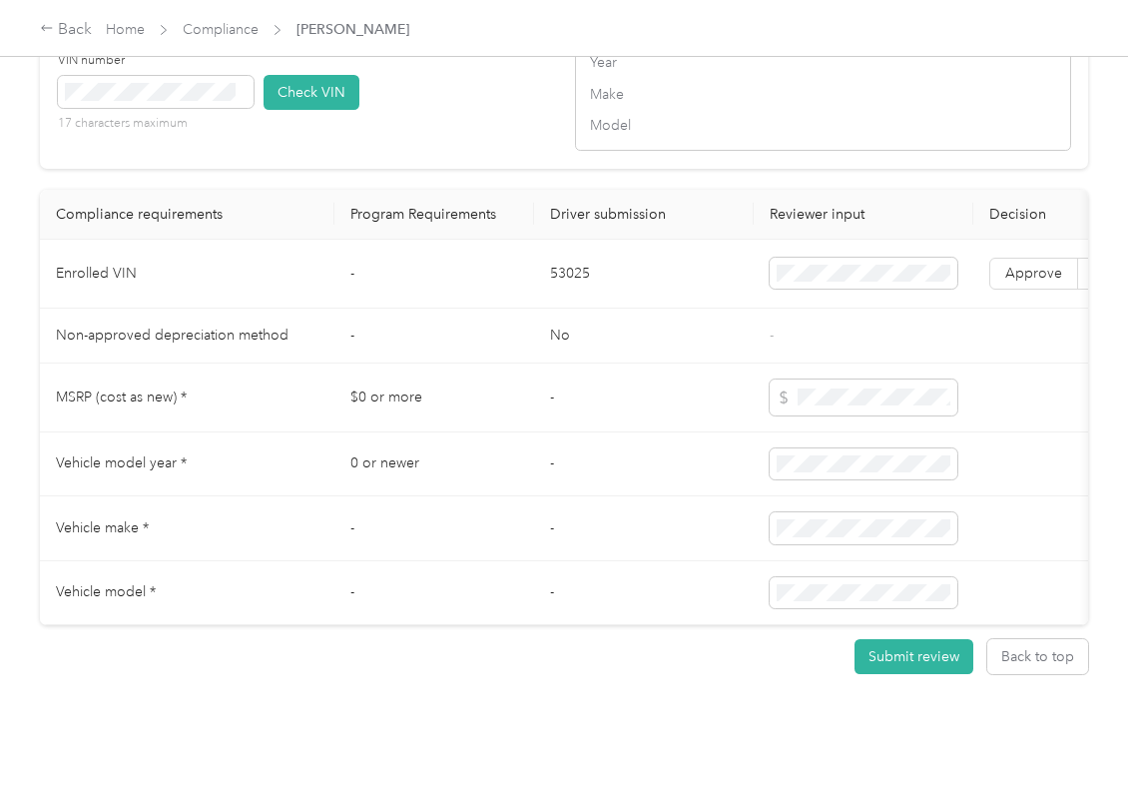
click at [567, 297] on td "53025" at bounding box center [644, 274] width 220 height 69
drag, startPoint x: 567, startPoint y: 297, endPoint x: 485, endPoint y: 302, distance: 82.0
click at [561, 296] on td "53025" at bounding box center [644, 274] width 220 height 69
click at [589, 428] on td "-" at bounding box center [644, 397] width 220 height 69
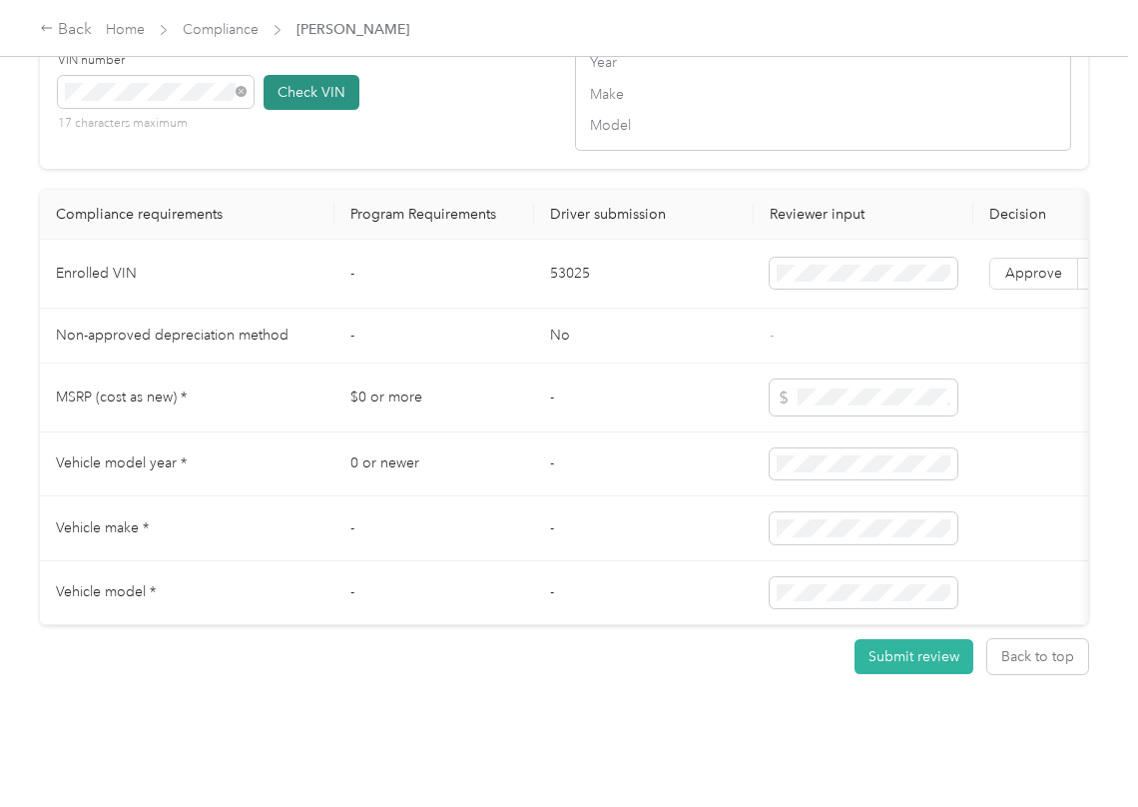
click at [308, 110] on button "Check VIN" at bounding box center [312, 92] width 96 height 35
click at [1020, 282] on span "Approve" at bounding box center [1034, 273] width 57 height 17
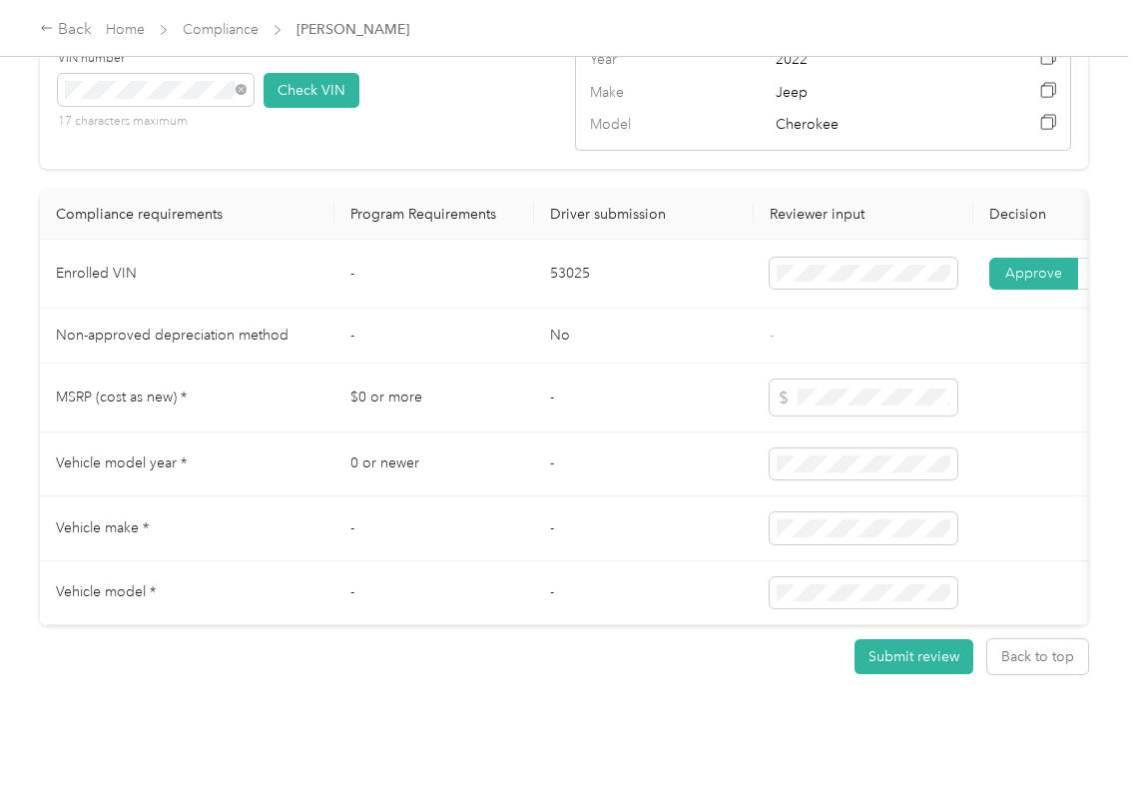
scroll to position [1733, 0]
click at [653, 432] on td "-" at bounding box center [644, 397] width 220 height 69
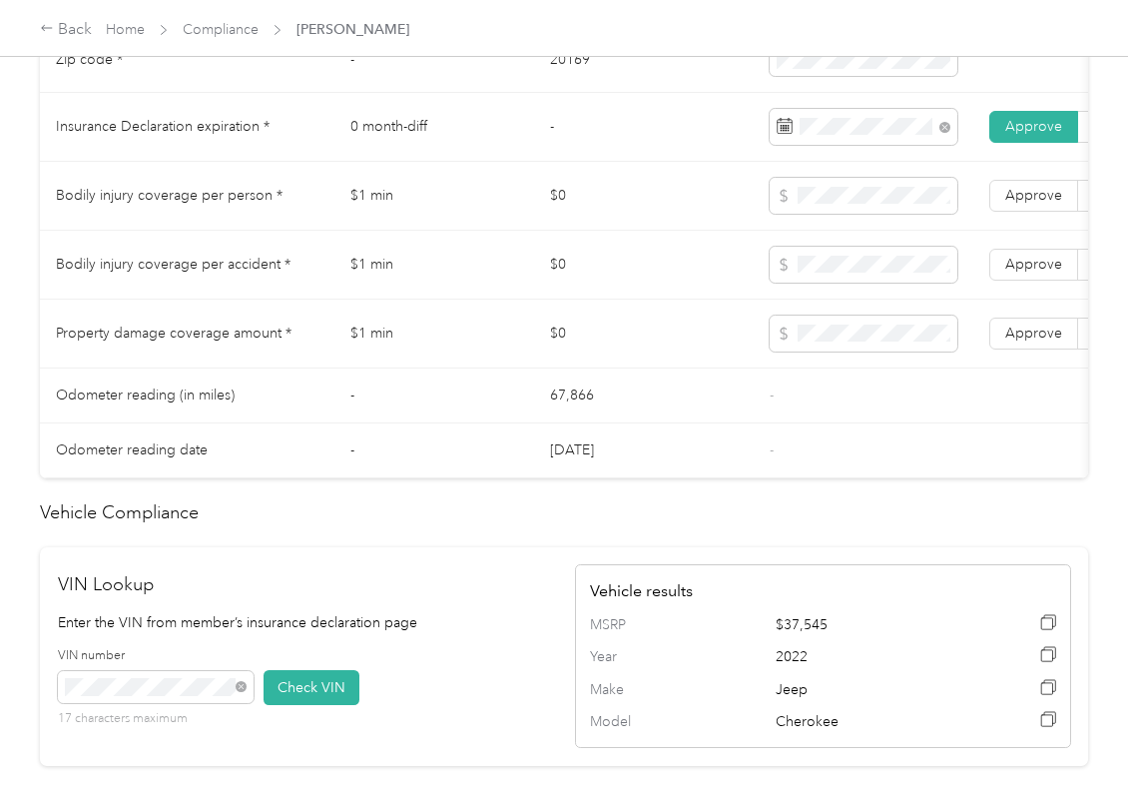
scroll to position [935, 0]
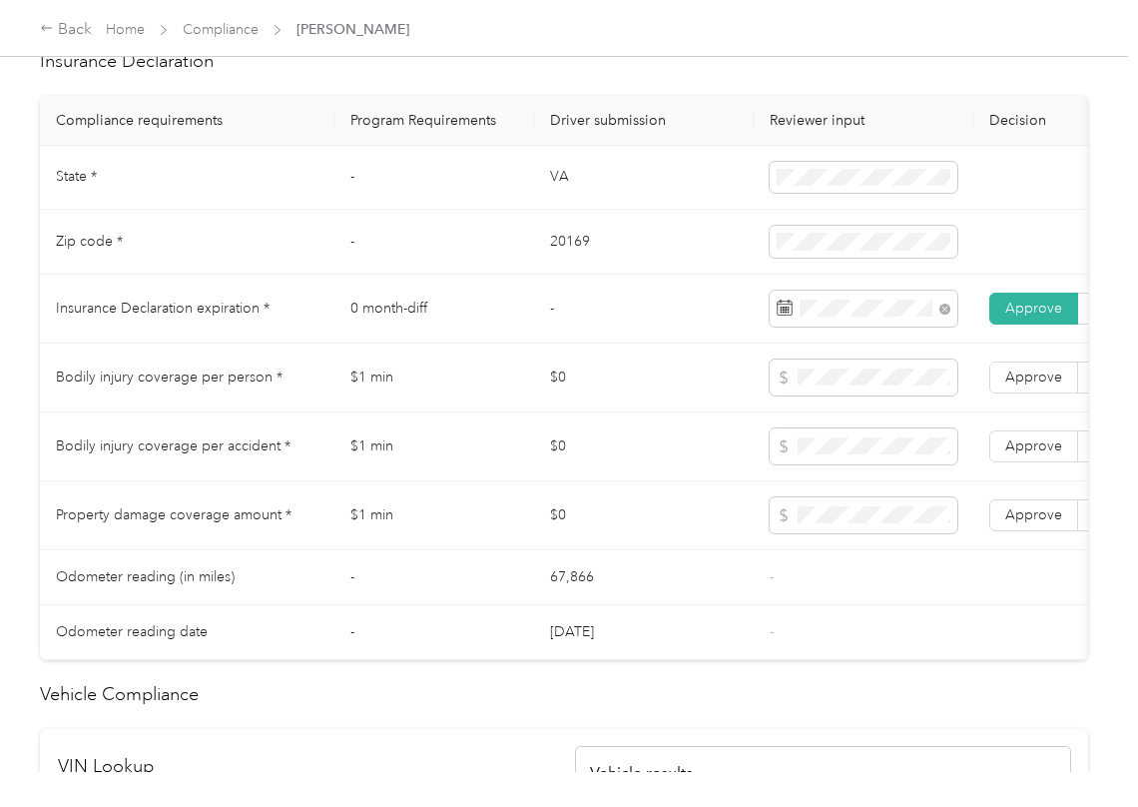
drag, startPoint x: 1030, startPoint y: 532, endPoint x: 1034, endPoint y: 488, distance: 44.1
click at [1030, 523] on label "Approve" at bounding box center [1034, 515] width 89 height 32
click at [1034, 393] on label "Approve" at bounding box center [1034, 377] width 89 height 32
click at [1019, 462] on label "Approve" at bounding box center [1034, 446] width 89 height 32
click at [1030, 550] on td "Approve Reject" at bounding box center [1079, 515] width 210 height 69
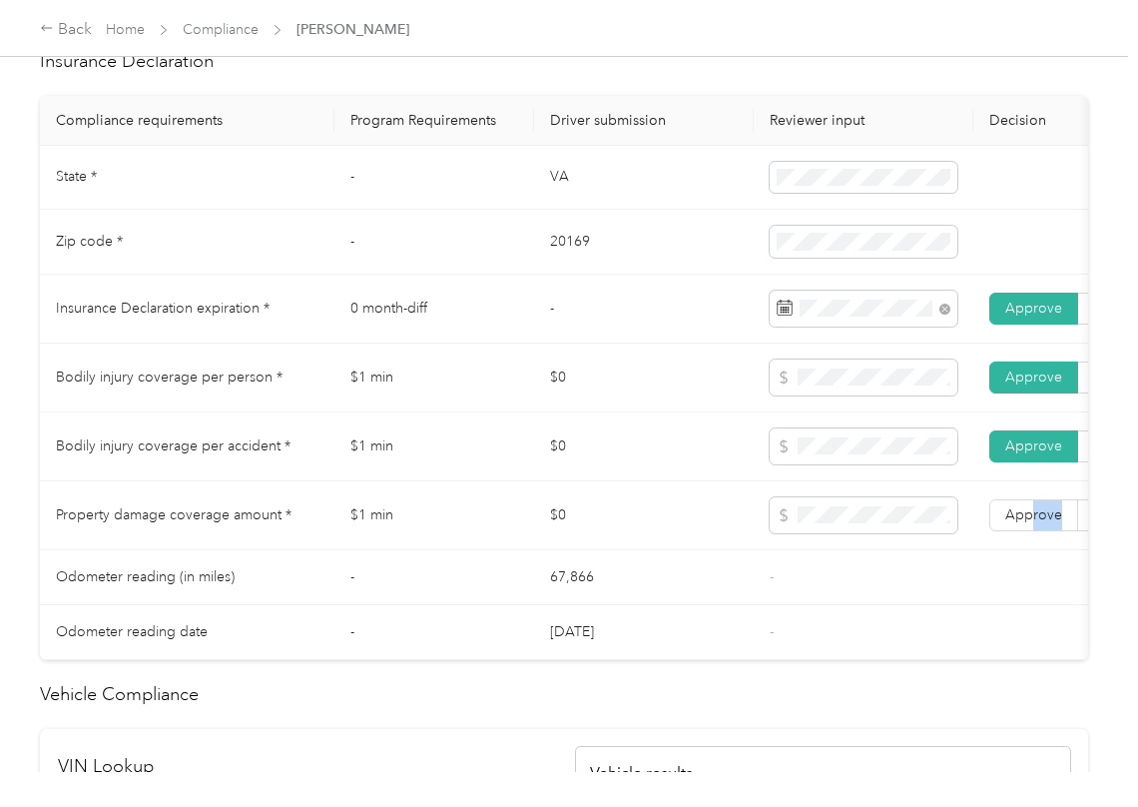
click at [741, 603] on td "67,866" at bounding box center [644, 577] width 220 height 55
click at [1027, 521] on td "Approve Reject" at bounding box center [1079, 515] width 210 height 69
click at [1015, 523] on span "Approve" at bounding box center [1034, 514] width 57 height 17
click at [392, 508] on td "$1 min" at bounding box center [435, 515] width 200 height 69
click at [1024, 523] on span "Approve" at bounding box center [1034, 514] width 57 height 17
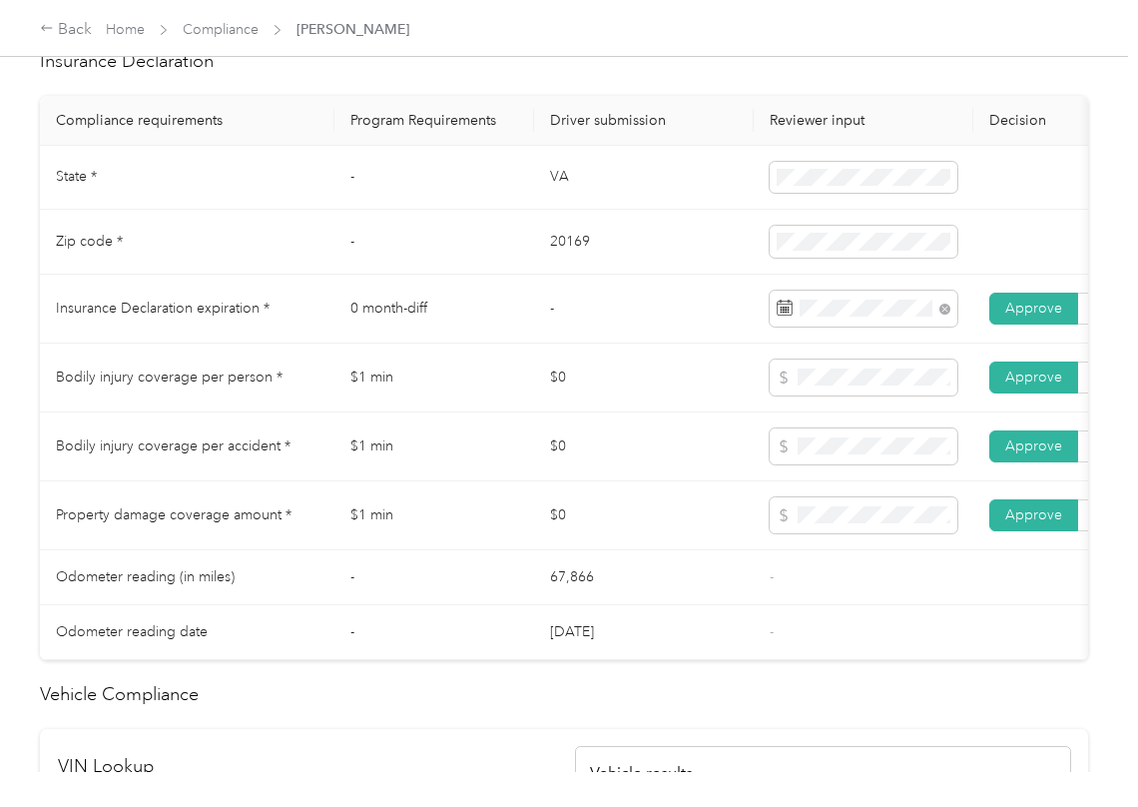
click at [683, 531] on td "$0" at bounding box center [644, 515] width 220 height 69
click at [644, 550] on td "$0" at bounding box center [644, 515] width 220 height 69
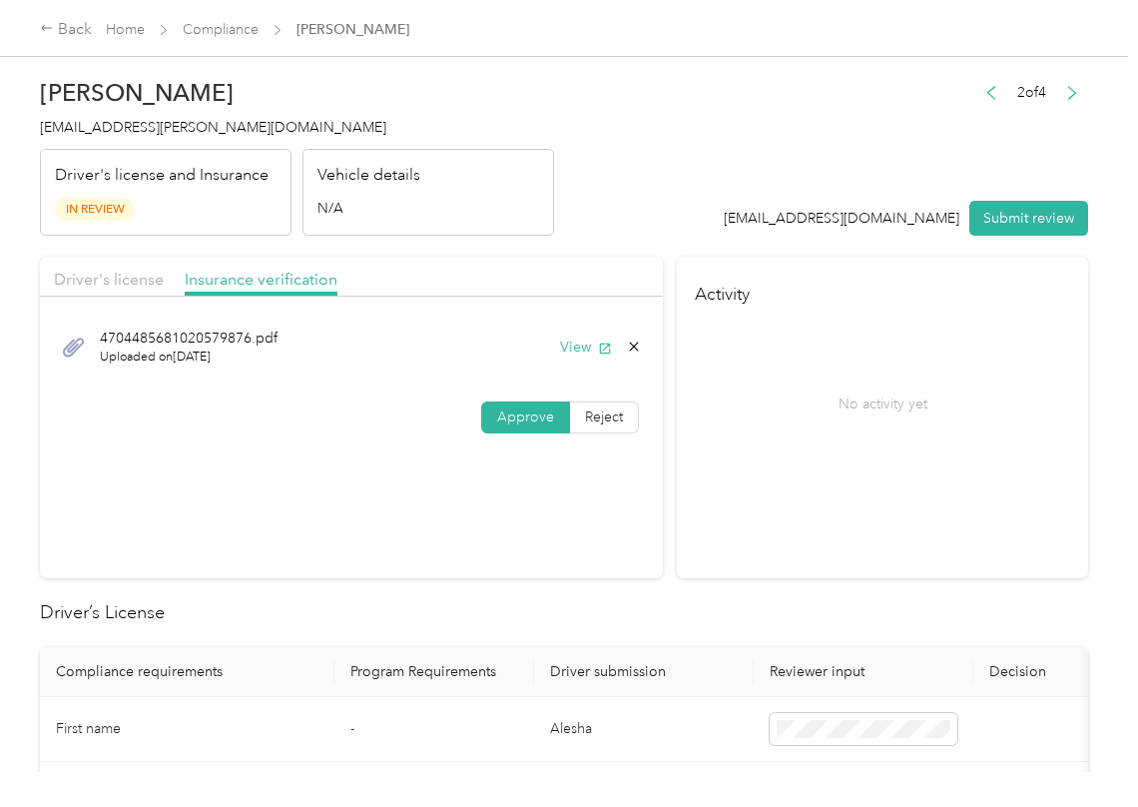
scroll to position [0, 0]
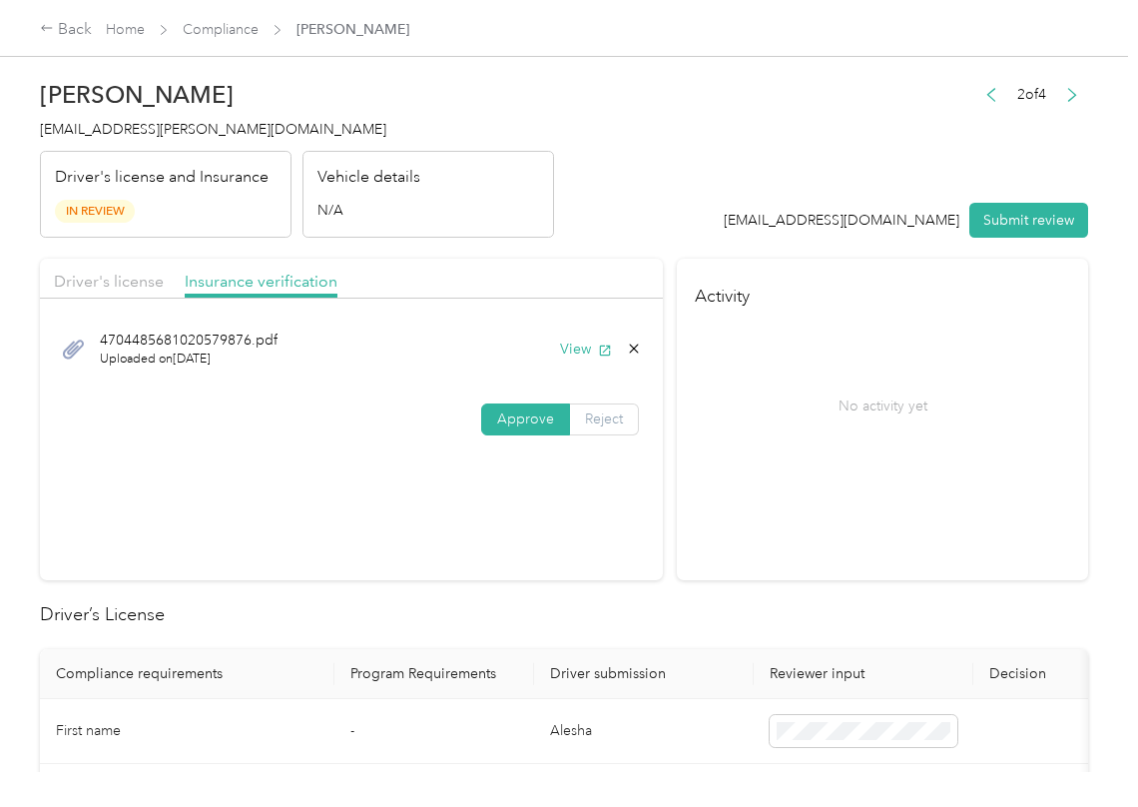
click at [599, 421] on span "Reject" at bounding box center [604, 418] width 38 height 17
click at [356, 565] on span "Incorrect insurance document upload" at bounding box center [365, 546] width 121 height 38
click at [1015, 228] on button "Submit review" at bounding box center [1029, 220] width 119 height 35
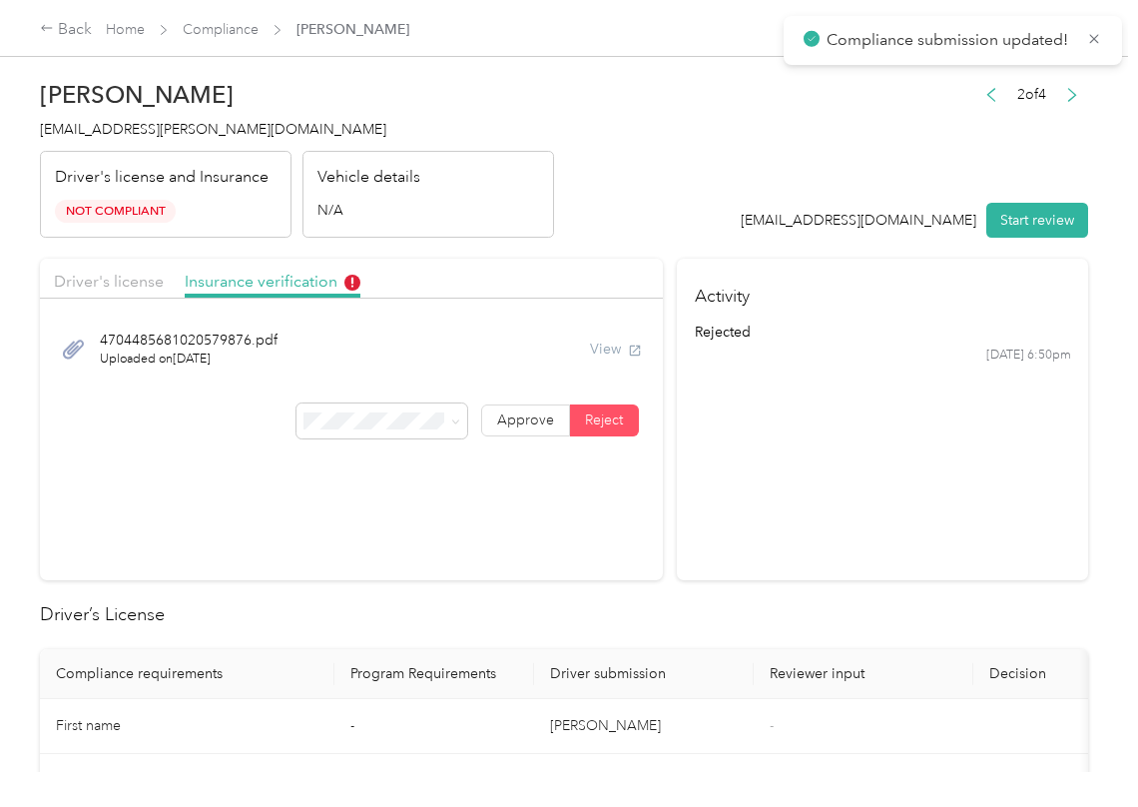
click at [74, 117] on div "[PERSON_NAME] Kalaf [EMAIL_ADDRESS][PERSON_NAME][DOMAIN_NAME] Driver's license …" at bounding box center [297, 154] width 514 height 168
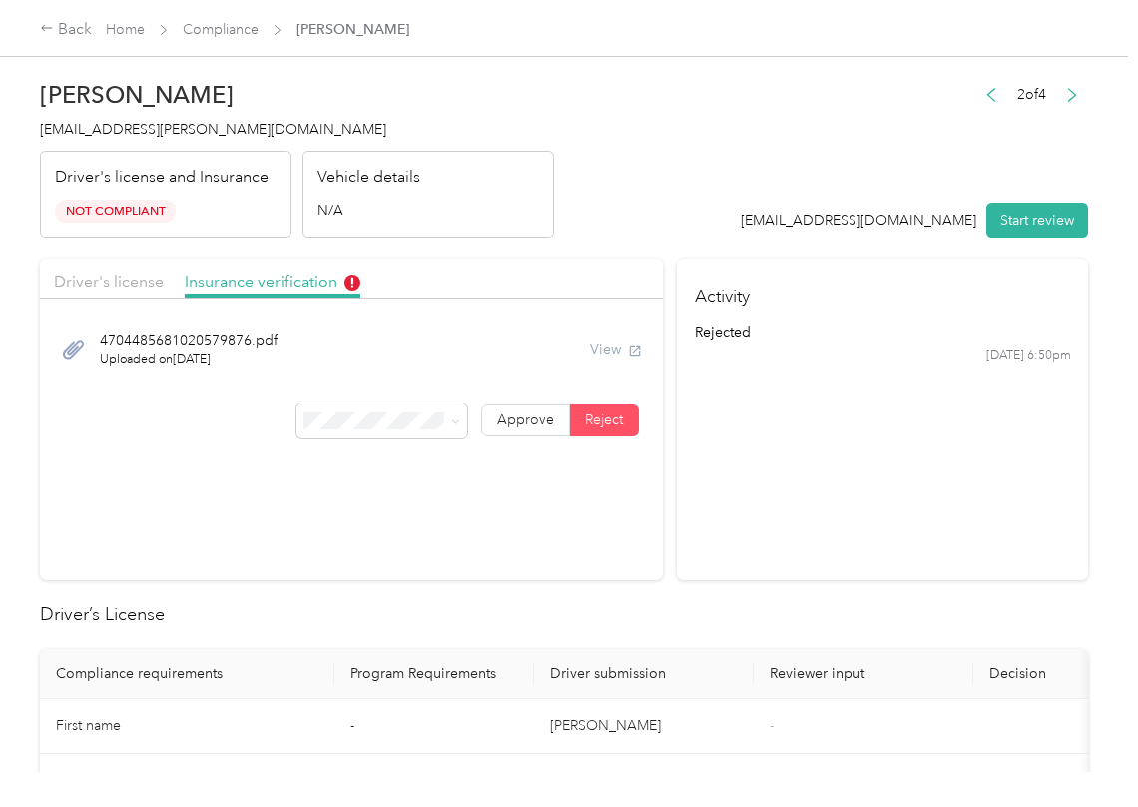
click at [236, 41] on div "Back Home Compliance [PERSON_NAME]" at bounding box center [224, 30] width 369 height 24
click at [230, 32] on link "Compliance" at bounding box center [221, 29] width 76 height 17
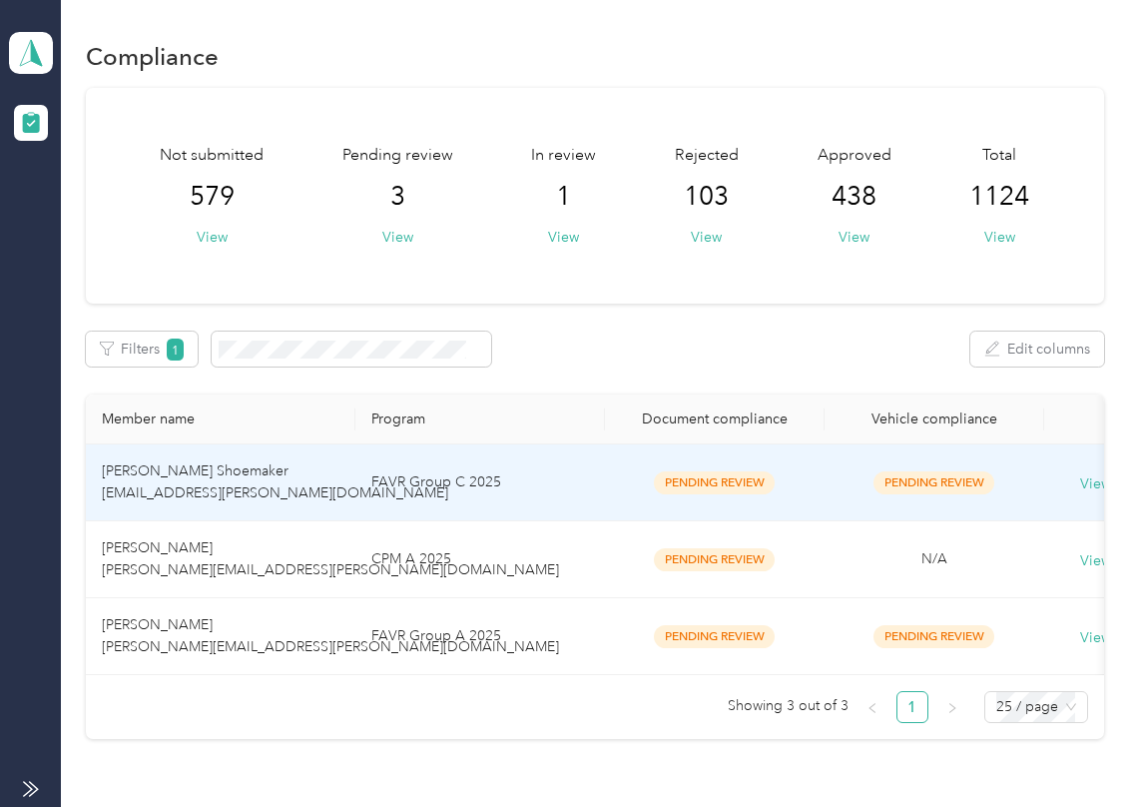
click at [198, 598] on td "[PERSON_NAME] [PERSON_NAME][EMAIL_ADDRESS][PERSON_NAME][DOMAIN_NAME]" at bounding box center [221, 636] width 270 height 77
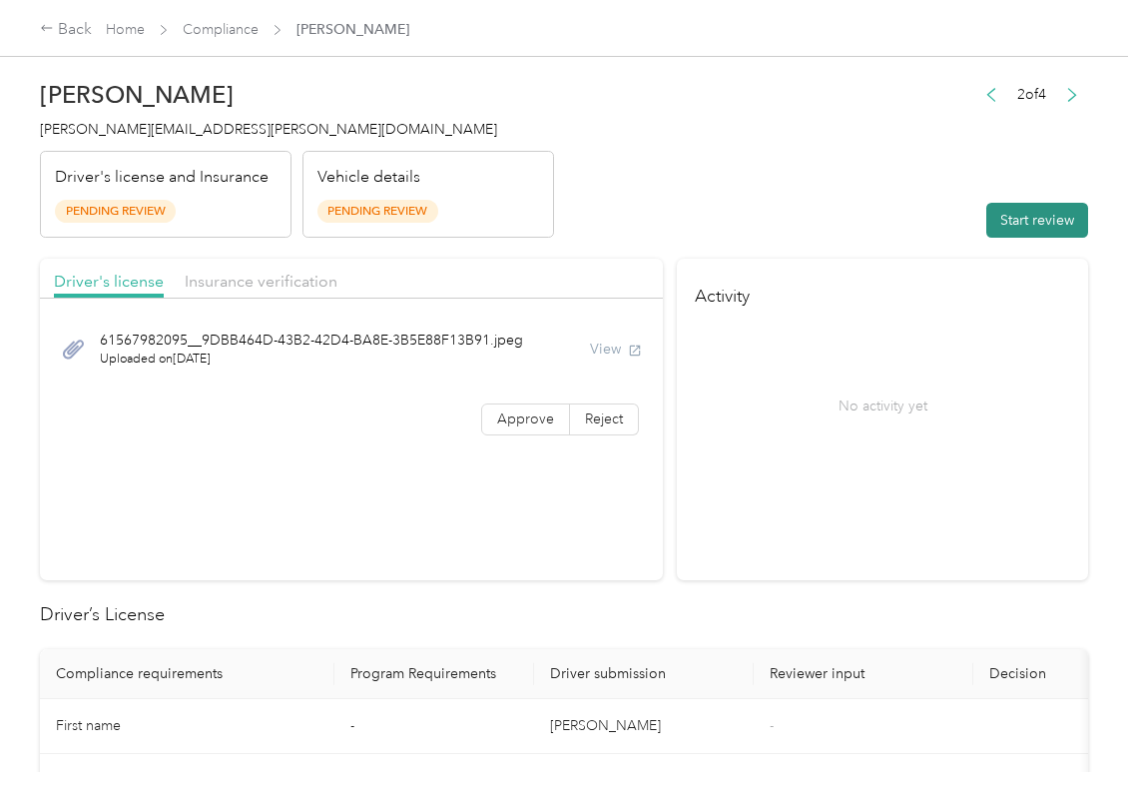
click at [1025, 208] on button "Start review" at bounding box center [1038, 220] width 102 height 35
drag, startPoint x: 768, startPoint y: 282, endPoint x: 700, endPoint y: 356, distance: 101.1
click at [767, 282] on h4 "Activity" at bounding box center [882, 290] width 411 height 63
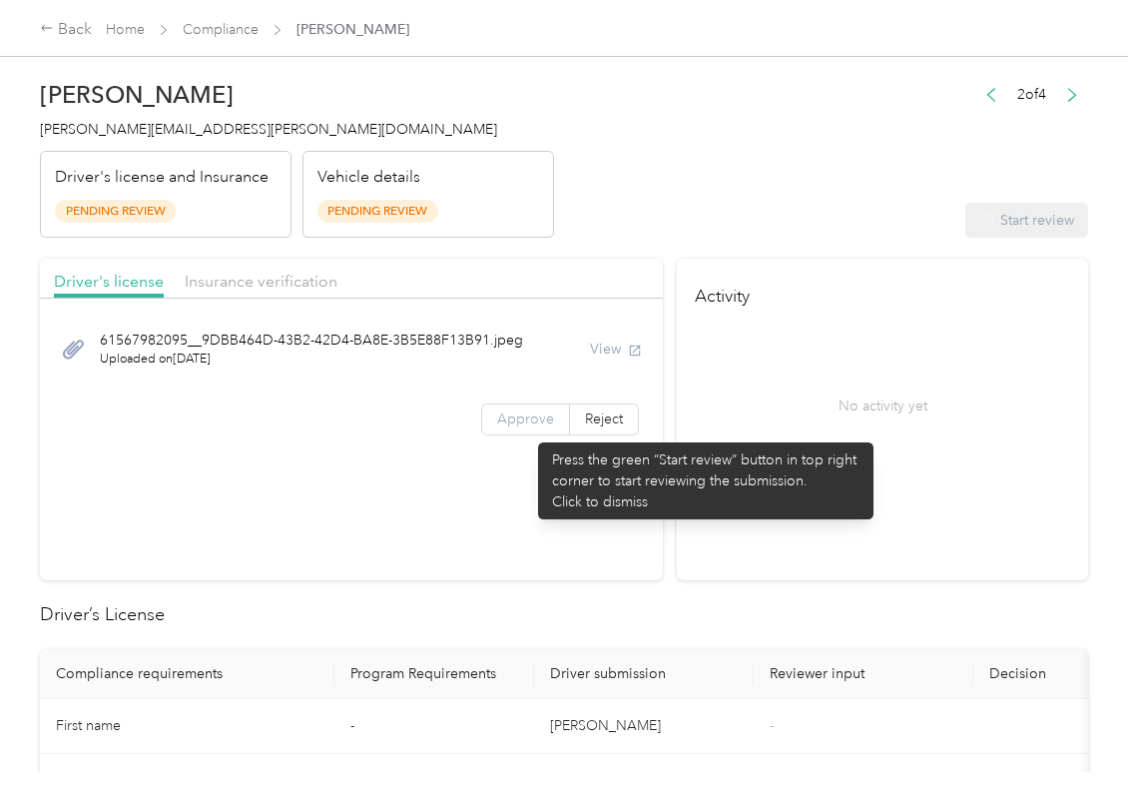
click at [528, 432] on label "Approve" at bounding box center [525, 419] width 89 height 32
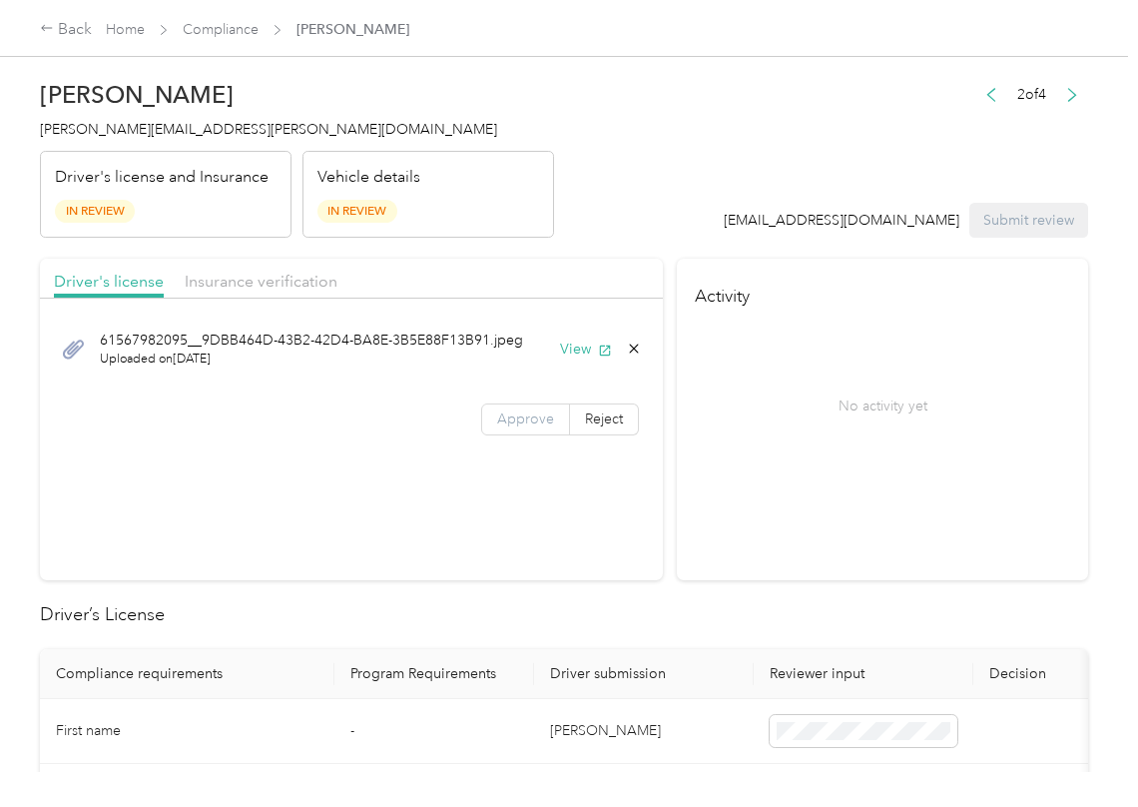
click at [520, 429] on label "Approve" at bounding box center [525, 419] width 89 height 32
click at [501, 419] on span "Approve" at bounding box center [525, 418] width 57 height 17
click at [573, 345] on button "View" at bounding box center [586, 349] width 52 height 21
click at [581, 218] on header "[PERSON_NAME] [PERSON_NAME][EMAIL_ADDRESS][PERSON_NAME][DOMAIN_NAME] Driver's l…" at bounding box center [564, 154] width 1048 height 168
click at [262, 276] on span "Insurance verification" at bounding box center [261, 281] width 153 height 19
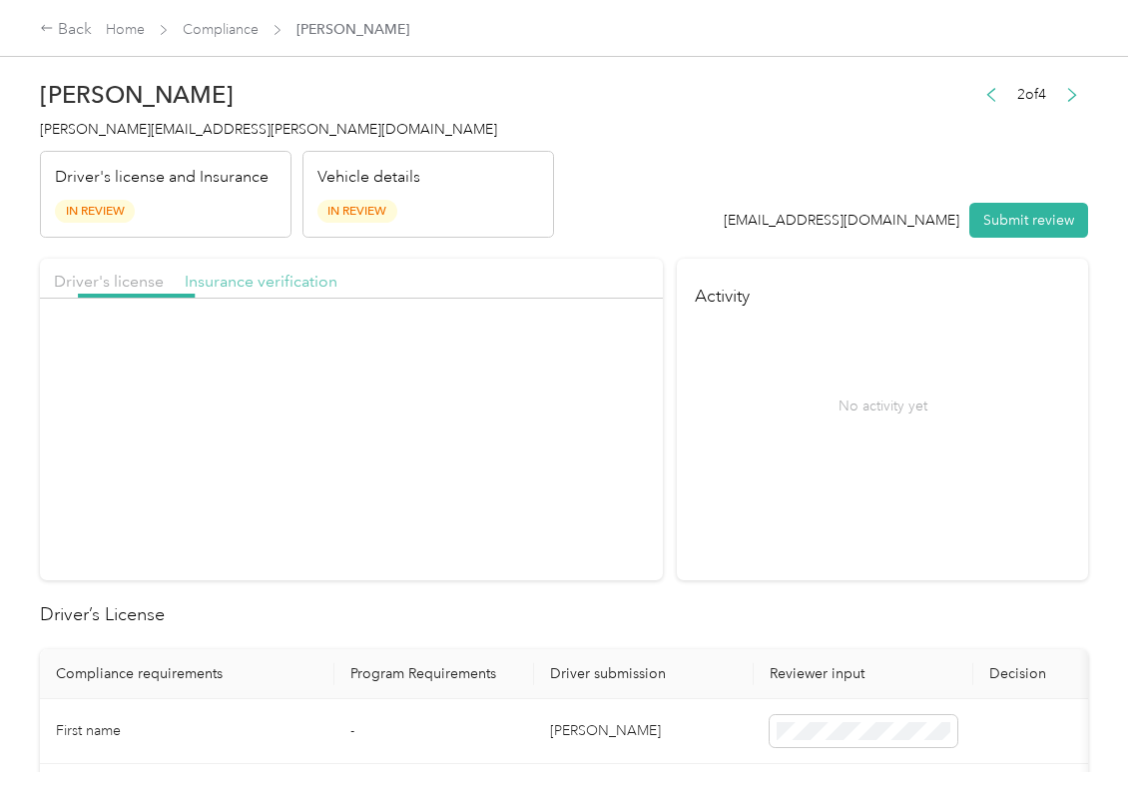
drag, startPoint x: 244, startPoint y: 280, endPoint x: 264, endPoint y: 308, distance: 34.4
click at [244, 281] on span "Insurance verification" at bounding box center [261, 281] width 153 height 19
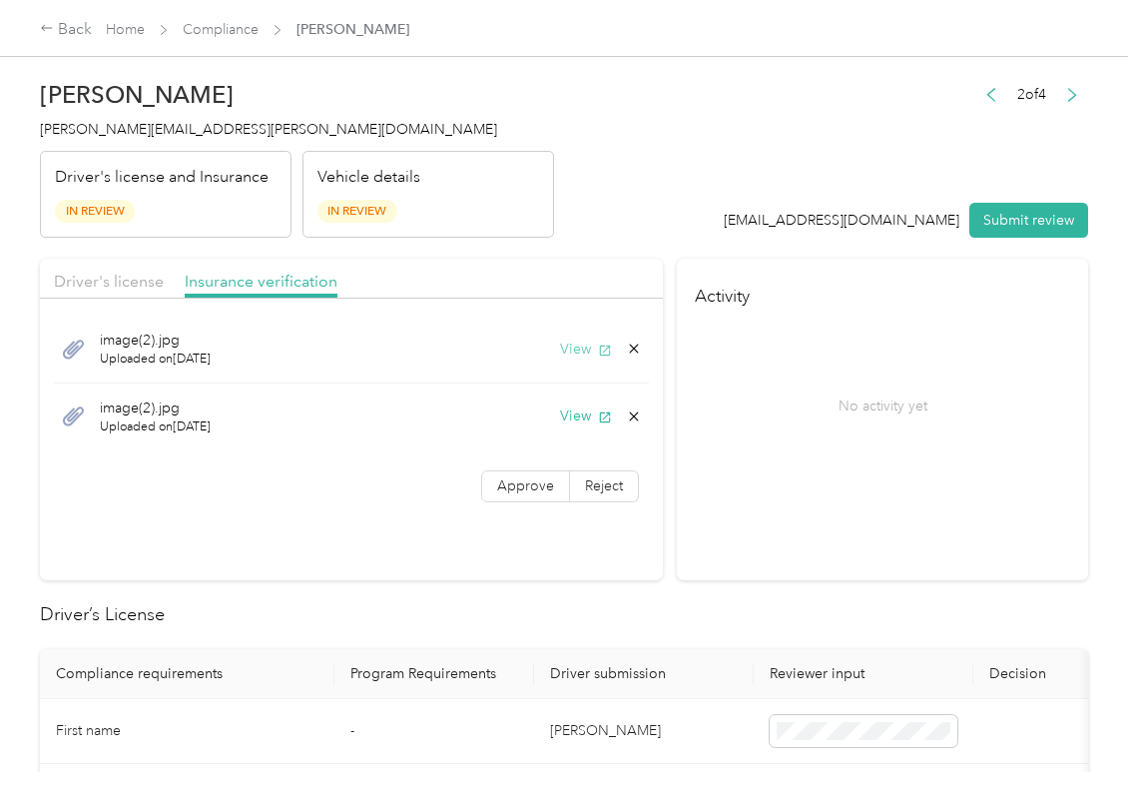
click at [585, 355] on button "View" at bounding box center [586, 349] width 52 height 21
click at [575, 424] on button "View" at bounding box center [586, 415] width 52 height 21
click at [521, 485] on span "Approve" at bounding box center [525, 485] width 57 height 17
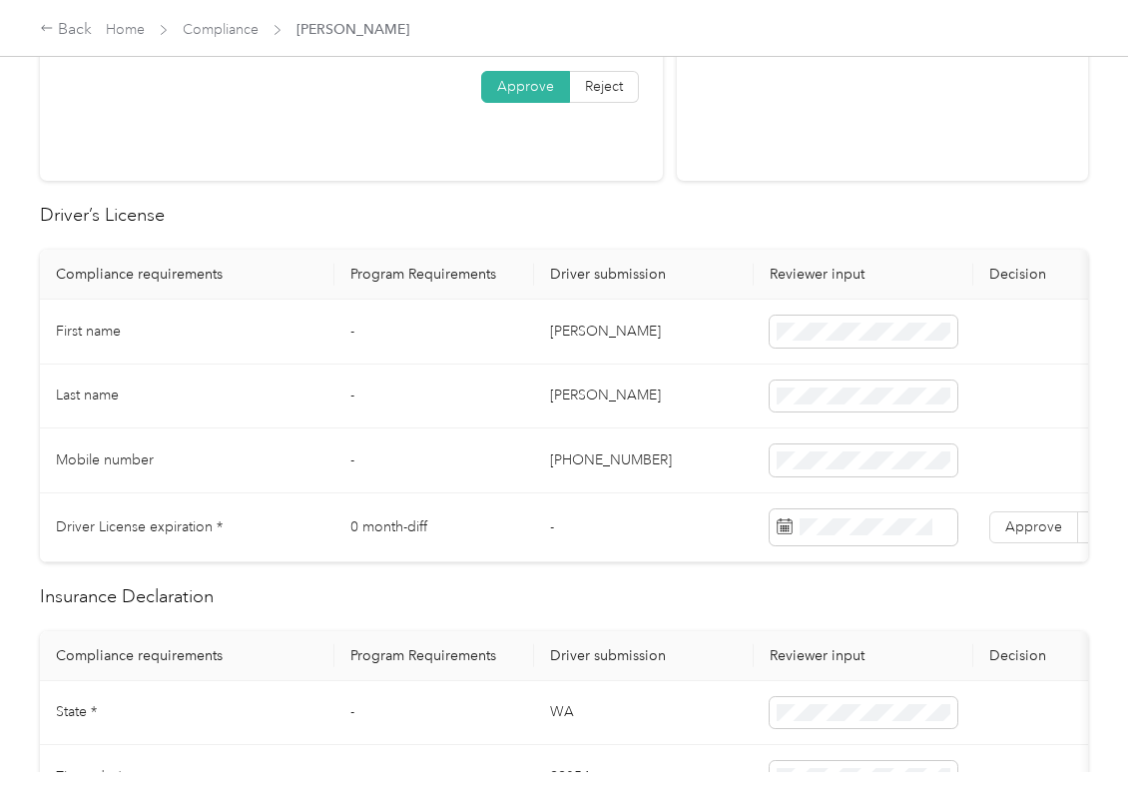
click at [577, 340] on td "[PERSON_NAME]" at bounding box center [644, 332] width 220 height 65
click at [449, 367] on td "-" at bounding box center [435, 396] width 200 height 65
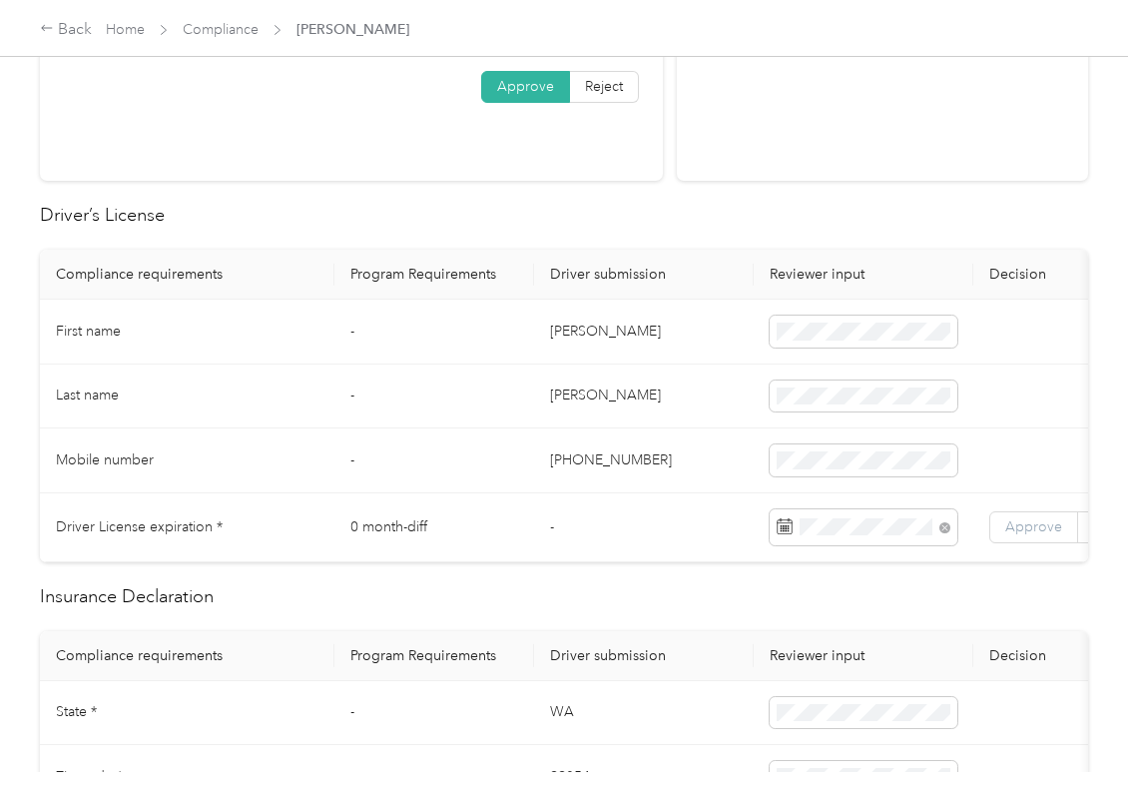
click at [1001, 527] on label "Approve" at bounding box center [1034, 527] width 89 height 32
click at [508, 492] on td "-" at bounding box center [435, 460] width 200 height 65
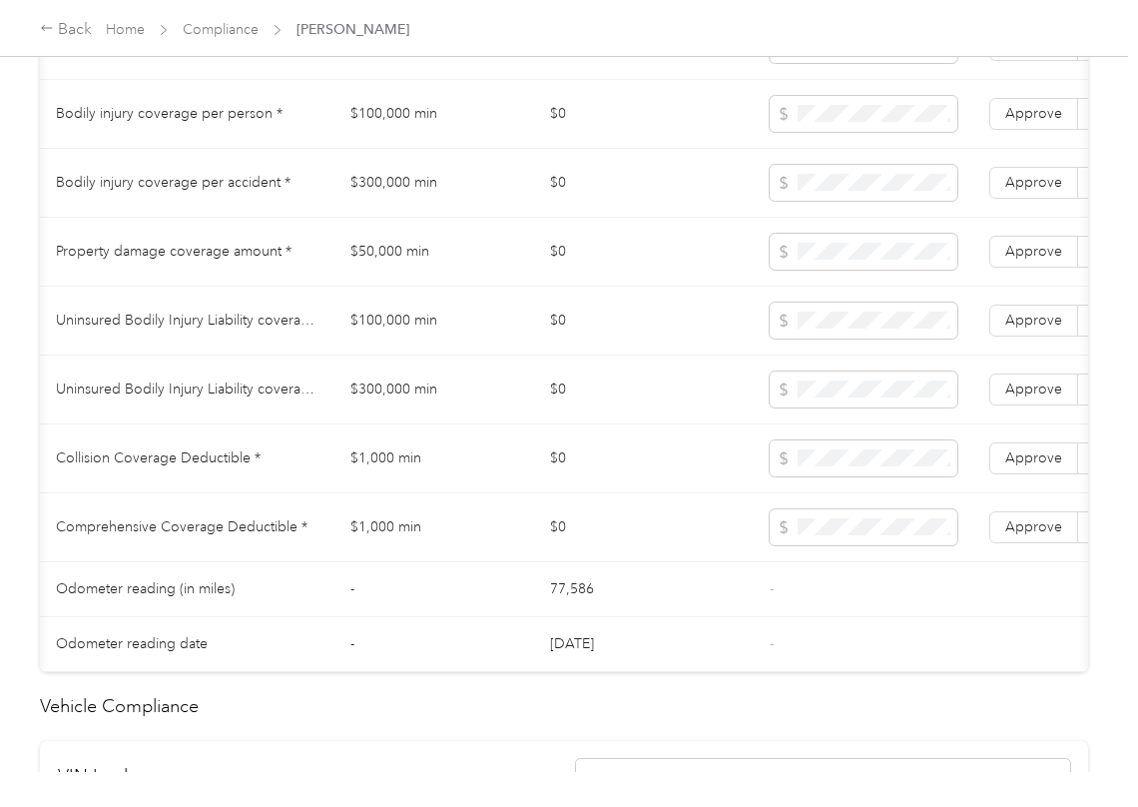
scroll to position [0, 369]
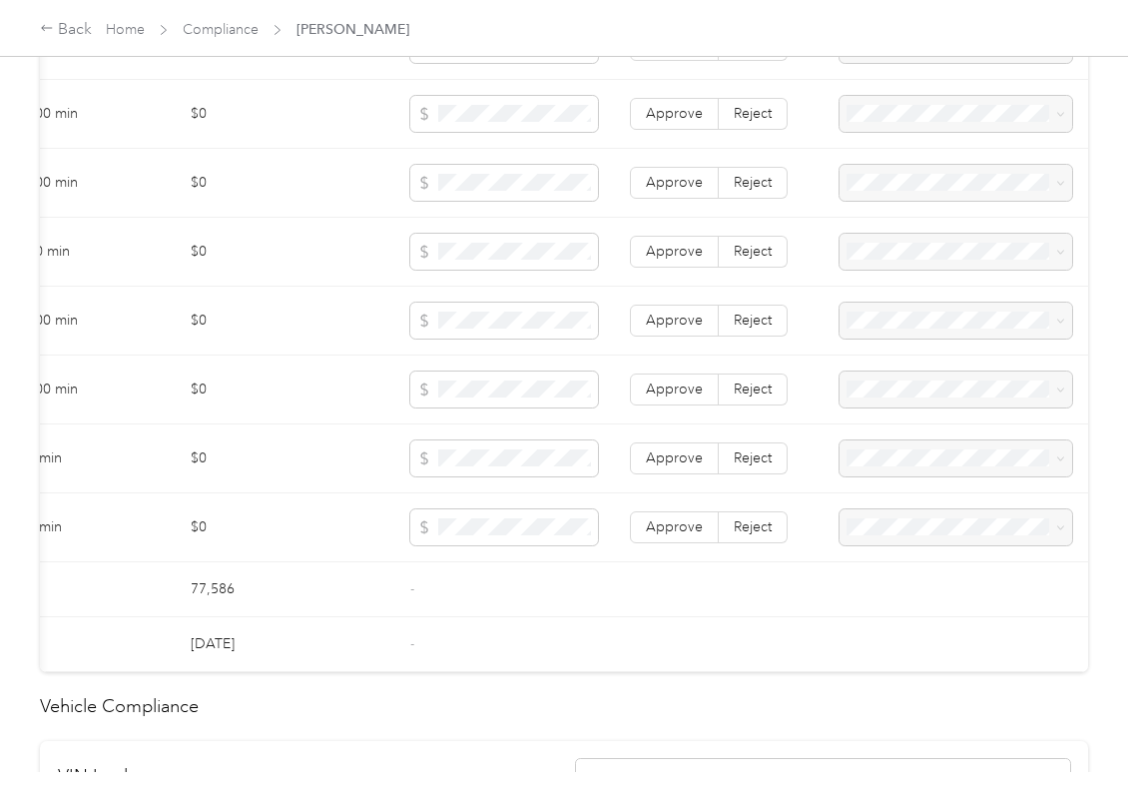
click at [739, 535] on span "Reject" at bounding box center [753, 526] width 38 height 17
click at [736, 469] on label "Reject" at bounding box center [753, 458] width 69 height 32
drag, startPoint x: 751, startPoint y: 415, endPoint x: 759, endPoint y: 385, distance: 31.0
click at [753, 397] on span "Reject" at bounding box center [753, 388] width 38 height 17
click at [761, 337] on label "Reject" at bounding box center [753, 321] width 69 height 32
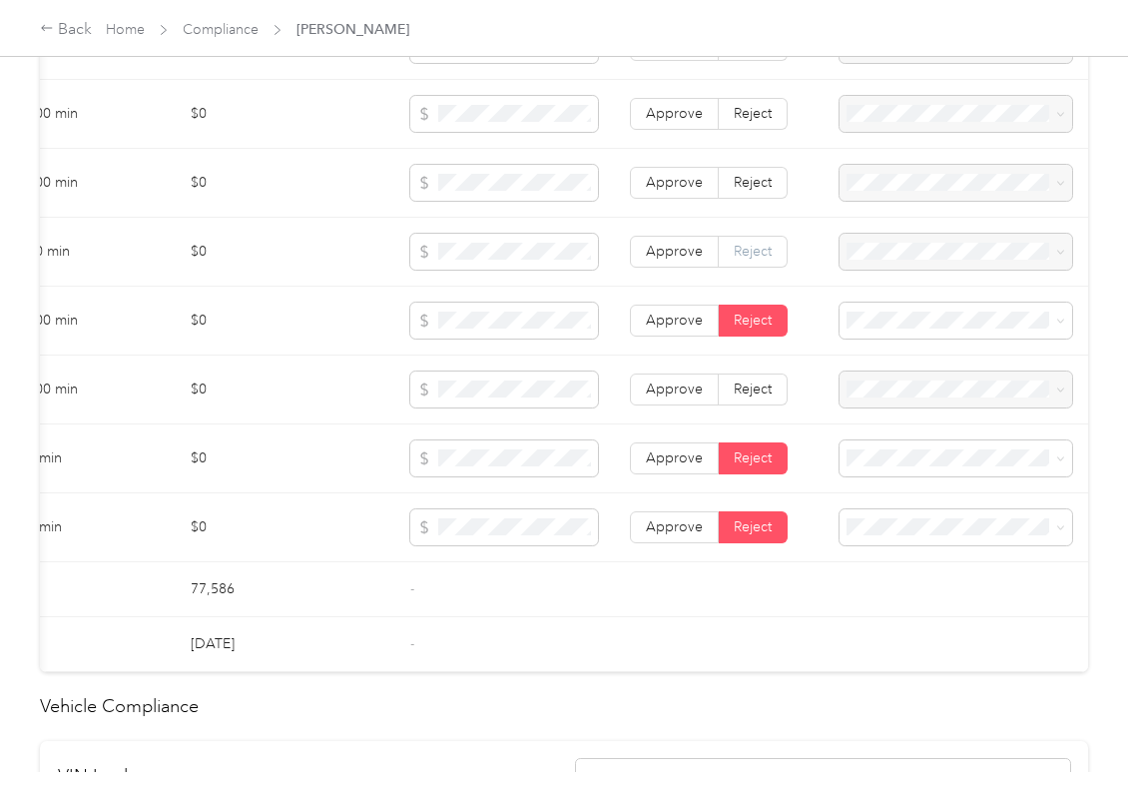
click at [740, 260] on span "Reject" at bounding box center [753, 251] width 38 height 17
click at [736, 397] on span "Reject" at bounding box center [753, 388] width 38 height 17
click at [747, 191] on span "Reject" at bounding box center [753, 182] width 38 height 17
click at [744, 122] on span "Reject" at bounding box center [753, 113] width 38 height 17
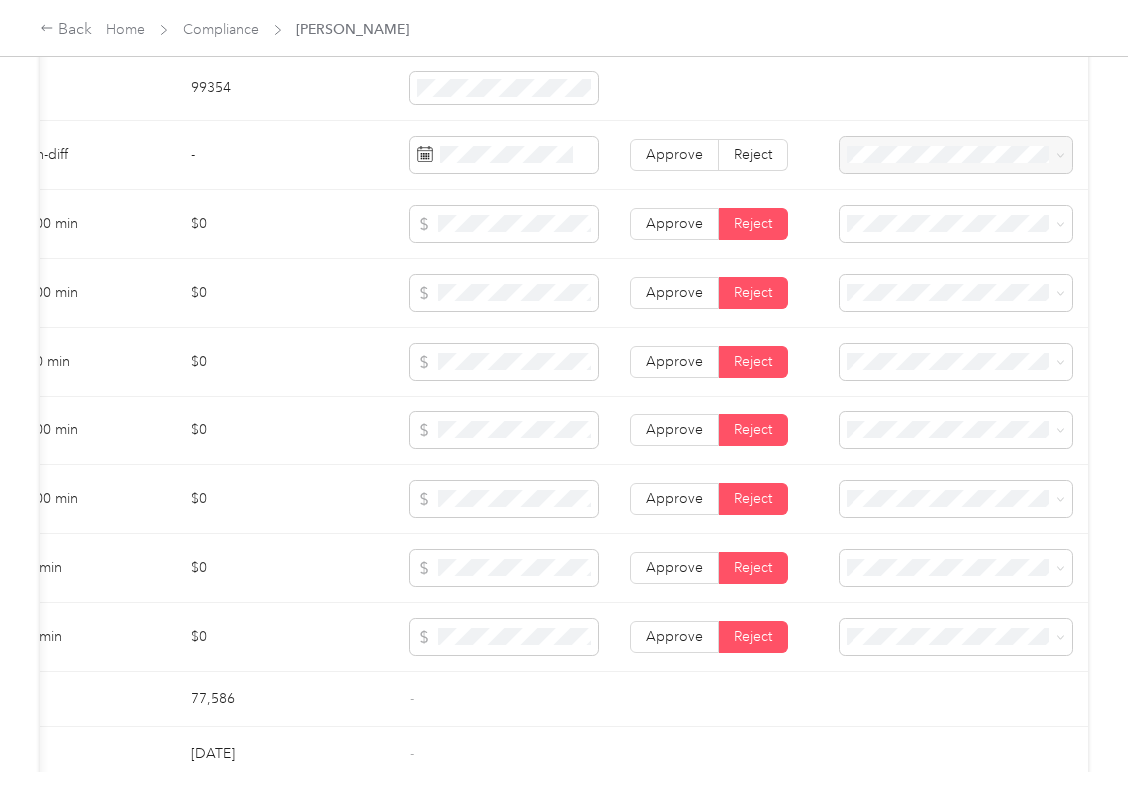
scroll to position [1064, 0]
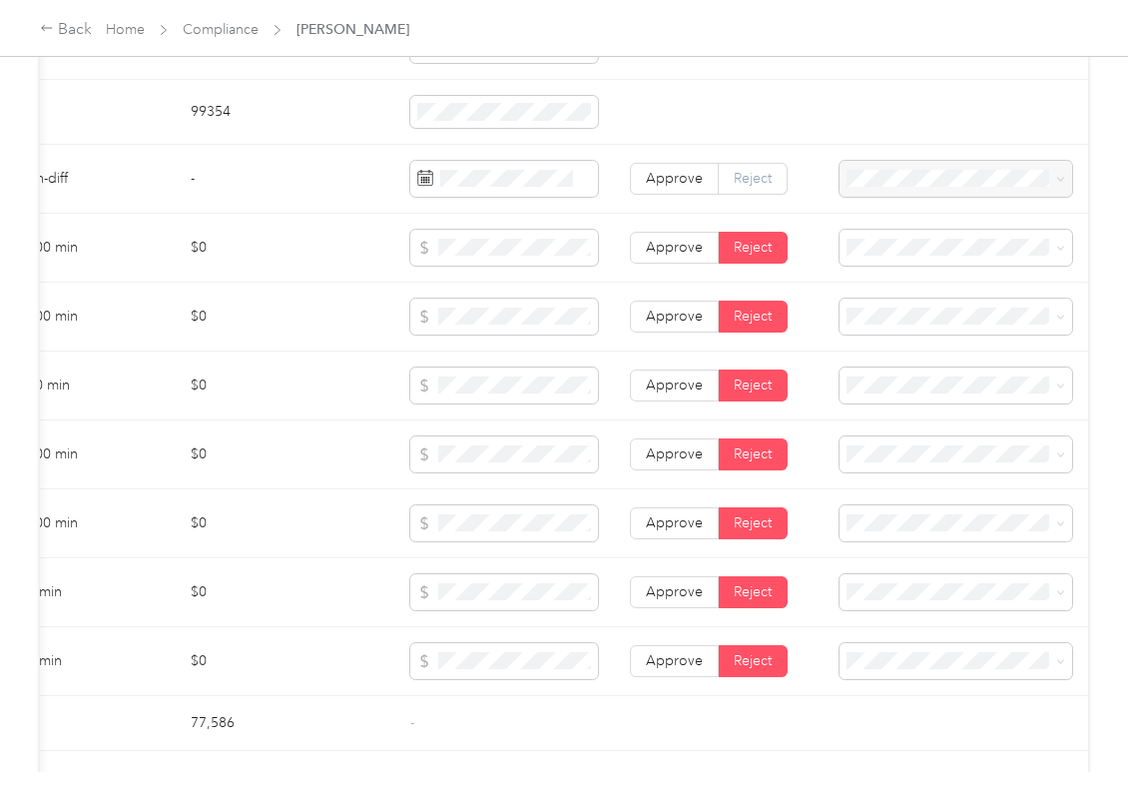
click at [765, 192] on label "Reject" at bounding box center [753, 179] width 69 height 32
click at [904, 242] on span "Insurance expiration missing from uploaded Insurance Policy doc" at bounding box center [943, 261] width 201 height 59
click at [915, 306] on span "Bodily Injury per person is missing from uploaded Insurance Policy doc" at bounding box center [926, 330] width 167 height 59
click at [885, 392] on span "Bodily Injury per accident is missing from uploaded Insurance Policy doc" at bounding box center [930, 398] width 175 height 59
click at [884, 403] on span at bounding box center [956, 385] width 233 height 36
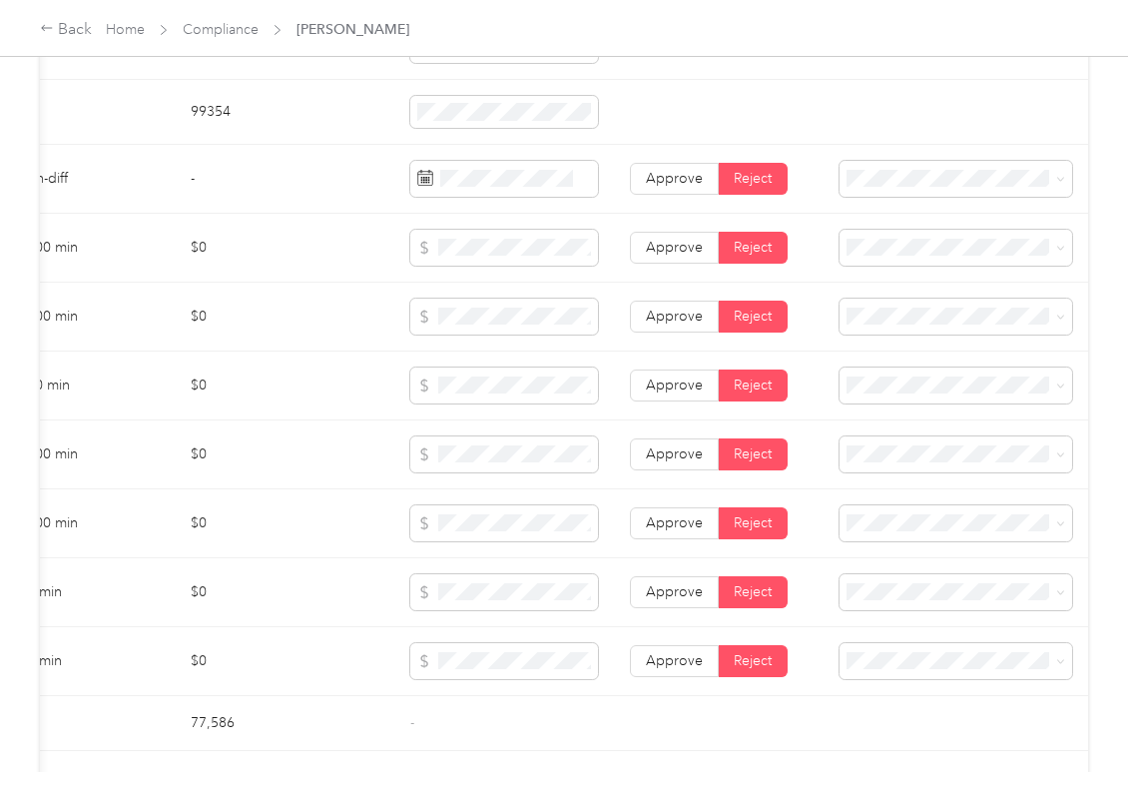
click at [884, 451] on td at bounding box center [956, 454] width 265 height 69
click at [899, 445] on span "Property damage coverage is missing from uploaded Insurance Policy doc" at bounding box center [936, 468] width 187 height 59
click at [897, 512] on span "Uninsured motorist per person is missing from uploaded Insurance Policy doc" at bounding box center [941, 537] width 196 height 59
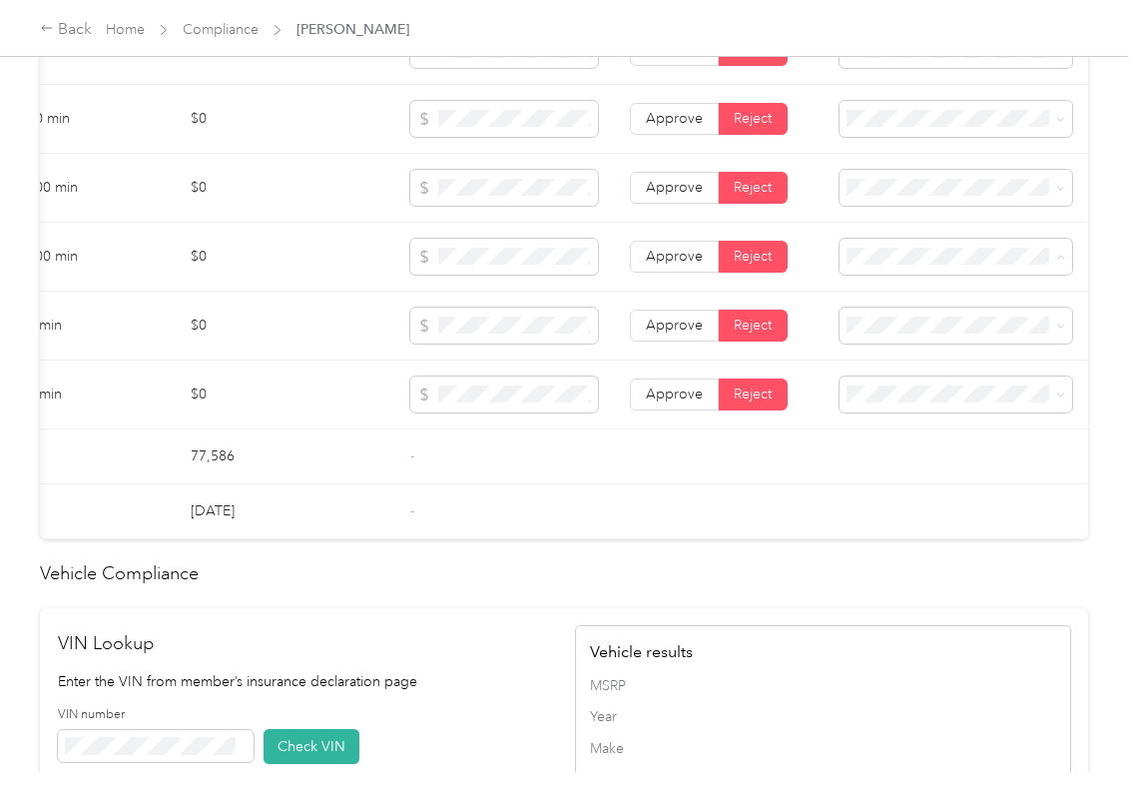
click at [916, 329] on div "Uninsured motorist per accident is missing from uploaded Insurance Policy doc" at bounding box center [945, 340] width 205 height 63
click at [921, 407] on span "Collision deductible is missing from uploaded Insurance Policy doc" at bounding box center [943, 409] width 201 height 59
click at [907, 505] on li "Comprehensive deductible is missing from uploaded Insurance Policy doc" at bounding box center [945, 479] width 233 height 77
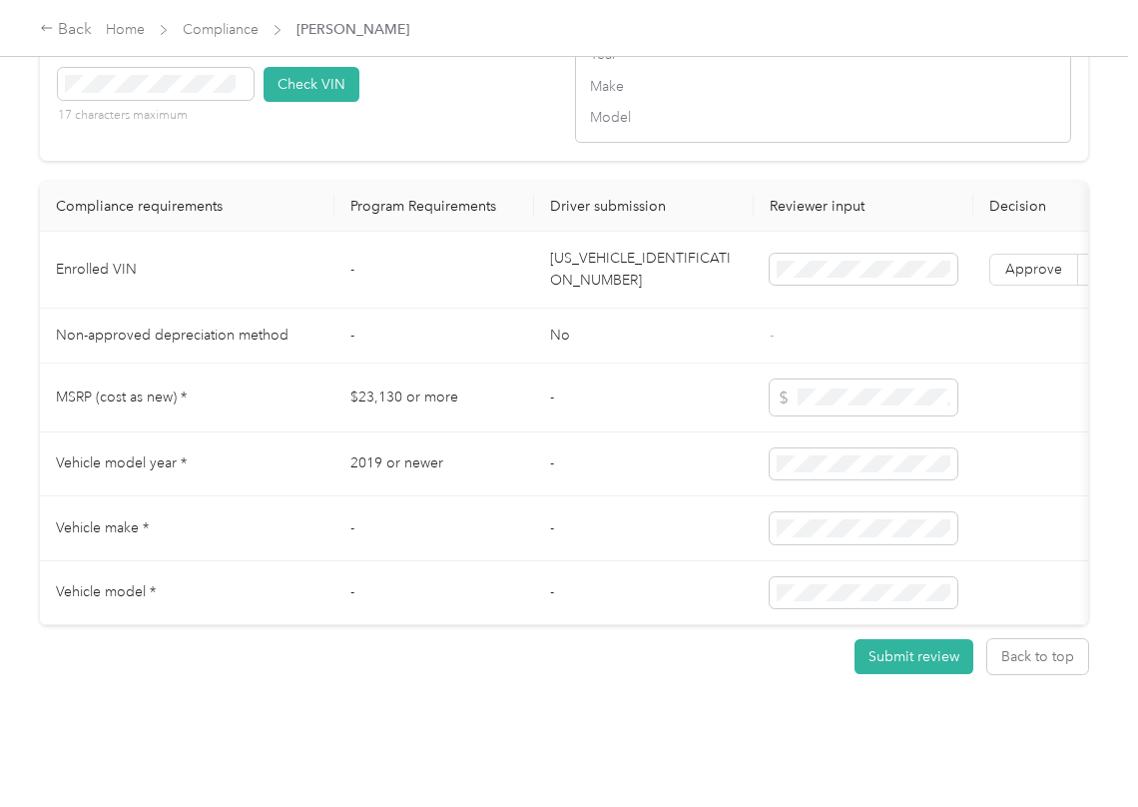
scroll to position [0, 369]
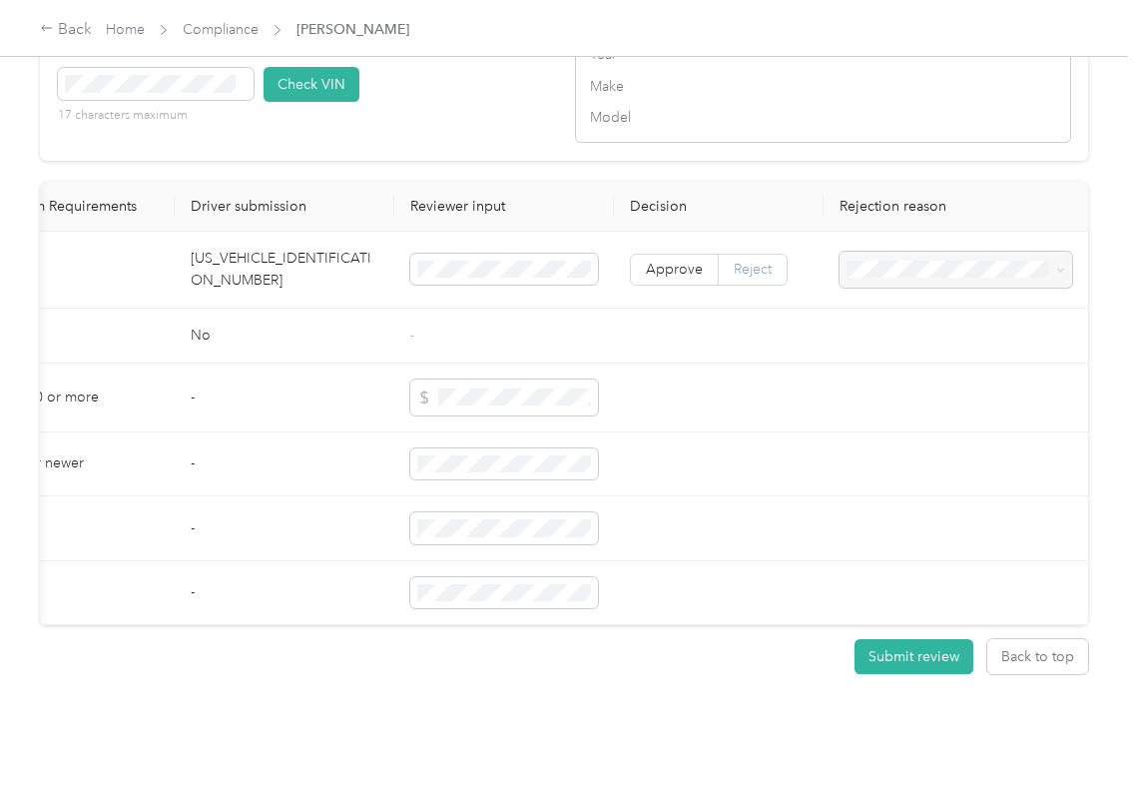
click at [744, 261] on span "Reject" at bounding box center [753, 269] width 38 height 17
drag, startPoint x: 905, startPoint y: 301, endPoint x: 835, endPoint y: 290, distance: 70.8
click at [905, 302] on li "Vehicle VIN missing from uploaded Insurance Policy doc" at bounding box center [945, 280] width 233 height 56
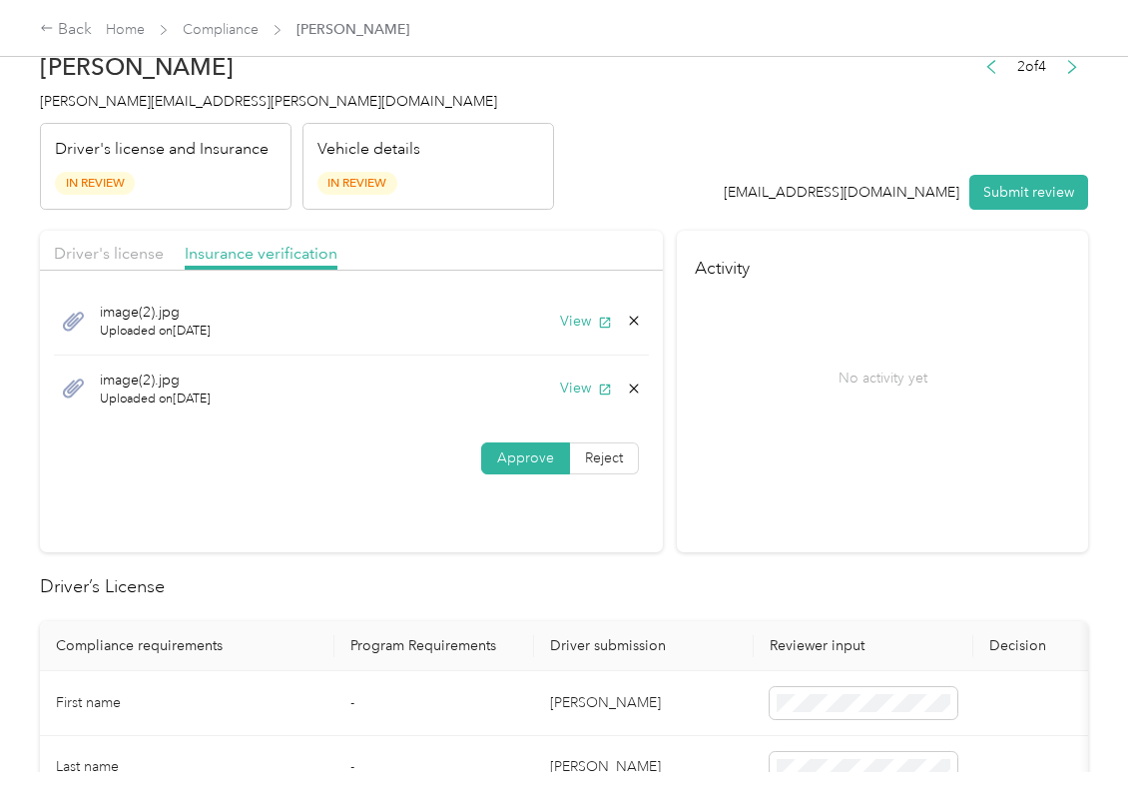
scroll to position [0, 0]
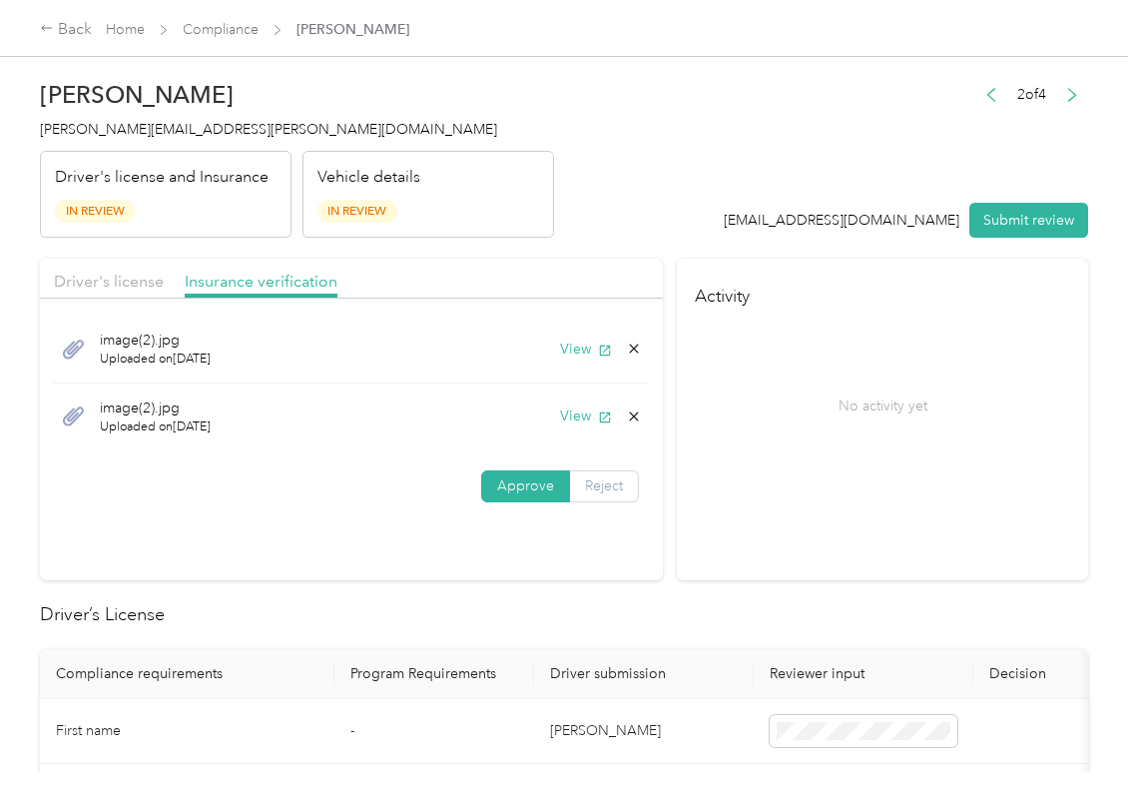
click at [593, 475] on label "Reject" at bounding box center [604, 486] width 69 height 32
click at [357, 633] on div "Incorrect insurance document upload" at bounding box center [376, 613] width 143 height 42
click at [572, 357] on button "View" at bounding box center [586, 349] width 52 height 21
click at [579, 416] on button "View" at bounding box center [586, 415] width 52 height 21
click at [997, 212] on button "Submit review" at bounding box center [1029, 220] width 119 height 35
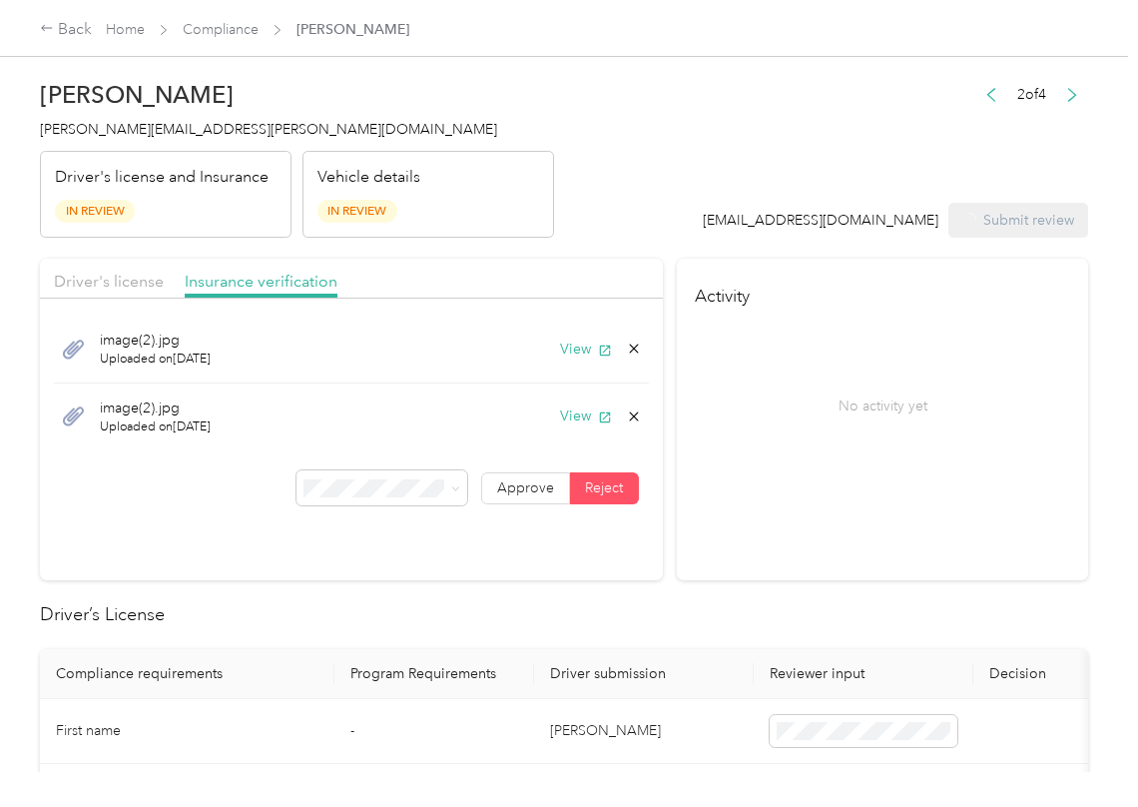
click at [98, 130] on span "[PERSON_NAME][EMAIL_ADDRESS][PERSON_NAME][DOMAIN_NAME]" at bounding box center [268, 129] width 457 height 17
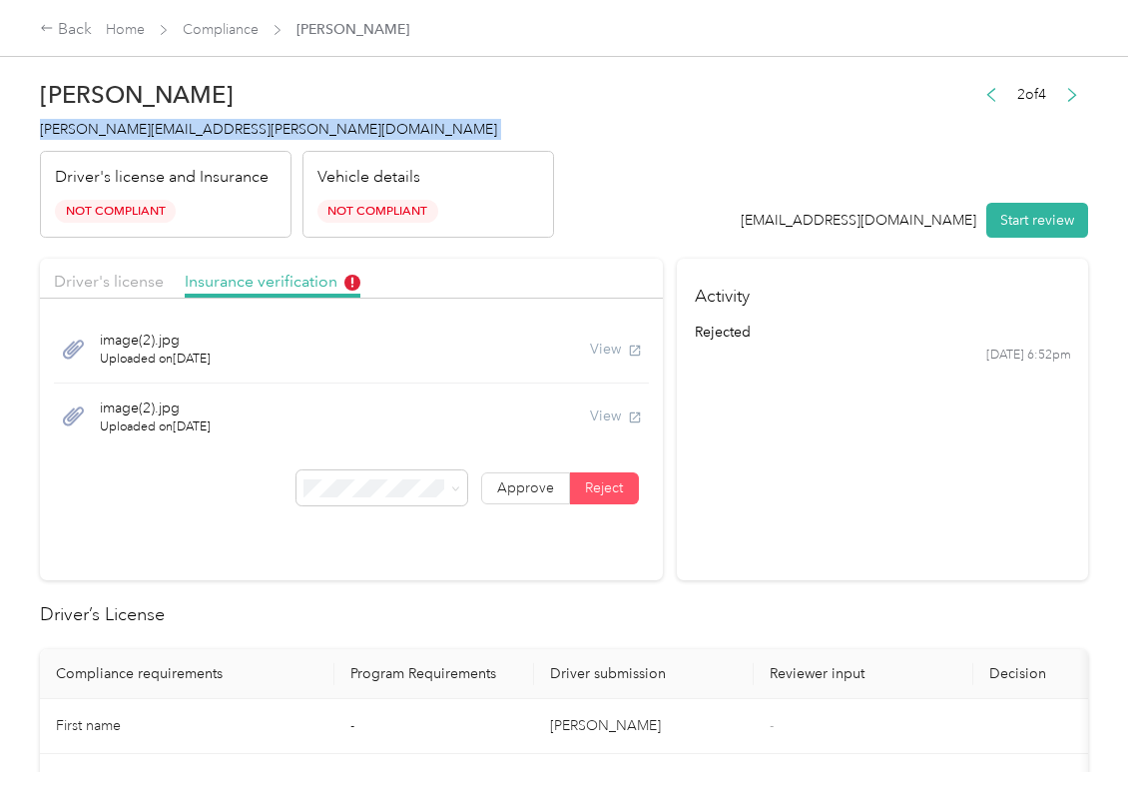
click at [221, 34] on link "Compliance" at bounding box center [221, 29] width 76 height 17
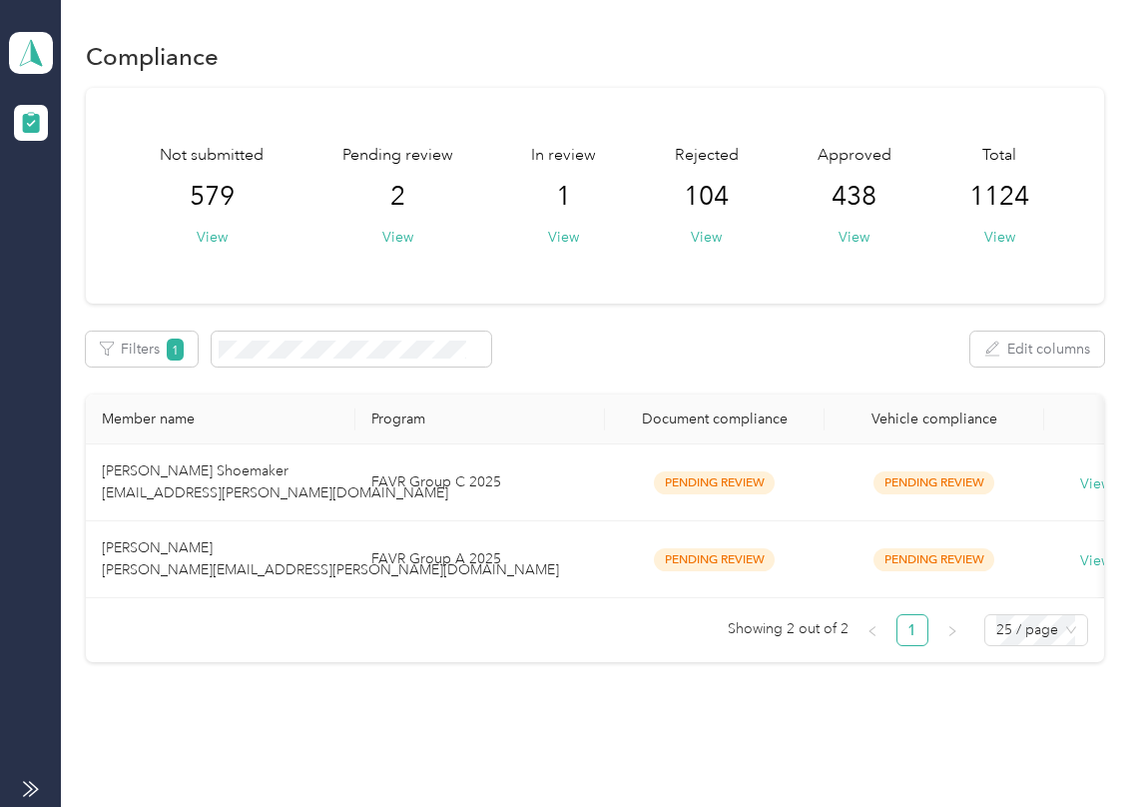
click at [325, 471] on td "[PERSON_NAME] Shoemaker [EMAIL_ADDRESS][PERSON_NAME][DOMAIN_NAME]" at bounding box center [221, 482] width 270 height 77
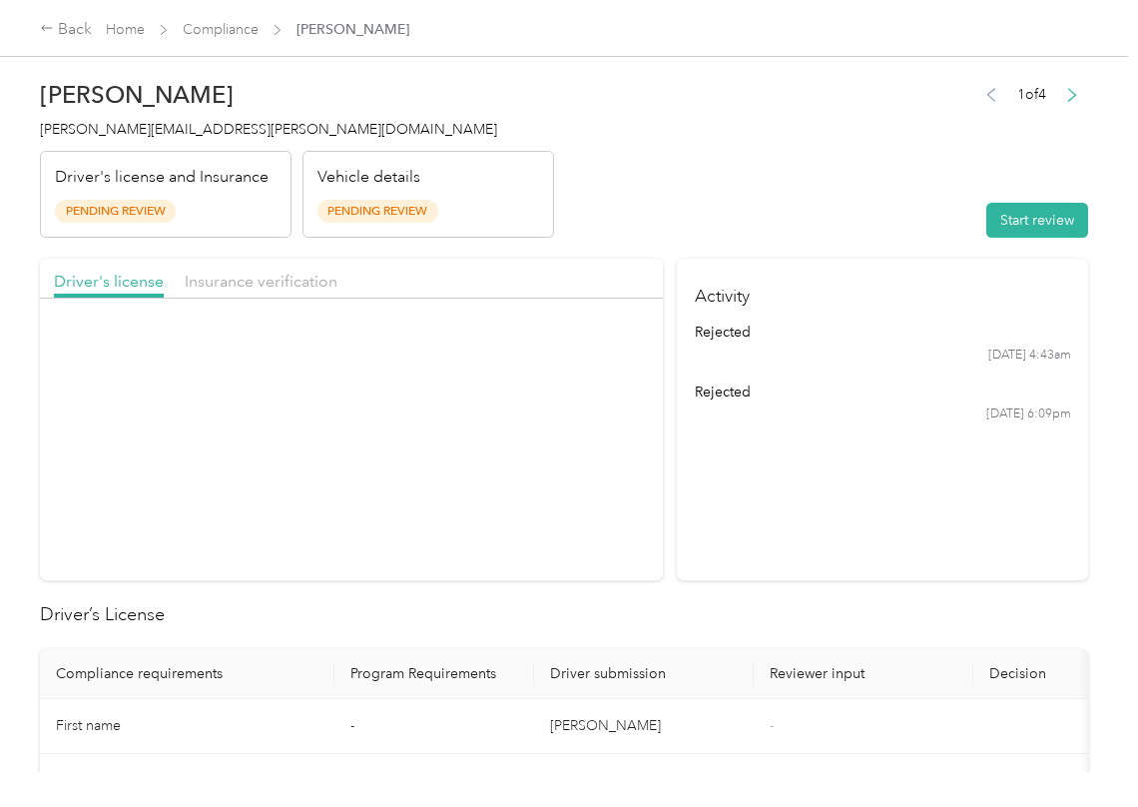
click at [743, 213] on header "[PERSON_NAME] Shoemaker [EMAIL_ADDRESS][PERSON_NAME][DOMAIN_NAME] Driver's lice…" at bounding box center [564, 154] width 1048 height 168
click at [1042, 229] on button "Start review" at bounding box center [1038, 220] width 102 height 35
click at [919, 200] on header "[PERSON_NAME] Shoemaker [EMAIL_ADDRESS][PERSON_NAME][DOMAIN_NAME] Driver's lice…" at bounding box center [564, 154] width 1048 height 168
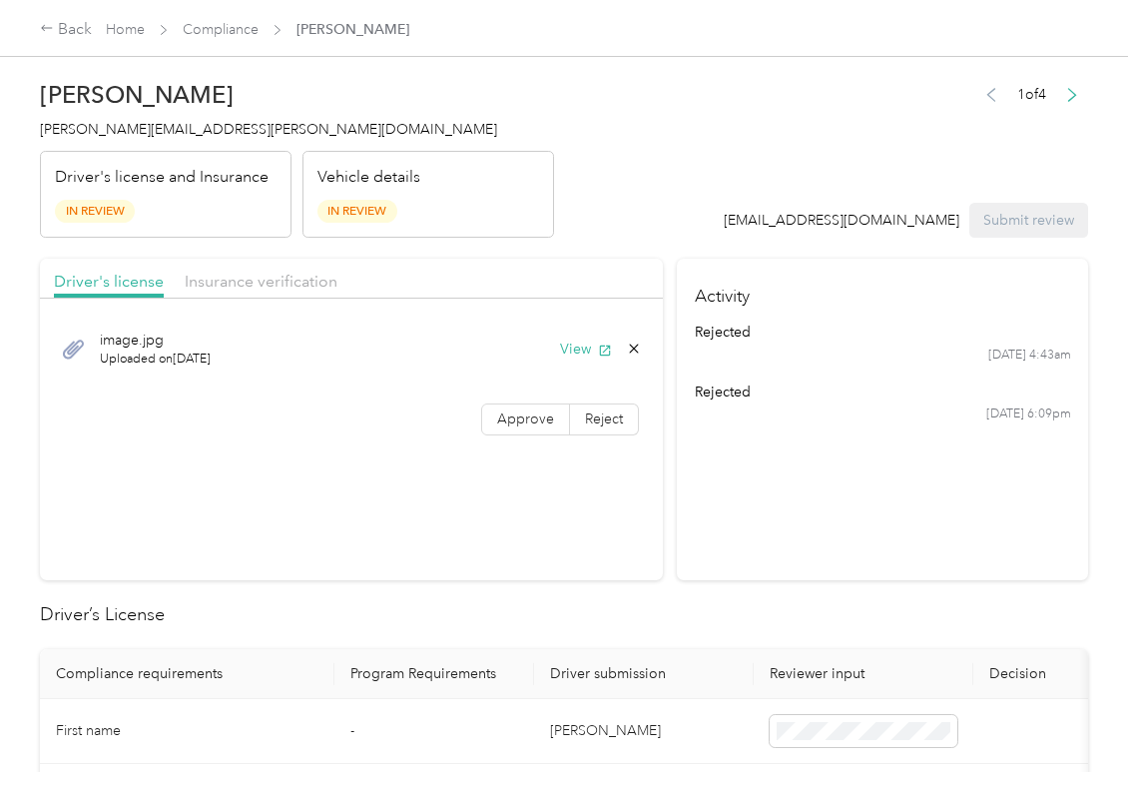
click at [512, 415] on span "Approve" at bounding box center [525, 418] width 57 height 17
click at [576, 355] on button "View" at bounding box center [586, 349] width 52 height 21
click at [607, 261] on div "Driver's license Insurance verification" at bounding box center [351, 279] width 623 height 40
click at [277, 278] on span "Insurance verification" at bounding box center [261, 281] width 153 height 19
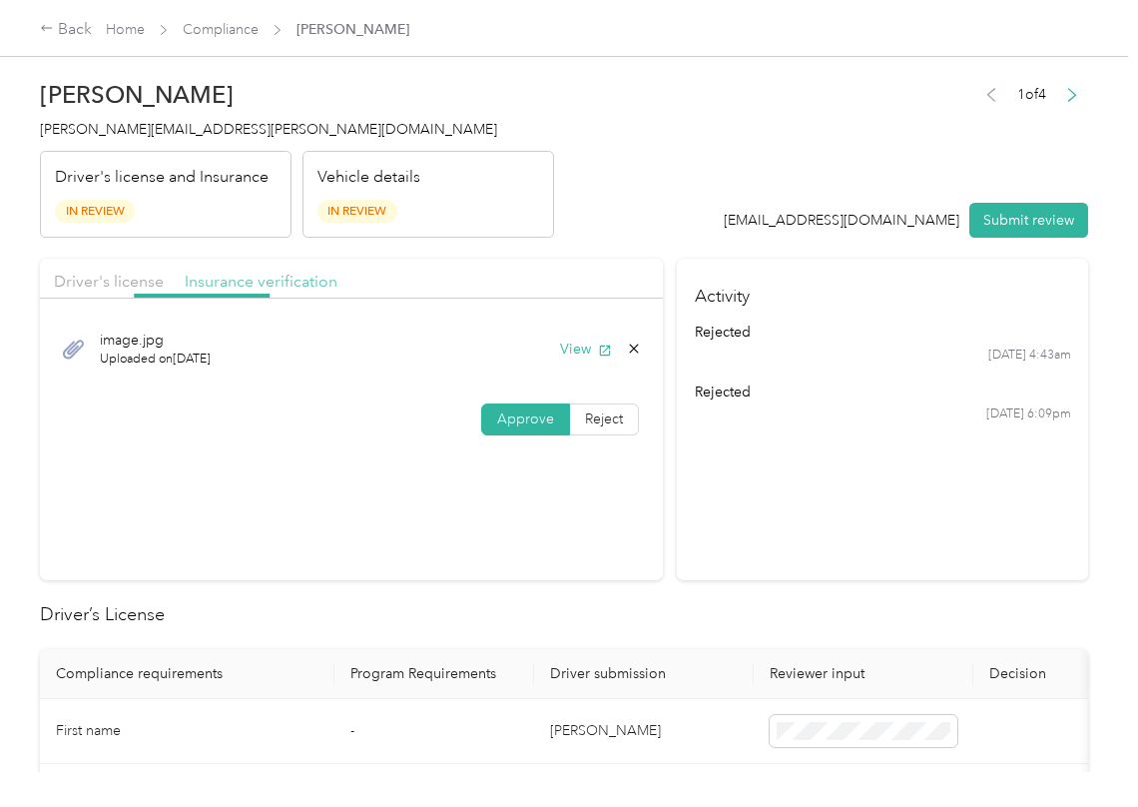
click at [273, 282] on span "Insurance verification" at bounding box center [261, 281] width 153 height 19
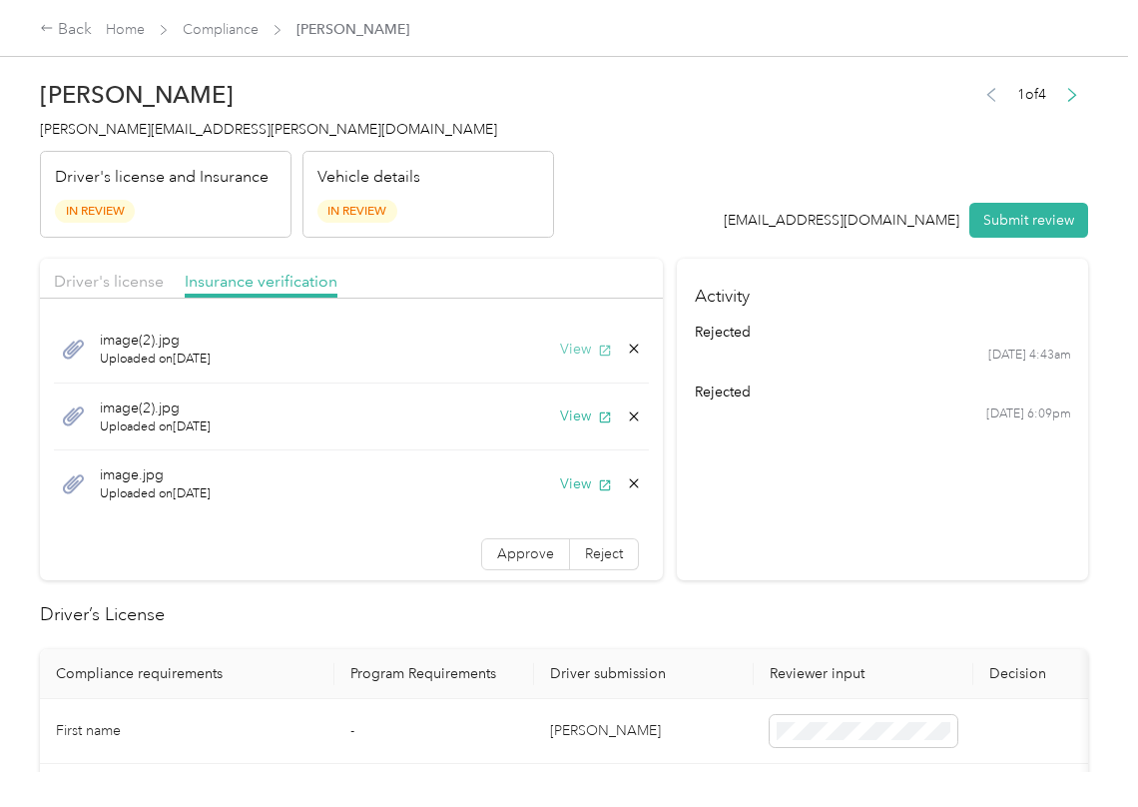
click at [567, 348] on button "View" at bounding box center [586, 349] width 52 height 21
drag, startPoint x: 563, startPoint y: 416, endPoint x: 575, endPoint y: 424, distance: 14.4
click at [563, 417] on button "View" at bounding box center [586, 415] width 52 height 21
click at [560, 491] on button "View" at bounding box center [586, 483] width 52 height 21
click at [512, 544] on label "Approve" at bounding box center [525, 554] width 89 height 32
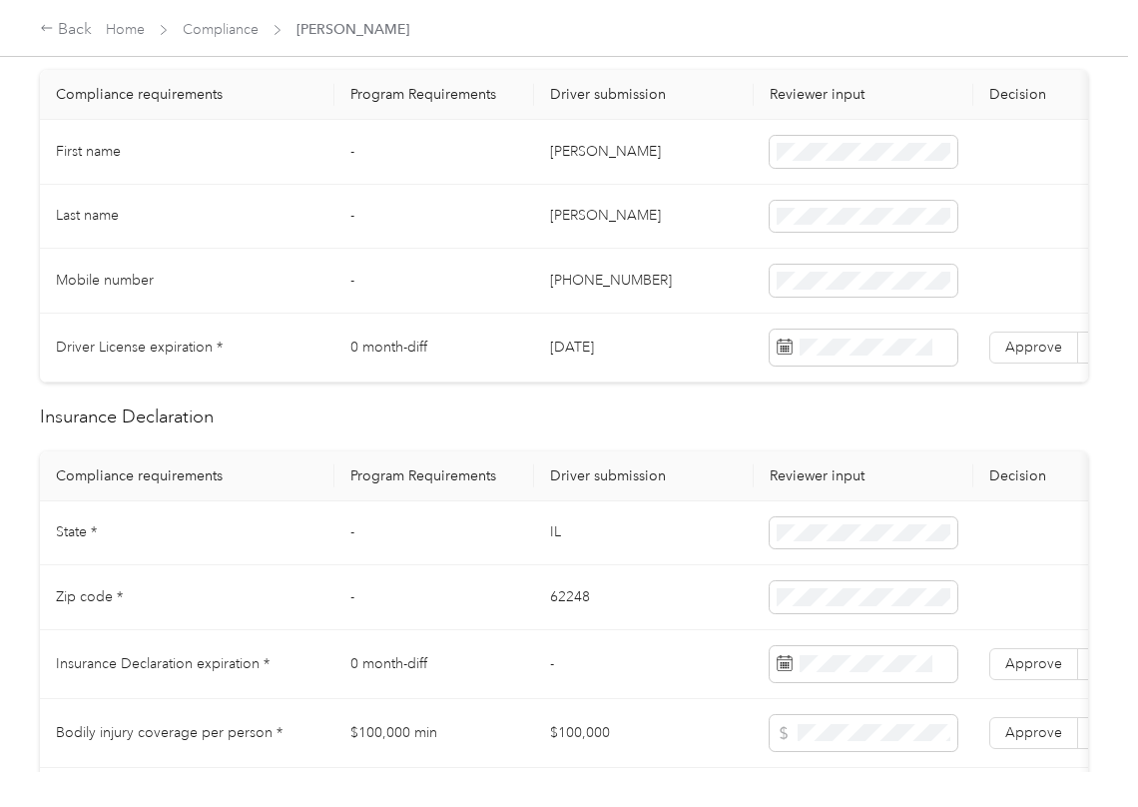
scroll to position [532, 0]
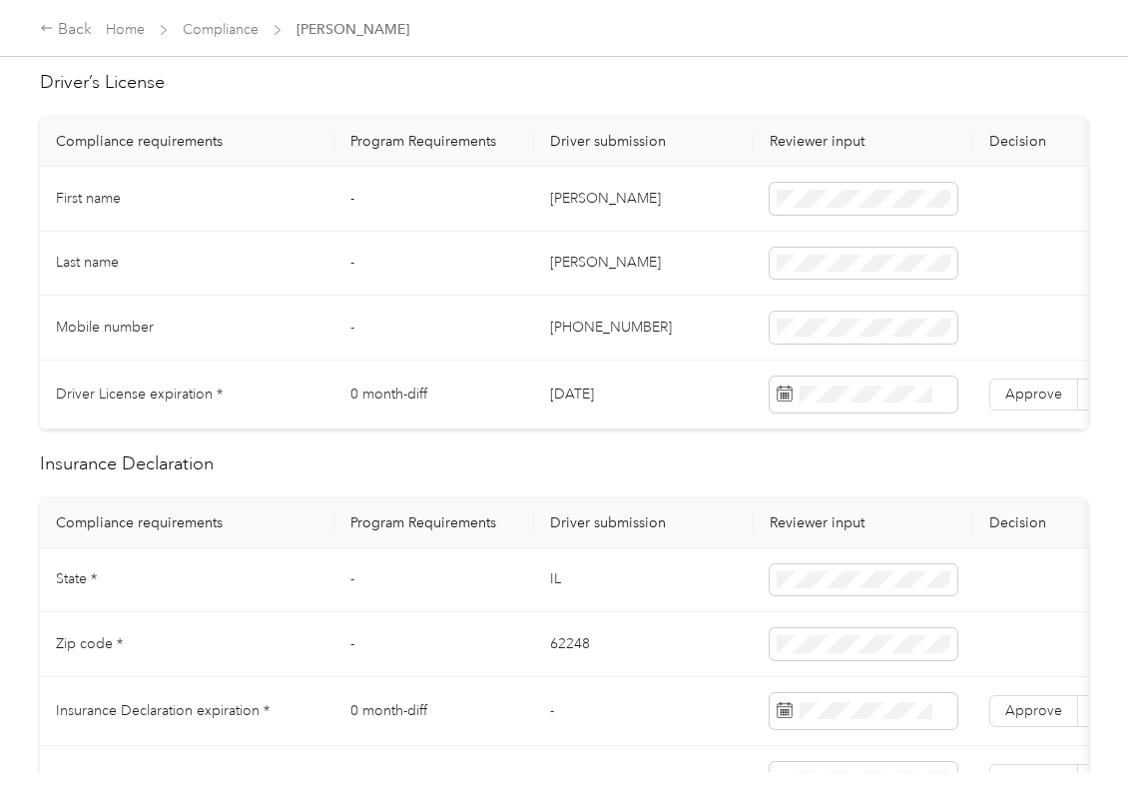
click at [592, 399] on td "[DATE]" at bounding box center [644, 394] width 220 height 69
click at [589, 399] on td "[DATE]" at bounding box center [644, 394] width 220 height 69
click at [1038, 407] on label "Approve" at bounding box center [1034, 394] width 89 height 32
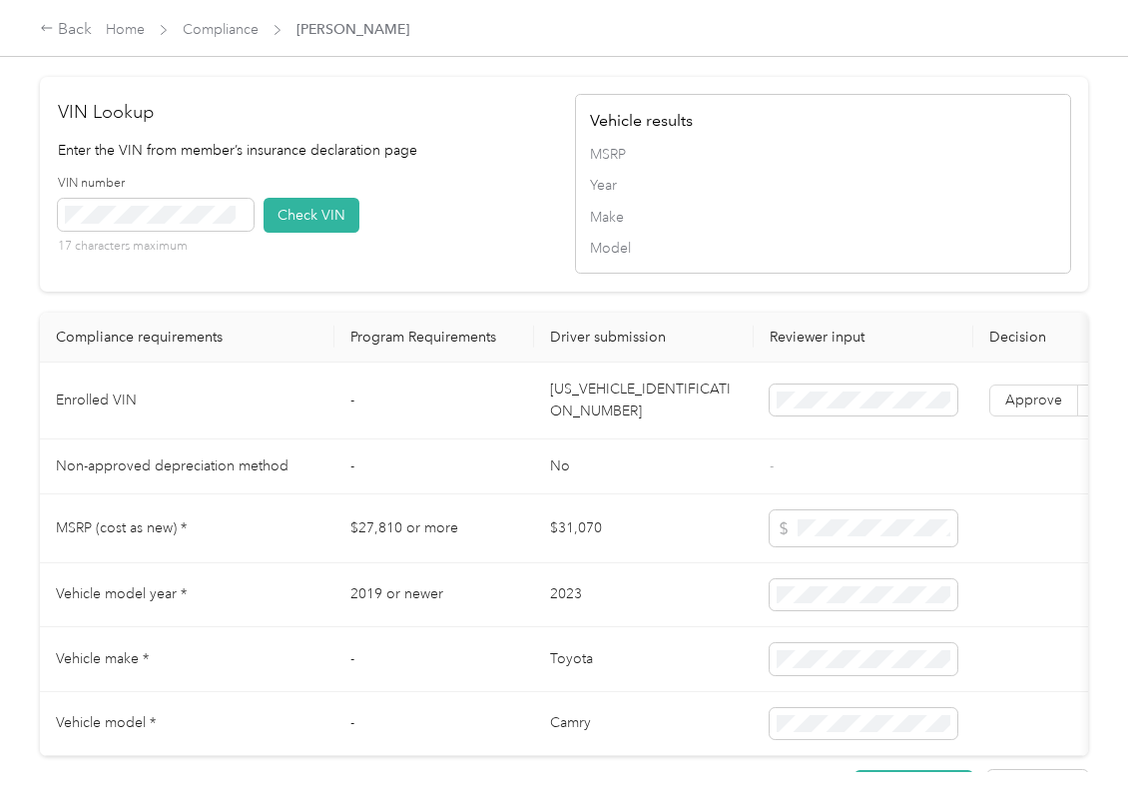
scroll to position [1863, 0]
click at [689, 438] on td "[US_VEHICLE_IDENTIFICATION_NUMBER]" at bounding box center [644, 399] width 220 height 77
click at [472, 258] on div "VIN number 17 characters maximum Check VIN" at bounding box center [306, 221] width 496 height 95
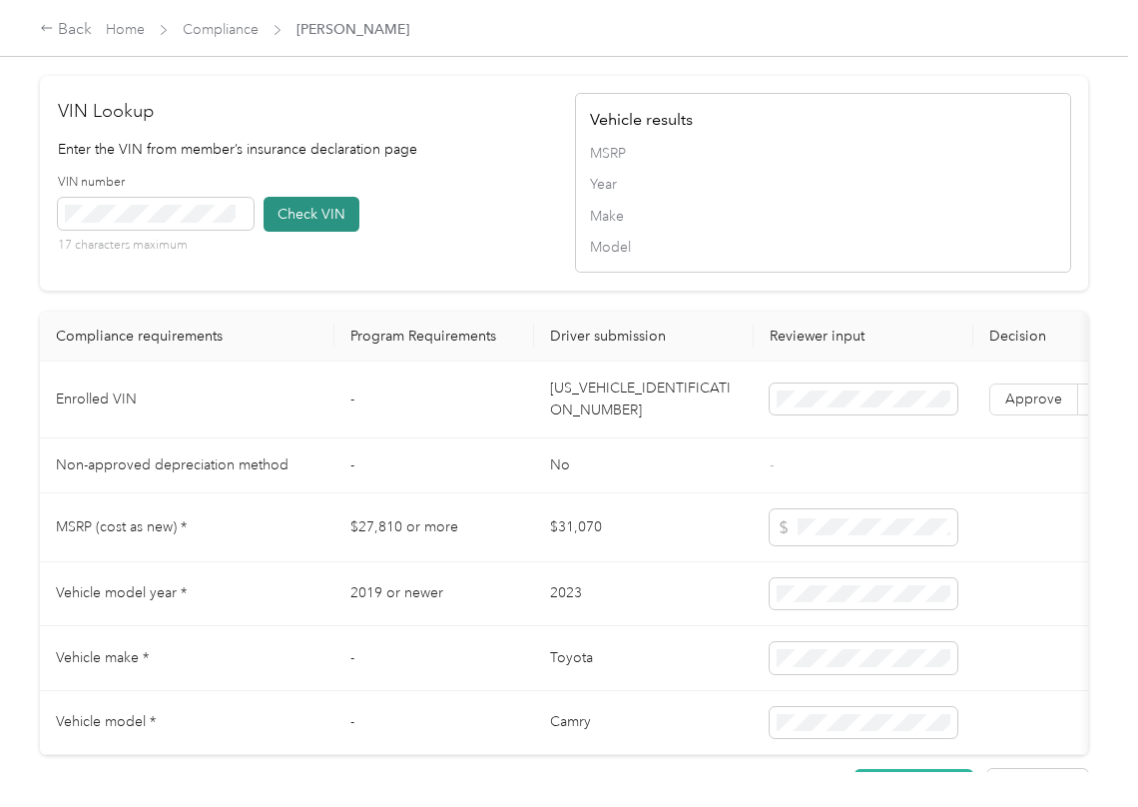
click at [312, 232] on button "Check VIN" at bounding box center [312, 214] width 96 height 35
click at [1054, 407] on span "Approve" at bounding box center [1034, 398] width 57 height 17
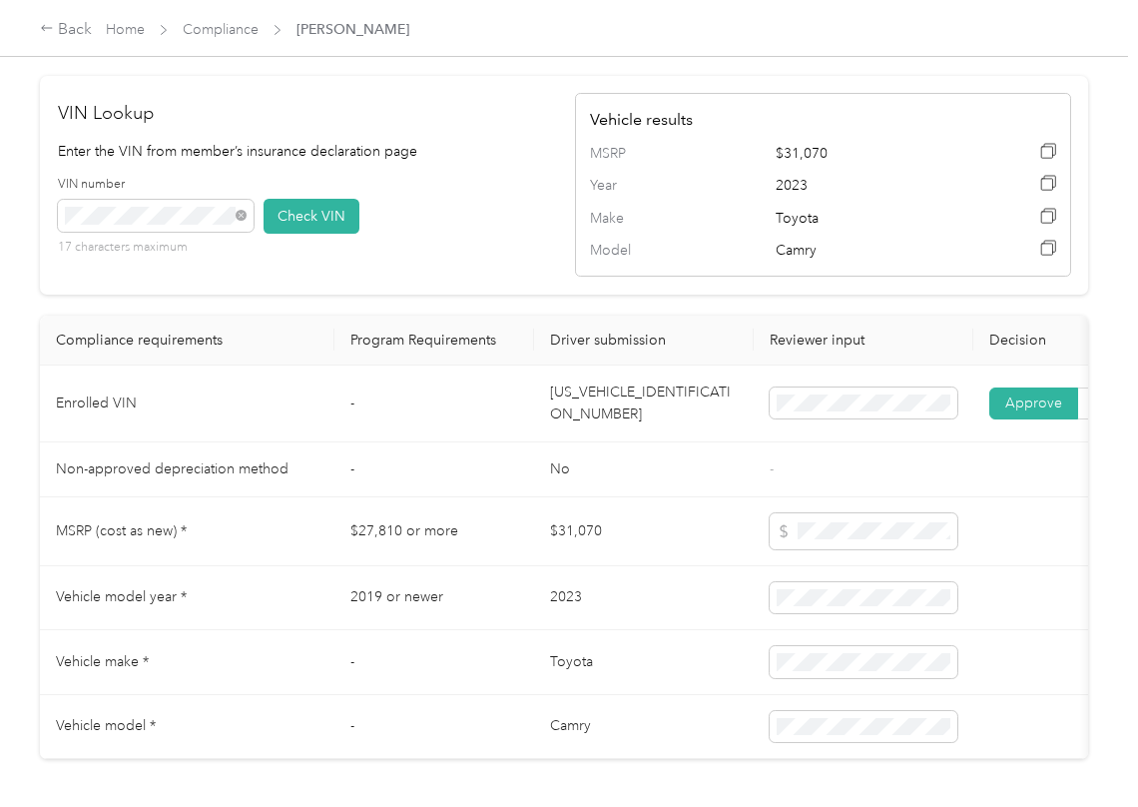
click at [843, 540] on td at bounding box center [864, 531] width 220 height 69
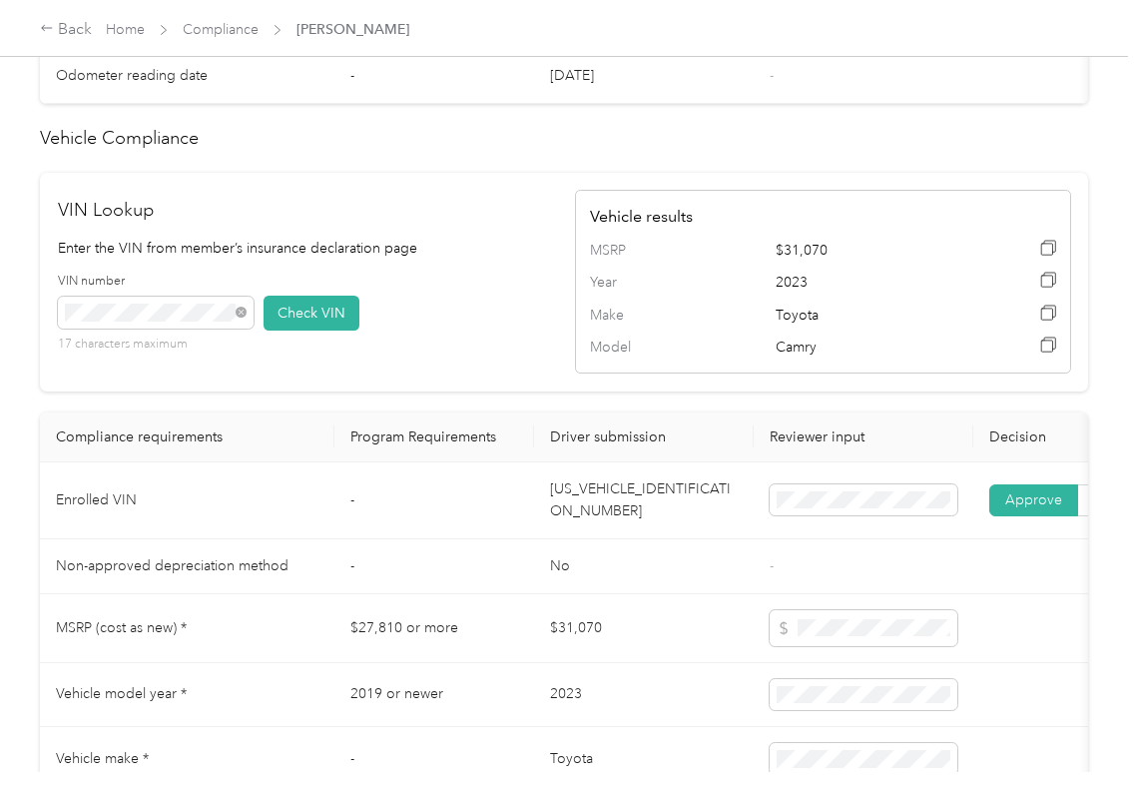
scroll to position [1064, 0]
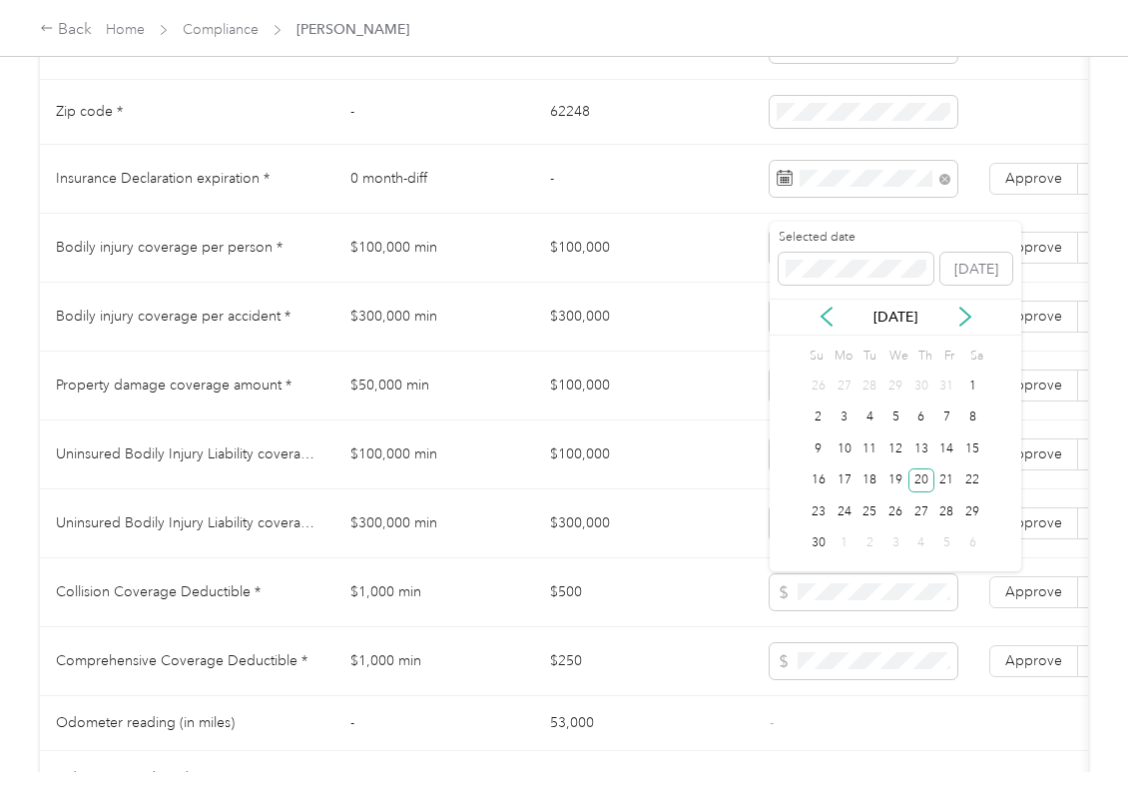
click at [565, 316] on td "$300,000" at bounding box center [644, 317] width 220 height 69
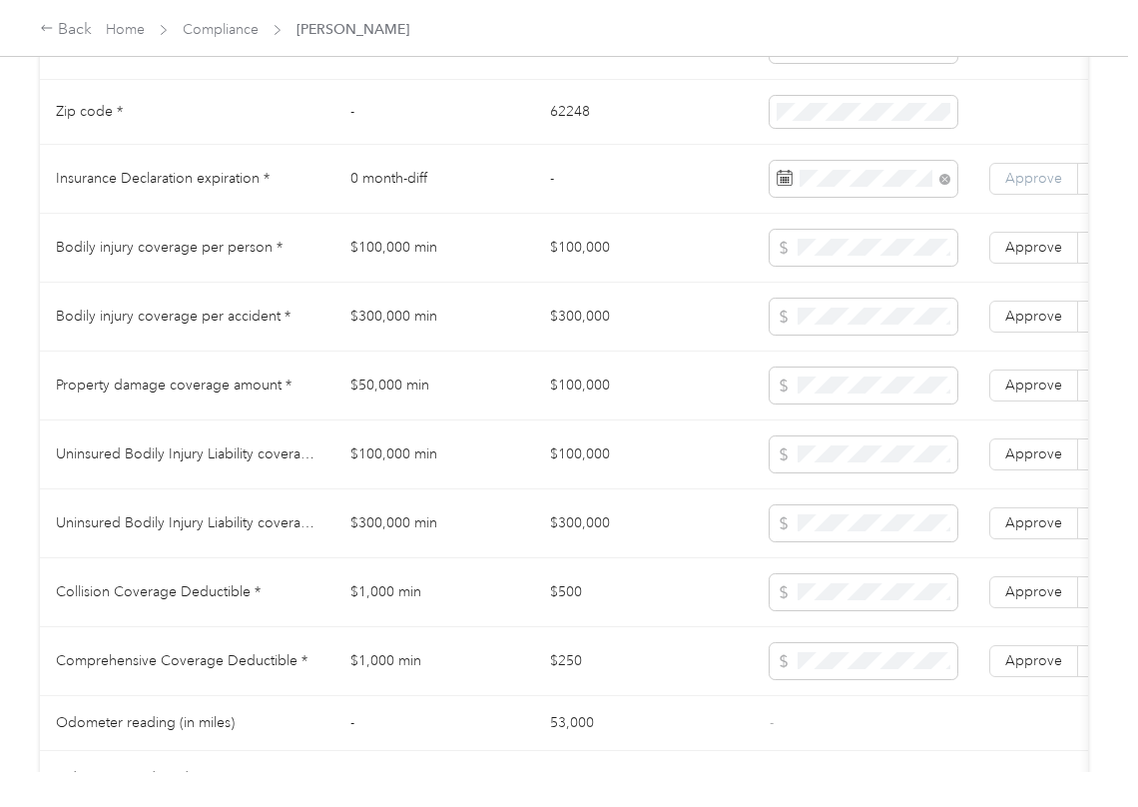
click at [1044, 187] on span "Approve" at bounding box center [1034, 178] width 57 height 17
drag, startPoint x: 523, startPoint y: 337, endPoint x: 548, endPoint y: 431, distance: 98.1
click at [524, 337] on td "$300,000 min" at bounding box center [435, 317] width 200 height 69
click at [448, 397] on td "$50,000 min" at bounding box center [435, 385] width 200 height 69
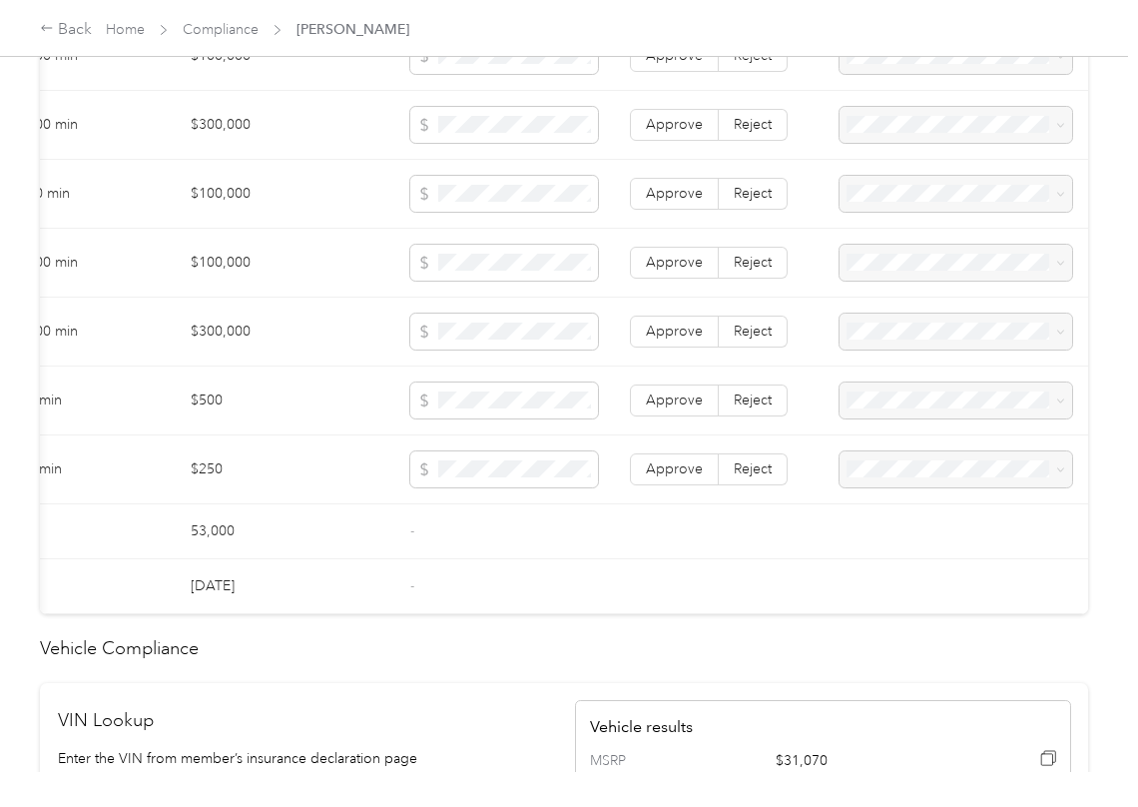
scroll to position [932, 0]
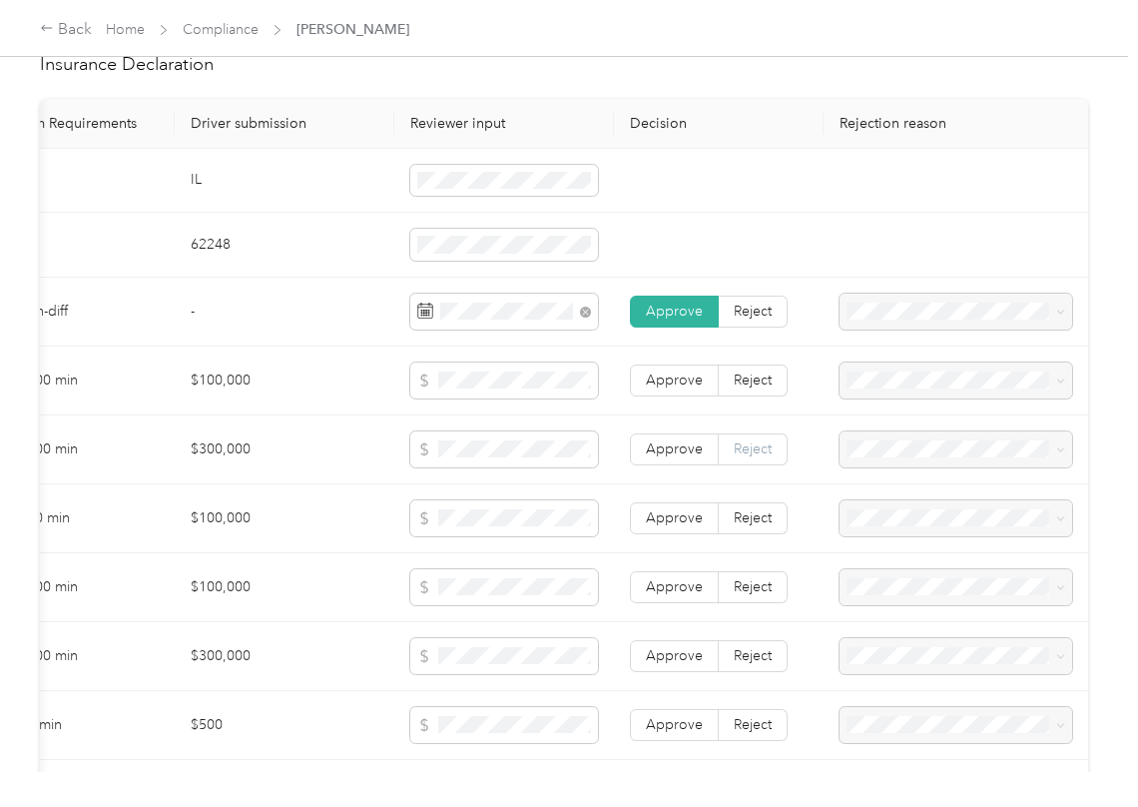
drag, startPoint x: 735, startPoint y: 404, endPoint x: 745, endPoint y: 456, distance: 52.9
click at [735, 388] on span "Reject" at bounding box center [753, 379] width 38 height 17
click at [751, 465] on label "Reject" at bounding box center [753, 449] width 69 height 32
click at [751, 531] on label "Reject" at bounding box center [753, 518] width 69 height 32
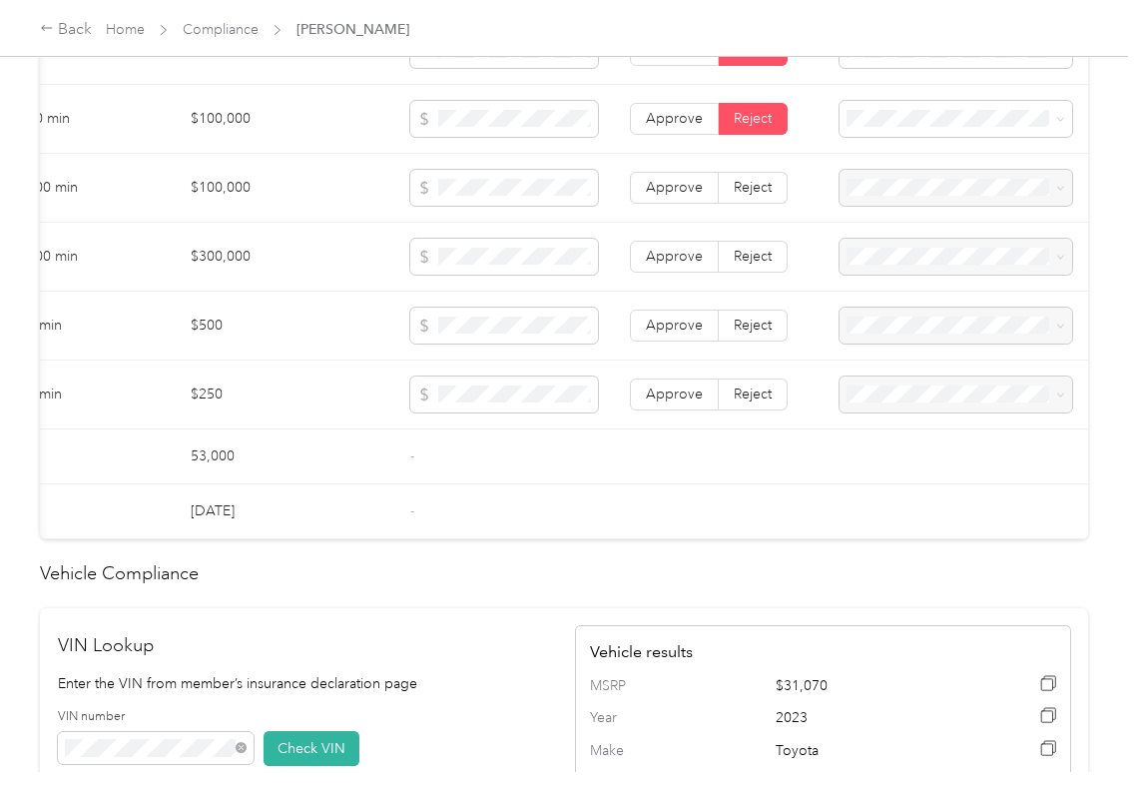
click at [759, 196] on span "Reject" at bounding box center [753, 187] width 38 height 17
click at [753, 262] on td "Approve Reject" at bounding box center [719, 257] width 210 height 69
click at [743, 341] on label "Reject" at bounding box center [753, 326] width 69 height 32
click at [753, 401] on td "Approve Reject" at bounding box center [719, 394] width 210 height 69
click at [760, 262] on td "Approve Reject" at bounding box center [719, 257] width 210 height 69
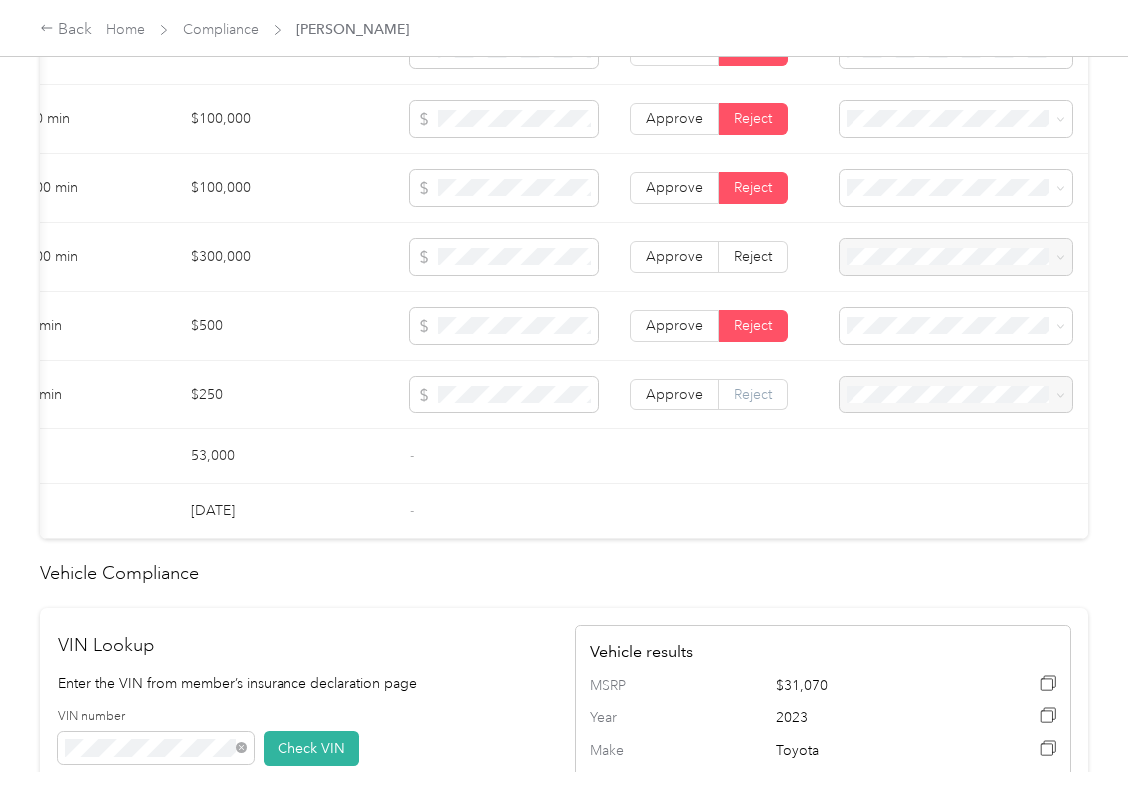
click at [743, 402] on span "Reject" at bounding box center [753, 393] width 38 height 17
click at [745, 265] on span "Reject" at bounding box center [753, 256] width 38 height 17
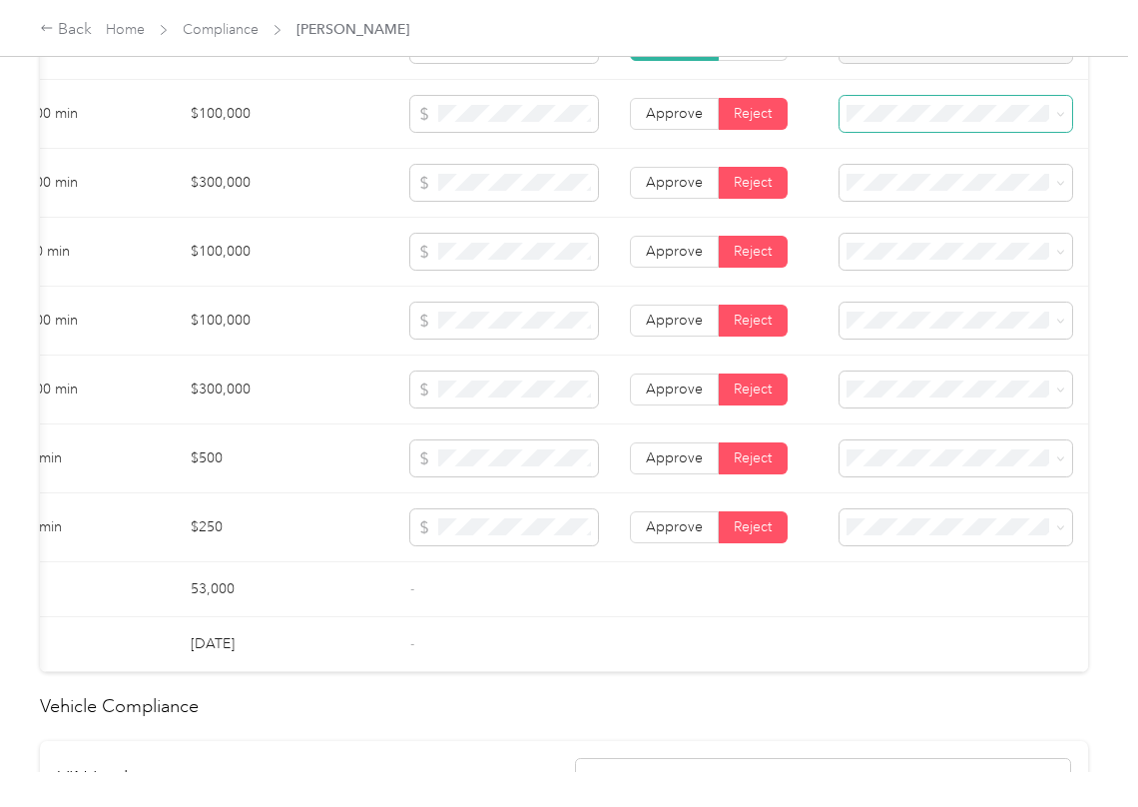
click at [920, 118] on span at bounding box center [956, 114] width 233 height 36
click at [913, 122] on span at bounding box center [956, 114] width 233 height 36
click at [867, 188] on span "Bodily Injury per person is missing from uploaded Insurance Policy doc" at bounding box center [926, 193] width 167 height 59
click at [883, 264] on span "Bodily Injury per accident is missing from uploaded Insurance Policy doc" at bounding box center [930, 261] width 175 height 59
click at [864, 324] on div "Property damage coverage is missing from uploaded Insurance Policy doc" at bounding box center [945, 335] width 205 height 63
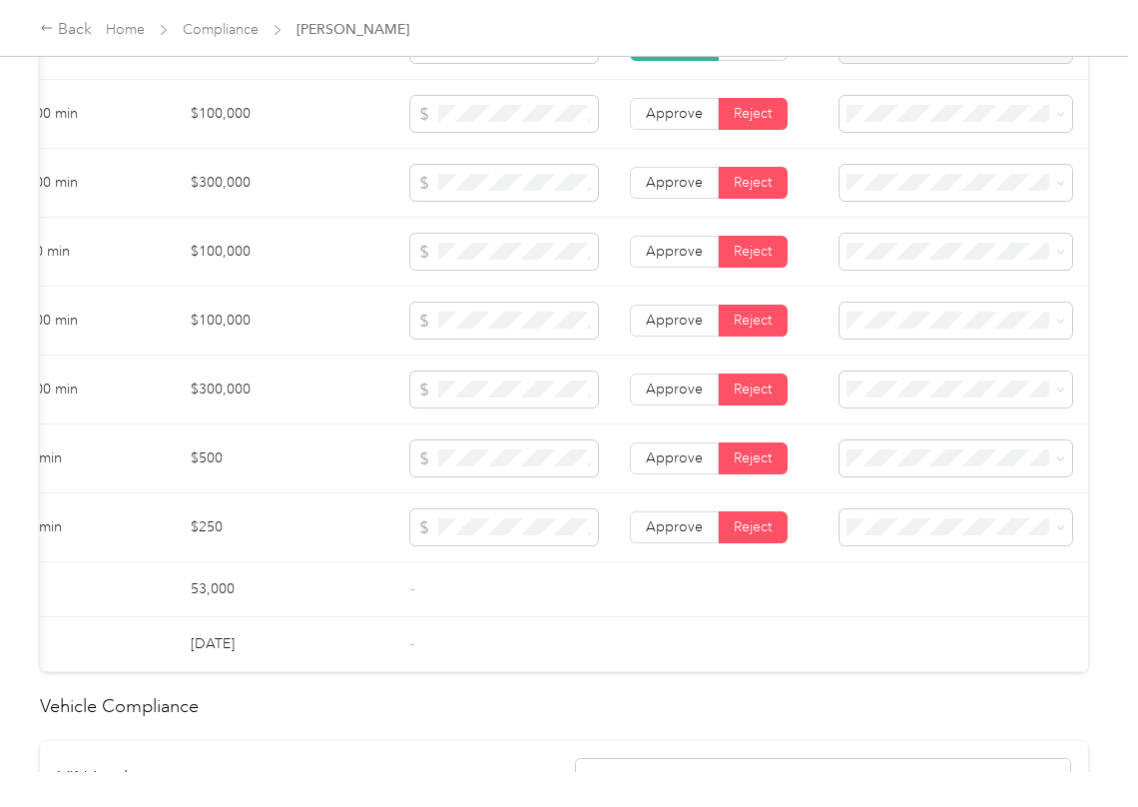
click at [864, 397] on span "Uninsured motorist per person is missing from uploaded Insurance Policy doc" at bounding box center [941, 400] width 196 height 59
click at [864, 472] on span "Uninsured motorist per accident is missing from uploaded Insurance Policy doc" at bounding box center [945, 472] width 204 height 59
click at [857, 513] on span "Collision deductible is missing from uploaded Insurance Policy doc" at bounding box center [943, 542] width 201 height 59
click at [904, 635] on span "Comprehensive deductible is missing from uploaded Insurance Policy doc" at bounding box center [936, 611] width 186 height 59
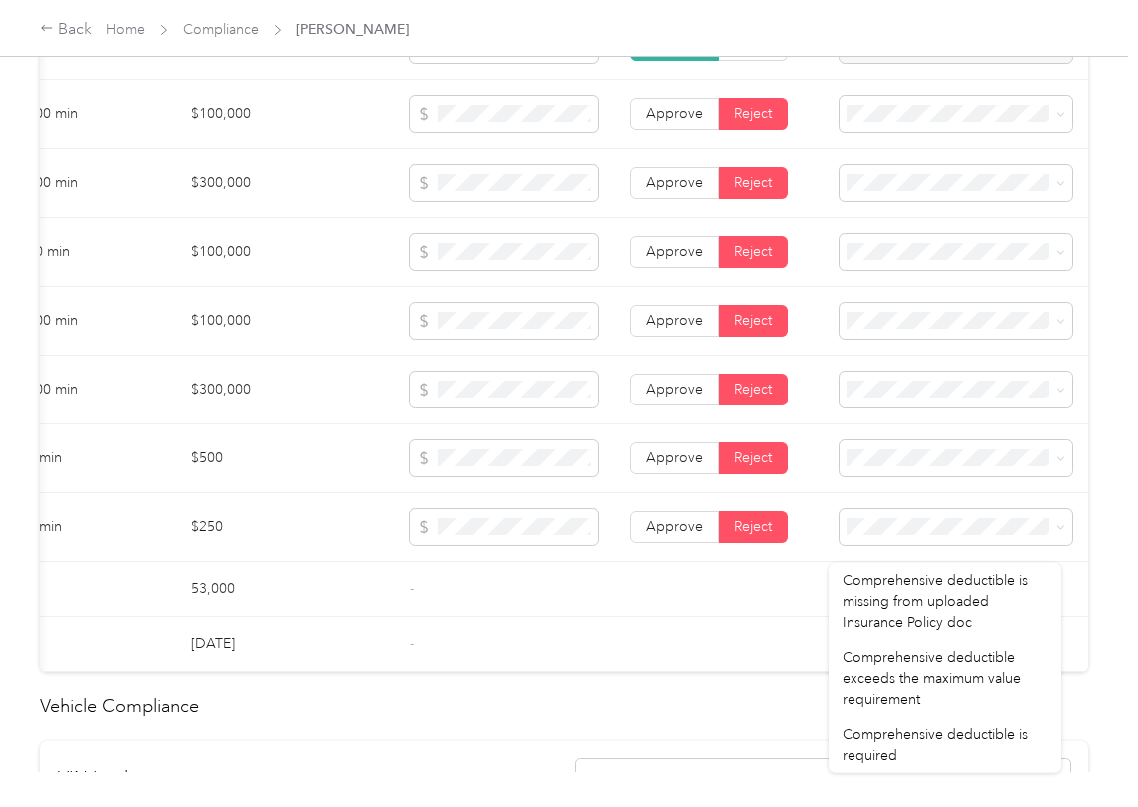
click at [531, 595] on td "-" at bounding box center [504, 589] width 220 height 55
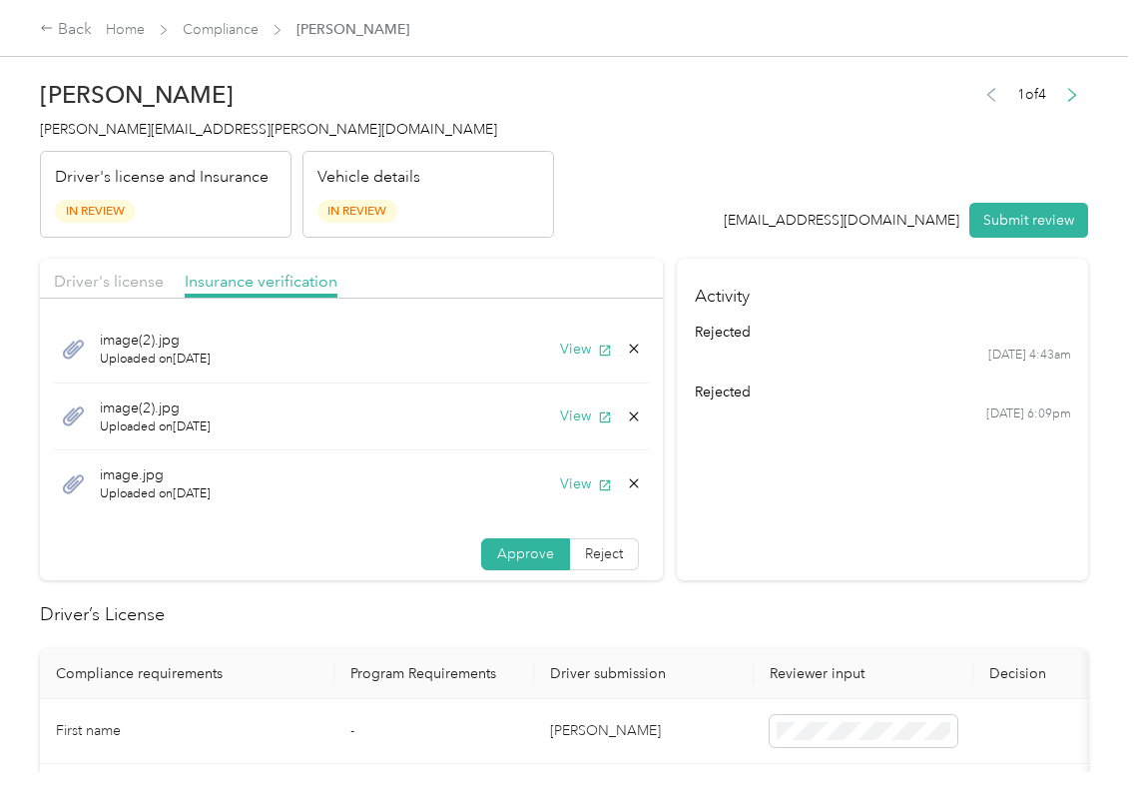
scroll to position [133, 0]
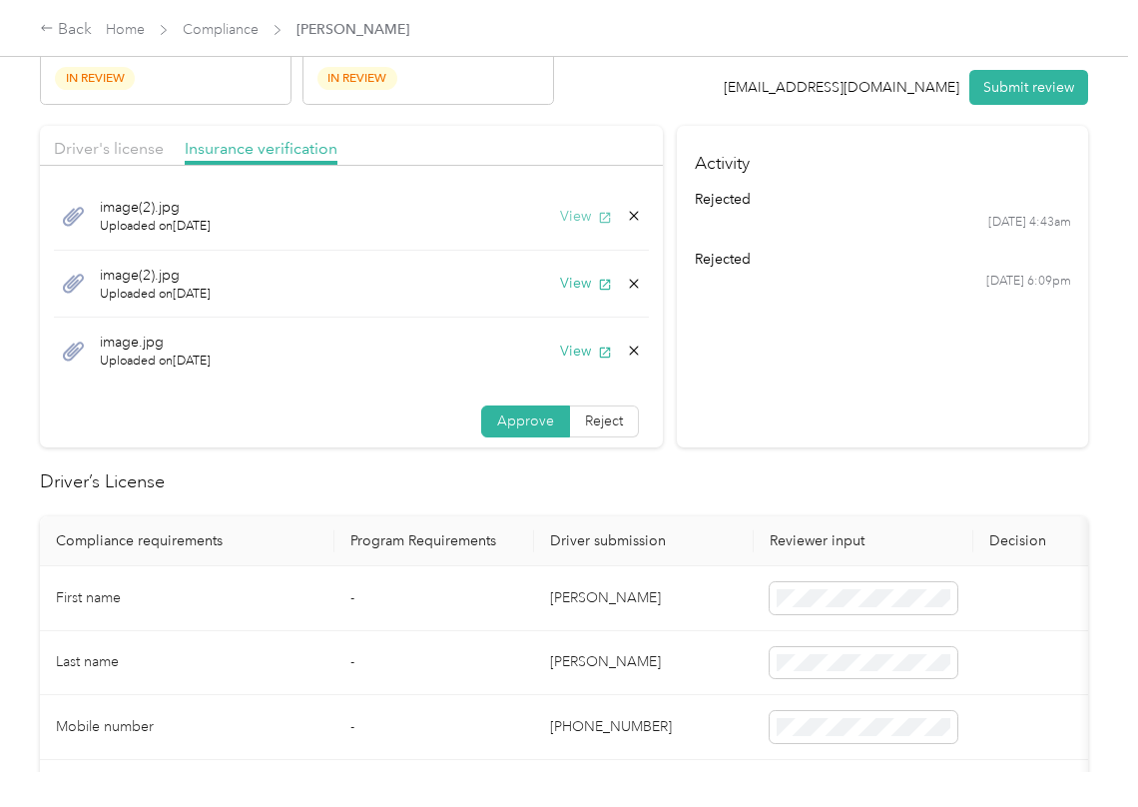
click at [563, 217] on button "View" at bounding box center [586, 216] width 52 height 21
click at [560, 282] on button "View" at bounding box center [586, 283] width 52 height 21
click at [598, 355] on icon "button" at bounding box center [605, 352] width 14 height 14
click at [1015, 96] on button "Submit review" at bounding box center [1029, 87] width 119 height 35
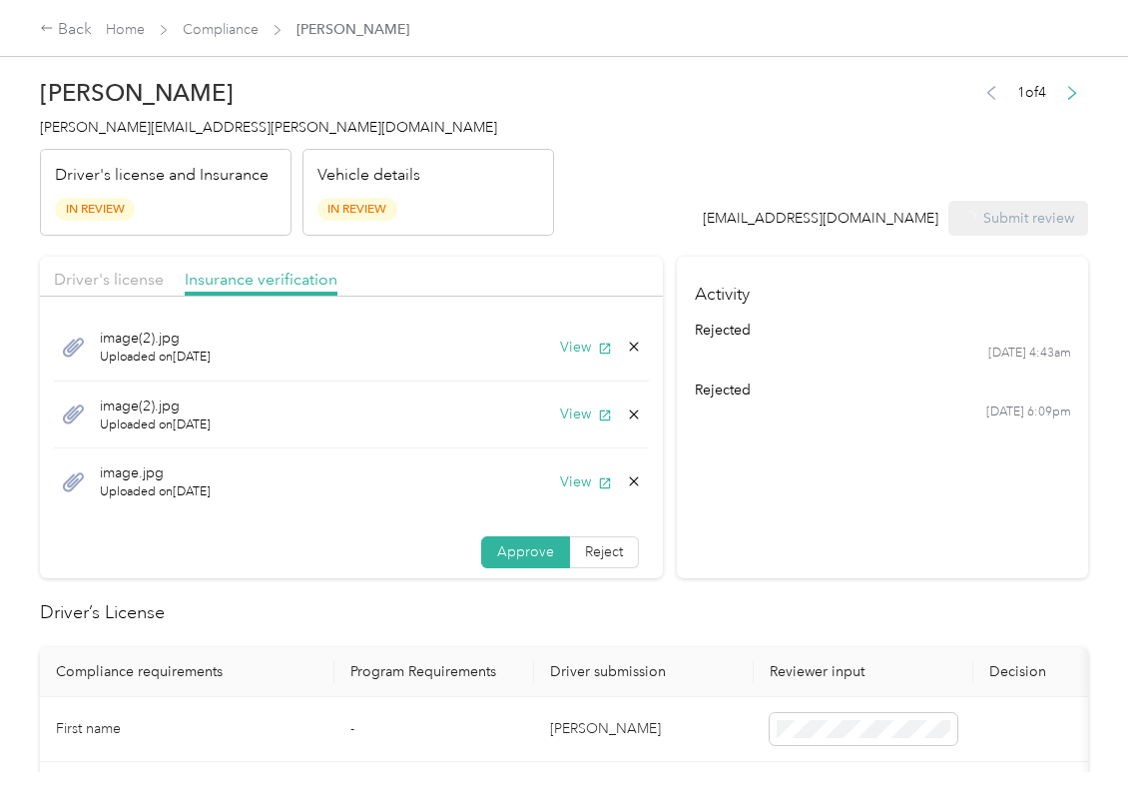
scroll to position [0, 0]
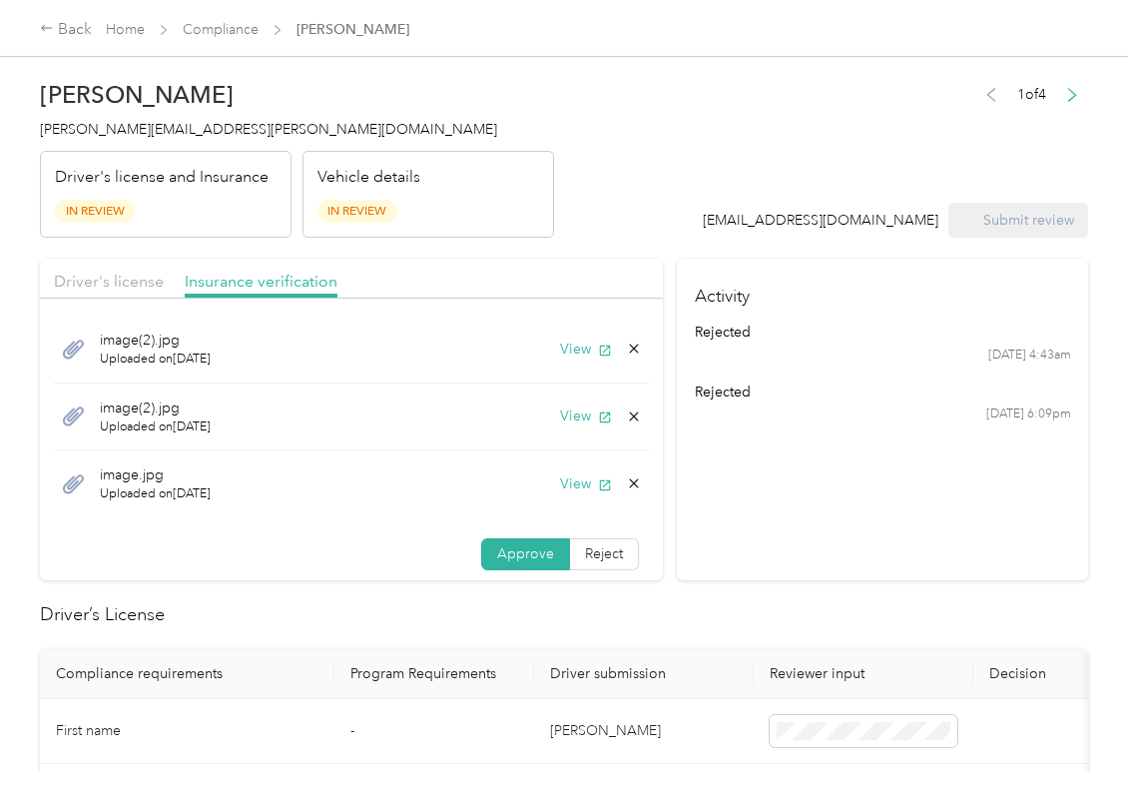
click at [92, 145] on div "[PERSON_NAME] Shoemaker [EMAIL_ADDRESS][PERSON_NAME][DOMAIN_NAME] Driver's lice…" at bounding box center [297, 154] width 514 height 168
click at [124, 128] on span "[PERSON_NAME][EMAIL_ADDRESS][PERSON_NAME][DOMAIN_NAME]" at bounding box center [268, 129] width 457 height 17
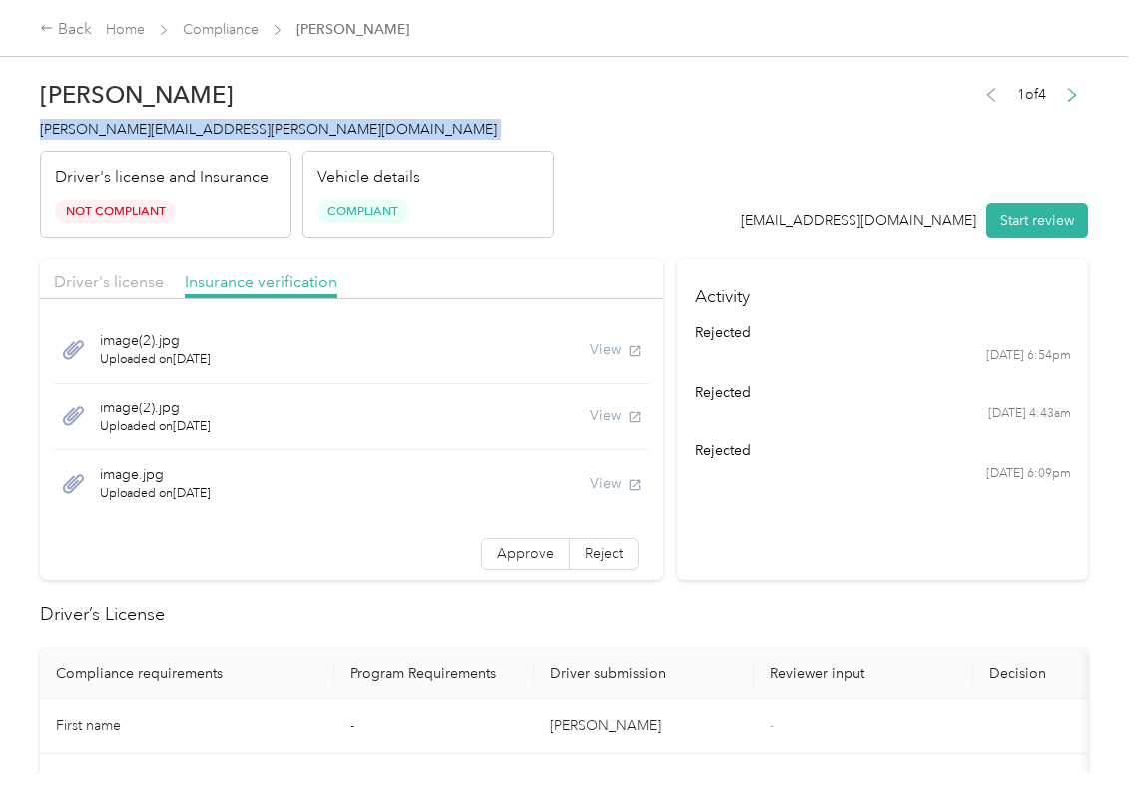
click at [728, 536] on section "Activity rejected [DATE] 6:54pm rejected [DATE] 4:43am rejected [DATE] 6:09pm" at bounding box center [882, 420] width 411 height 322
click at [241, 28] on link "Compliance" at bounding box center [221, 29] width 76 height 17
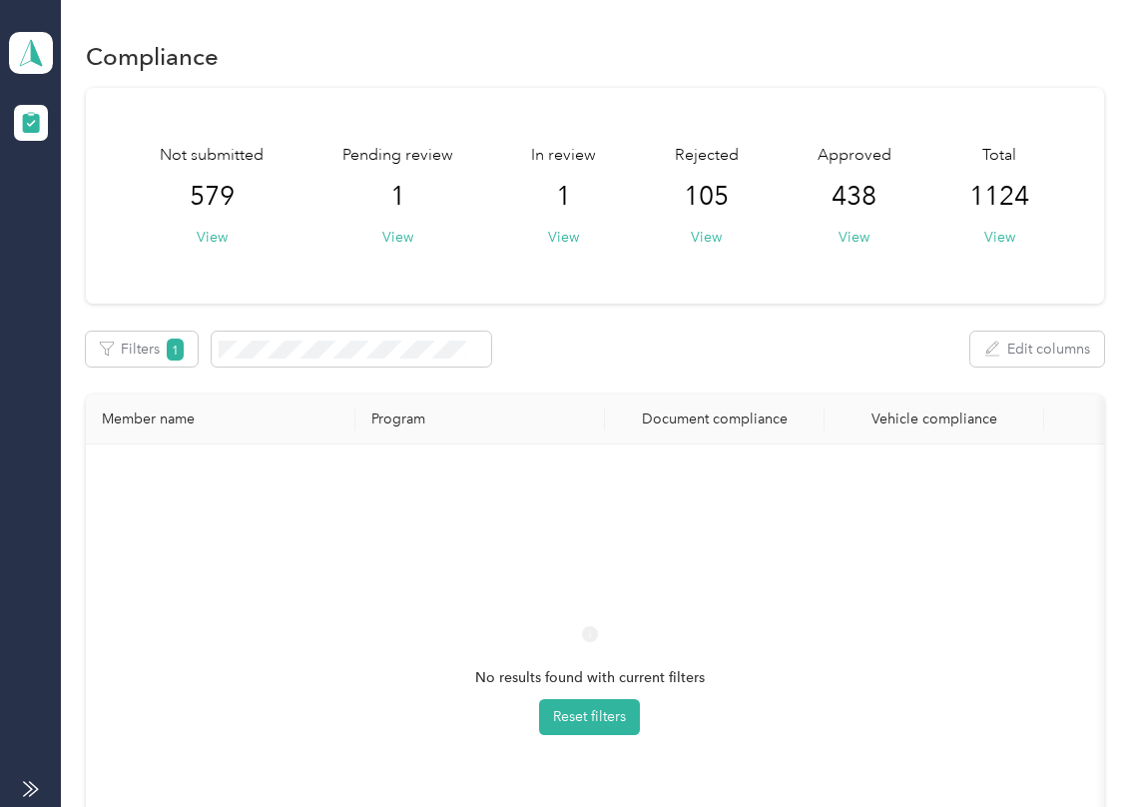
click at [705, 421] on div "Document compliance" at bounding box center [715, 418] width 188 height 17
click at [25, 54] on icon at bounding box center [31, 53] width 30 height 28
click at [70, 214] on div "Log out" at bounding box center [219, 209] width 392 height 35
